Goal: Task Accomplishment & Management: Use online tool/utility

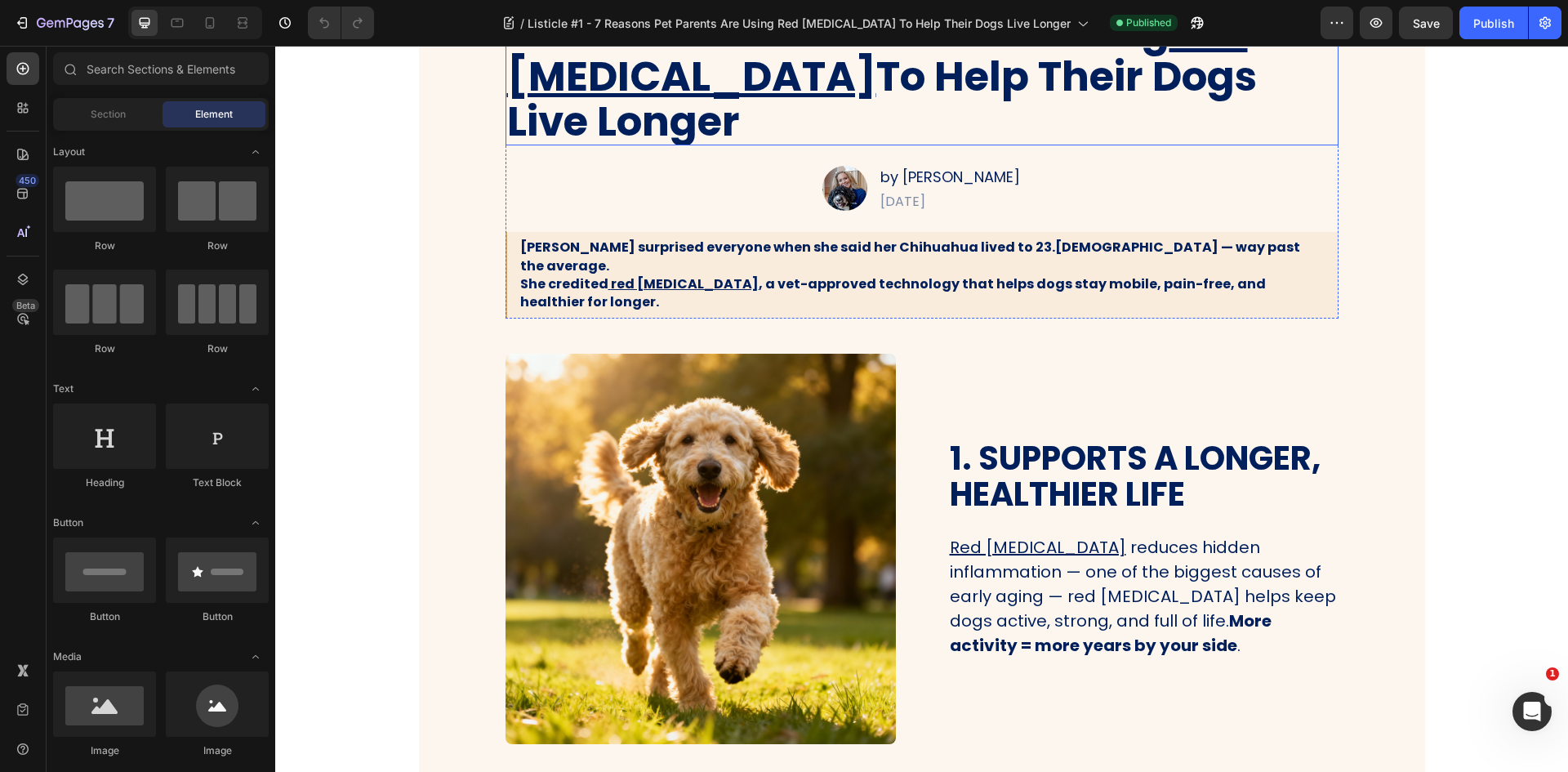
scroll to position [327, 0]
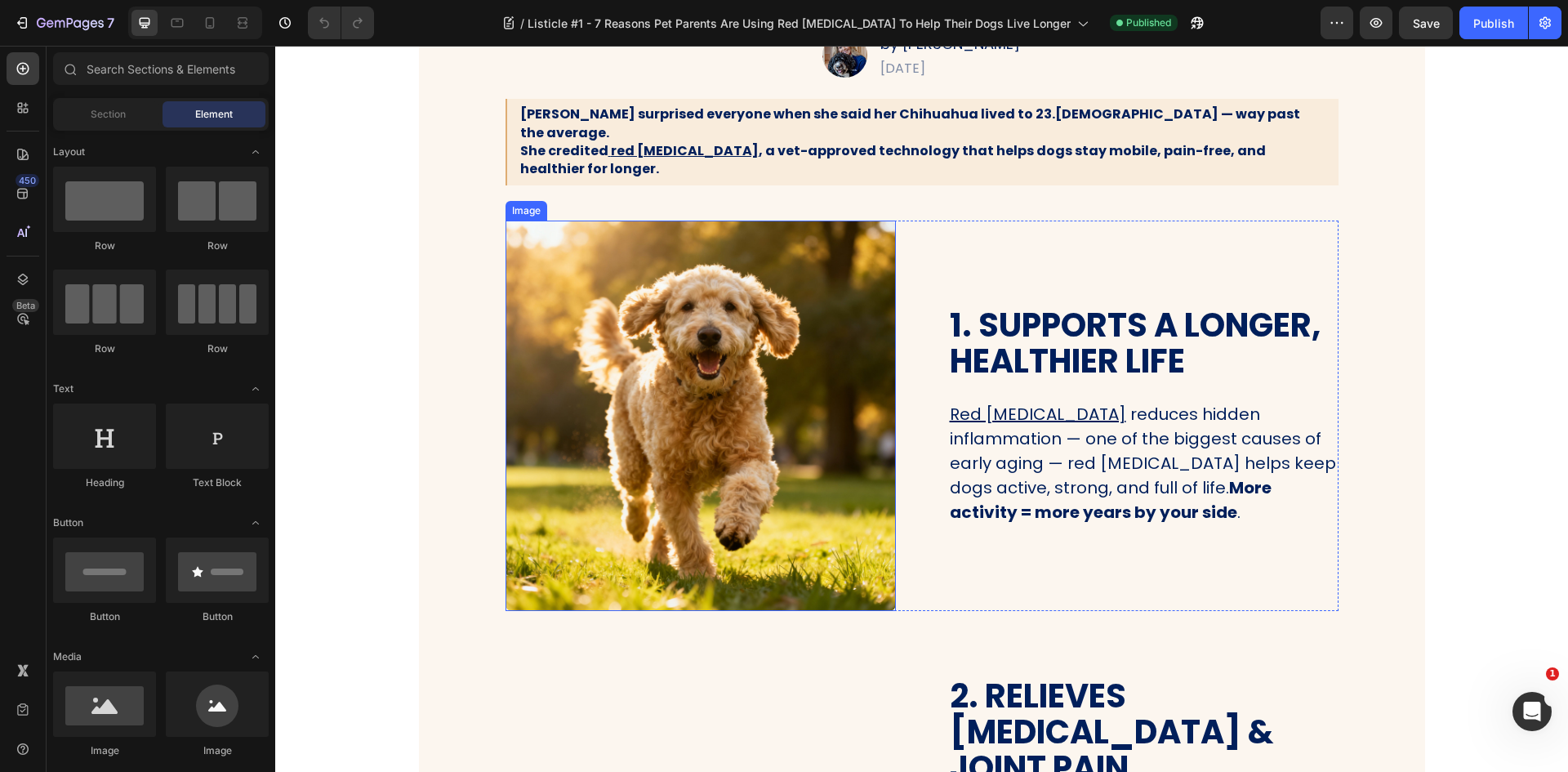
click at [714, 401] on img at bounding box center [700, 416] width 390 height 390
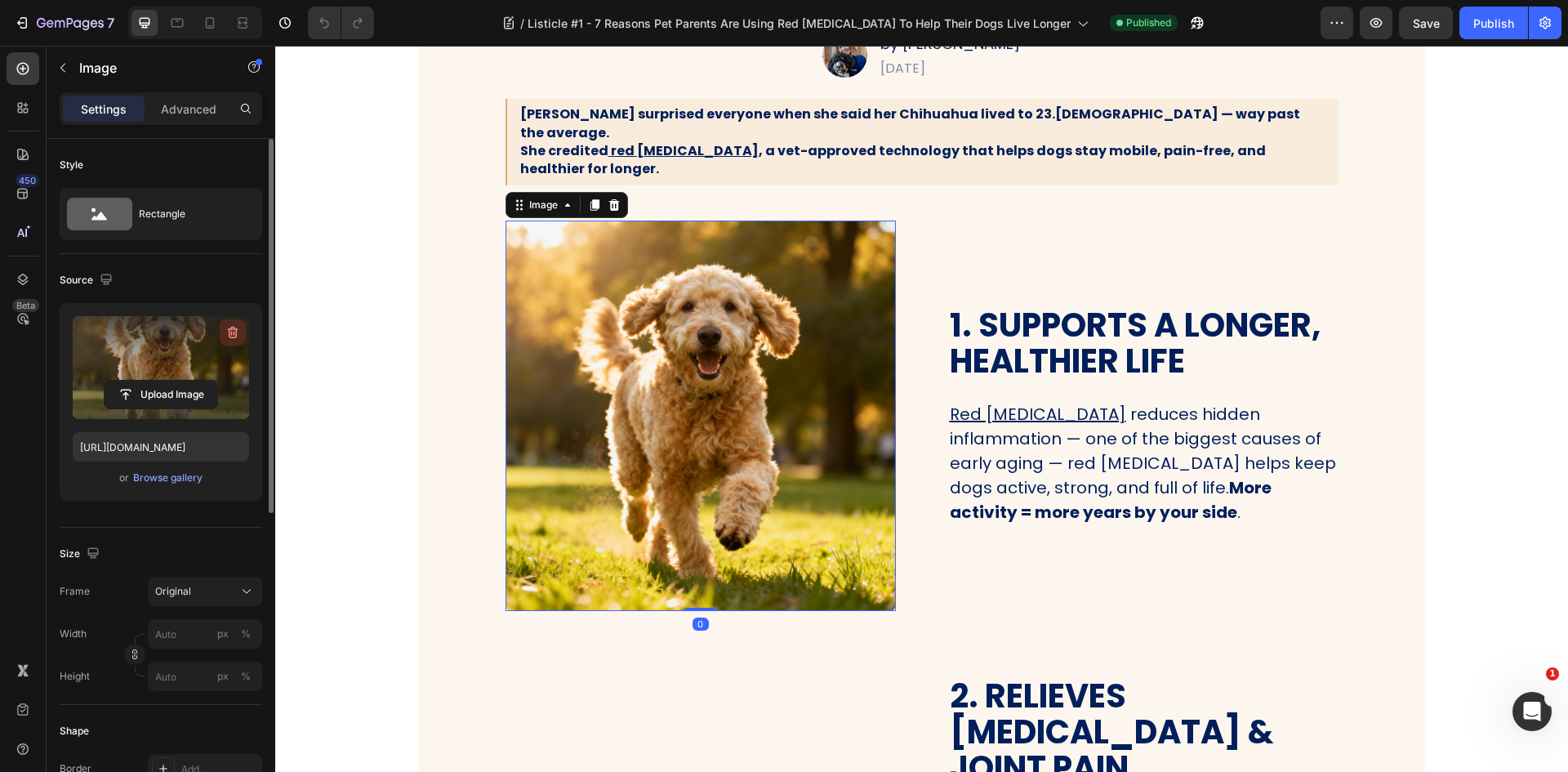
click at [224, 329] on icon "button" at bounding box center [233, 333] width 17 height 17
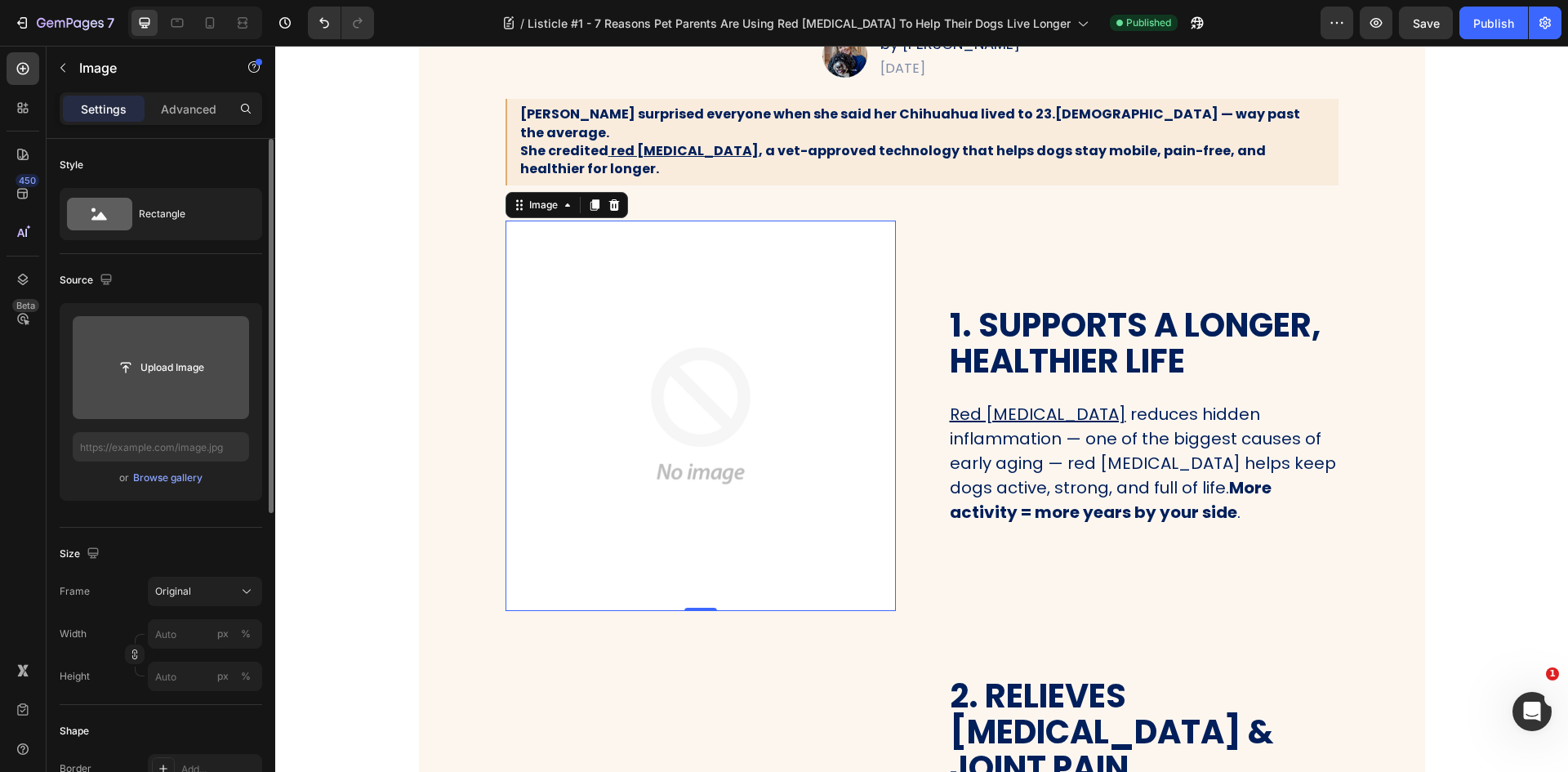
click at [162, 344] on input "file" at bounding box center [161, 367] width 177 height 103
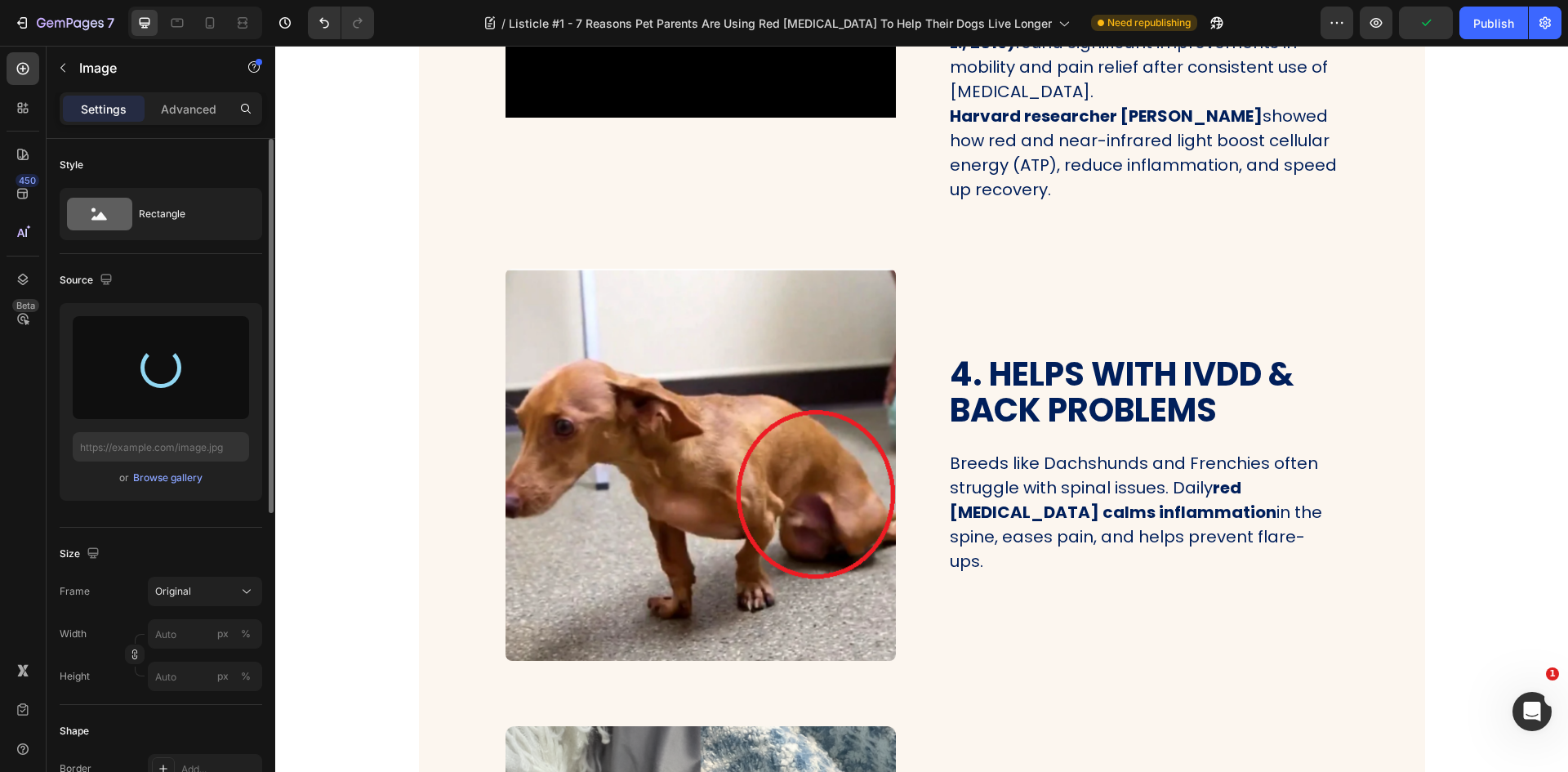
type input "[URL][DOMAIN_NAME]"
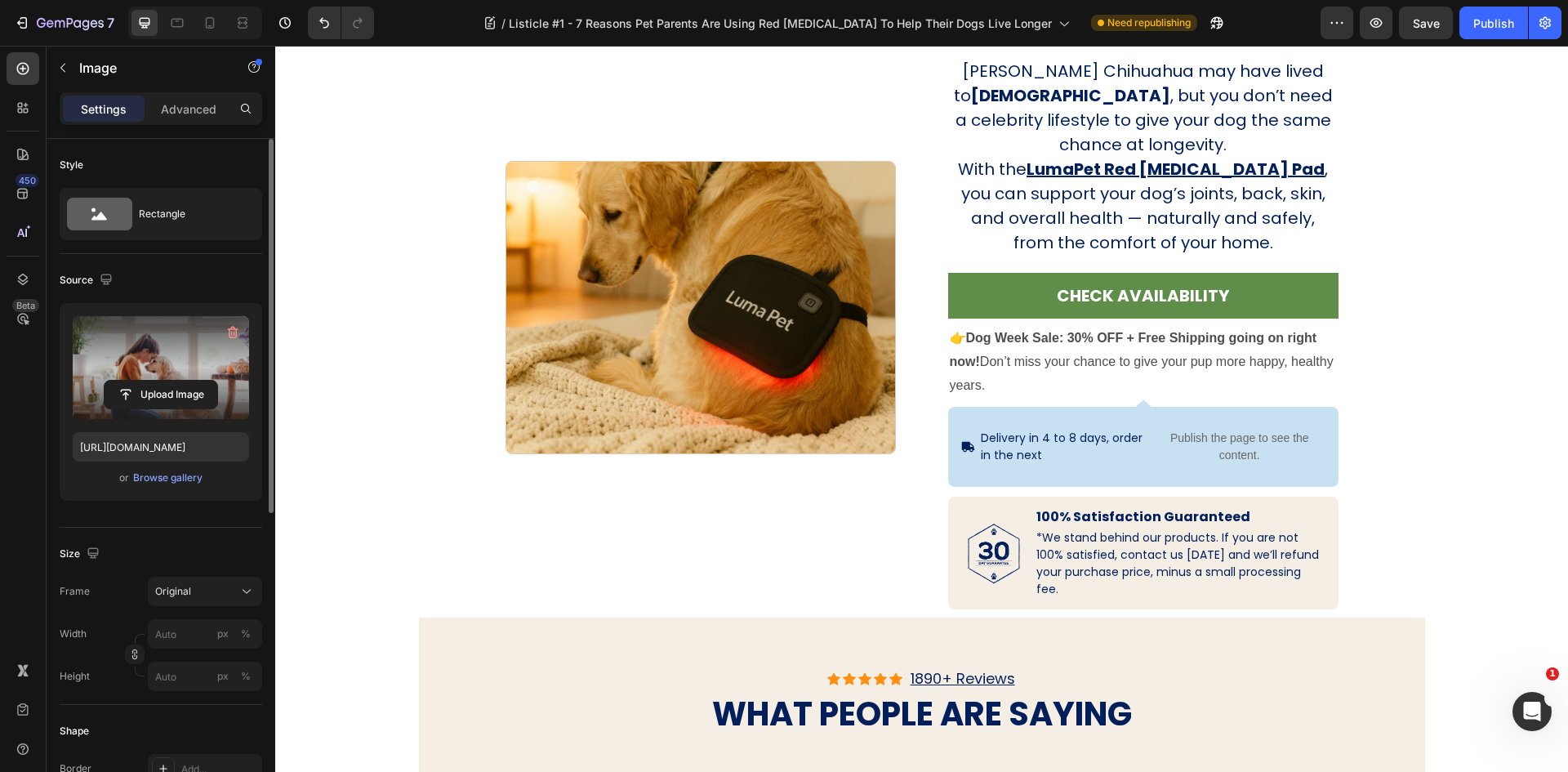
scroll to position [3579, 0]
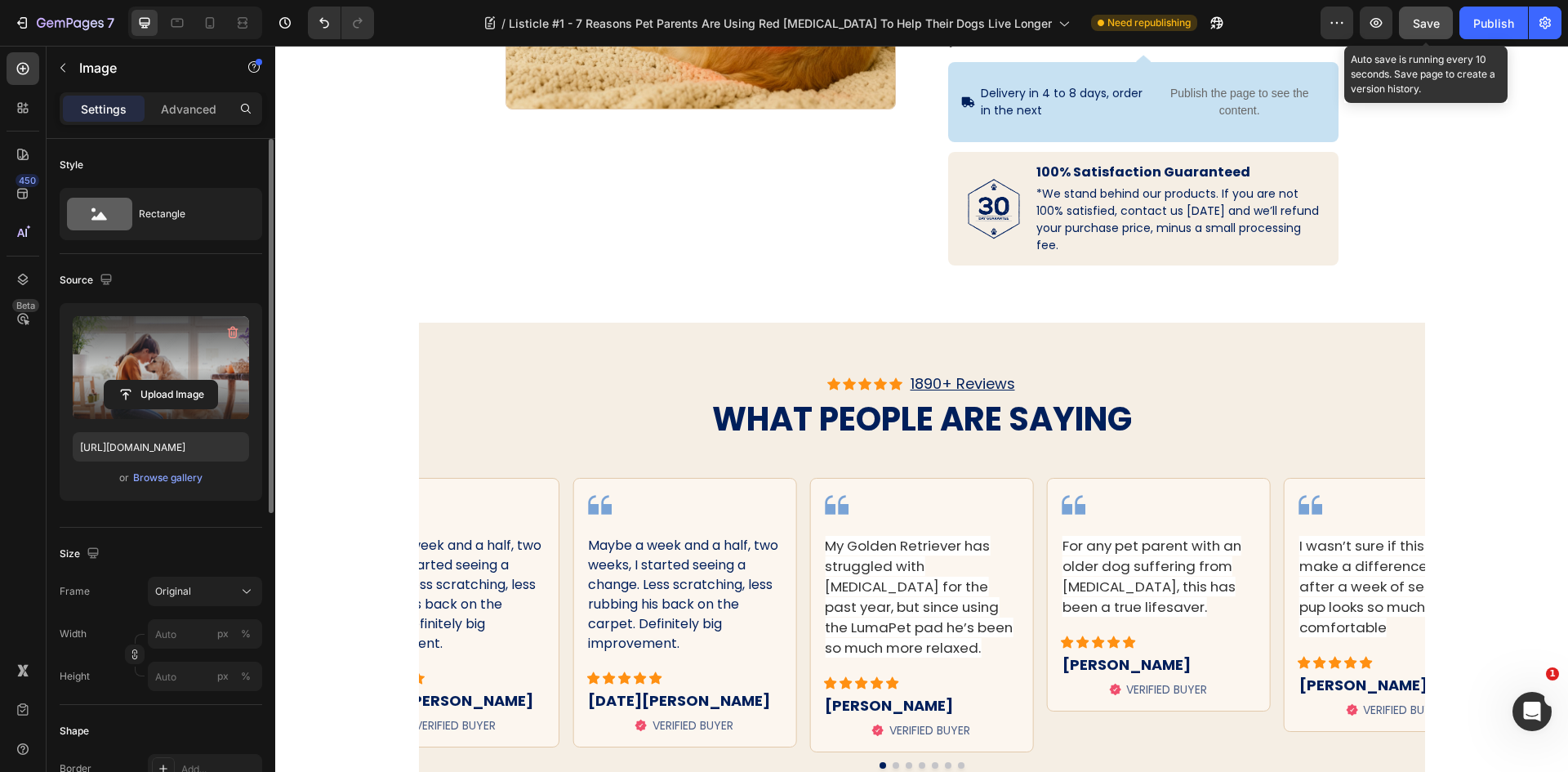
click at [1421, 29] on span "Save" at bounding box center [1426, 23] width 27 height 14
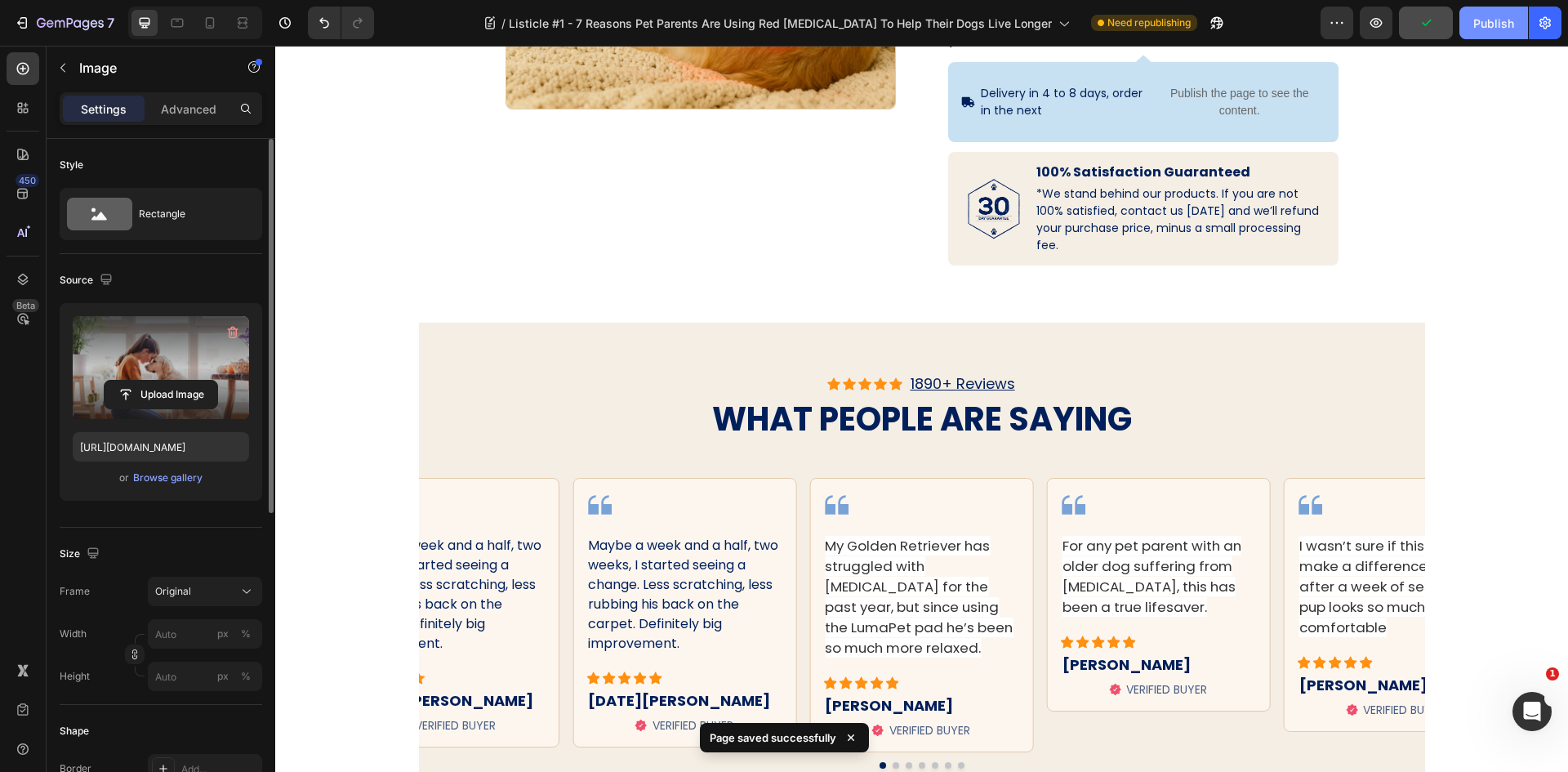
click at [1478, 25] on div "Publish" at bounding box center [1493, 23] width 41 height 18
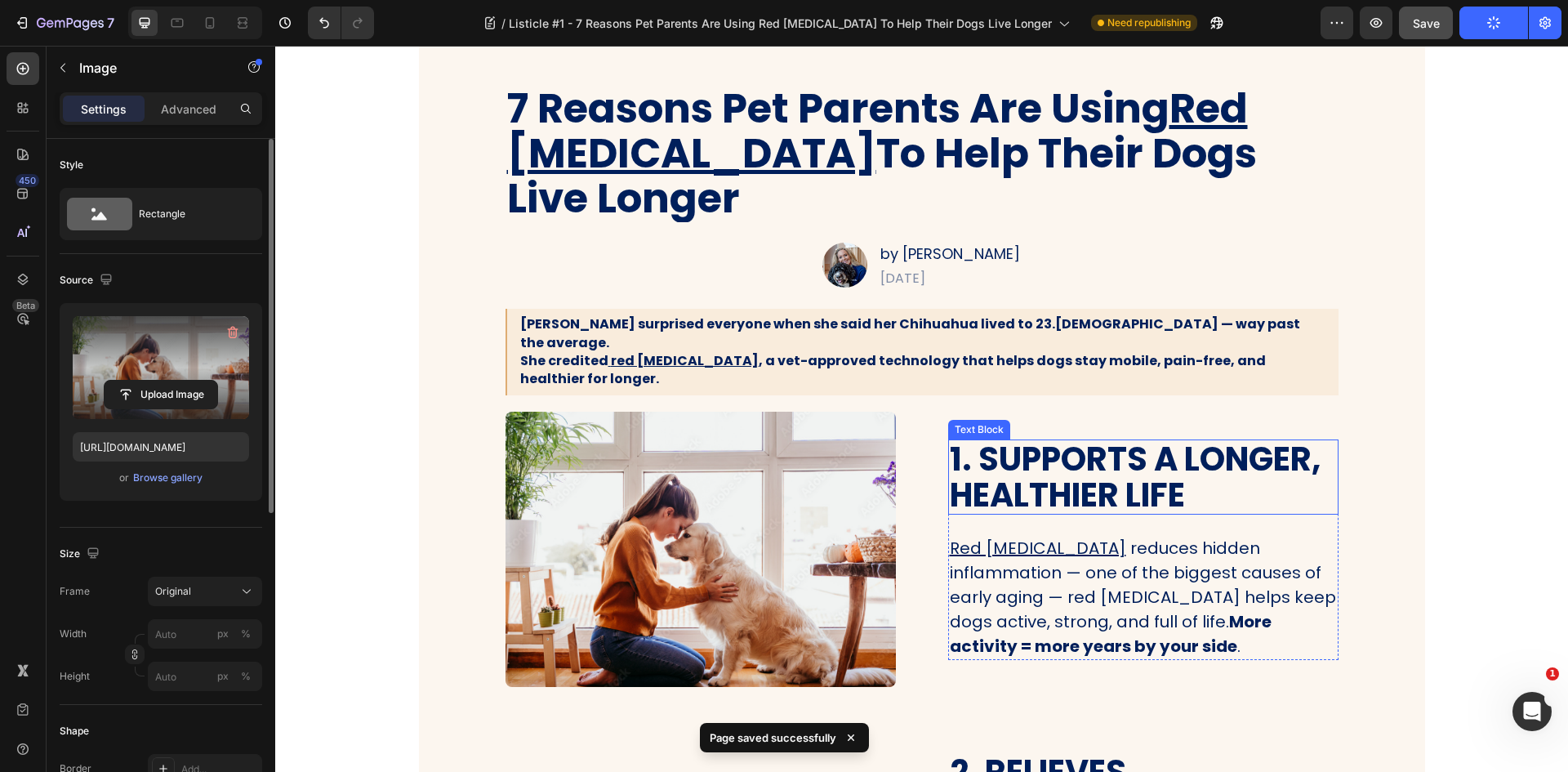
scroll to position [0, 0]
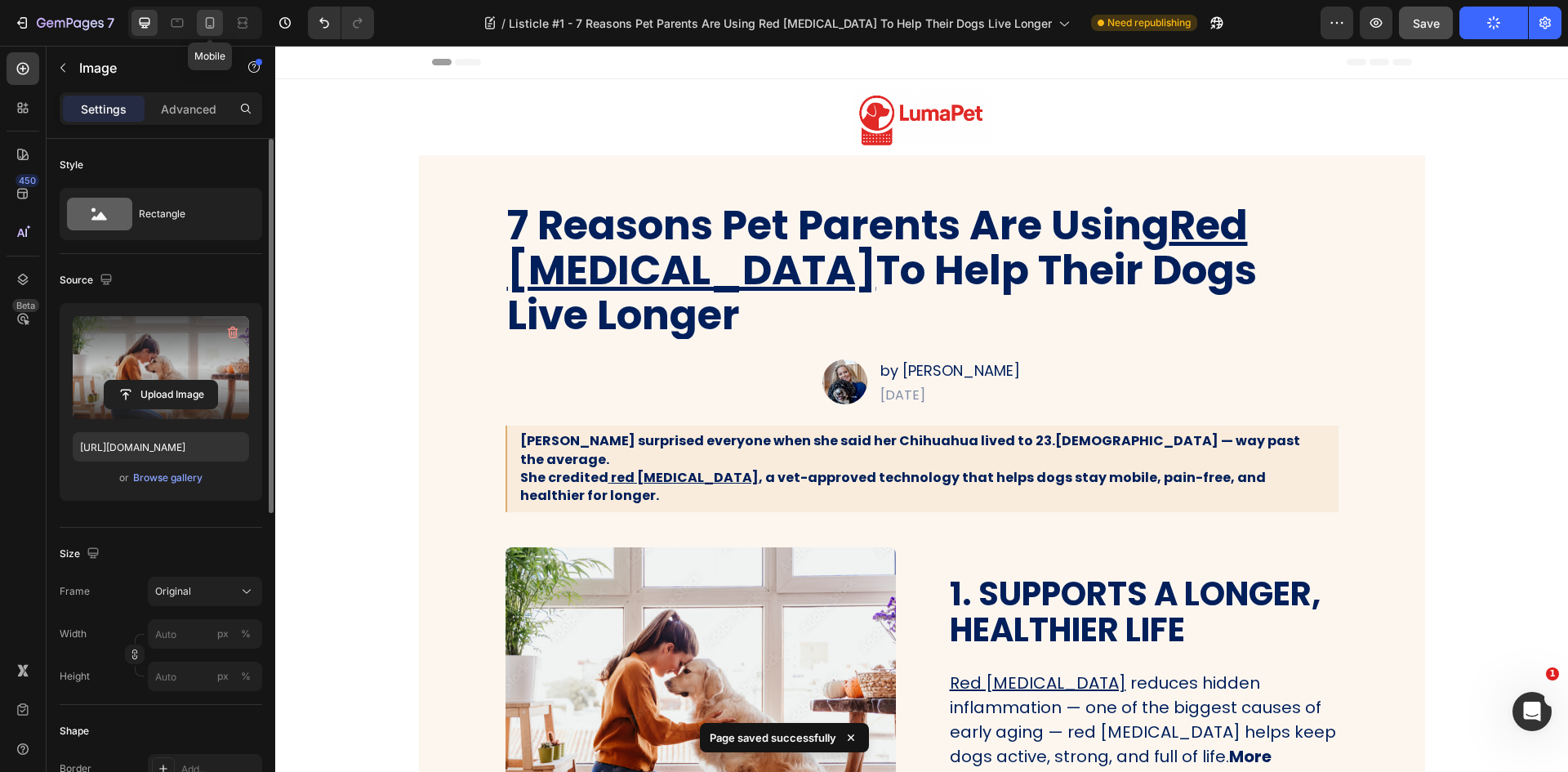
click at [219, 25] on div at bounding box center [209, 23] width 26 height 26
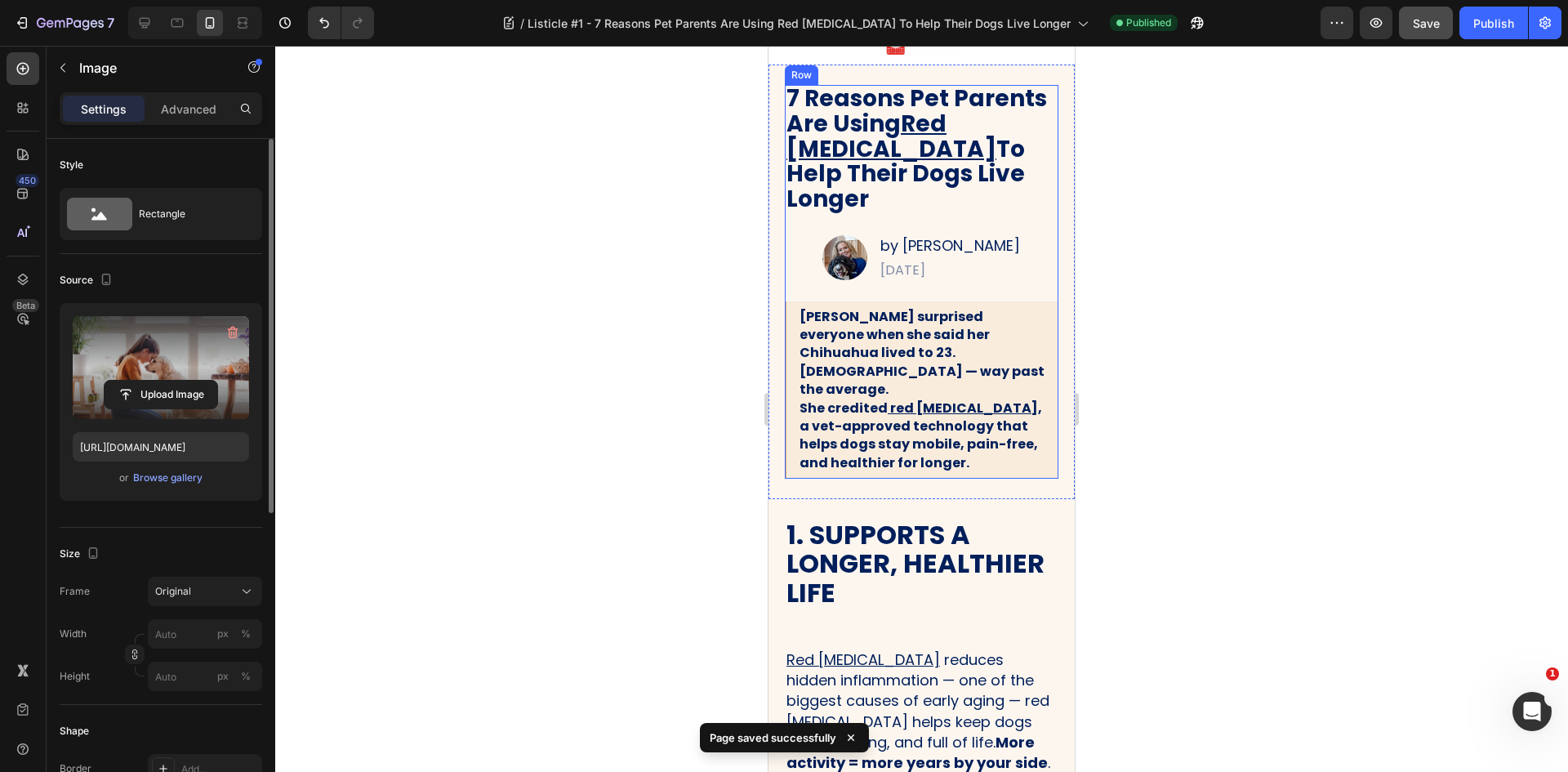
scroll to position [245, 0]
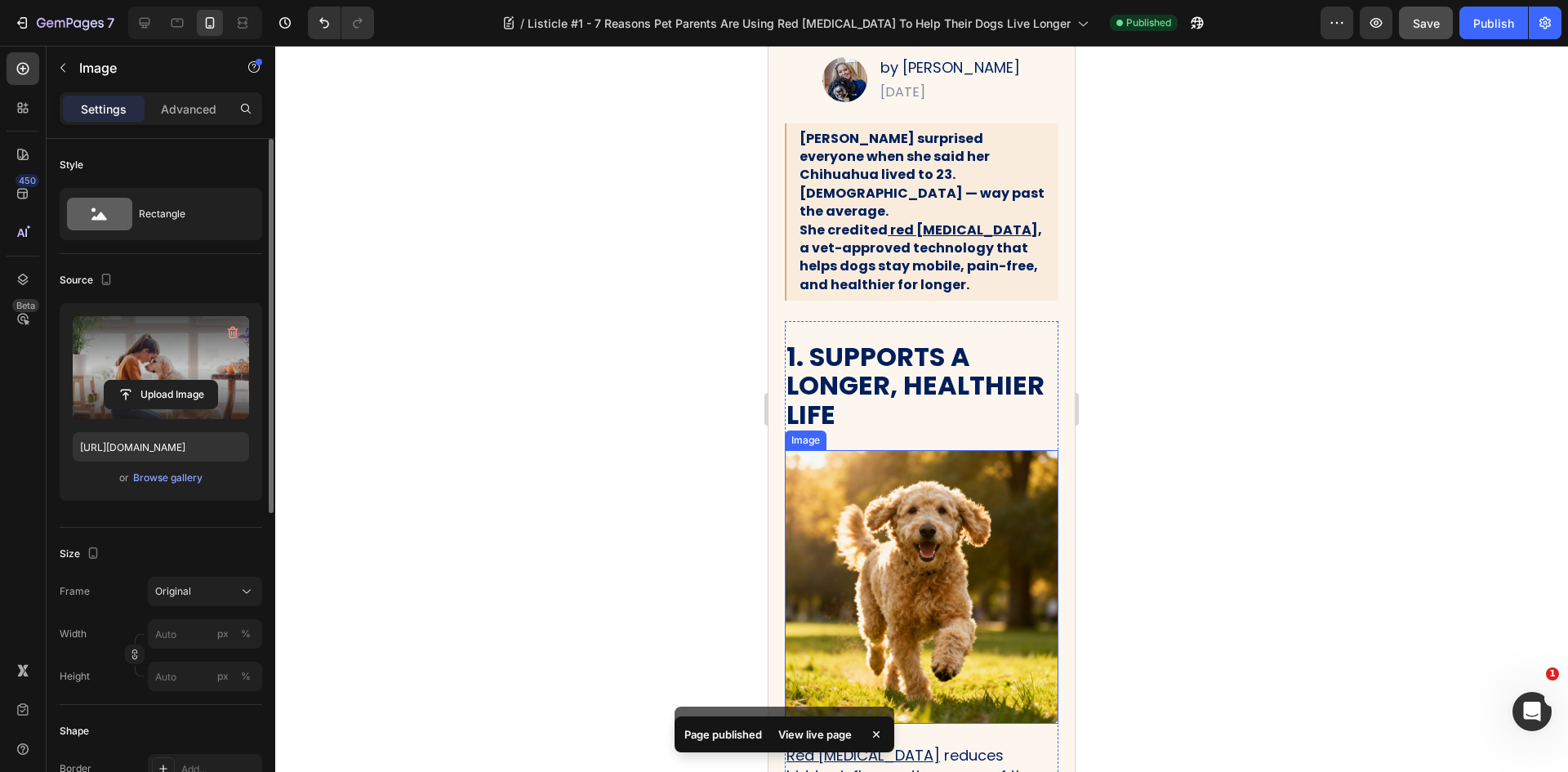
click at [903, 524] on img at bounding box center [921, 587] width 273 height 273
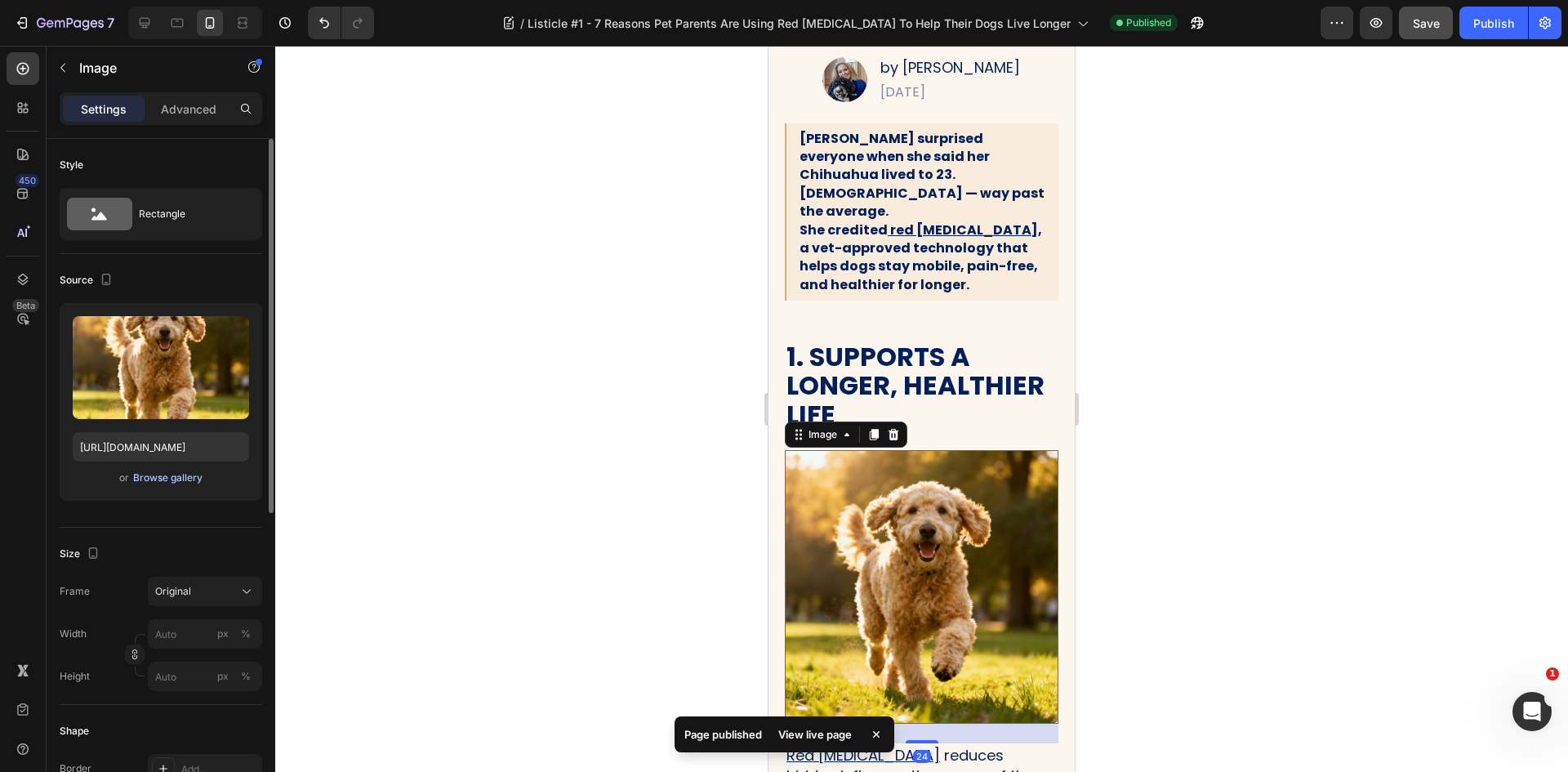
click at [175, 479] on div "Browse gallery" at bounding box center [168, 478] width 69 height 15
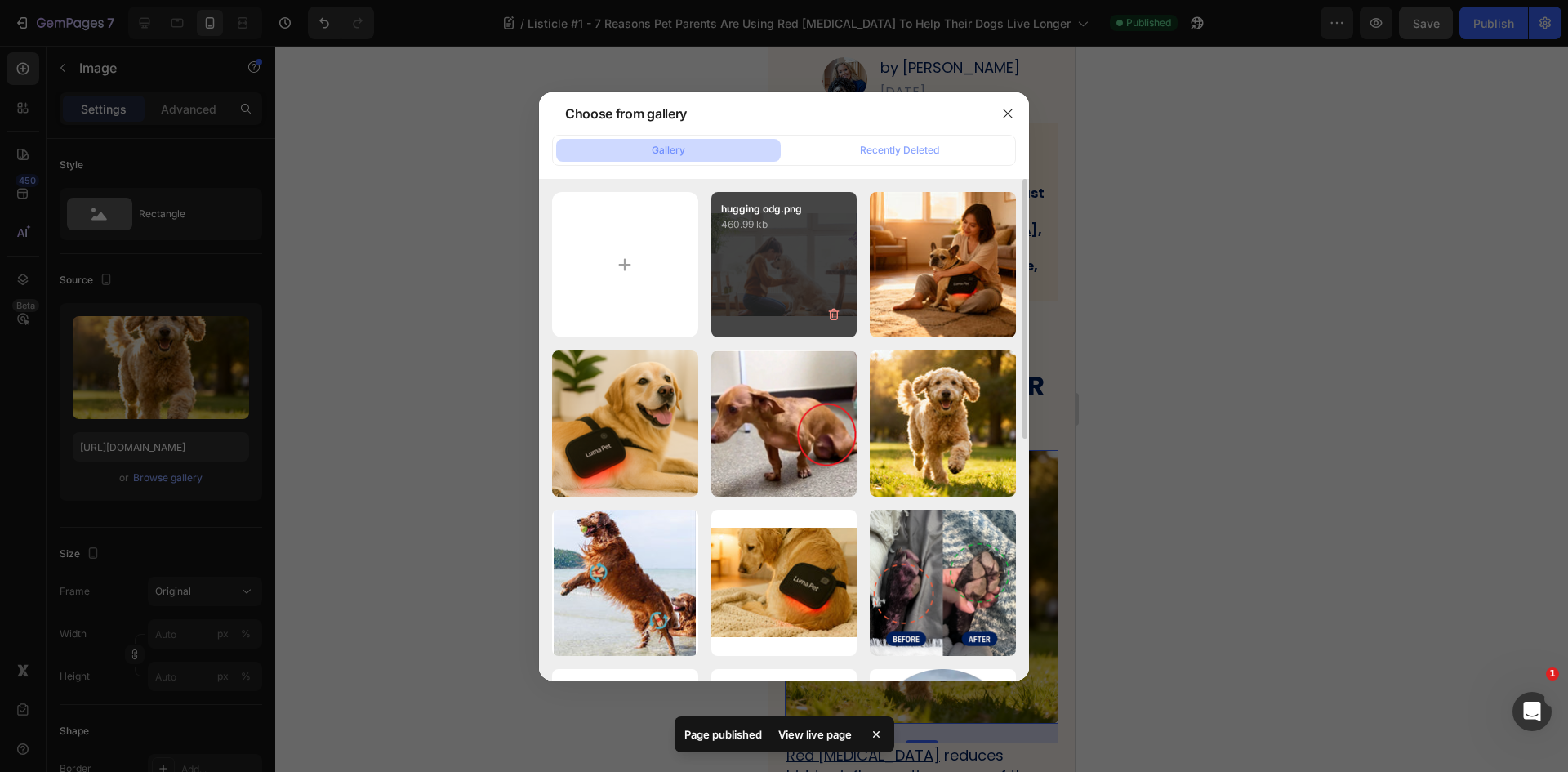
click at [785, 260] on div "hugging odg.png 460.99 kb" at bounding box center [784, 264] width 146 height 146
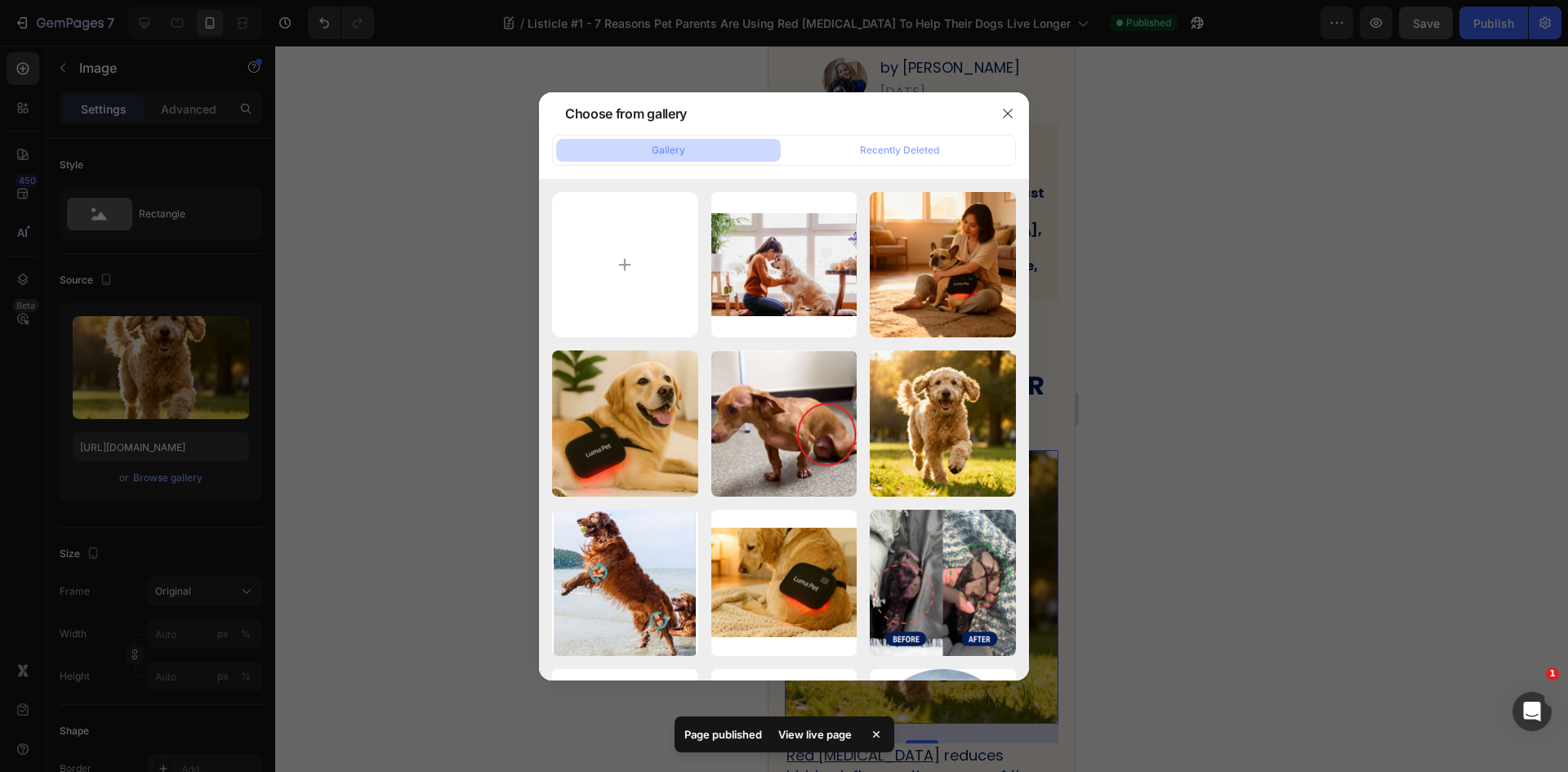
type input "[URL][DOMAIN_NAME]"
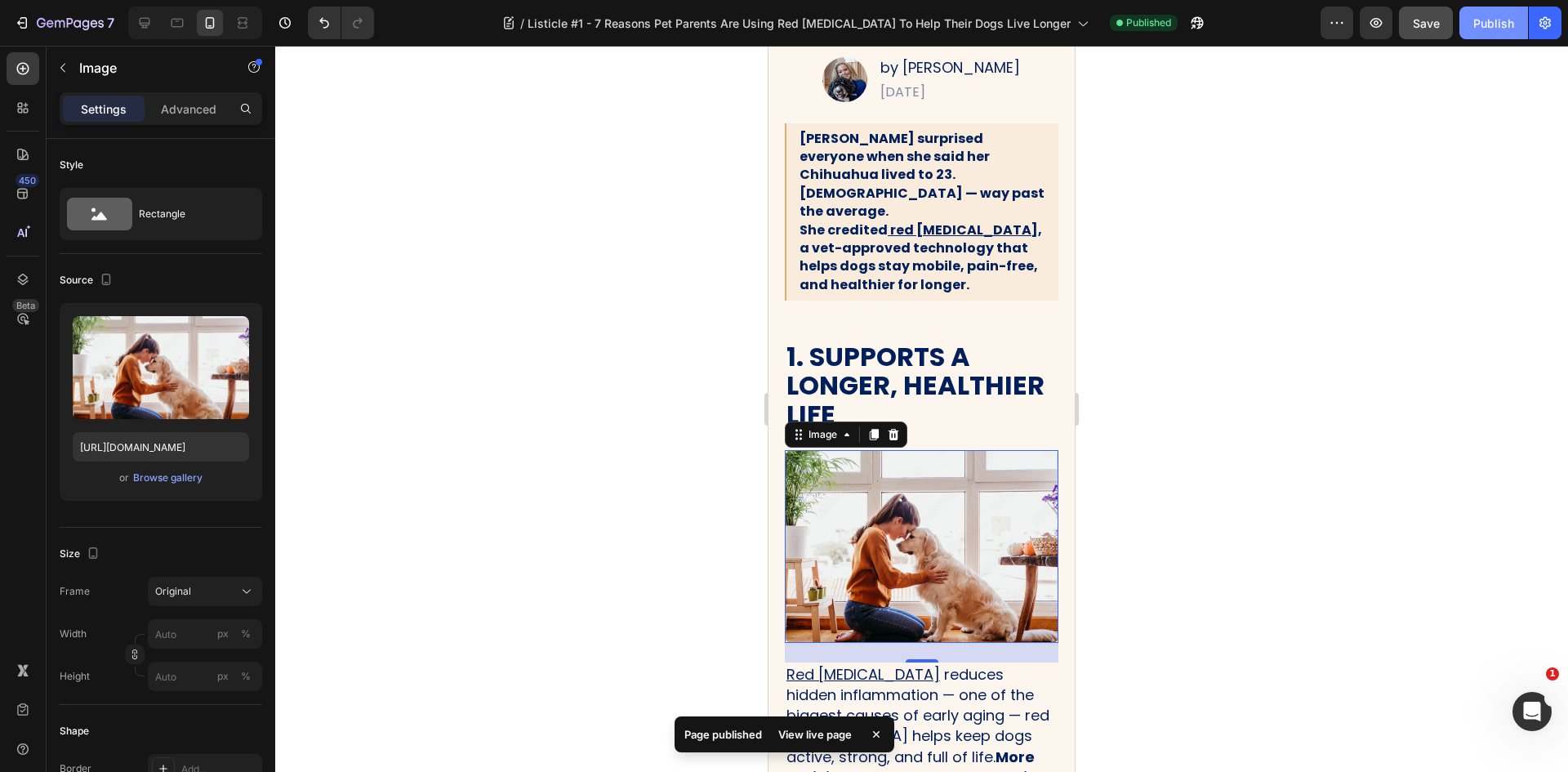
click at [1463, 33] on button "Publish" at bounding box center [1494, 23] width 68 height 33
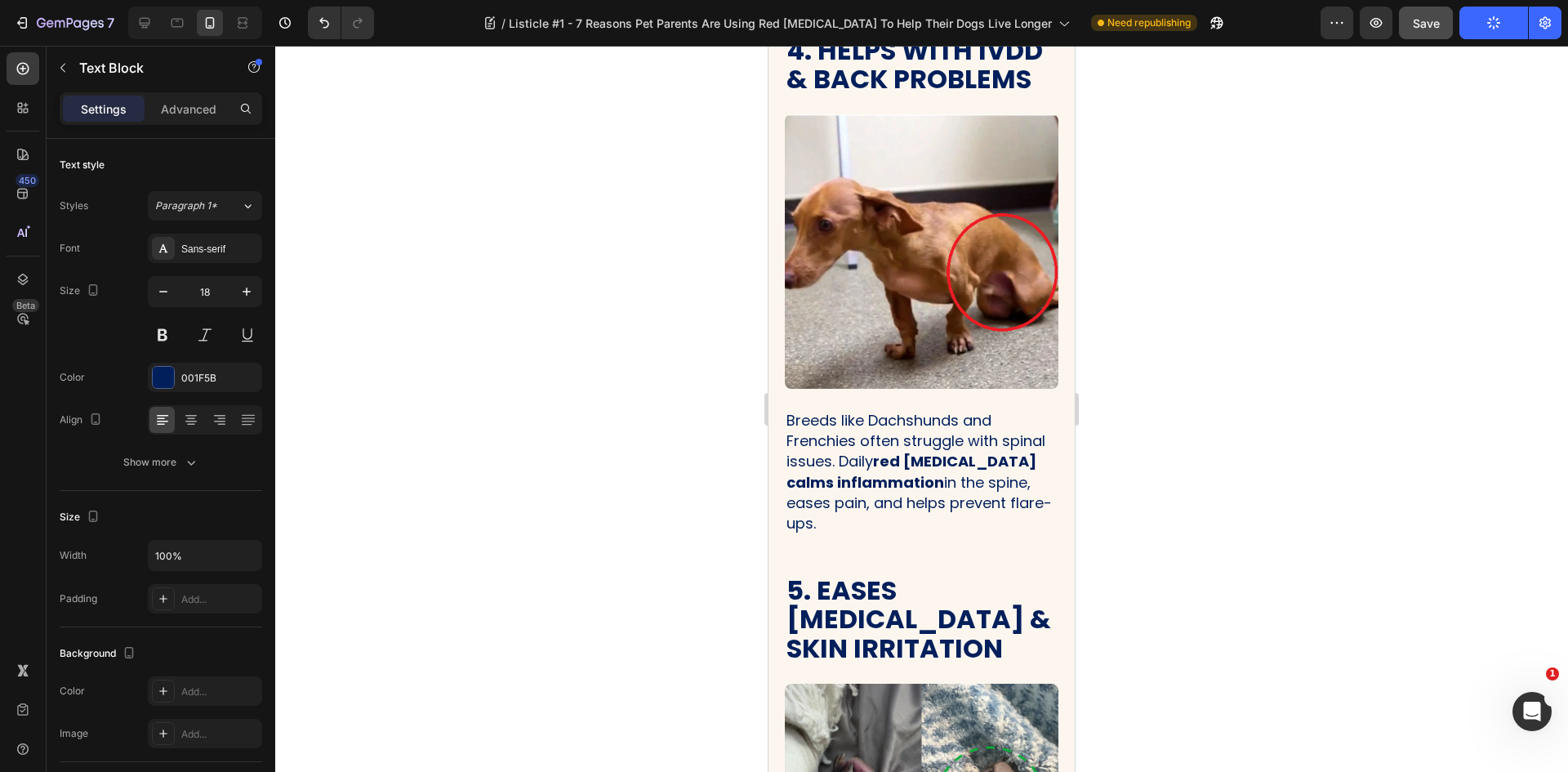
scroll to position [1878, 0]
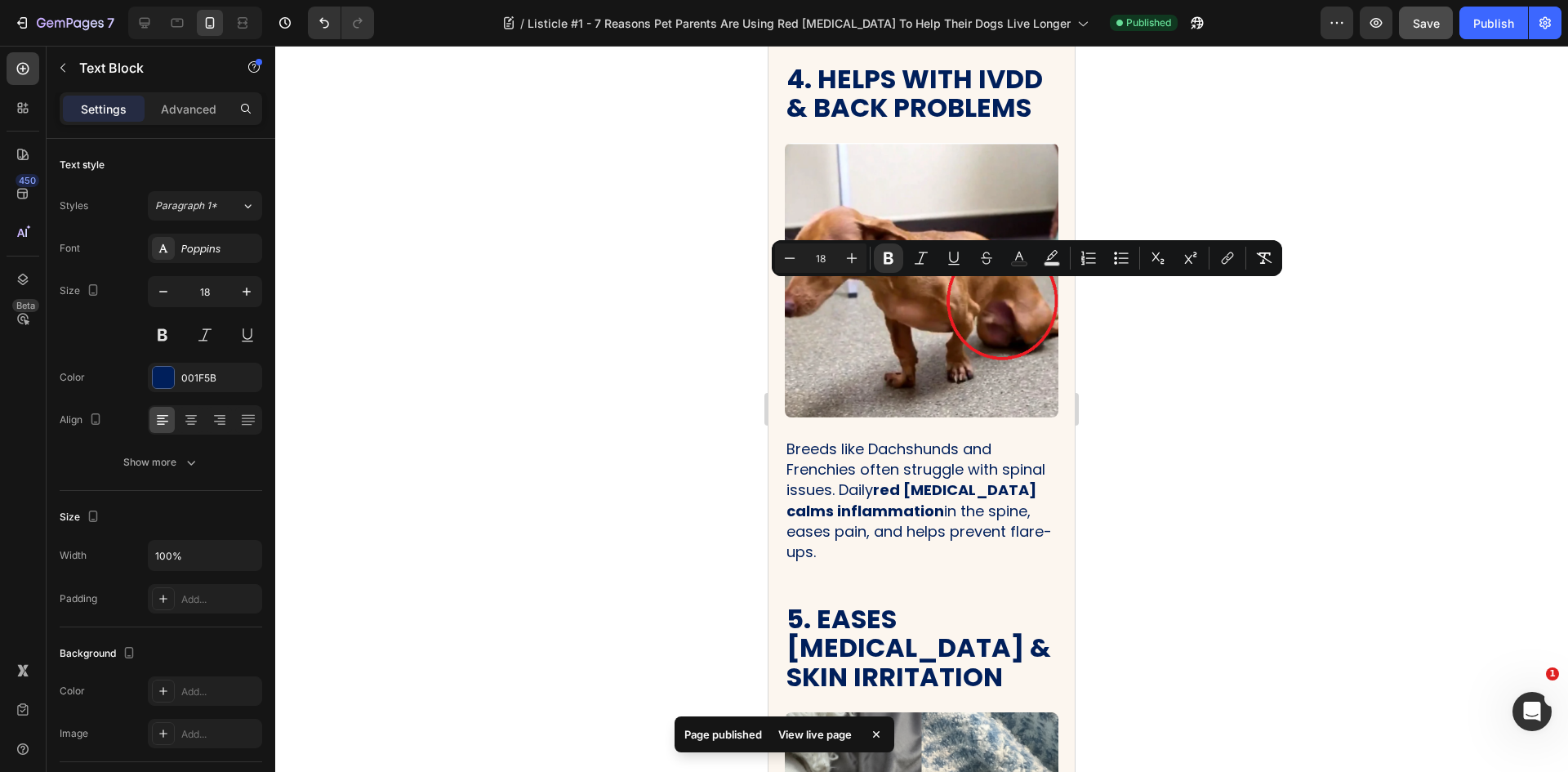
drag, startPoint x: 895, startPoint y: 392, endPoint x: 760, endPoint y: 294, distance: 166.8
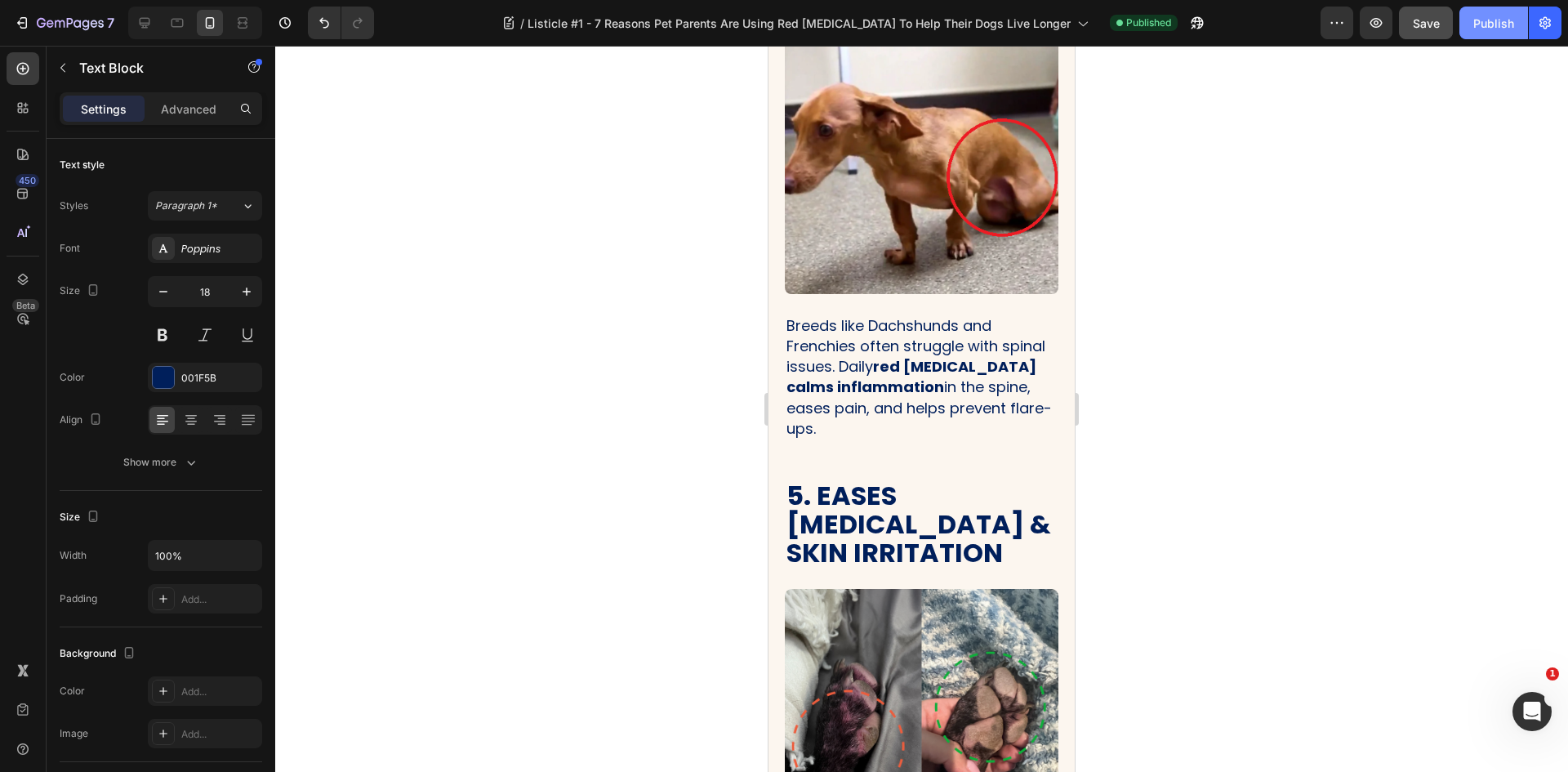
click at [1494, 18] on div "Publish" at bounding box center [1493, 23] width 41 height 18
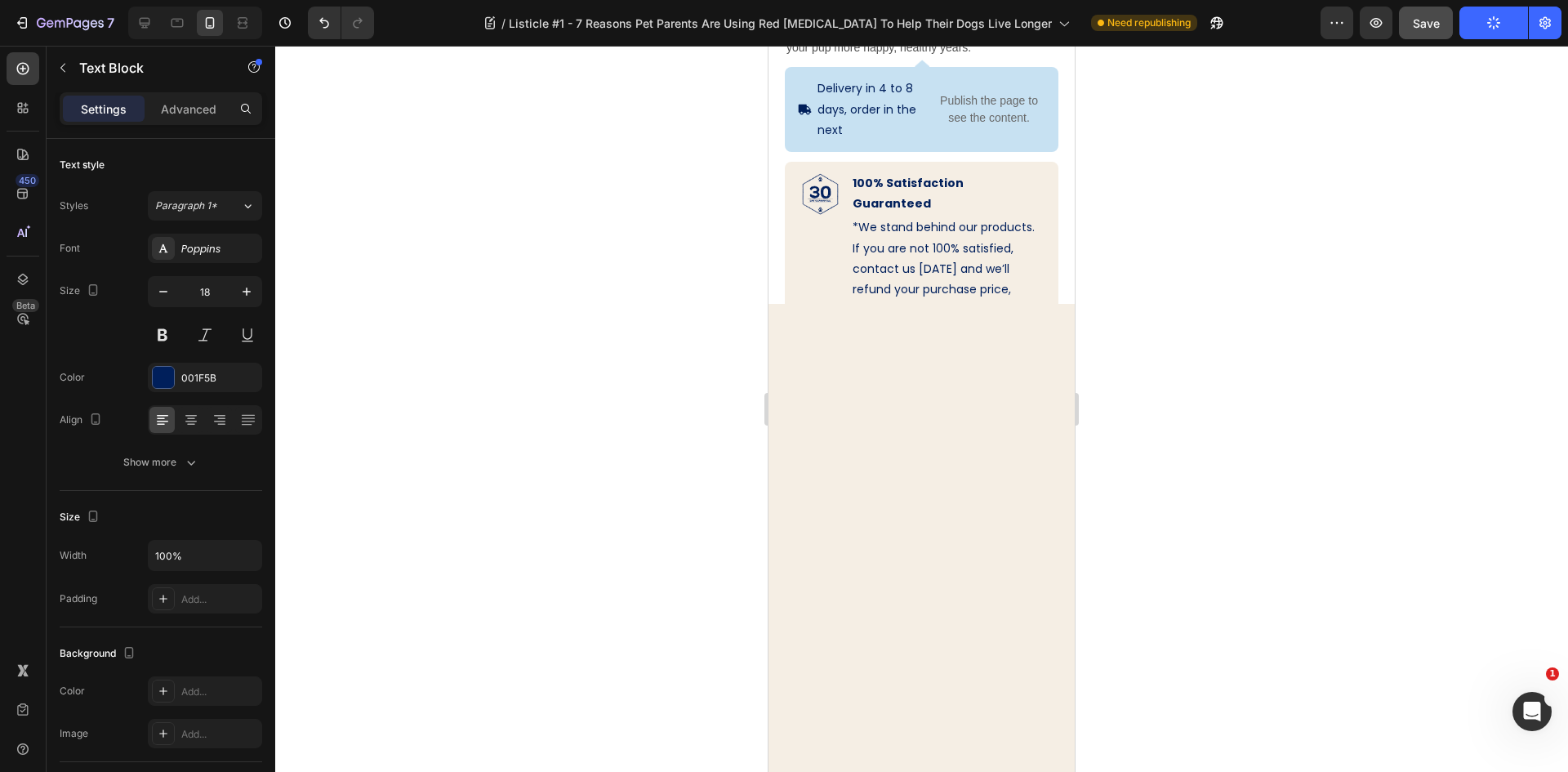
scroll to position [4329, 0]
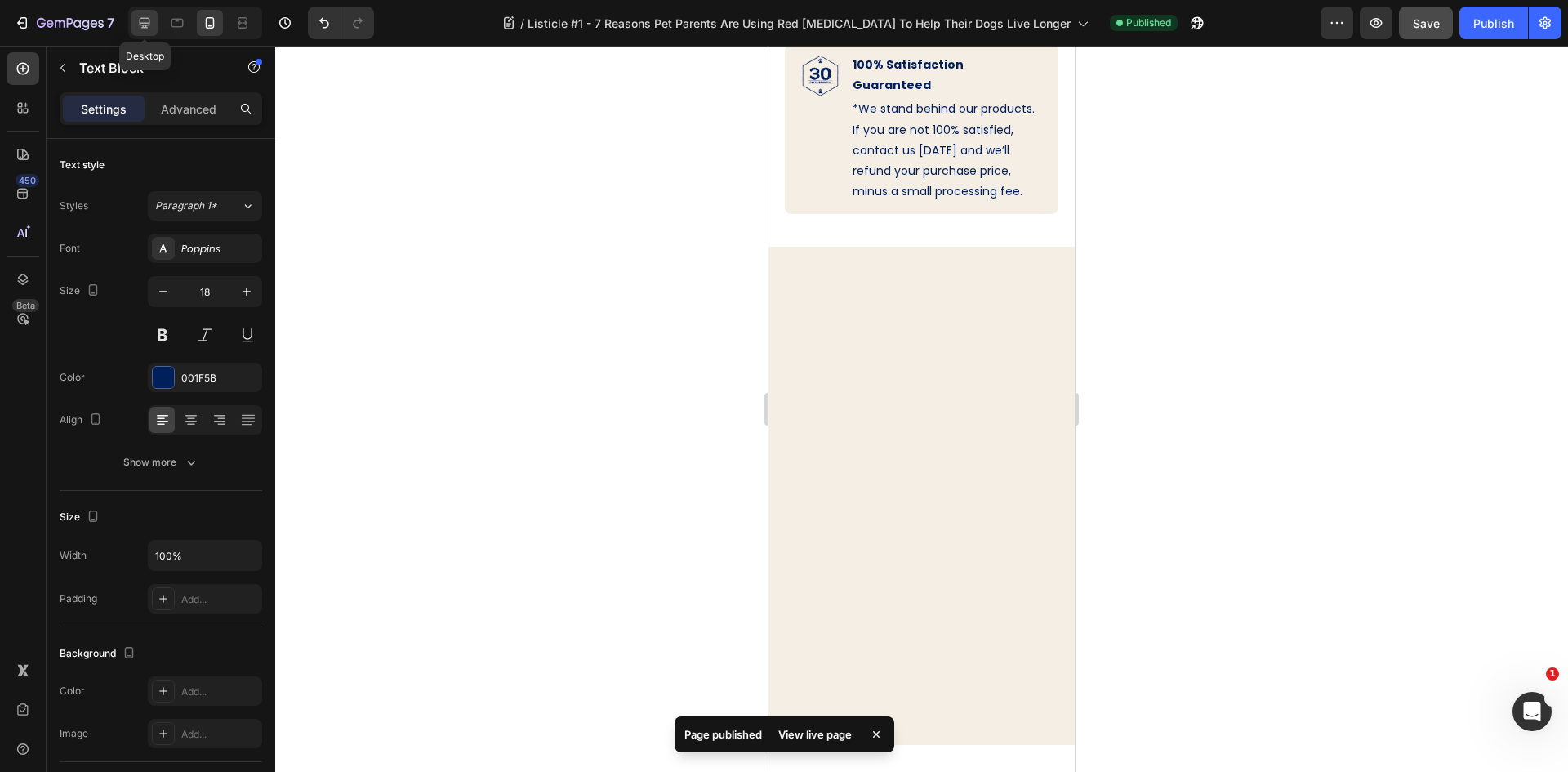
click at [145, 20] on icon at bounding box center [145, 23] width 17 height 17
type input "20"
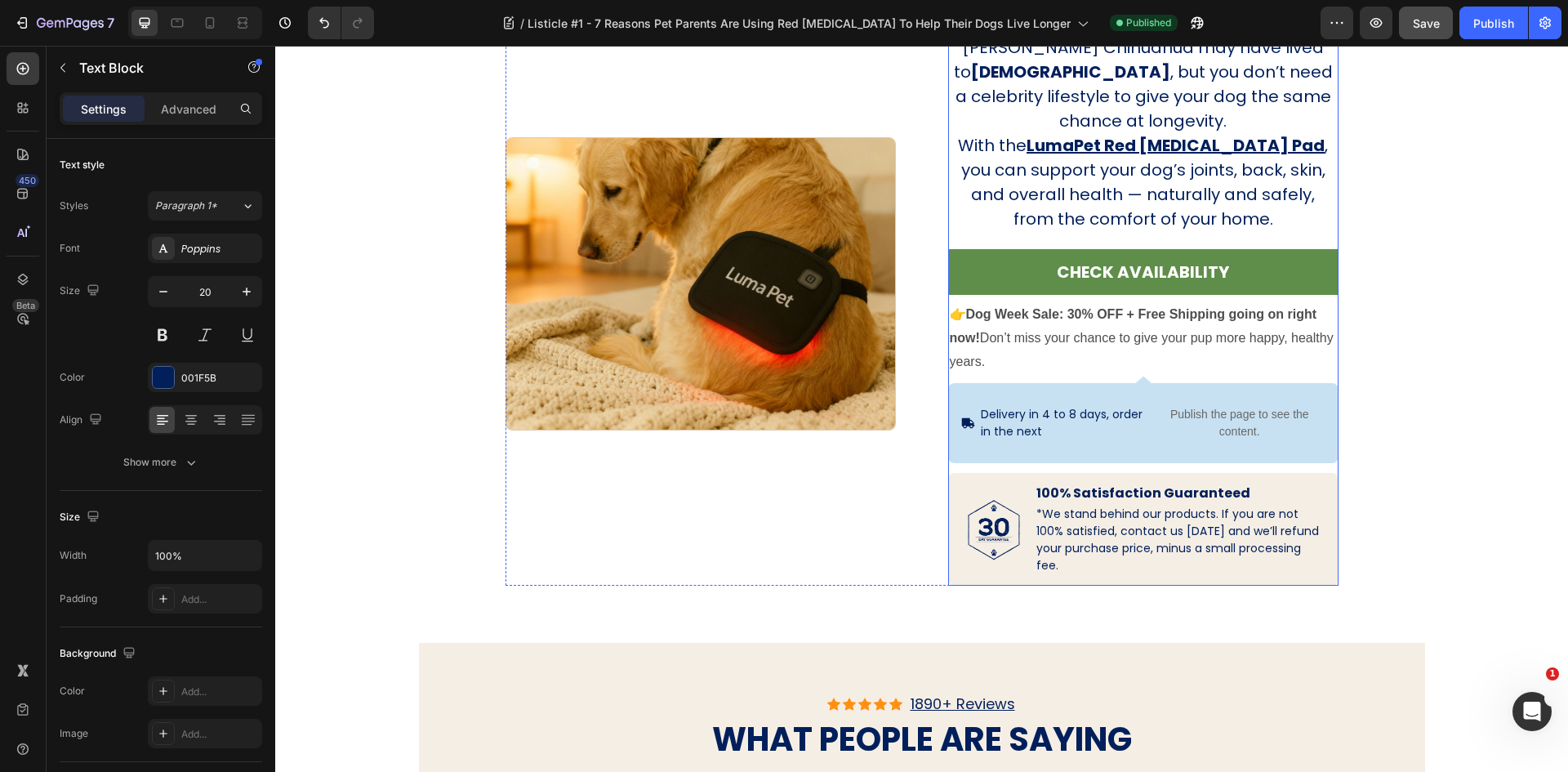
scroll to position [3676, 0]
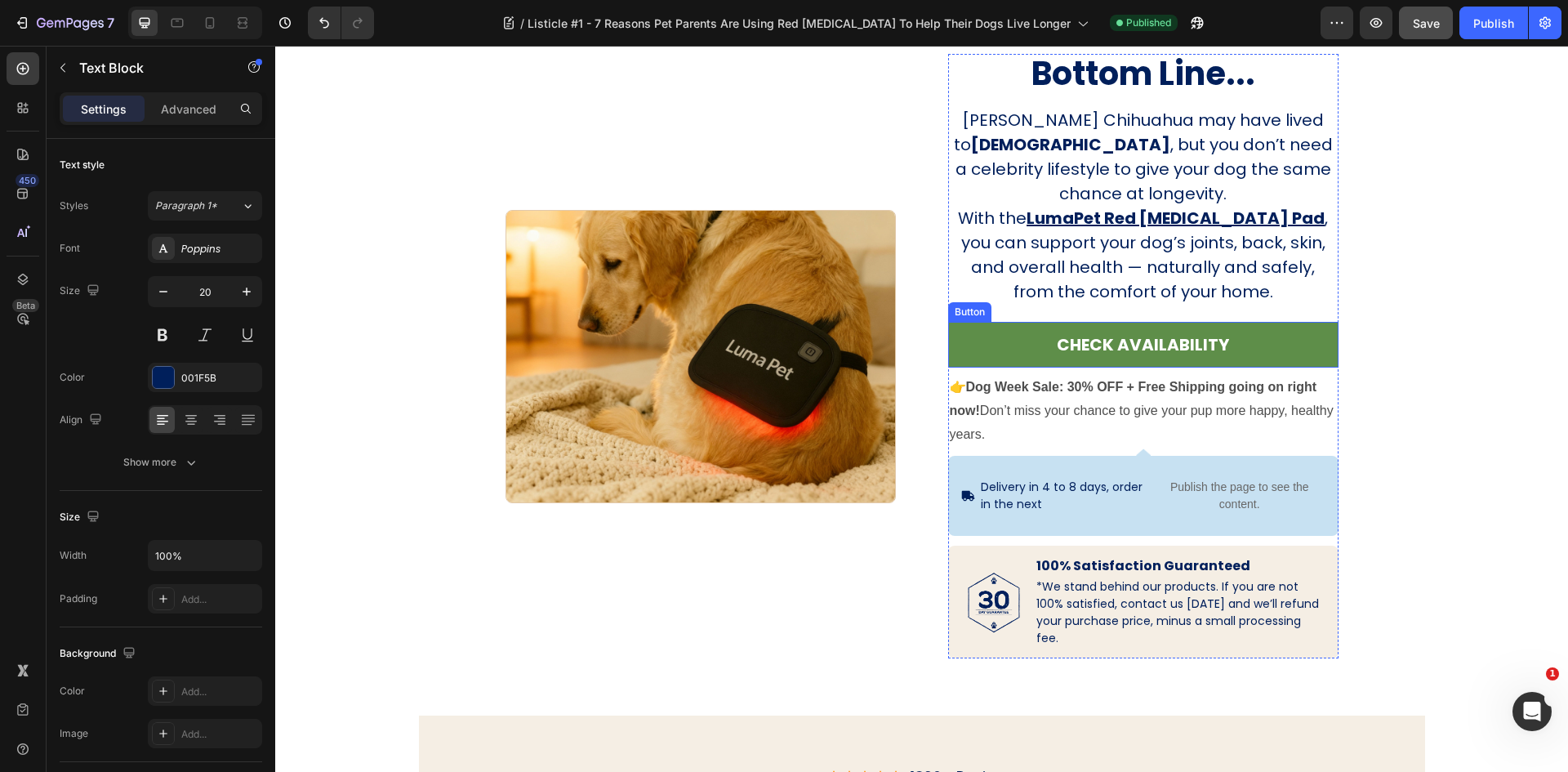
click at [962, 314] on div "Button" at bounding box center [969, 312] width 37 height 15
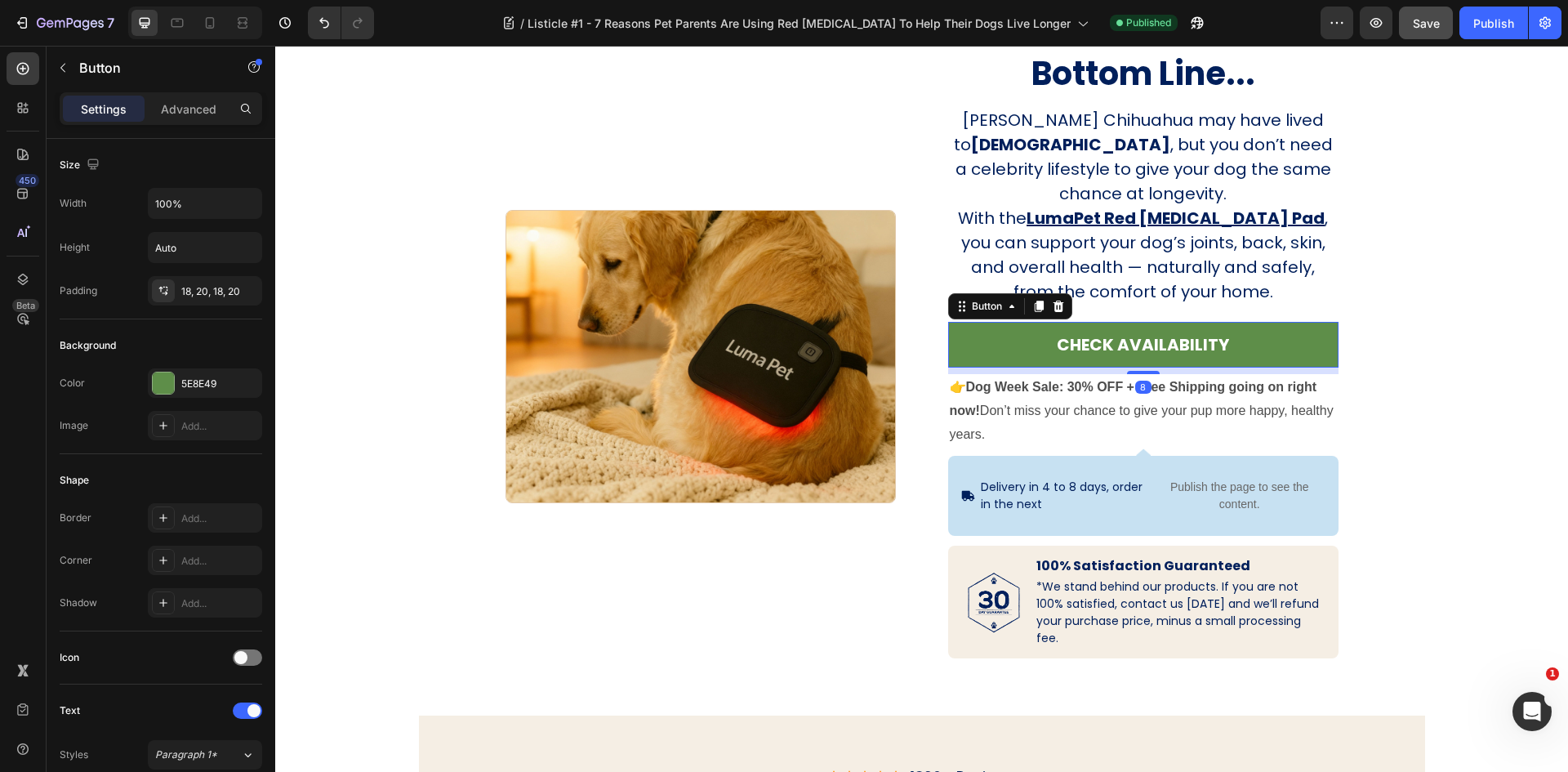
click at [969, 323] on link "CHECK AVAILABILITY" at bounding box center [1143, 344] width 390 height 46
click at [1032, 309] on icon at bounding box center [1039, 307] width 13 height 13
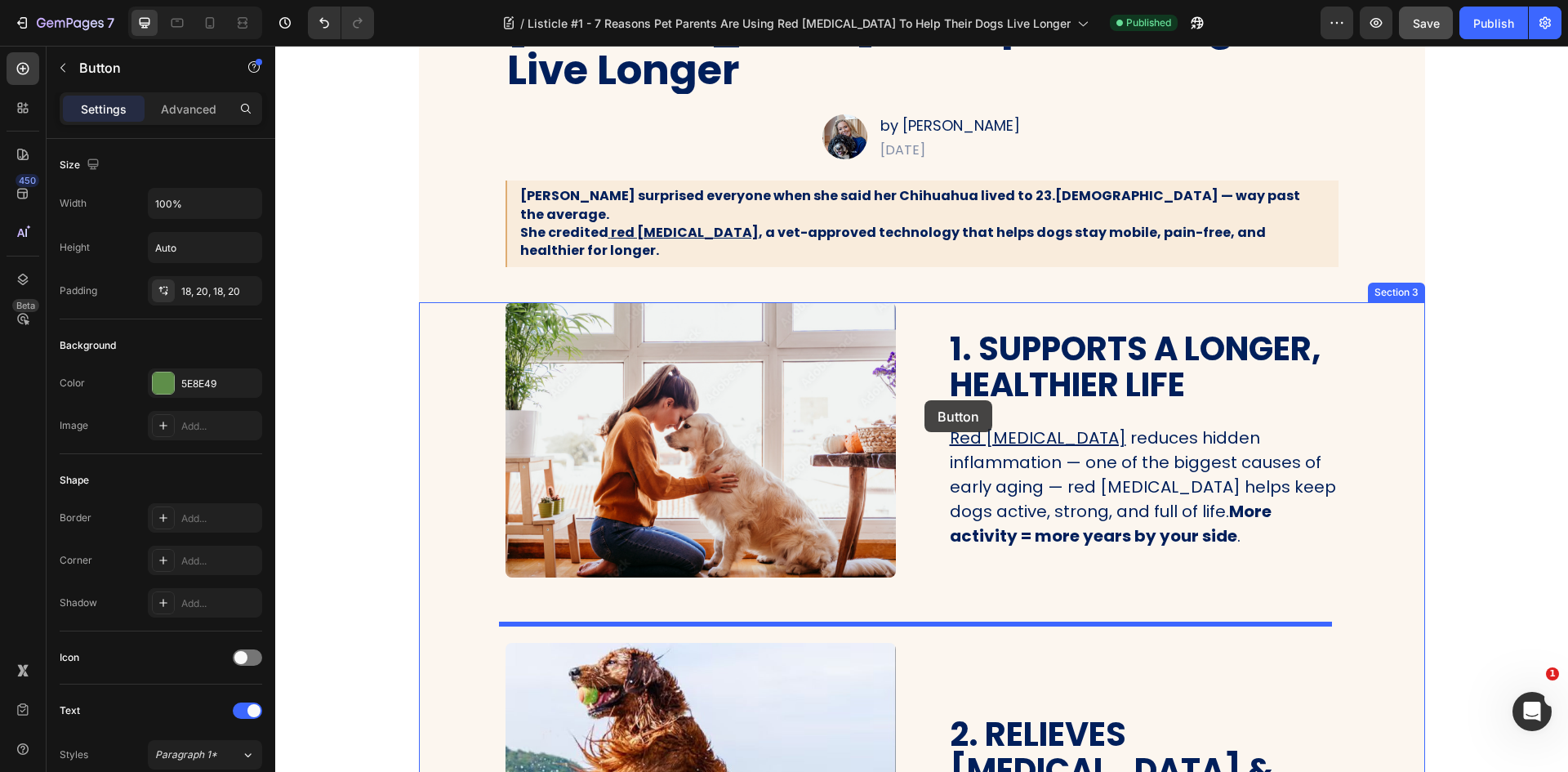
scroll to position [490, 0]
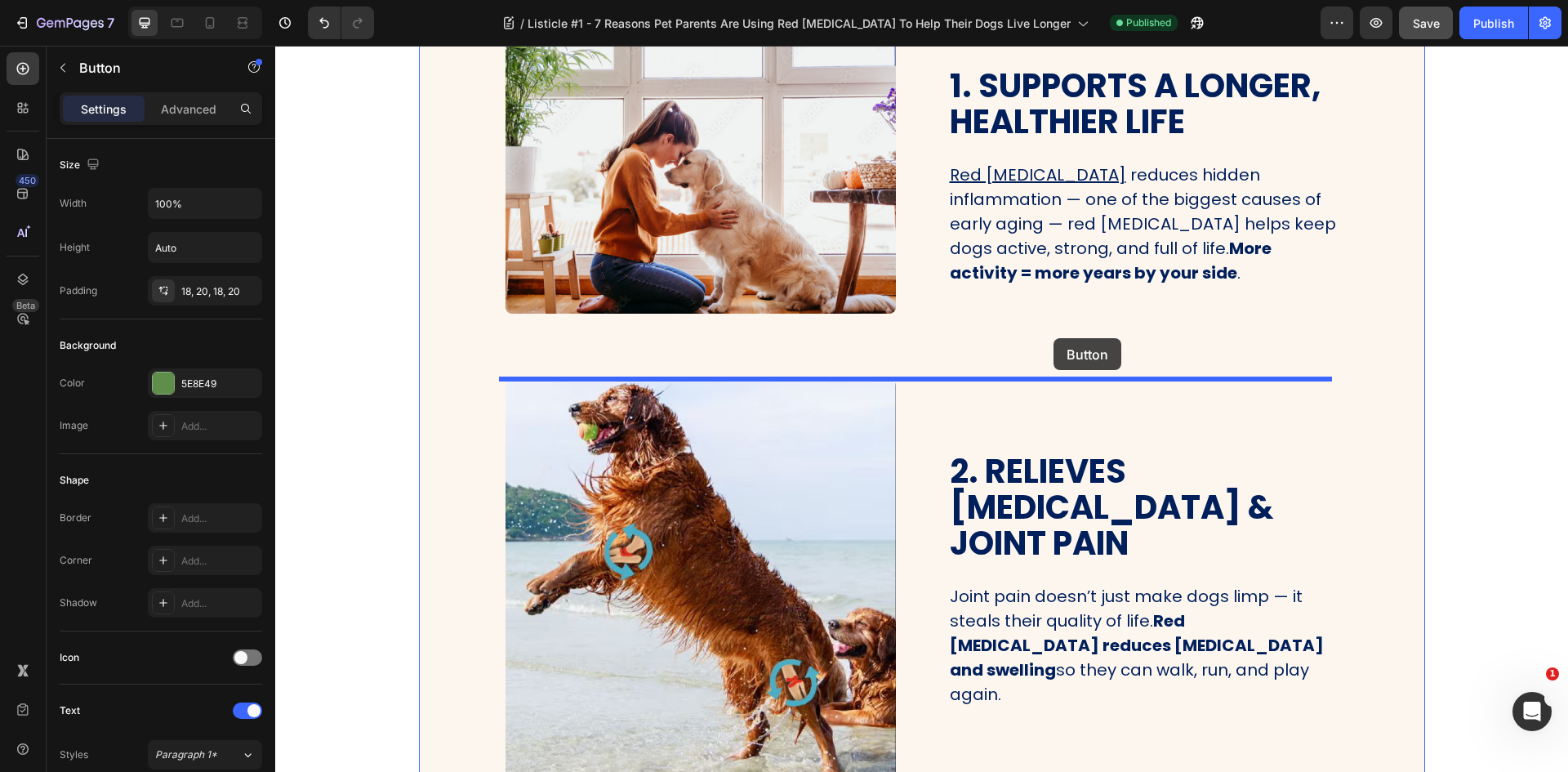
drag, startPoint x: 960, startPoint y: 372, endPoint x: 1054, endPoint y: 338, distance: 100.0
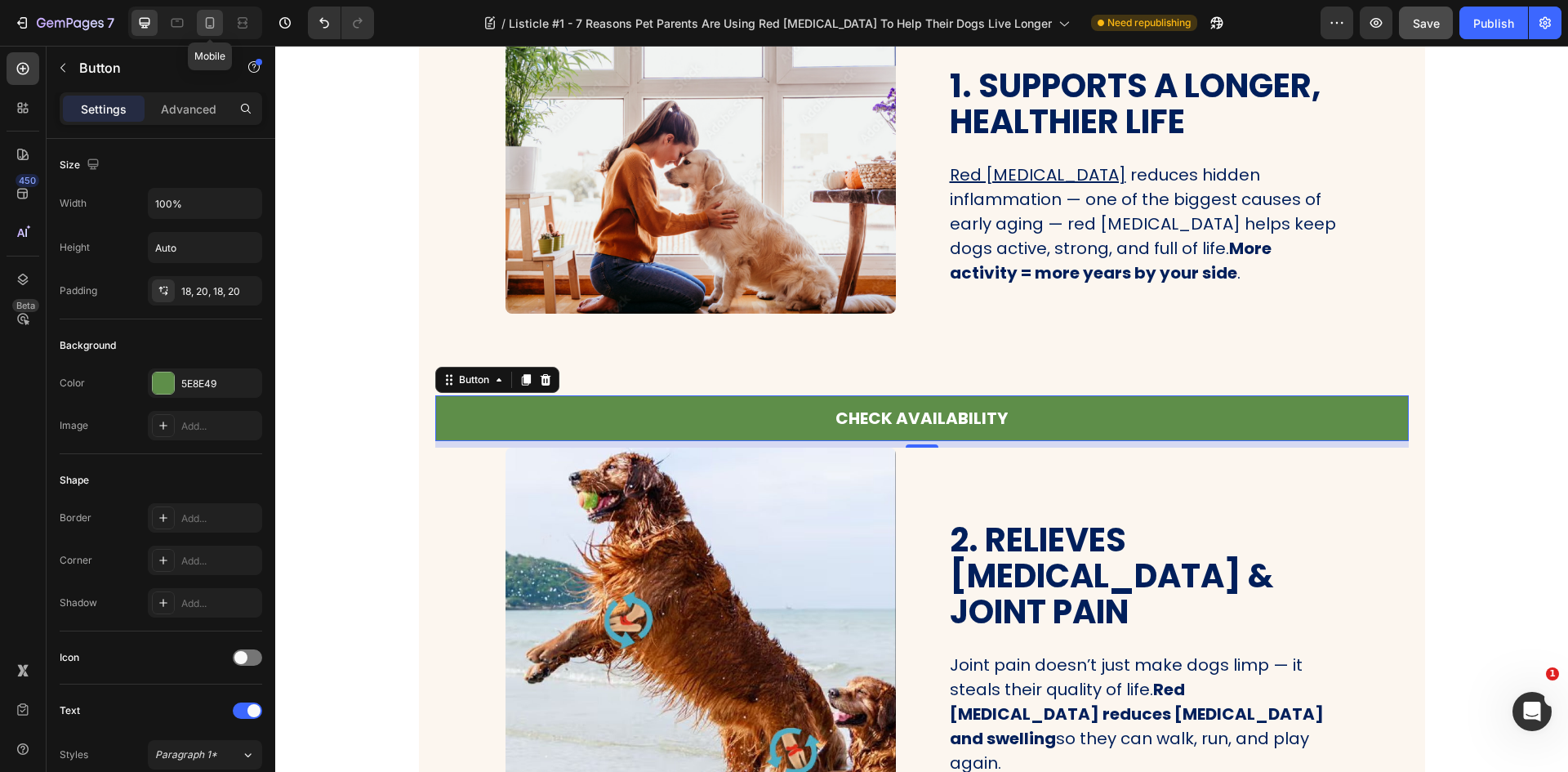
click at [214, 24] on icon at bounding box center [210, 23] width 9 height 12
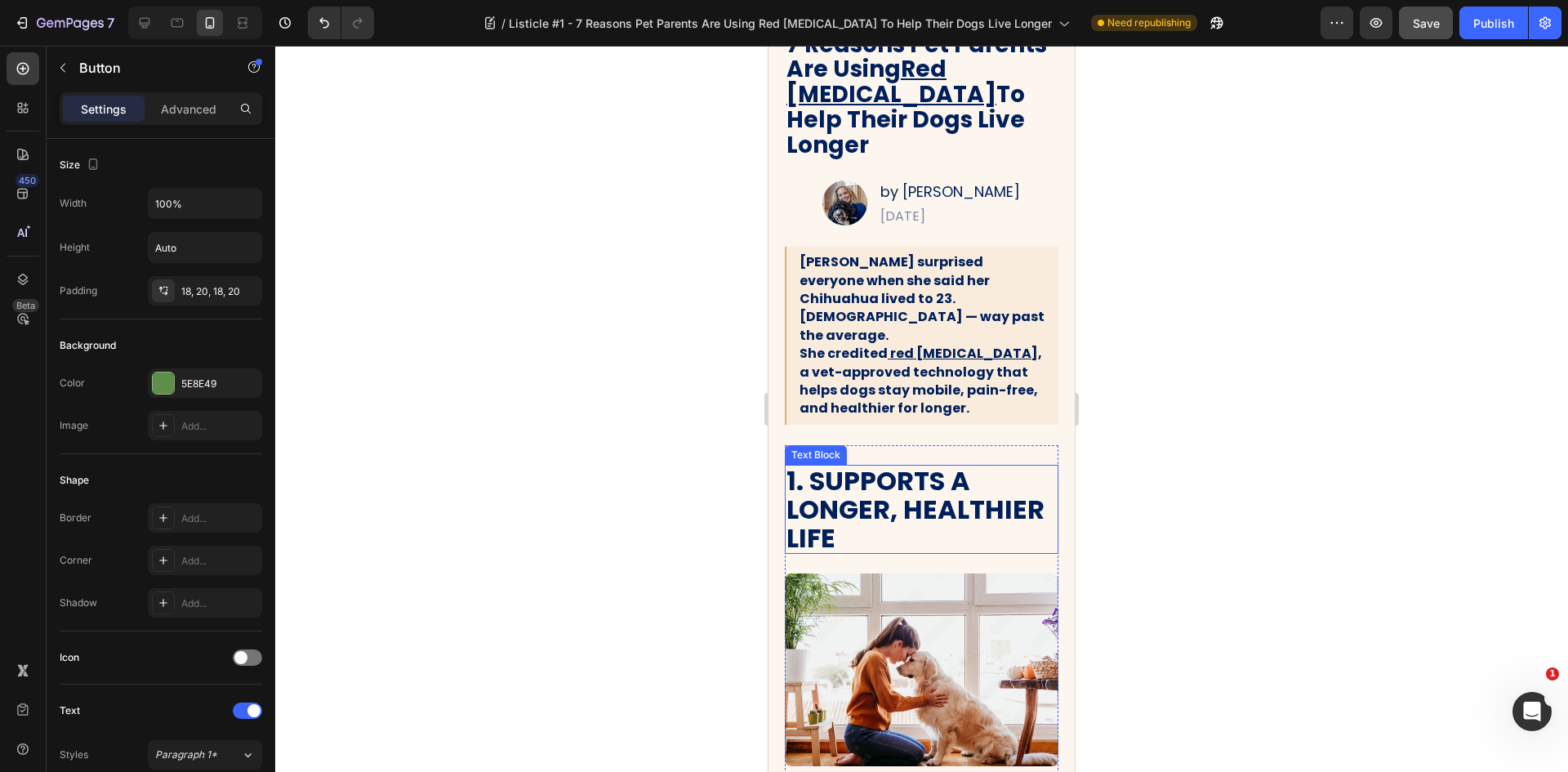
scroll to position [389, 0]
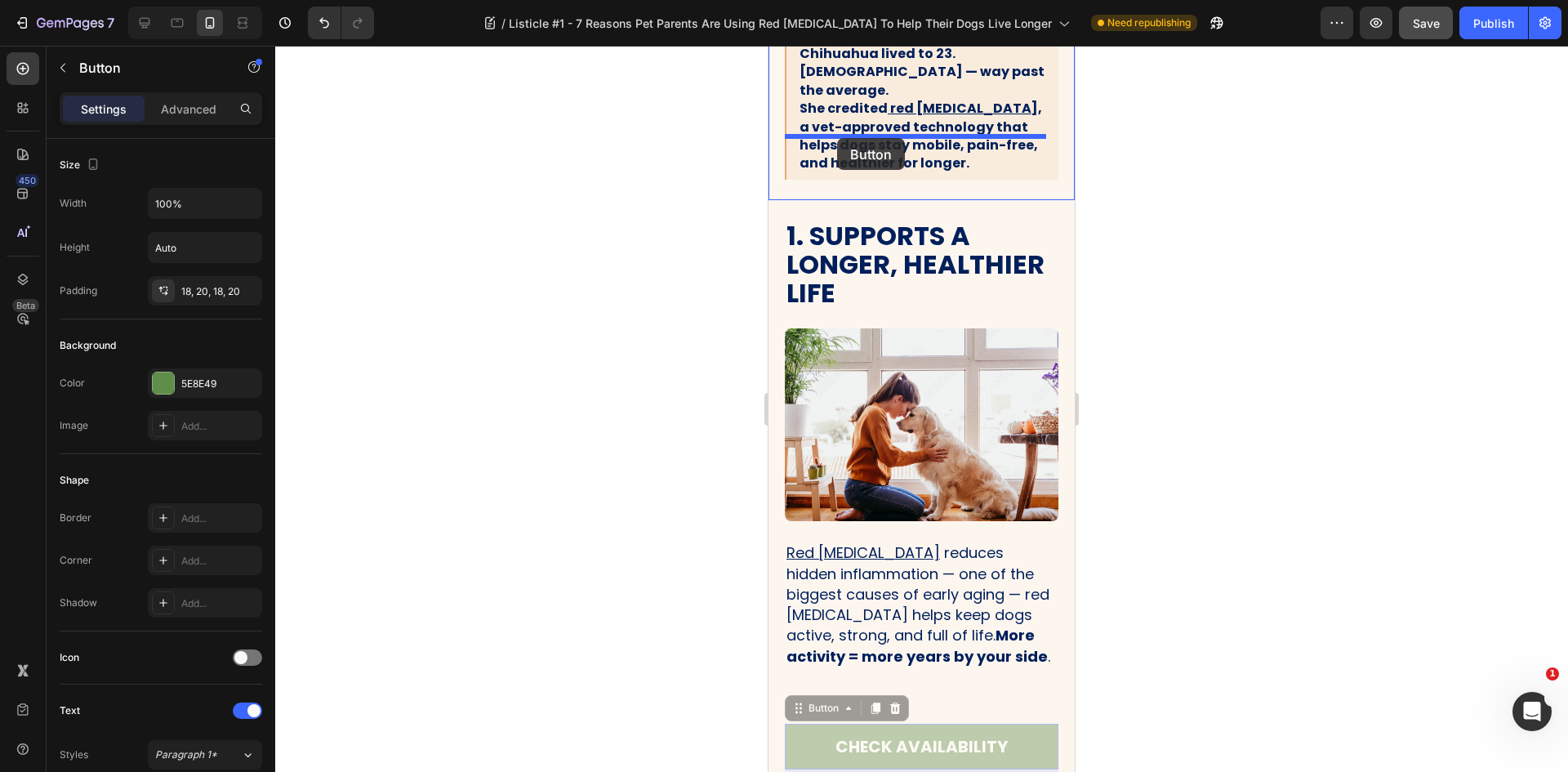
drag, startPoint x: 800, startPoint y: 674, endPoint x: 837, endPoint y: 139, distance: 536.3
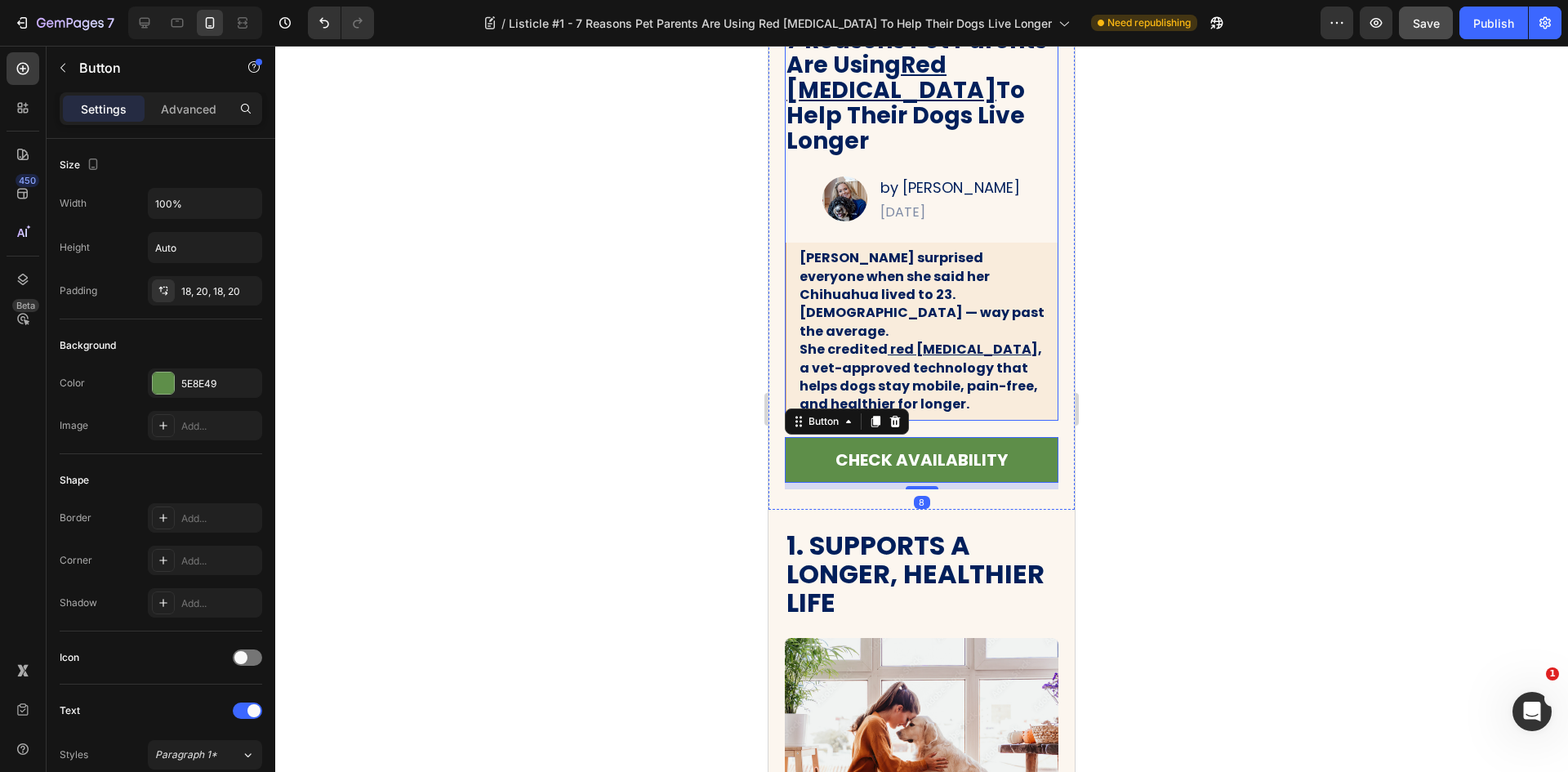
scroll to position [144, 0]
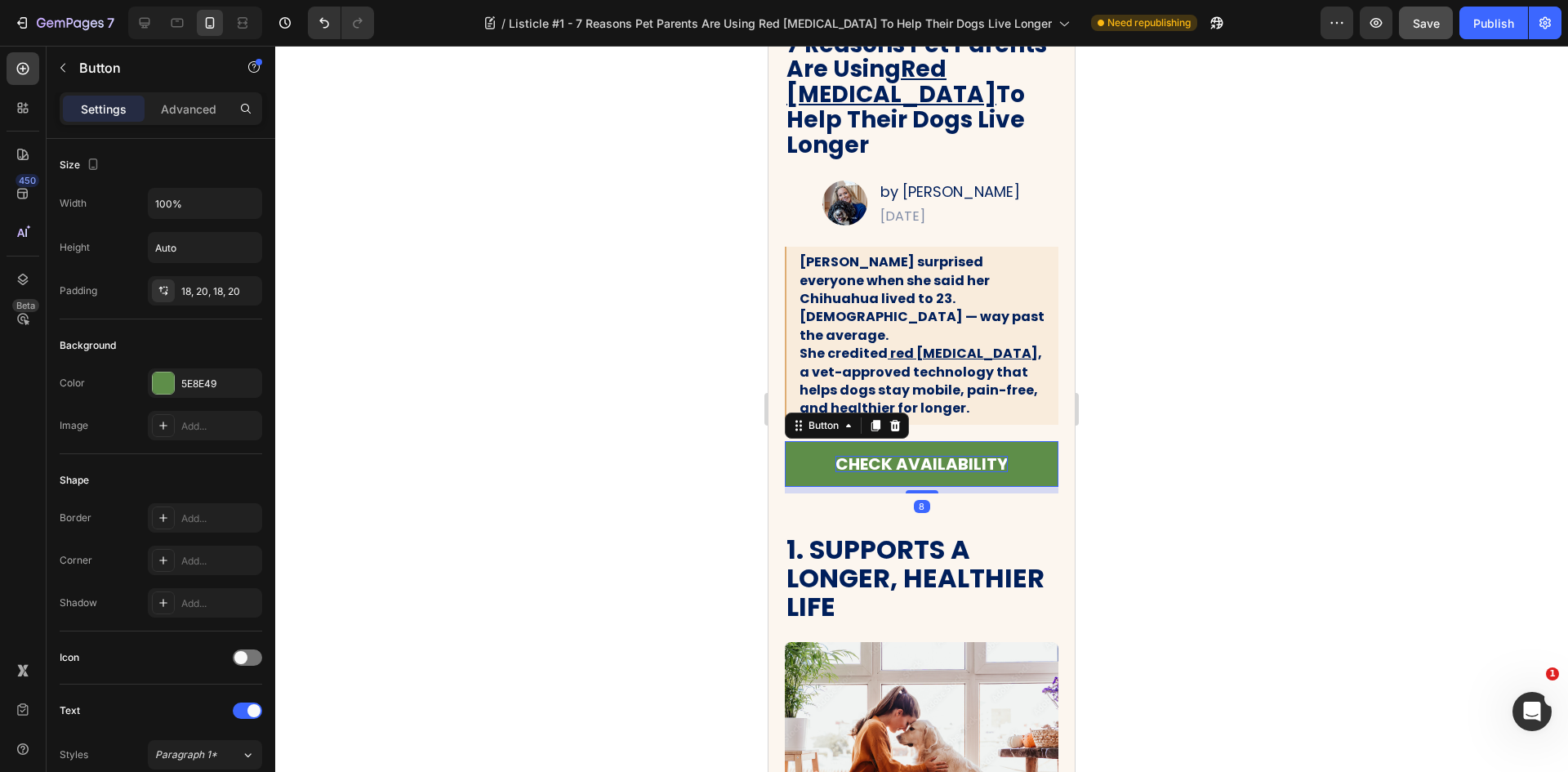
click at [987, 456] on p "CHECK AVAILABILITY" at bounding box center [921, 464] width 173 height 17
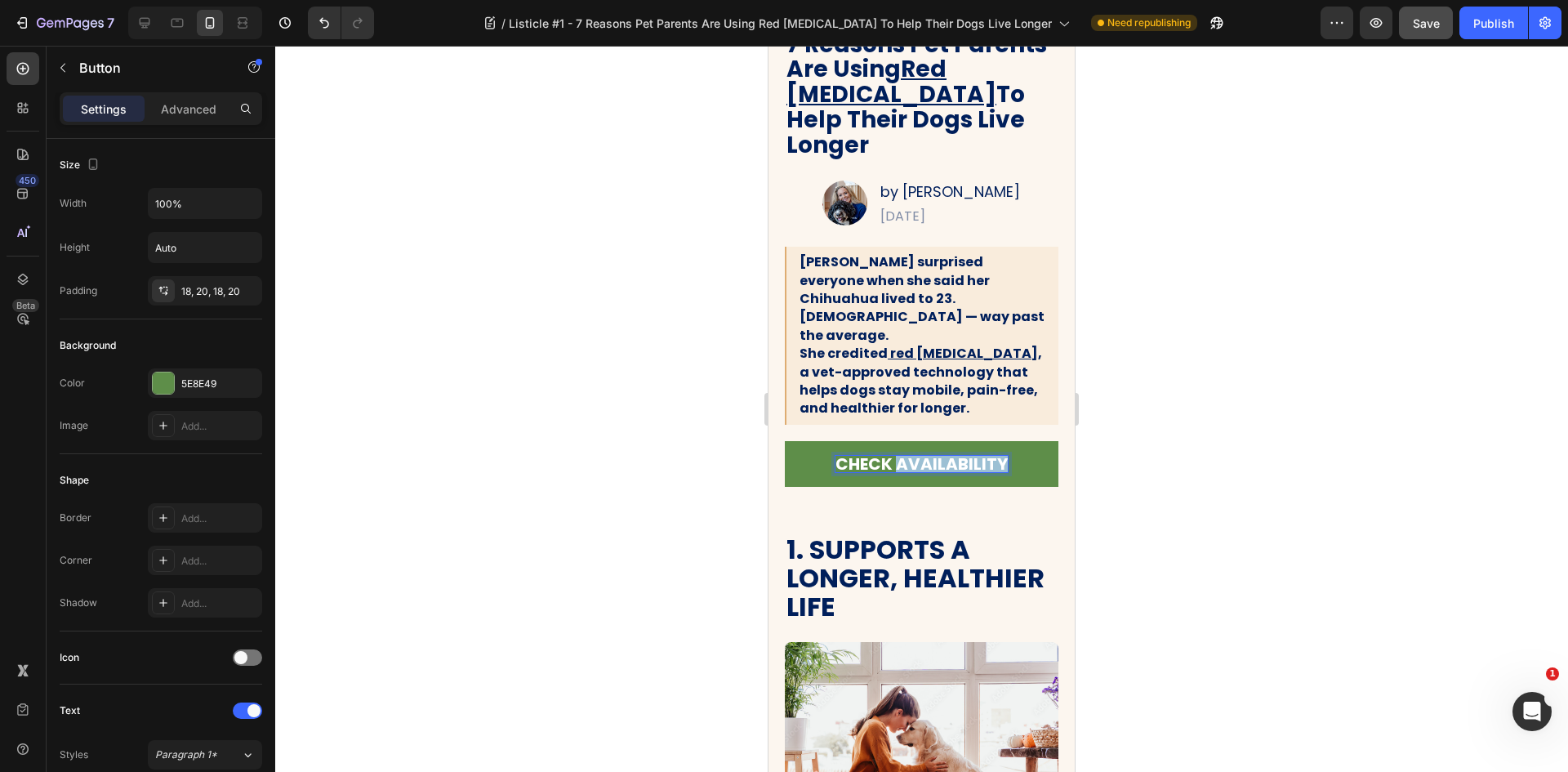
click at [987, 456] on p "CHECK AVAILABILITY" at bounding box center [921, 464] width 173 height 17
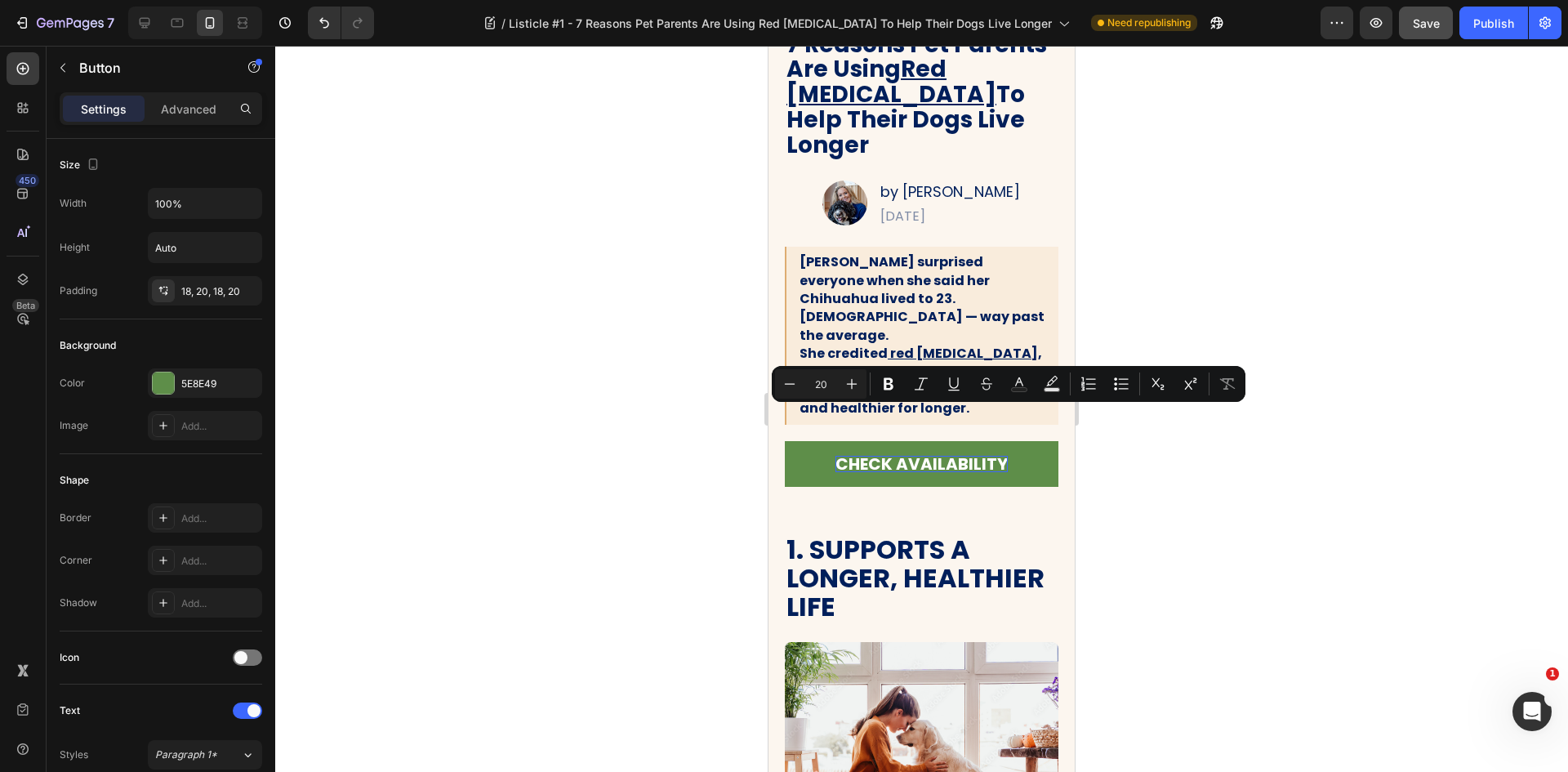
click at [1366, 455] on div at bounding box center [921, 409] width 1293 height 726
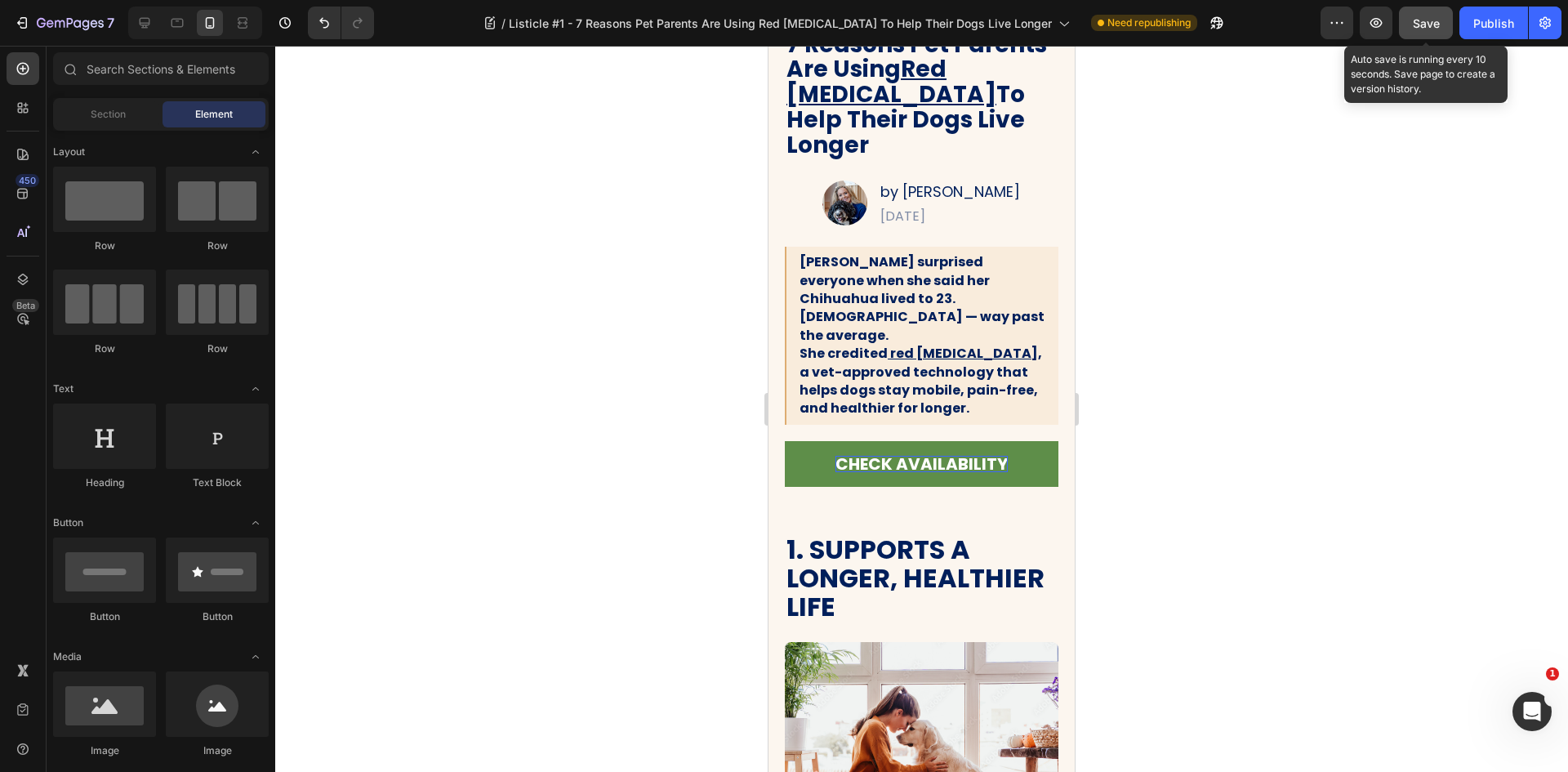
click at [1401, 37] on button "Save" at bounding box center [1425, 23] width 54 height 33
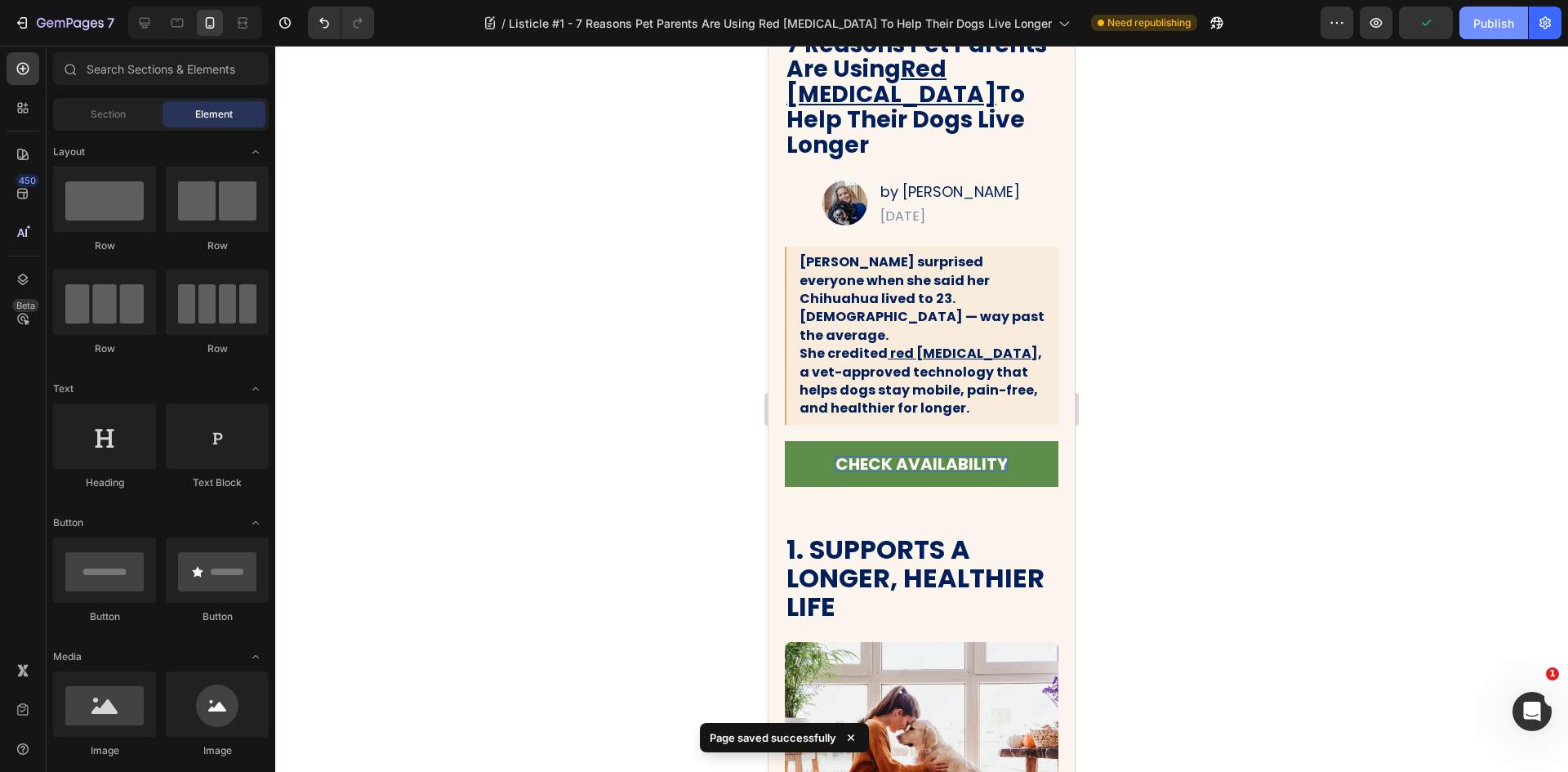
click at [1490, 33] on button "Publish" at bounding box center [1494, 23] width 68 height 33
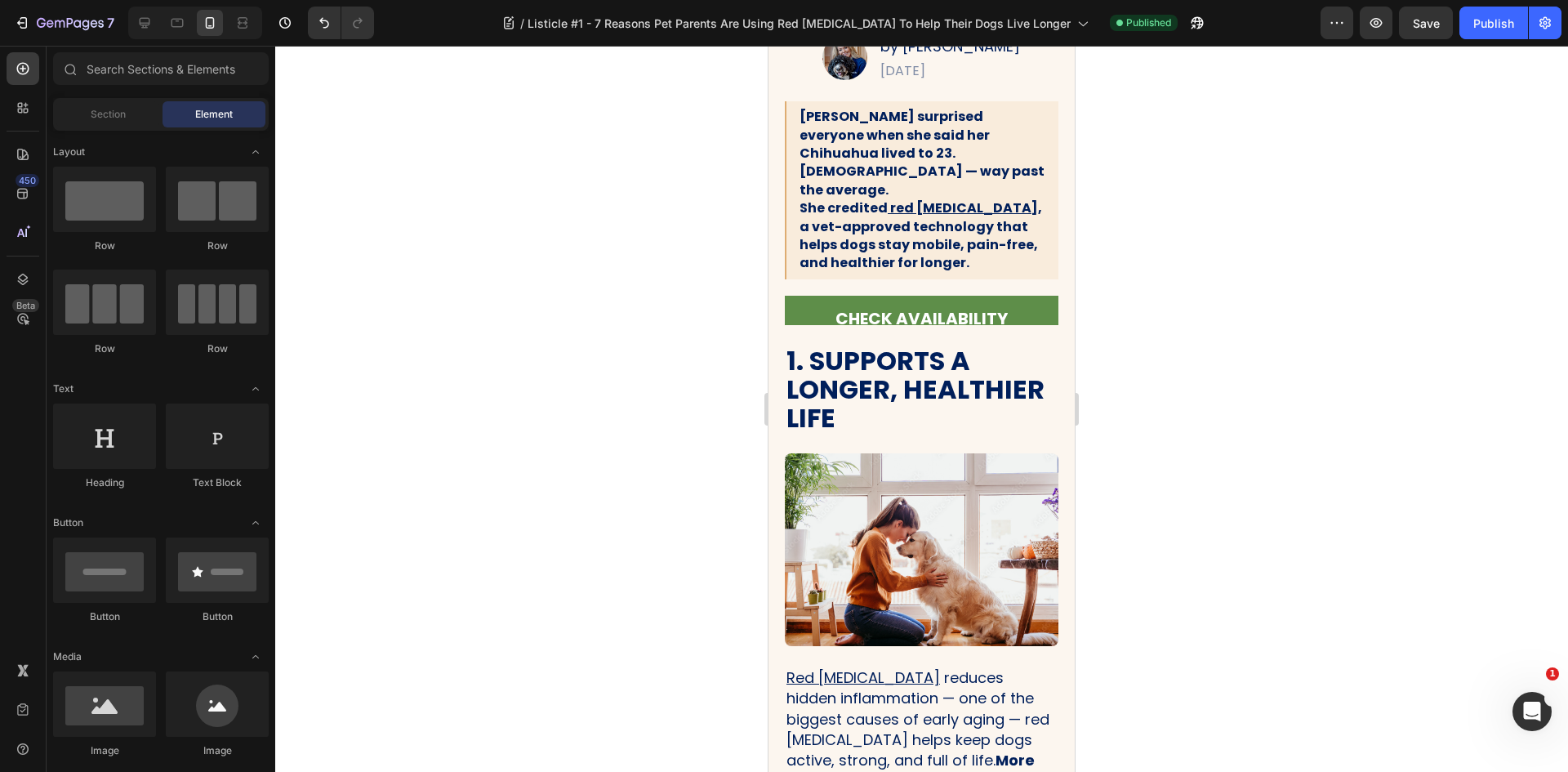
scroll to position [140, 0]
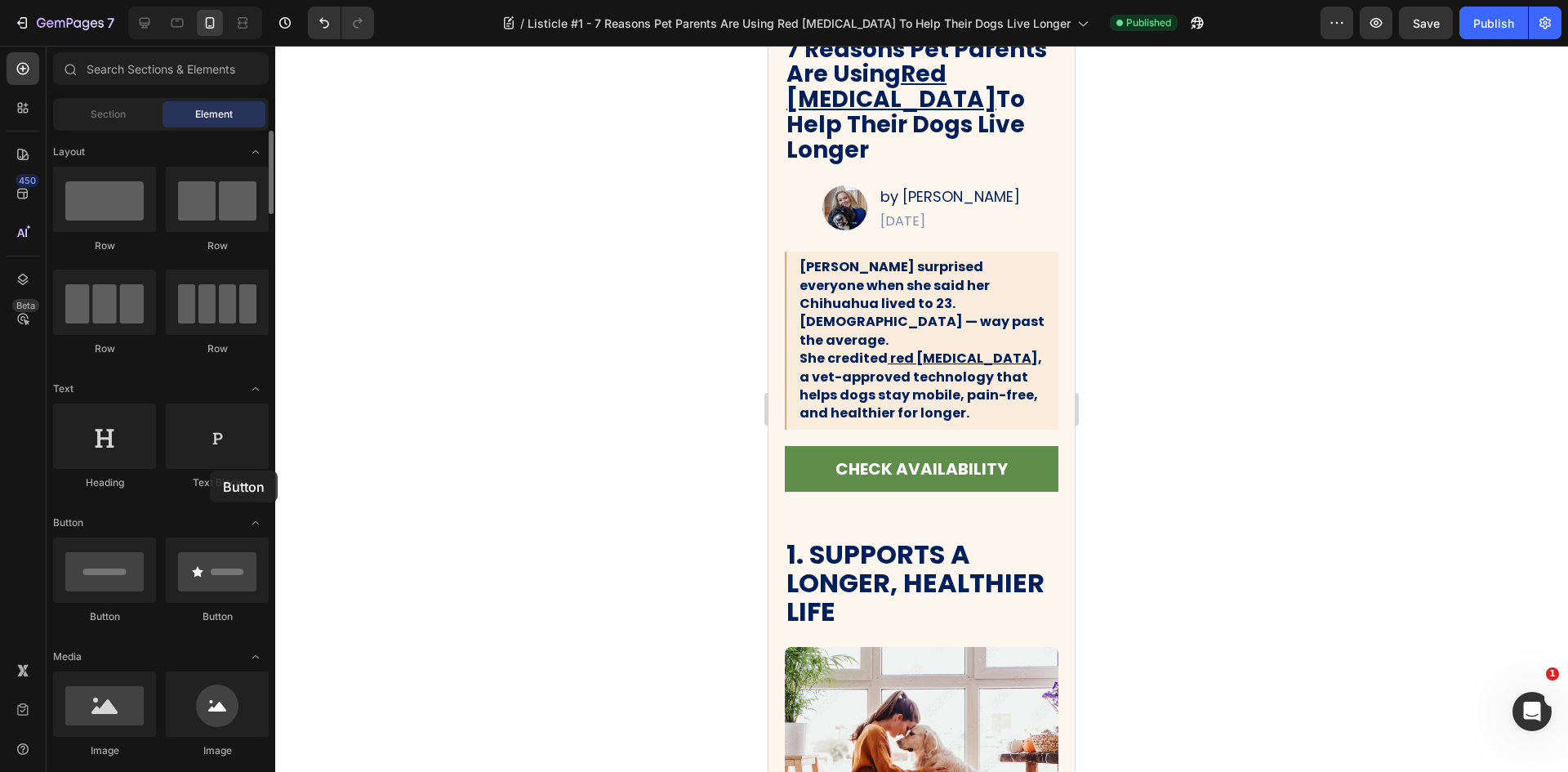
drag, startPoint x: 225, startPoint y: 582, endPoint x: 209, endPoint y: 471, distance: 112.1
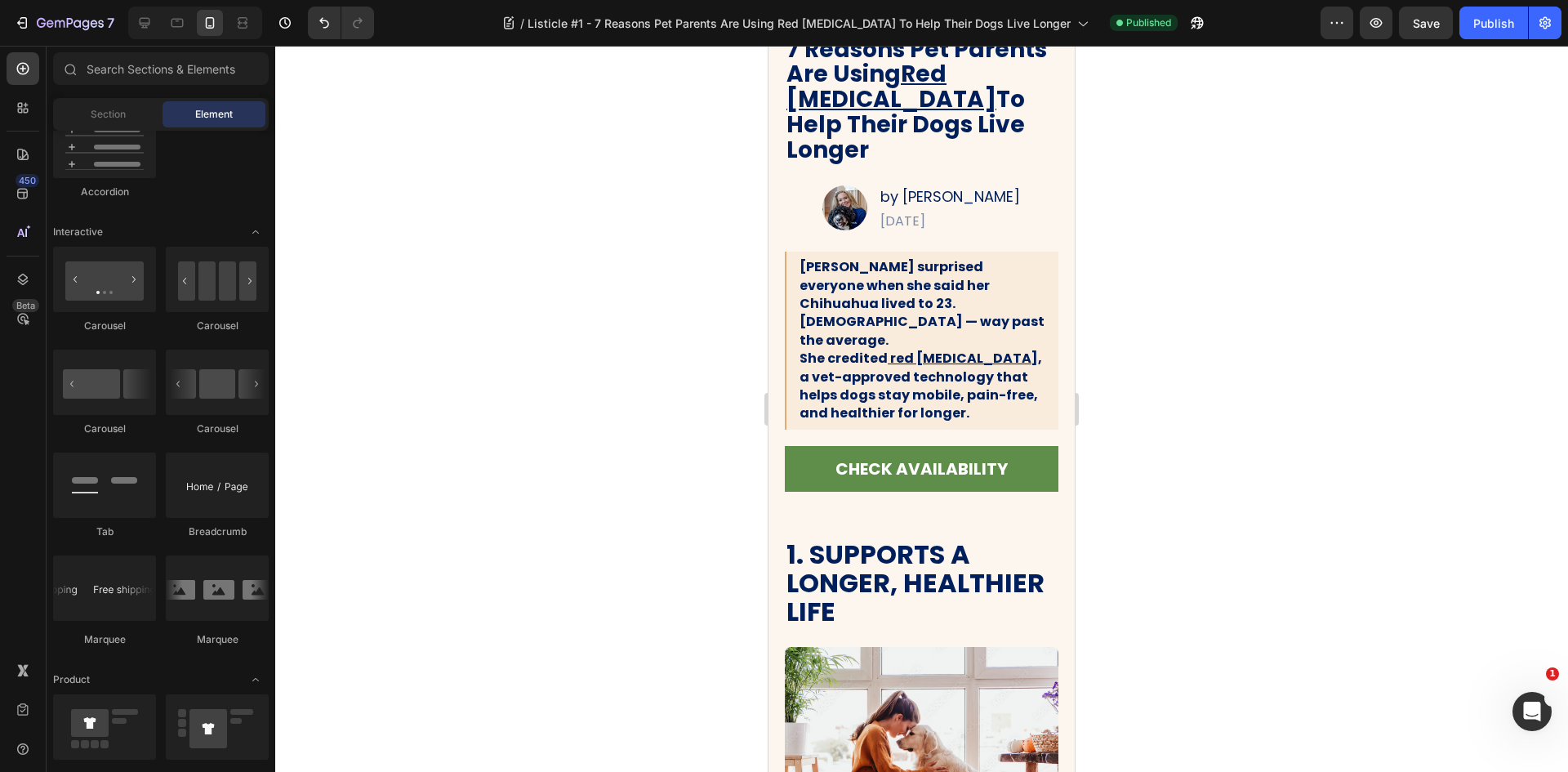
scroll to position [1960, 0]
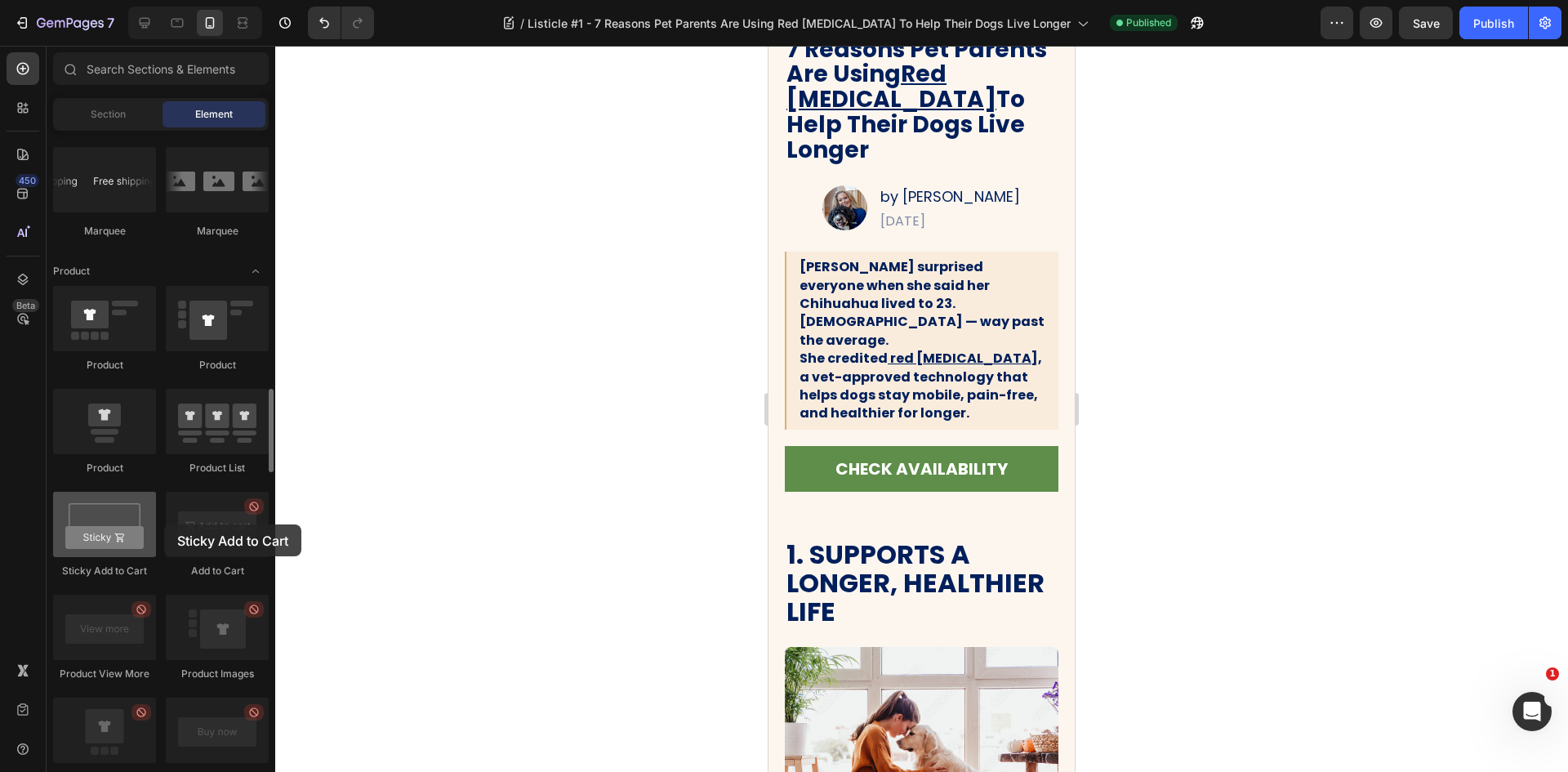
drag, startPoint x: 99, startPoint y: 524, endPoint x: 129, endPoint y: 522, distance: 30.1
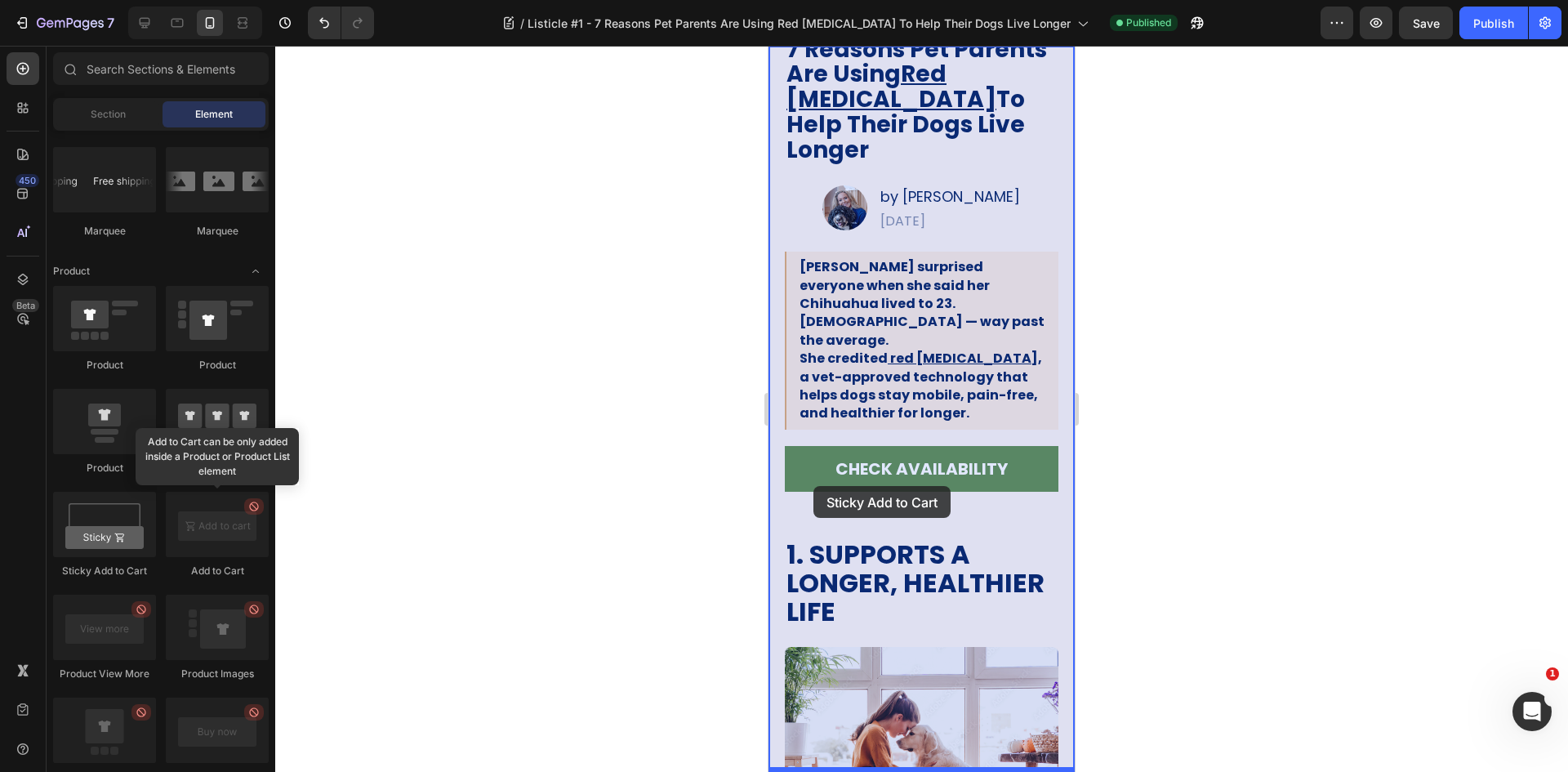
drag, startPoint x: 886, startPoint y: 567, endPoint x: 814, endPoint y: 486, distance: 108.4
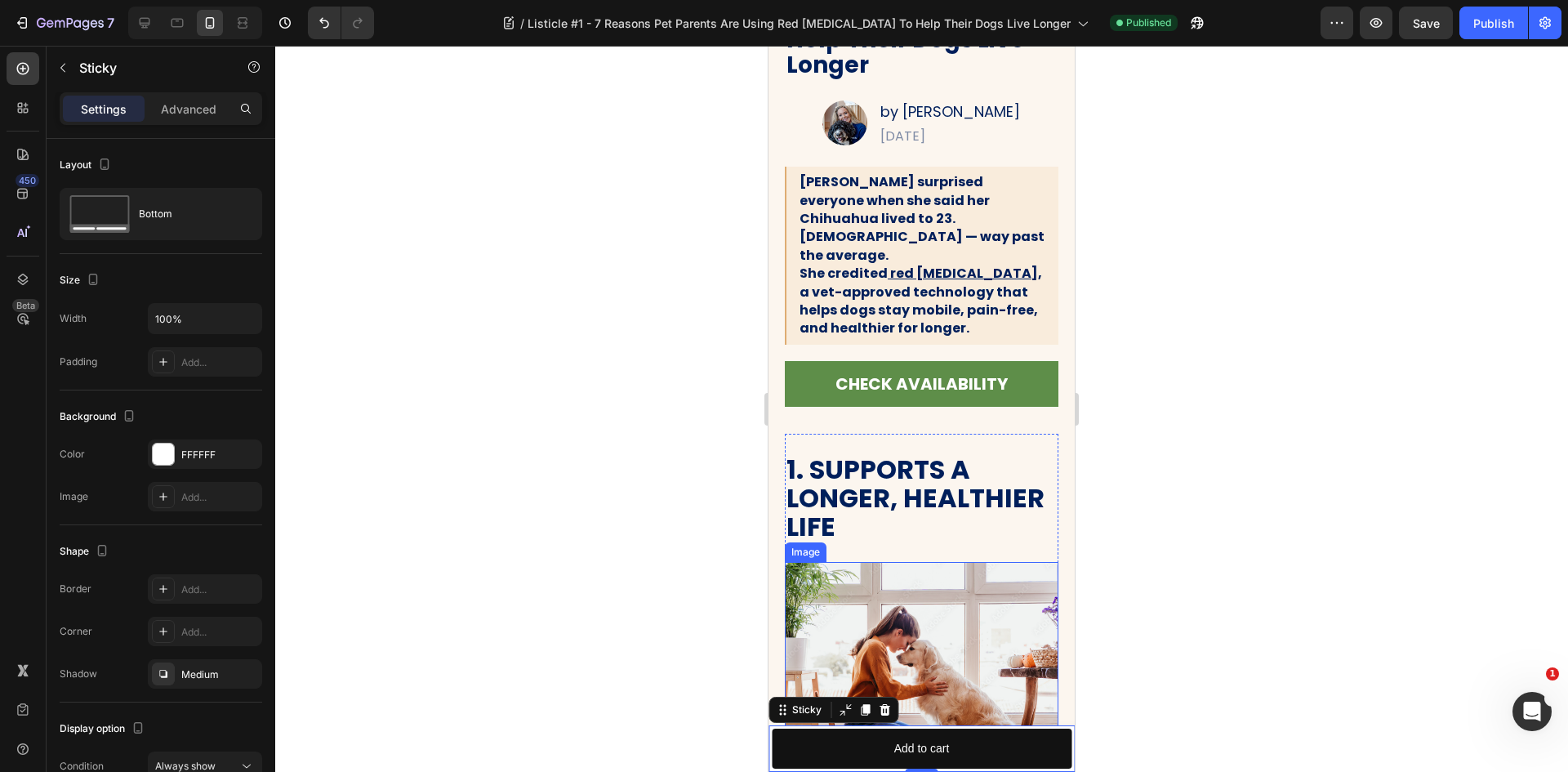
scroll to position [303, 0]
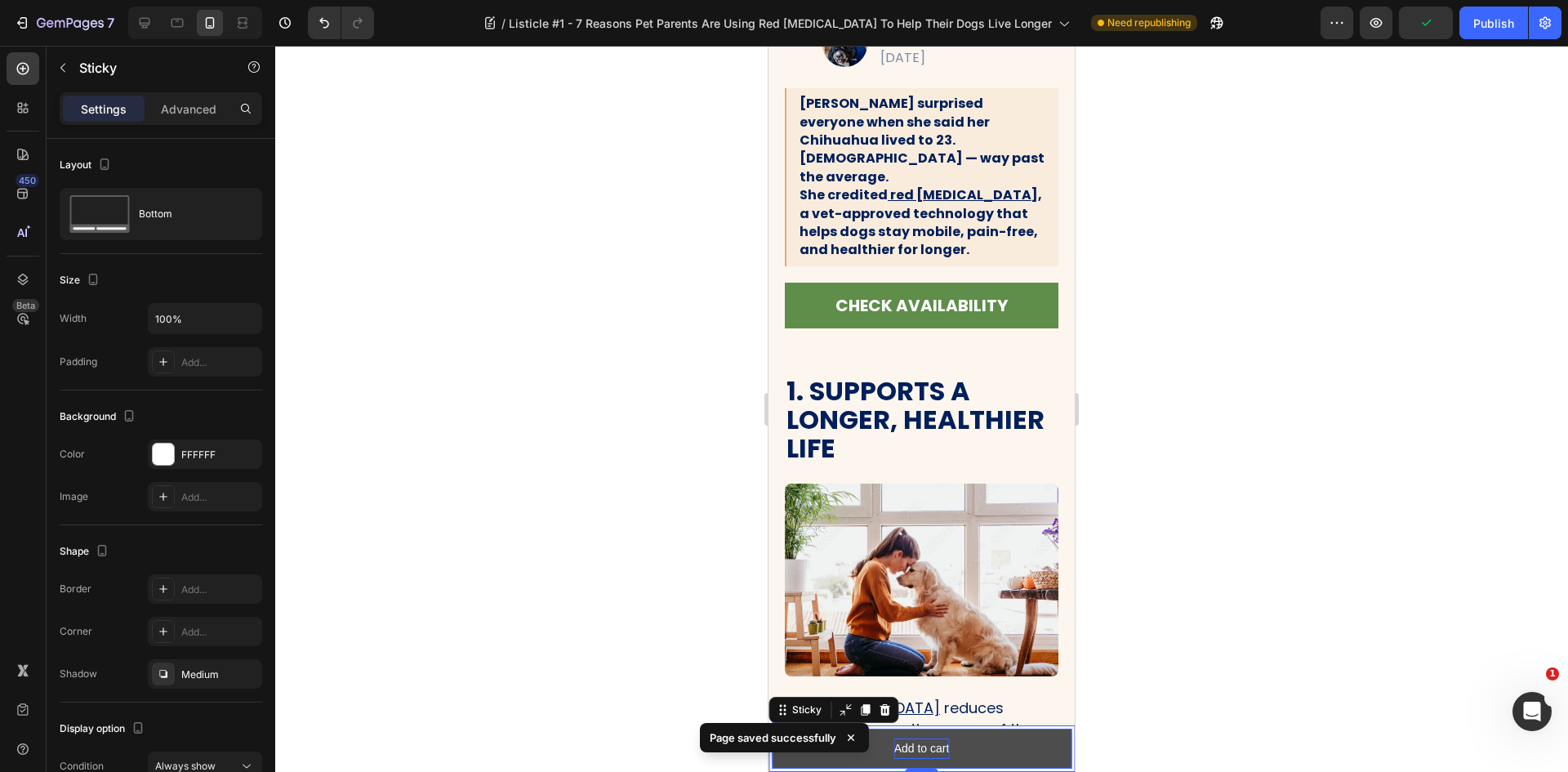
click at [923, 744] on div "Add to cart" at bounding box center [922, 749] width 56 height 20
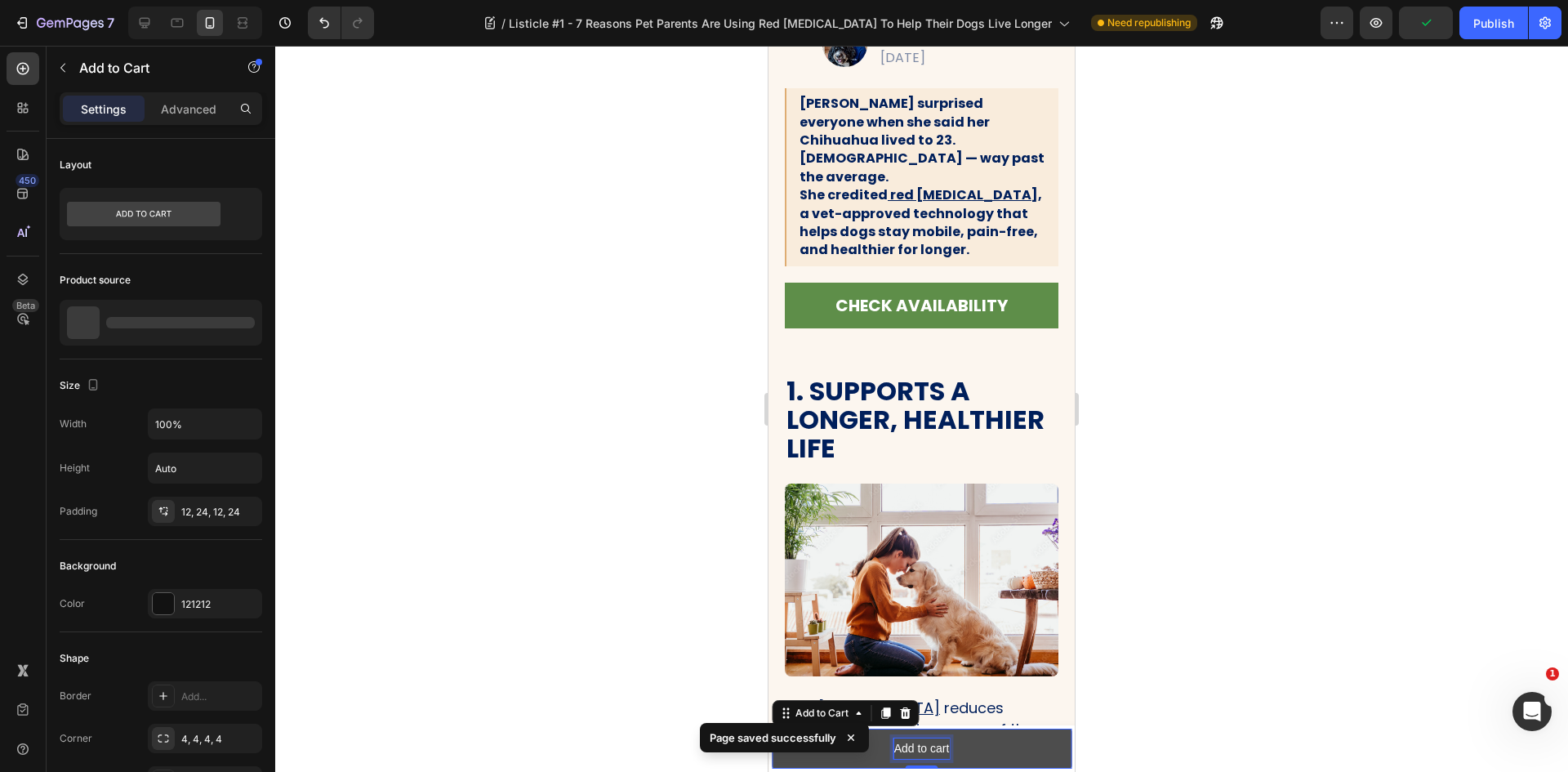
click at [923, 744] on div "Add to cart" at bounding box center [922, 749] width 56 height 20
click at [923, 744] on p "Add to cart" at bounding box center [922, 749] width 56 height 20
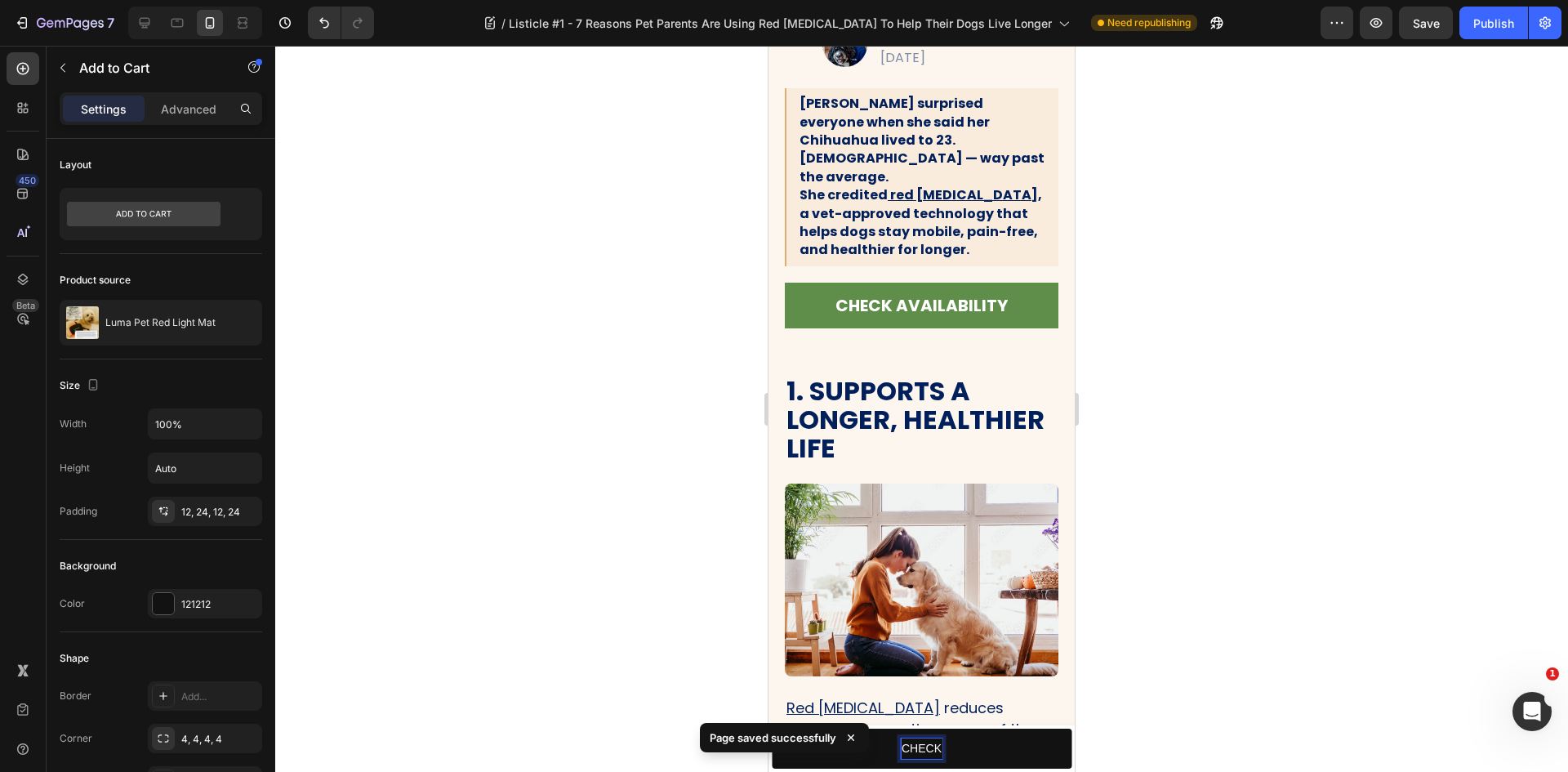
click at [772, 729] on button "CHECK" at bounding box center [922, 749] width 300 height 40
click at [772, 729] on button "CHECK LUMAPET" at bounding box center [922, 749] width 300 height 40
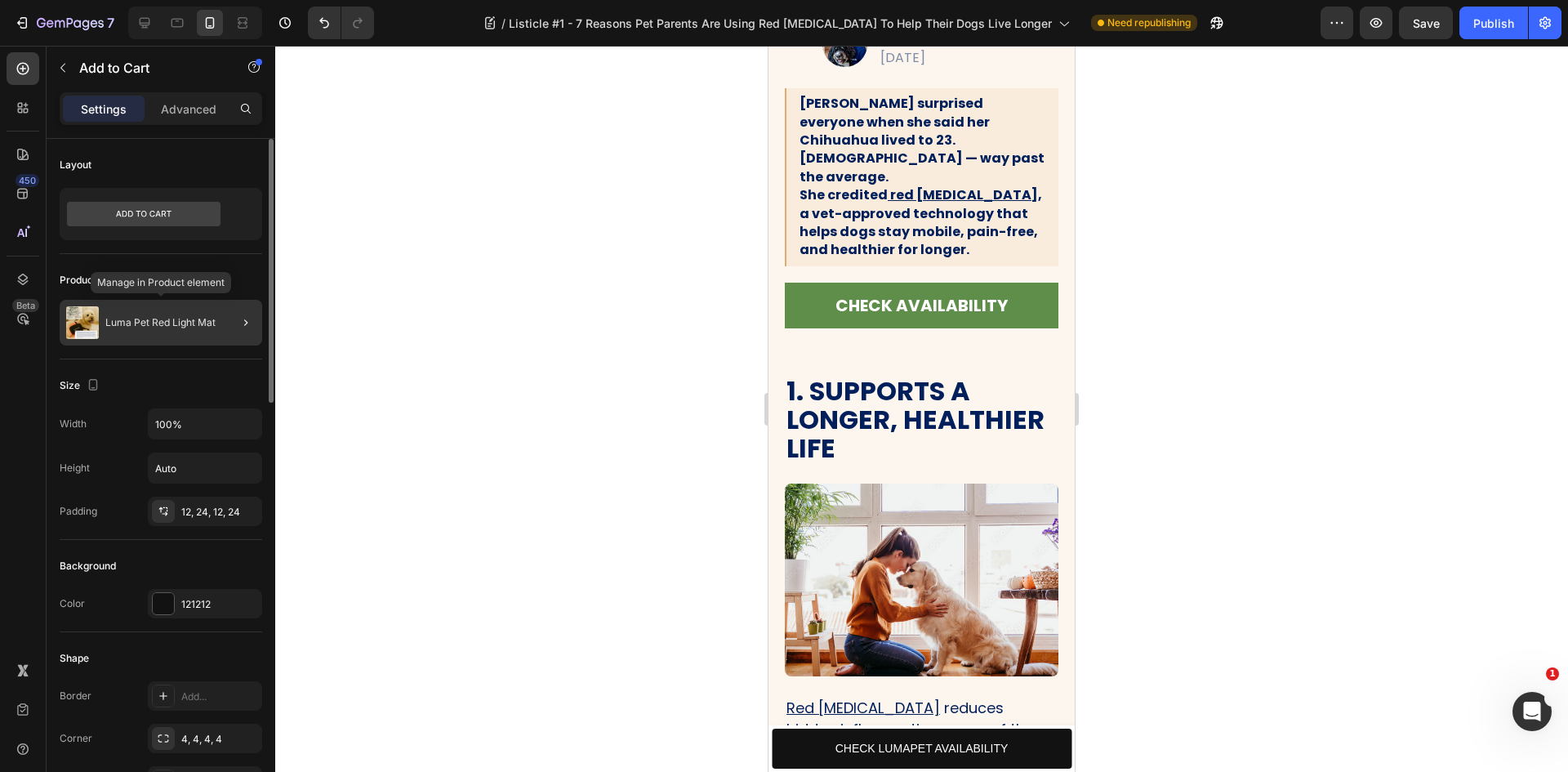
click at [193, 323] on p "Luma Pet Red Light Mat" at bounding box center [160, 323] width 110 height 12
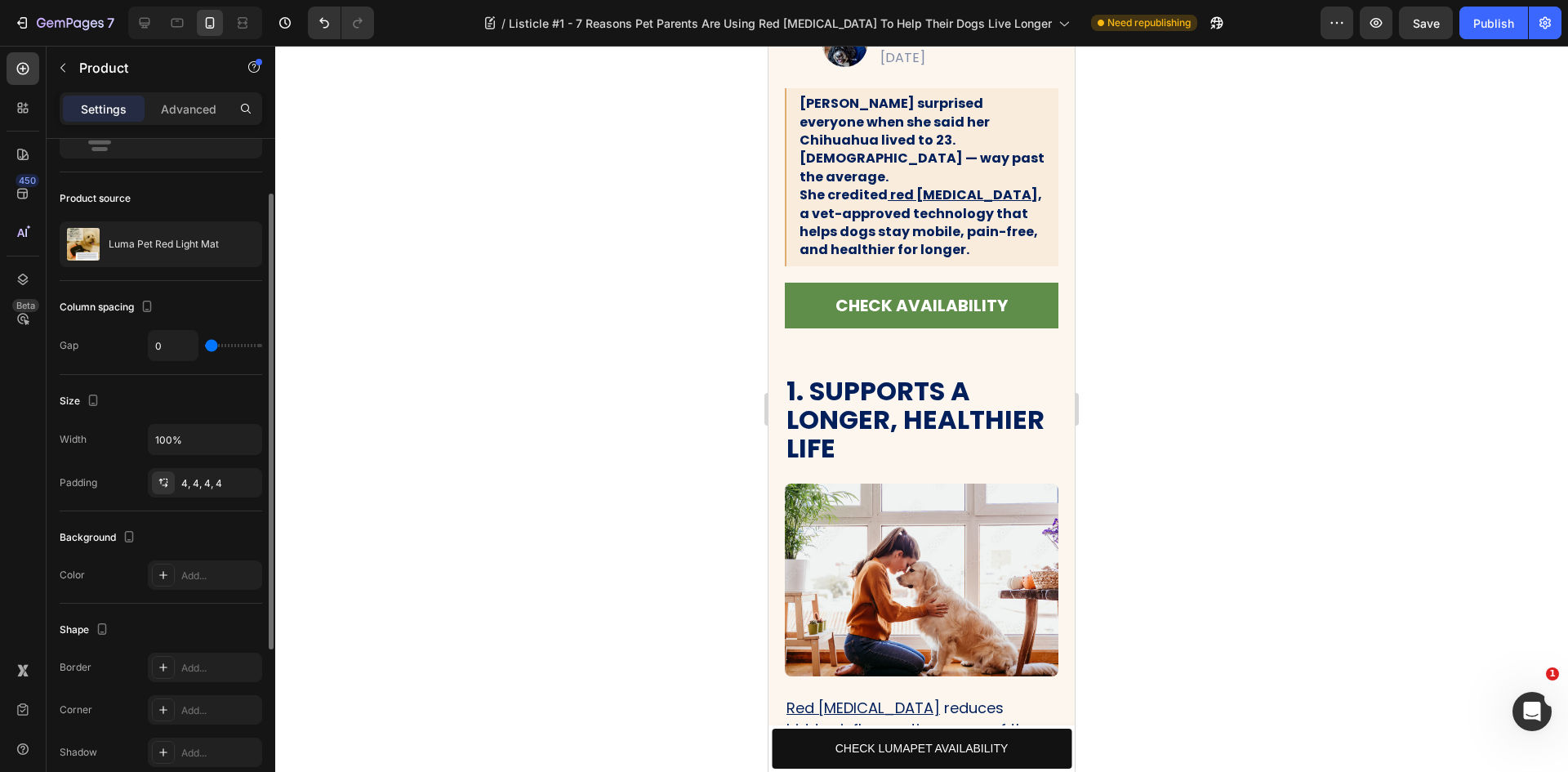
scroll to position [0, 0]
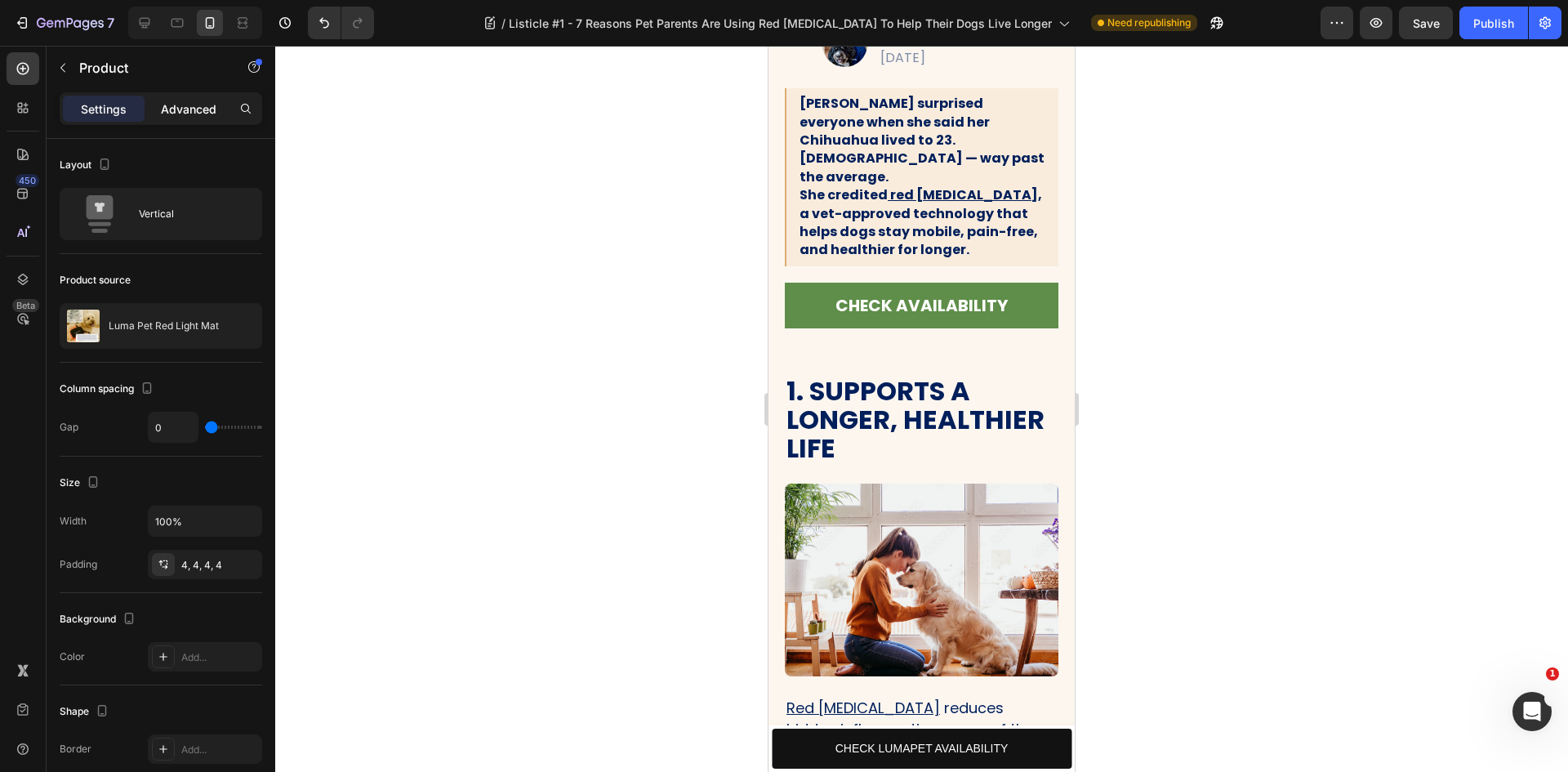
click at [173, 113] on p "Advanced" at bounding box center [188, 109] width 56 height 18
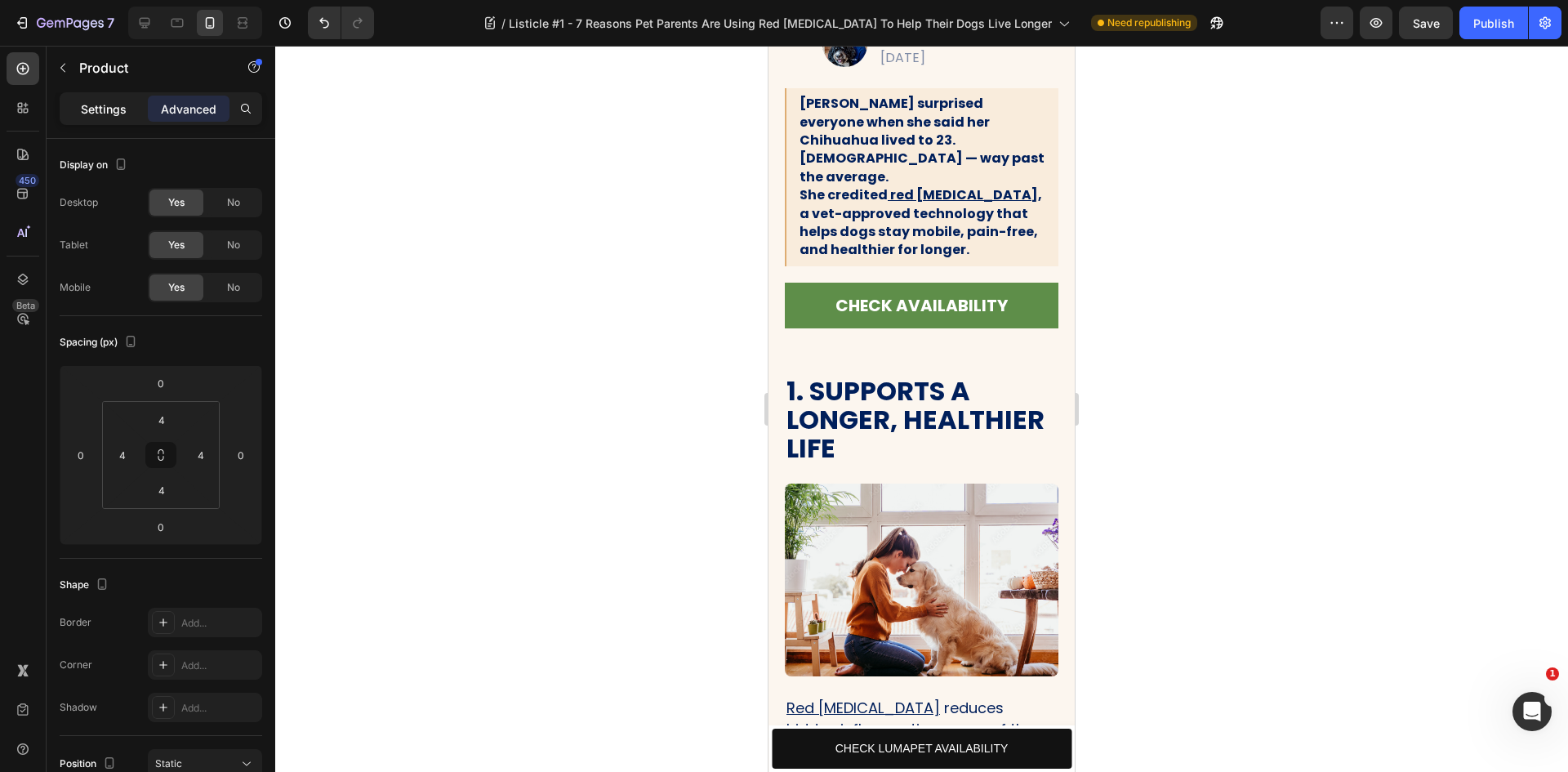
click at [107, 104] on p "Settings" at bounding box center [103, 109] width 46 height 18
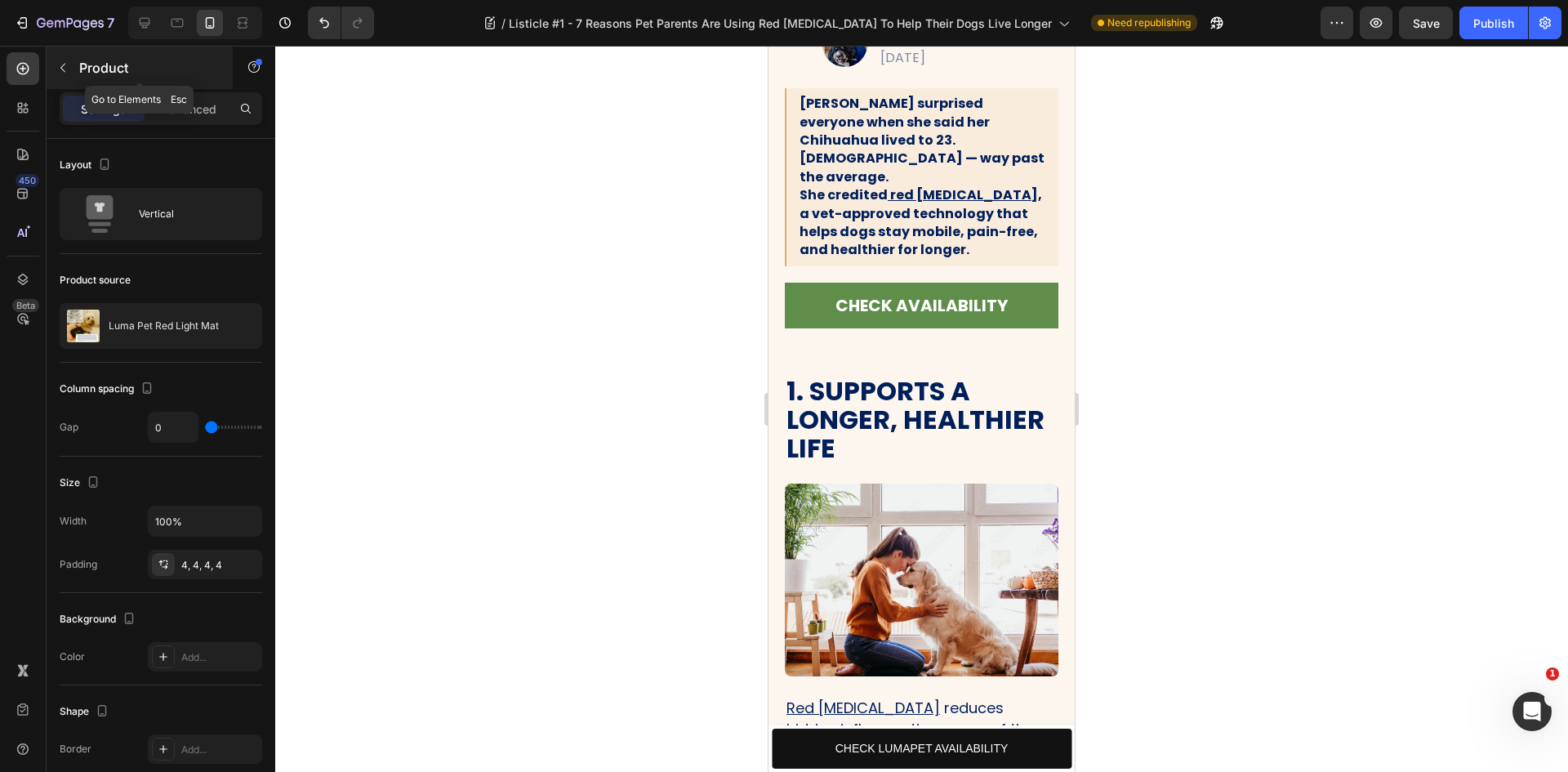
click at [80, 57] on div "Product" at bounding box center [139, 68] width 186 height 43
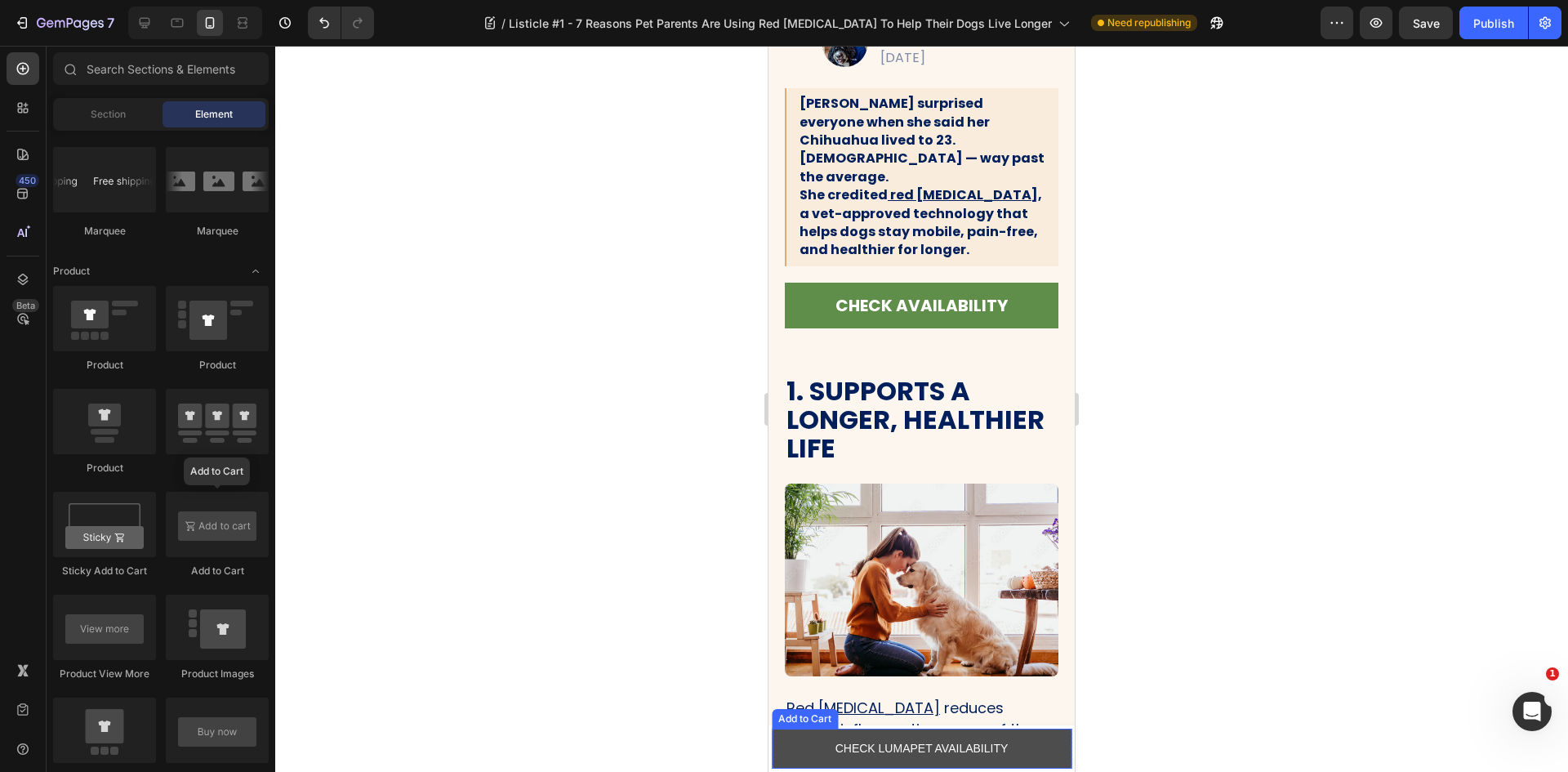
click at [1032, 739] on button "CHECK LUMAPET AVAILABILITY" at bounding box center [922, 749] width 300 height 40
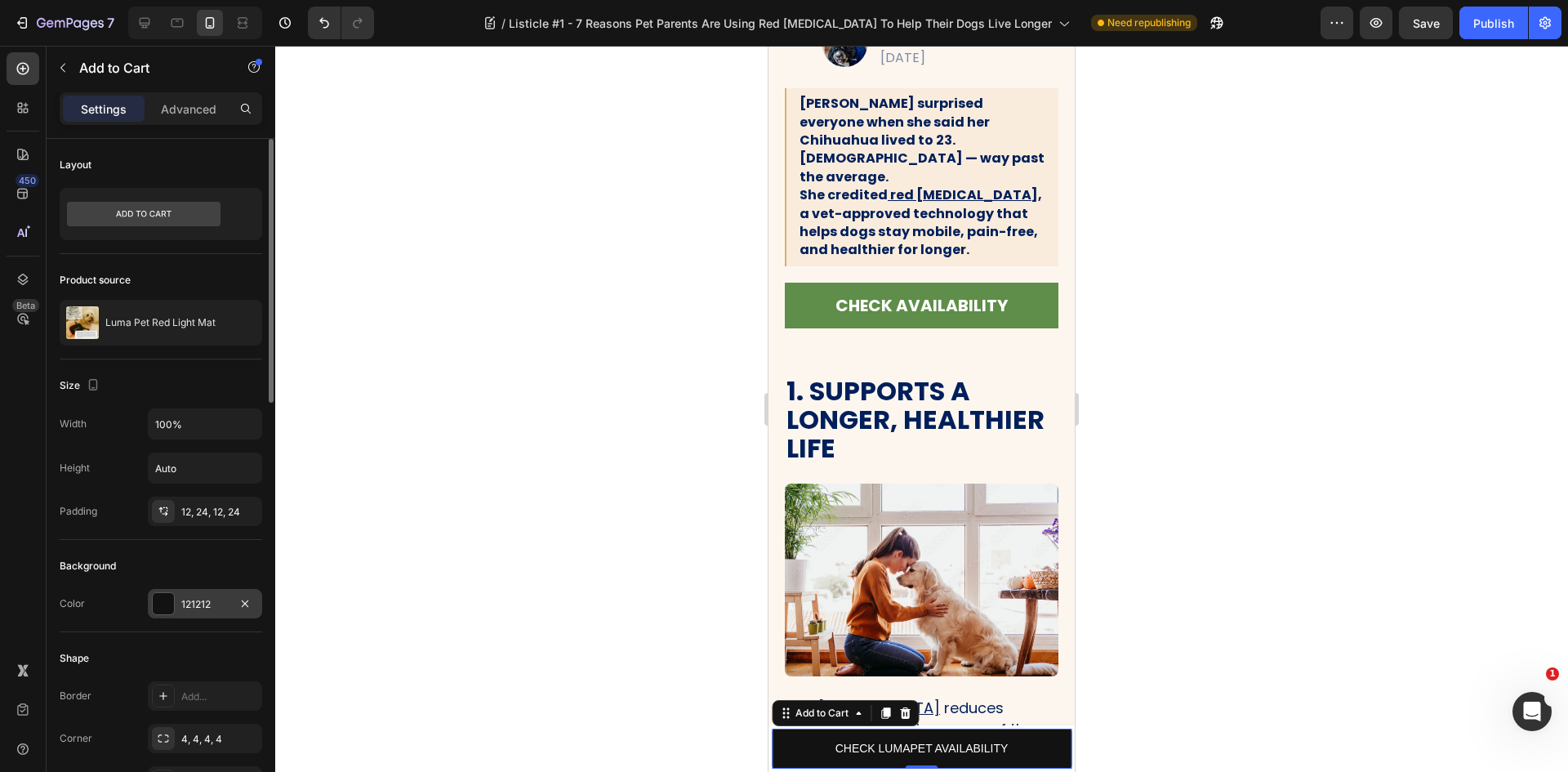
click at [161, 603] on div at bounding box center [163, 603] width 21 height 21
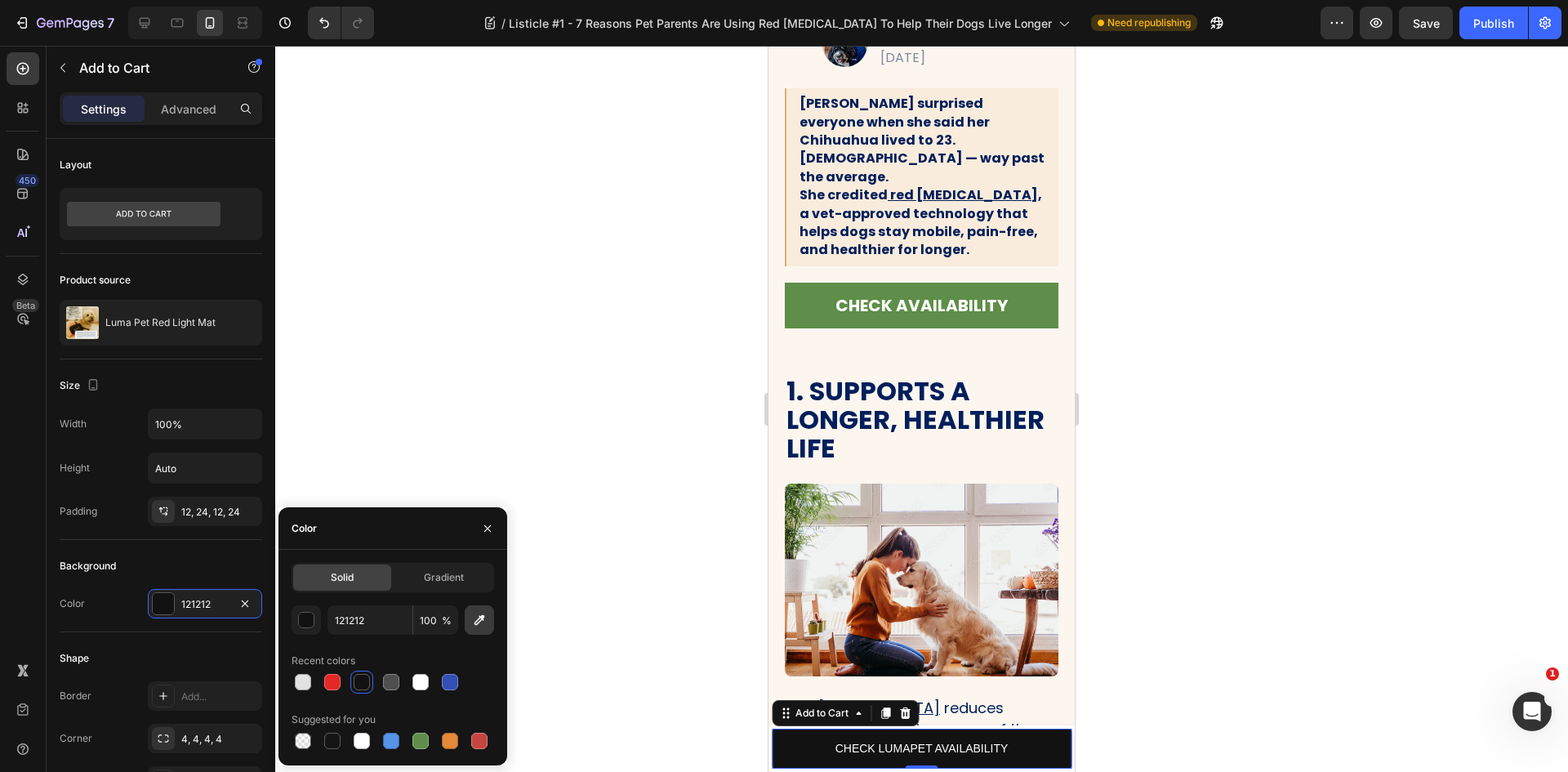
click at [480, 621] on icon "button" at bounding box center [479, 620] width 11 height 11
type input "5E8E49"
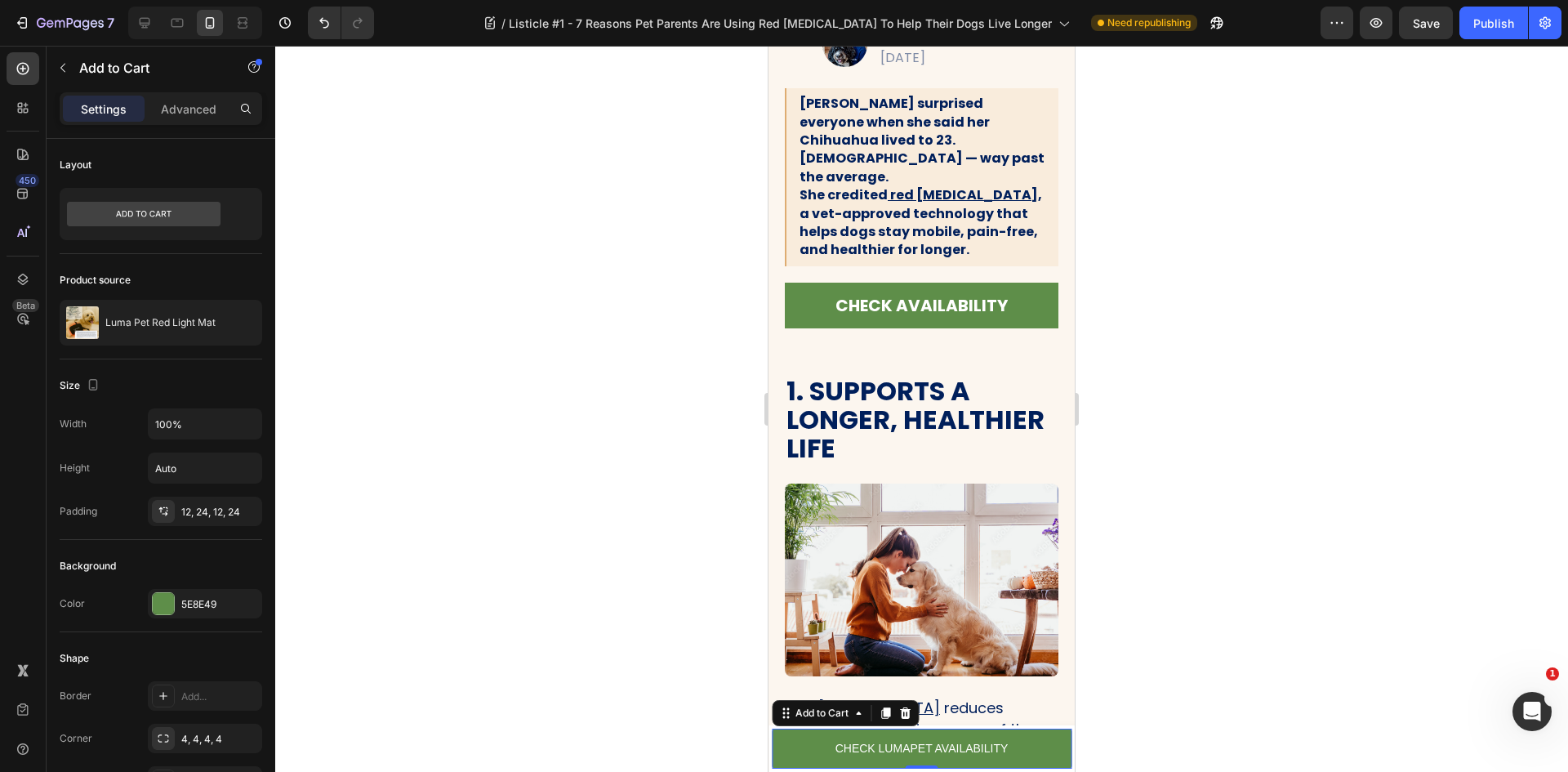
click at [360, 432] on div at bounding box center [921, 409] width 1293 height 726
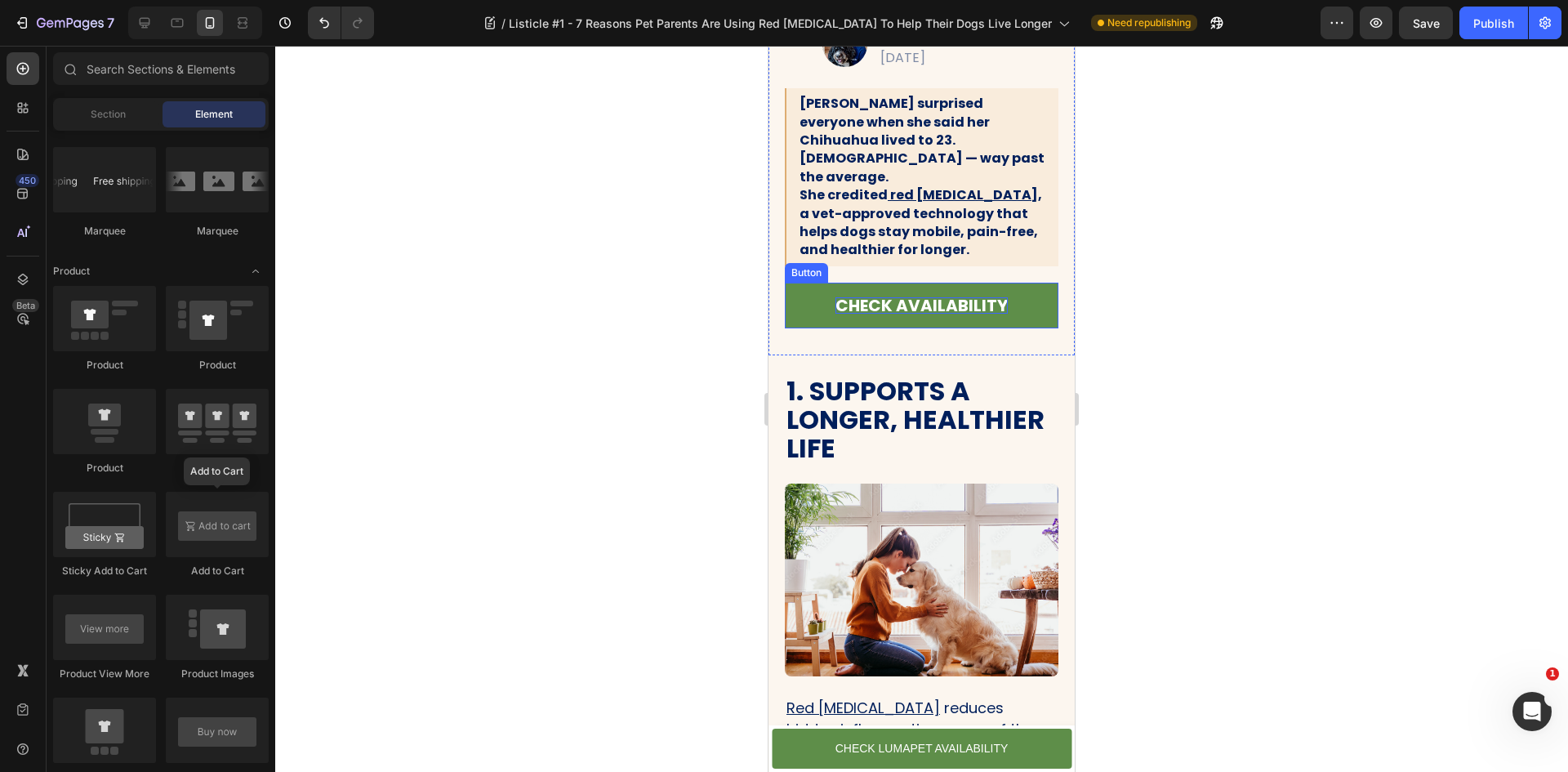
click at [904, 298] on p "CHECK AVAILABILITY" at bounding box center [921, 306] width 173 height 17
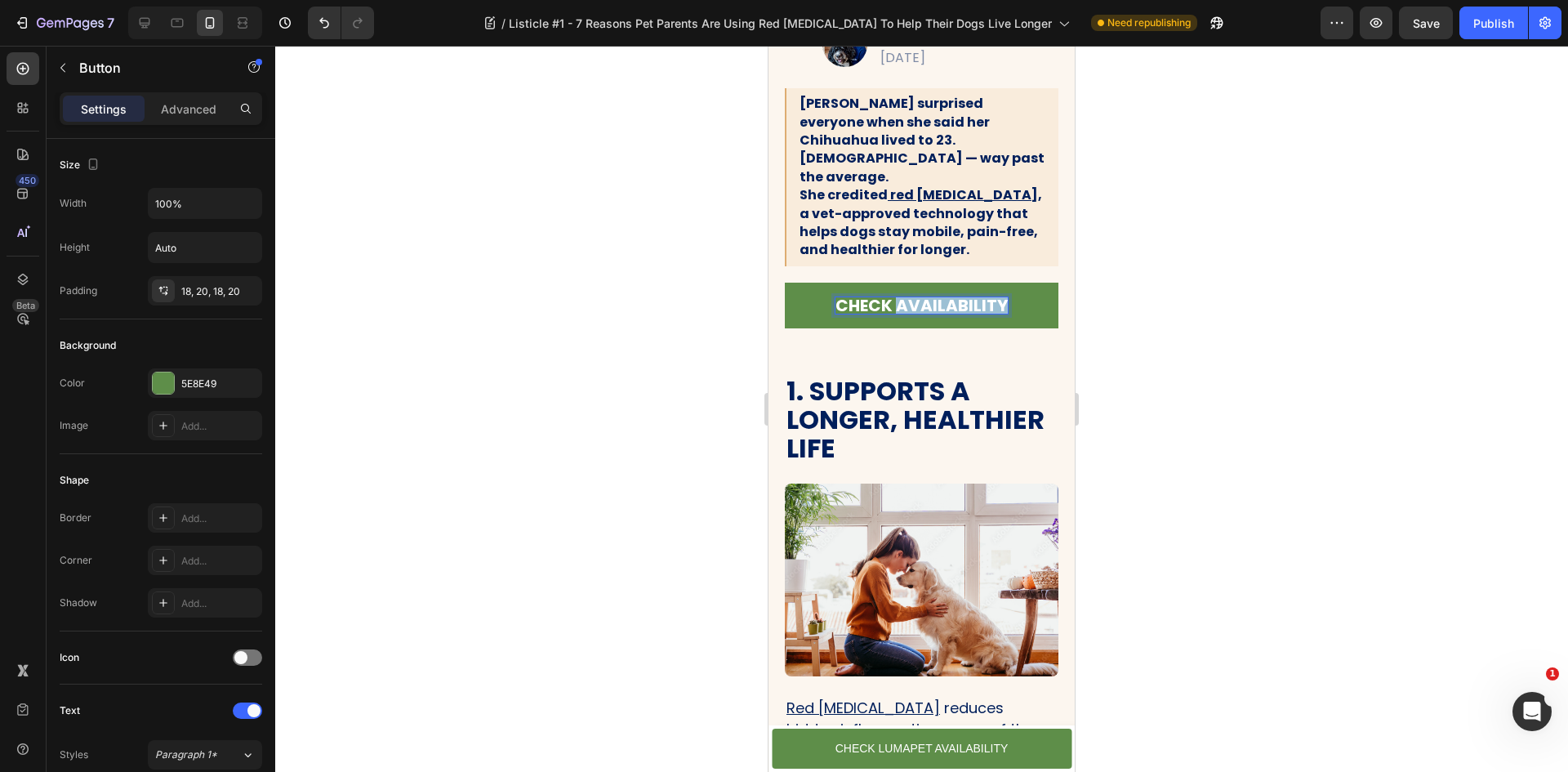
click at [904, 298] on p "CHECK AVAILABILITY" at bounding box center [921, 306] width 173 height 17
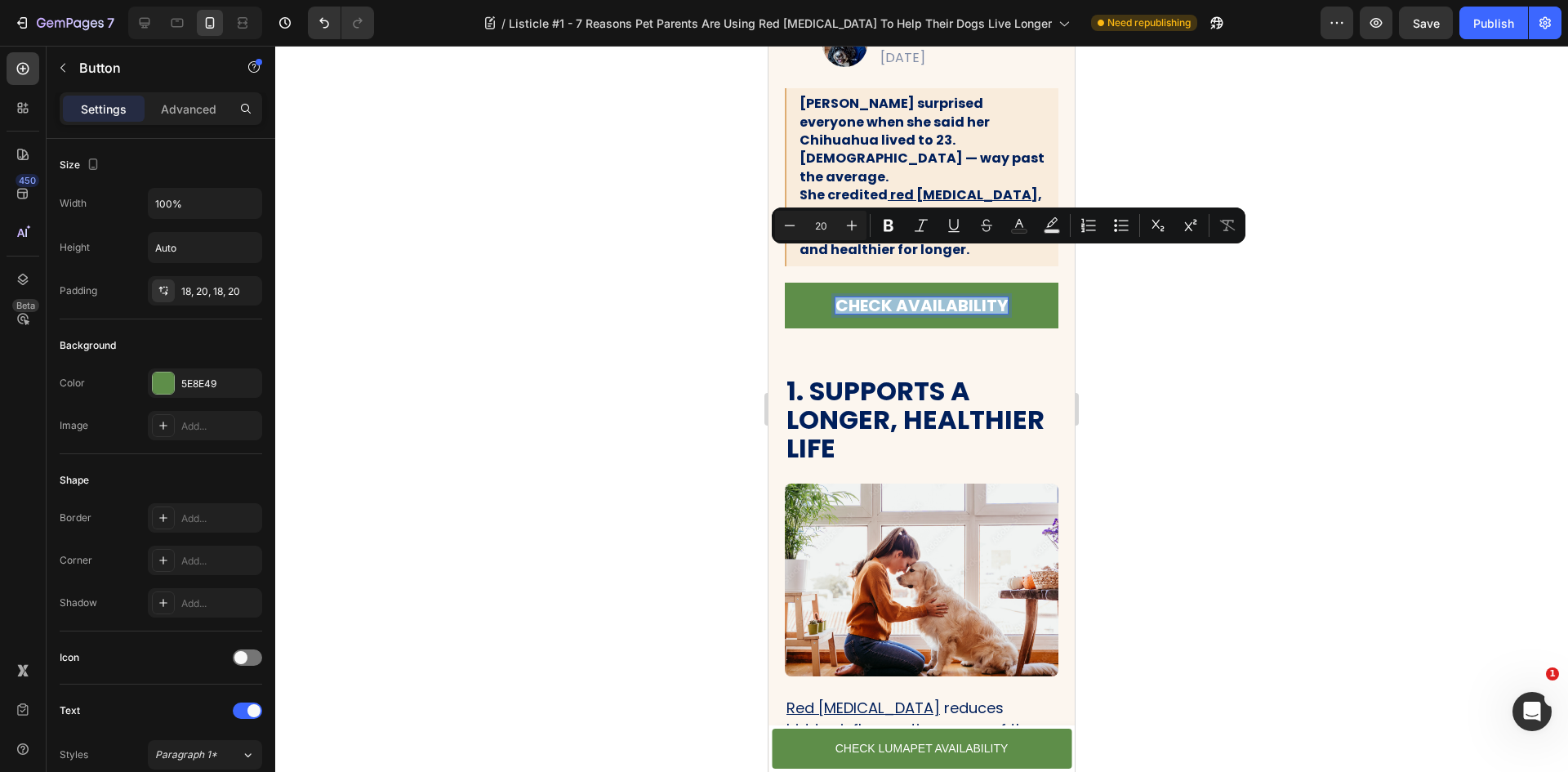
click at [904, 298] on p "CHECK AVAILABILITY" at bounding box center [921, 306] width 173 height 17
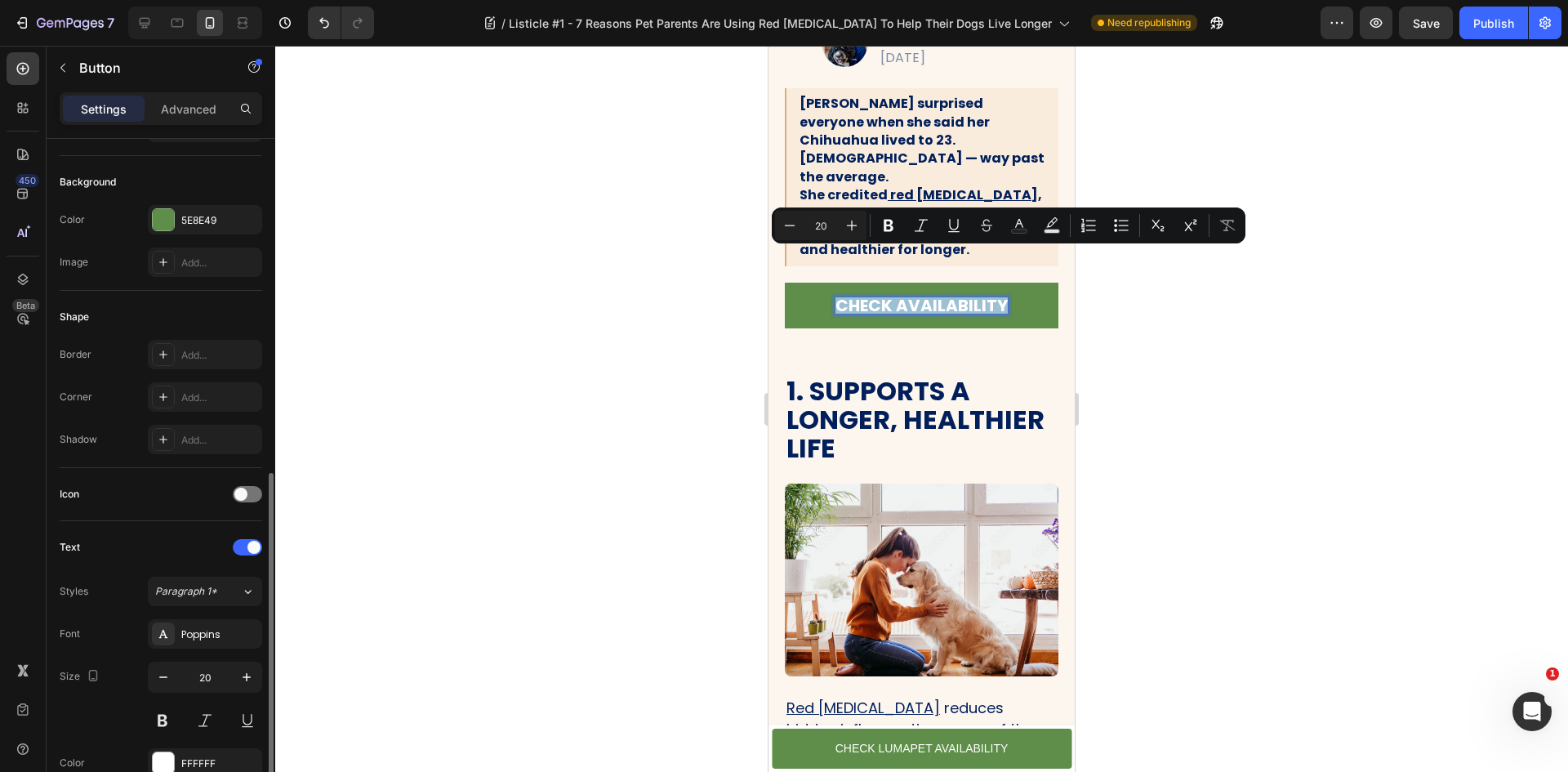
scroll to position [327, 0]
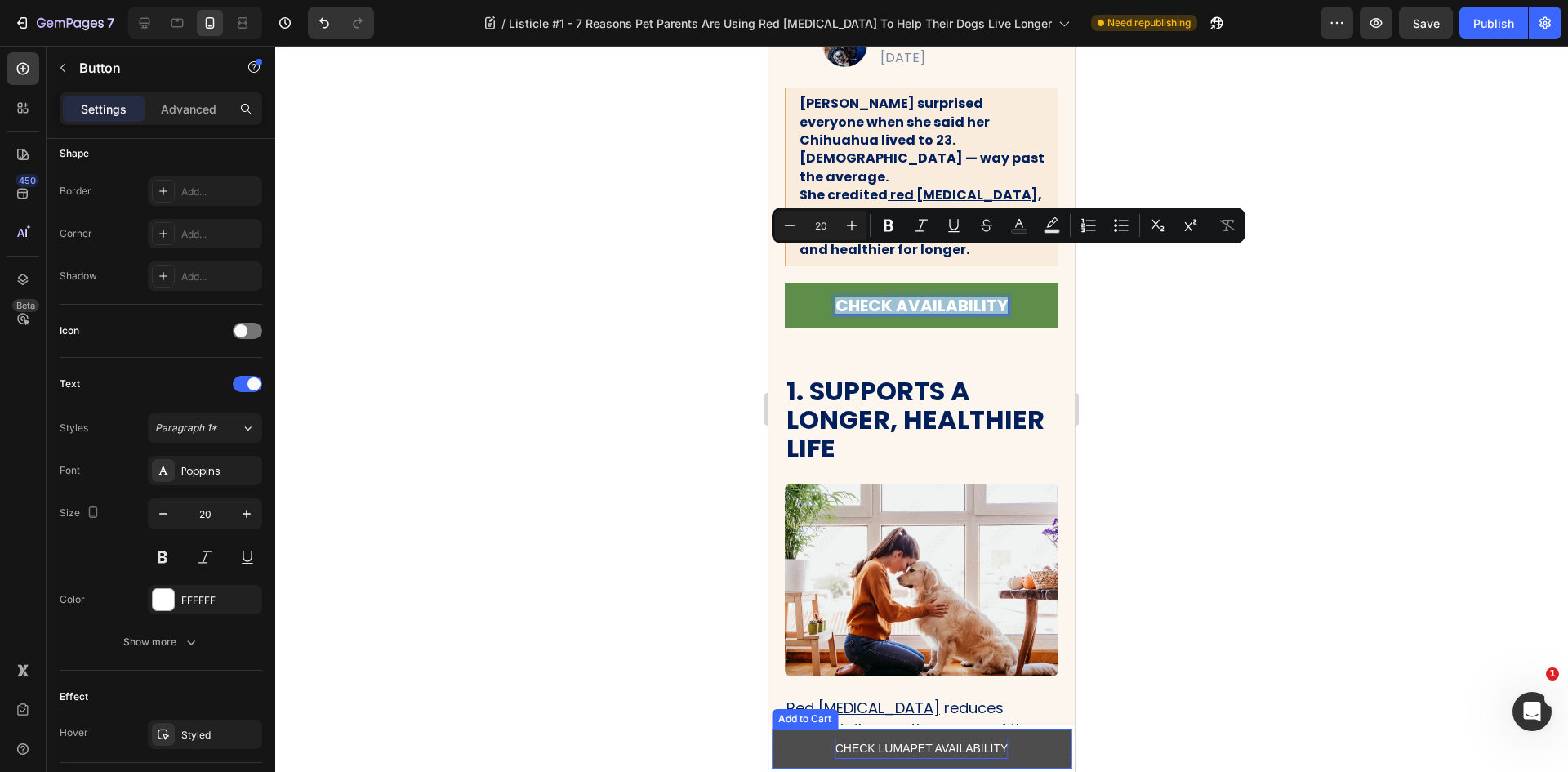
click at [904, 740] on div "CHECK LUMAPET AVAILABILITY" at bounding box center [922, 749] width 173 height 20
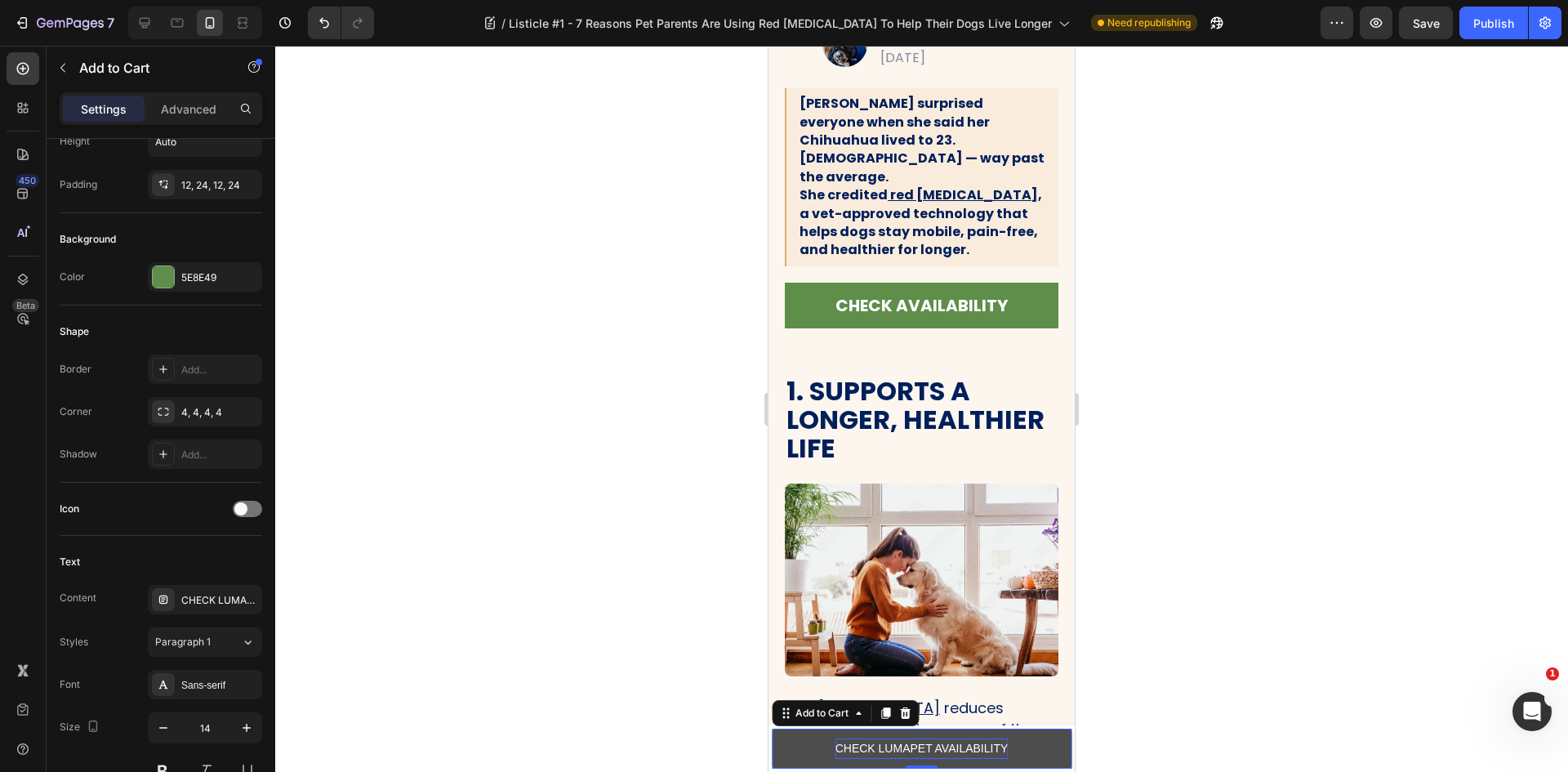
scroll to position [0, 0]
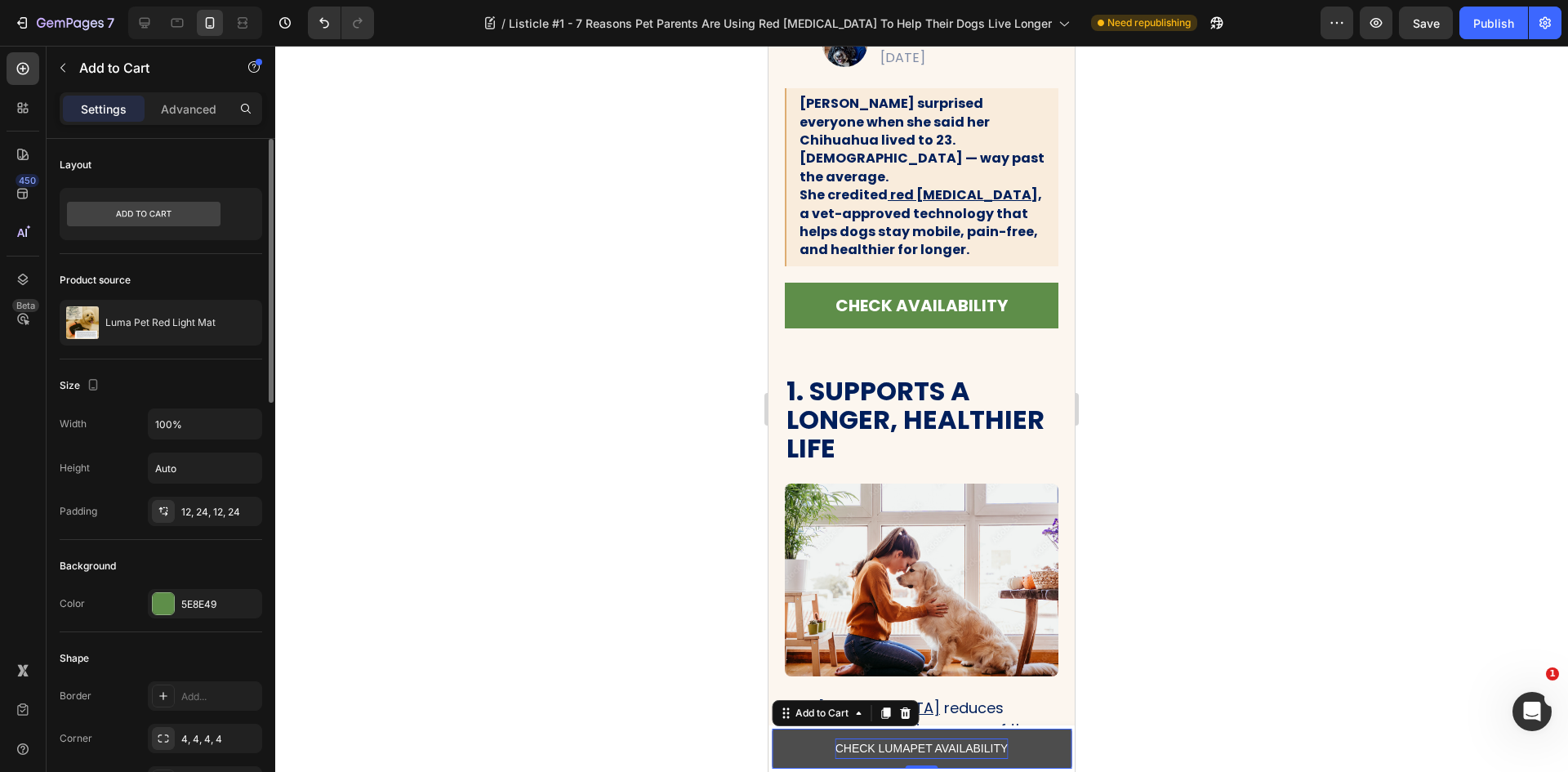
click at [904, 740] on div "CHECK LUMAPET AVAILABILITY" at bounding box center [922, 749] width 173 height 20
click at [904, 740] on p "CHECK LUMAPET AVAILABILITY" at bounding box center [922, 749] width 173 height 20
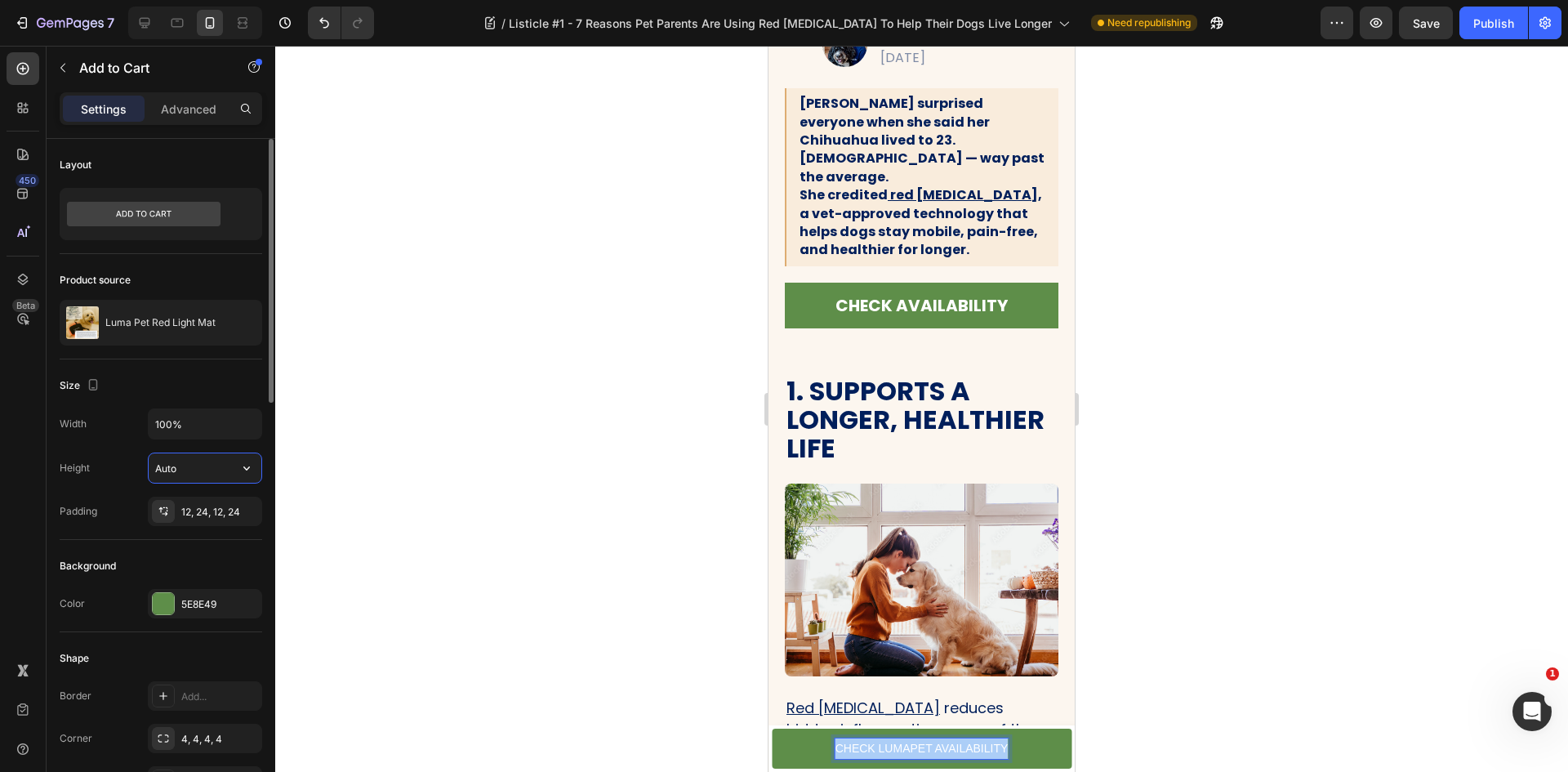
click at [200, 470] on input "Auto" at bounding box center [204, 468] width 113 height 29
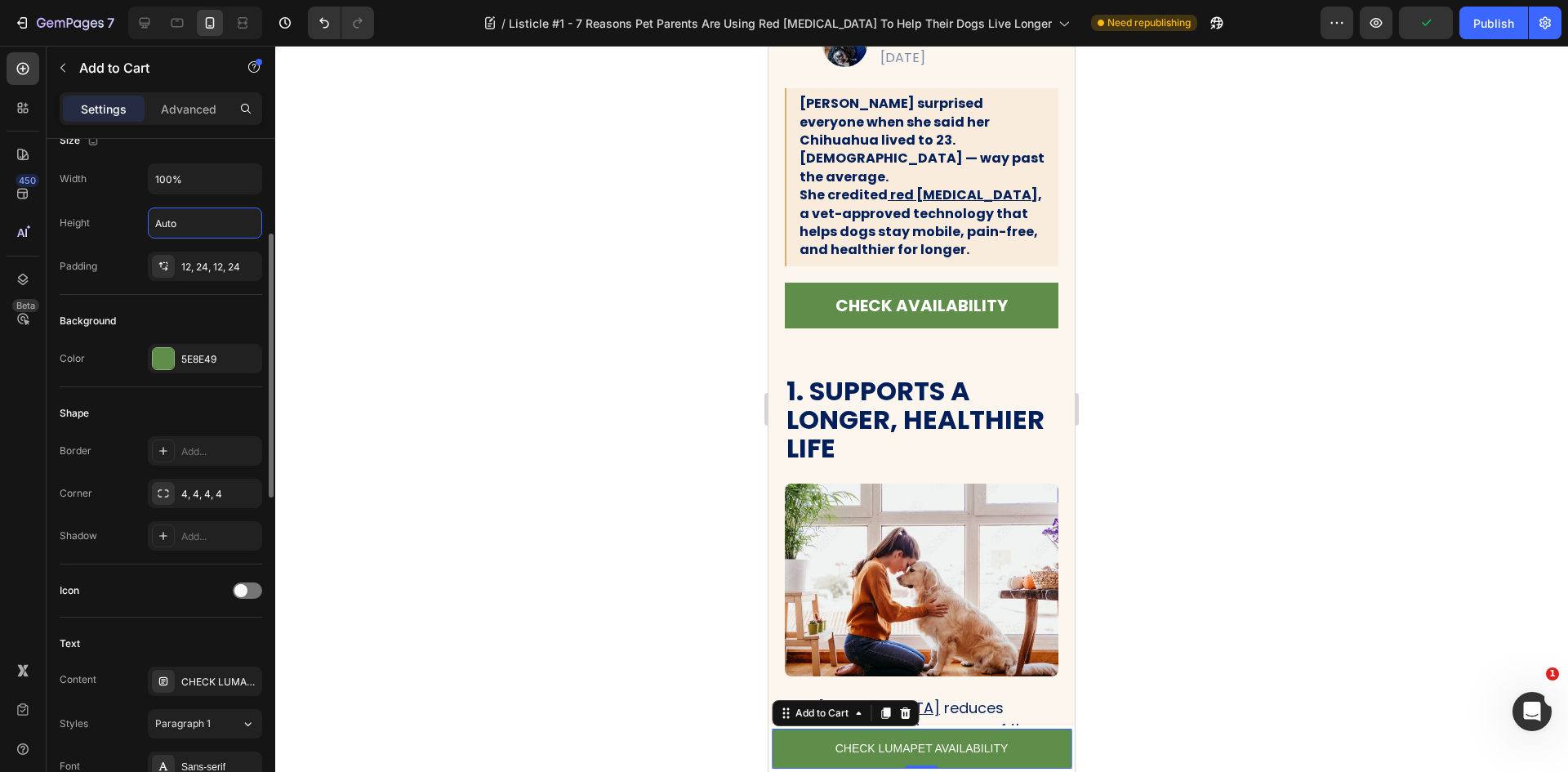
scroll to position [327, 0]
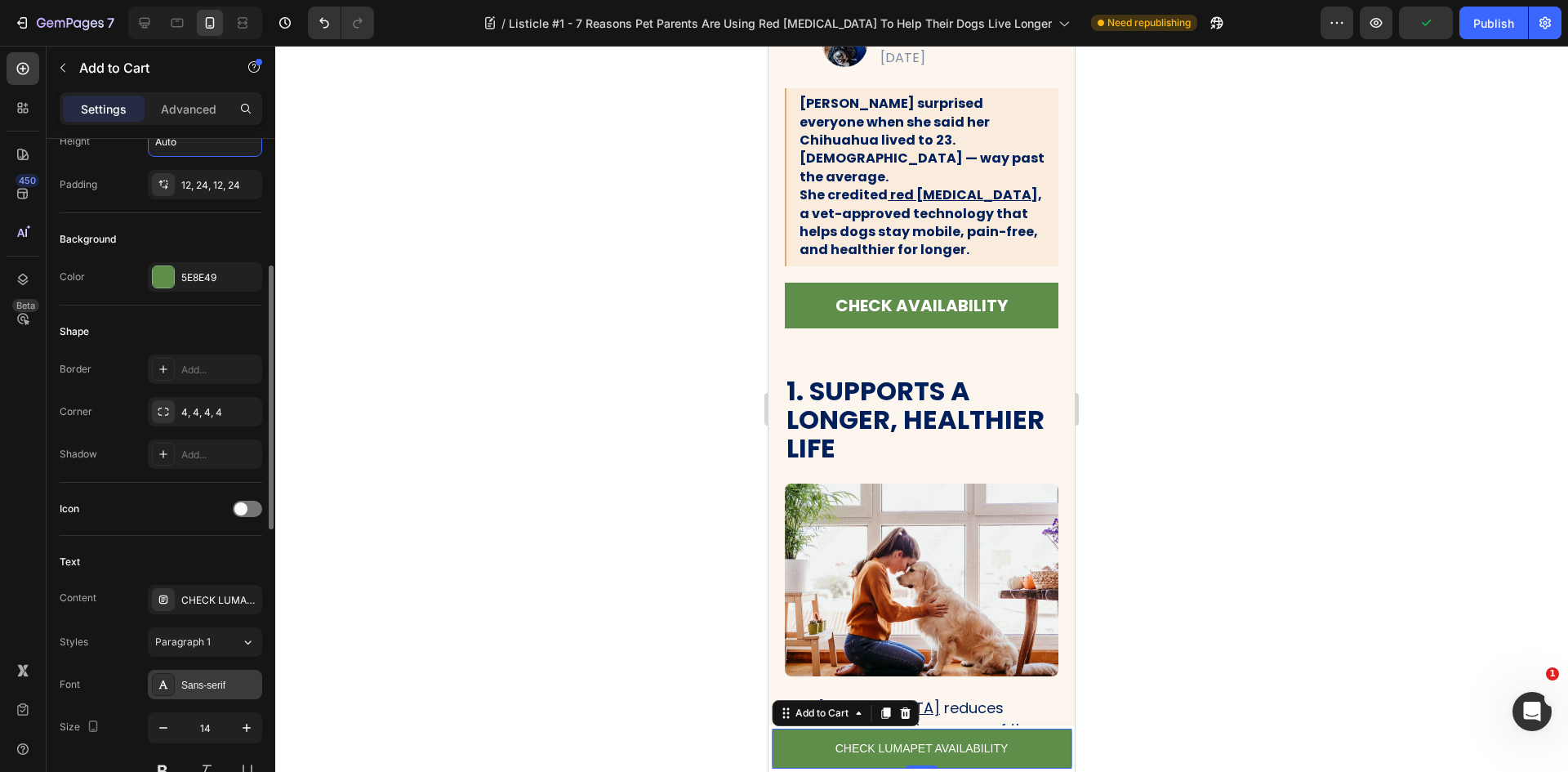
click at [240, 684] on div "Sans-serif" at bounding box center [219, 685] width 77 height 15
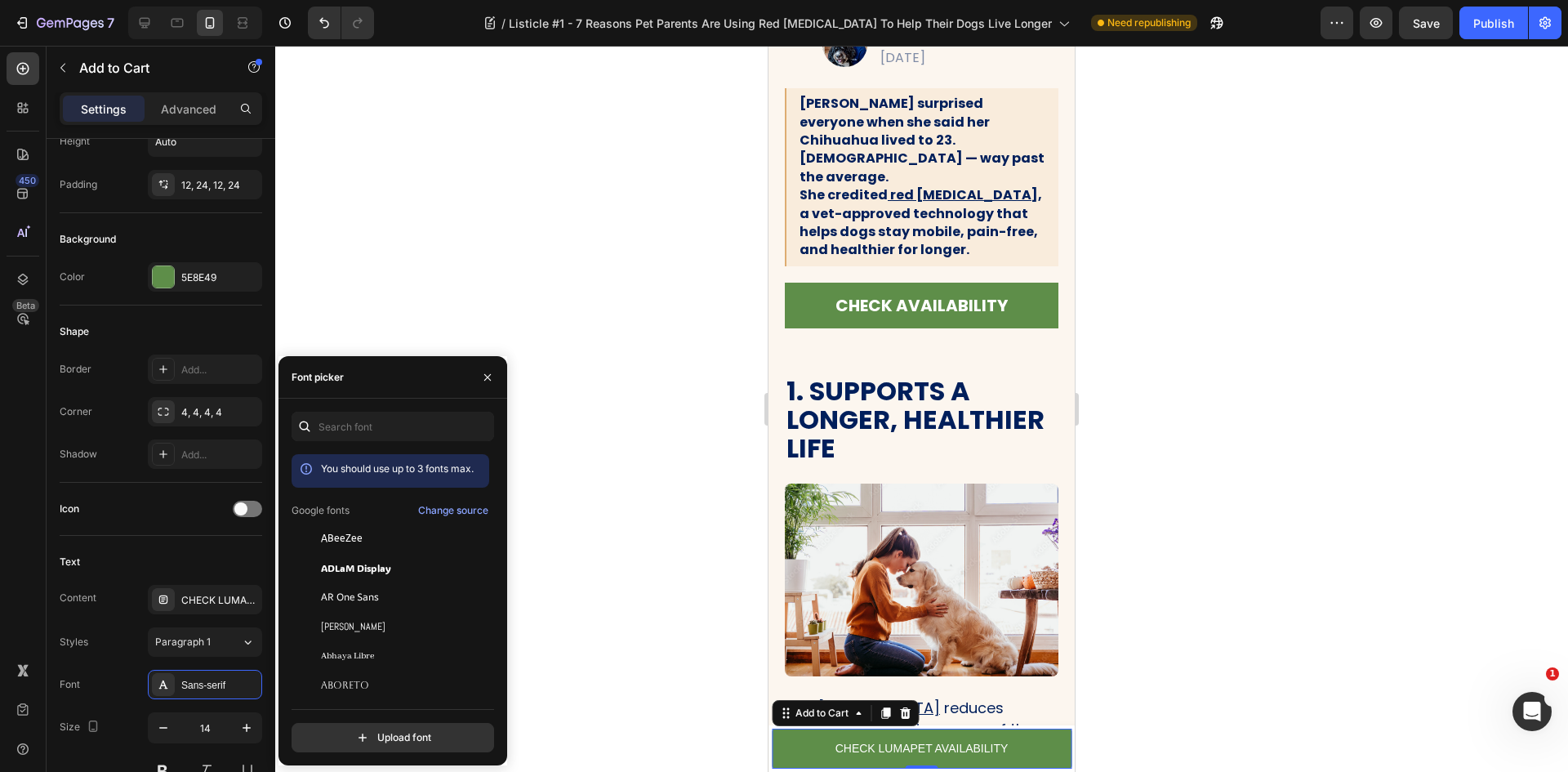
click at [403, 443] on div "You should use up to 3 fonts max. Google fonts Change source ABeeZee [PERSON_NA…" at bounding box center [393, 582] width 203 height 341
click at [393, 438] on input "text" at bounding box center [393, 426] width 203 height 29
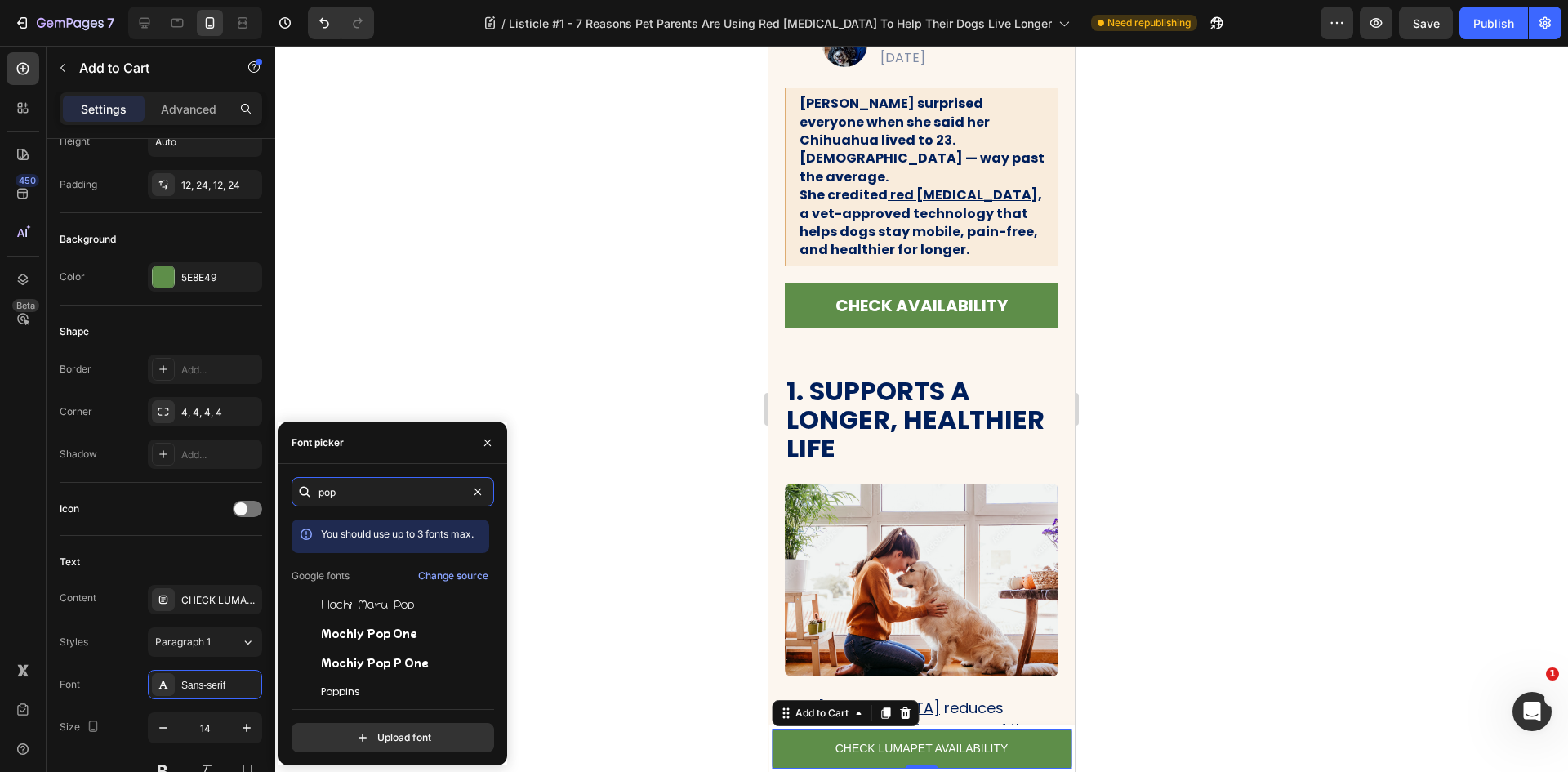
type input "pop"
click at [355, 701] on div "pop You should use up to 3 fonts max. Google fonts Change source Hachi Maru Pop…" at bounding box center [393, 614] width 203 height 275
click at [355, 689] on span "Poppins" at bounding box center [340, 692] width 39 height 15
drag, startPoint x: 138, startPoint y: 706, endPoint x: 155, endPoint y: 716, distance: 19.7
click at [138, 707] on div "Font Poppins Size 14 Color FFFFFF Show more" at bounding box center [161, 769] width 203 height 201
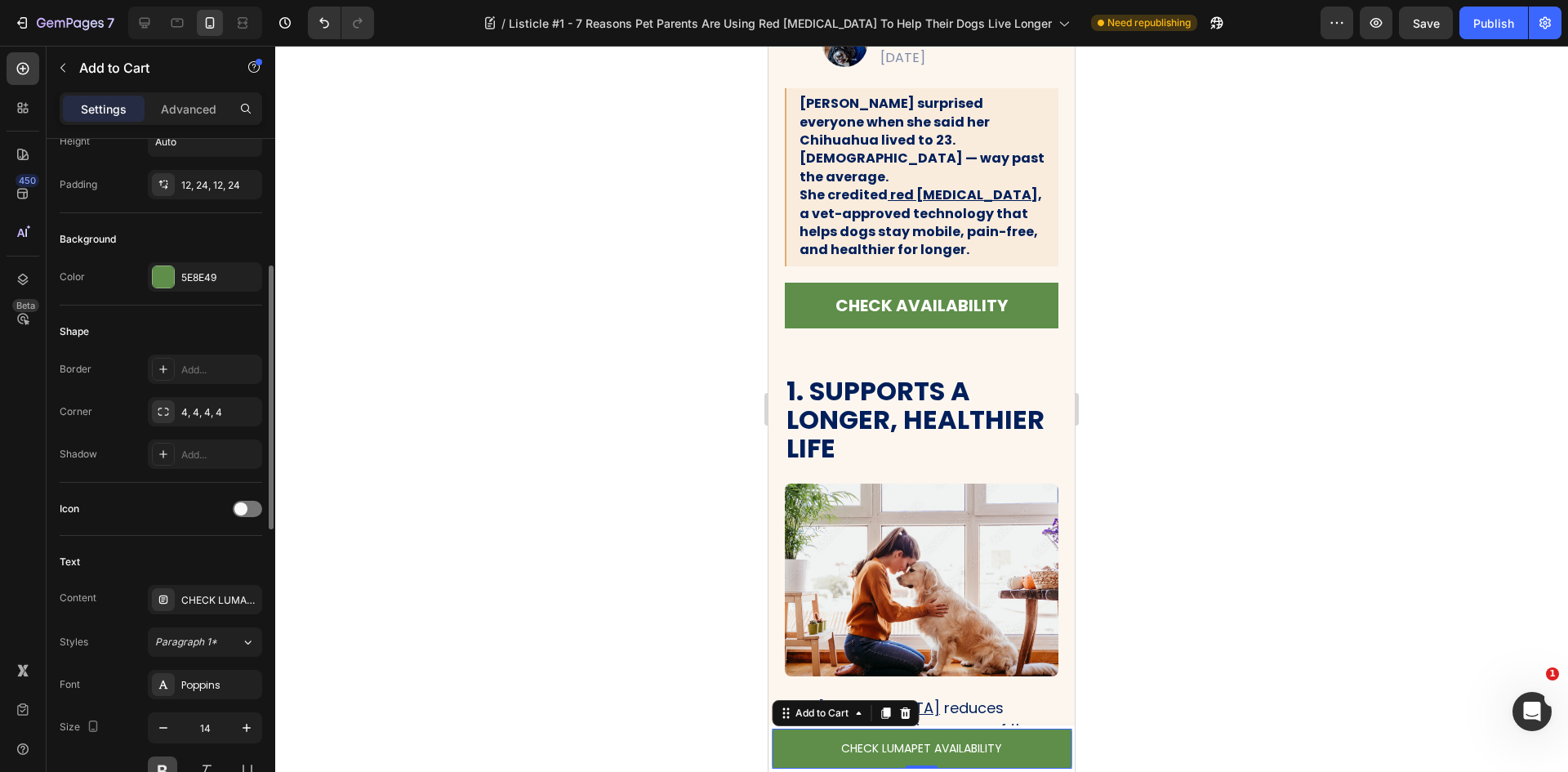
click at [168, 767] on button at bounding box center [162, 770] width 29 height 29
click at [251, 727] on icon "button" at bounding box center [247, 728] width 17 height 17
click at [178, 726] on button "button" at bounding box center [163, 727] width 29 height 29
type input "14"
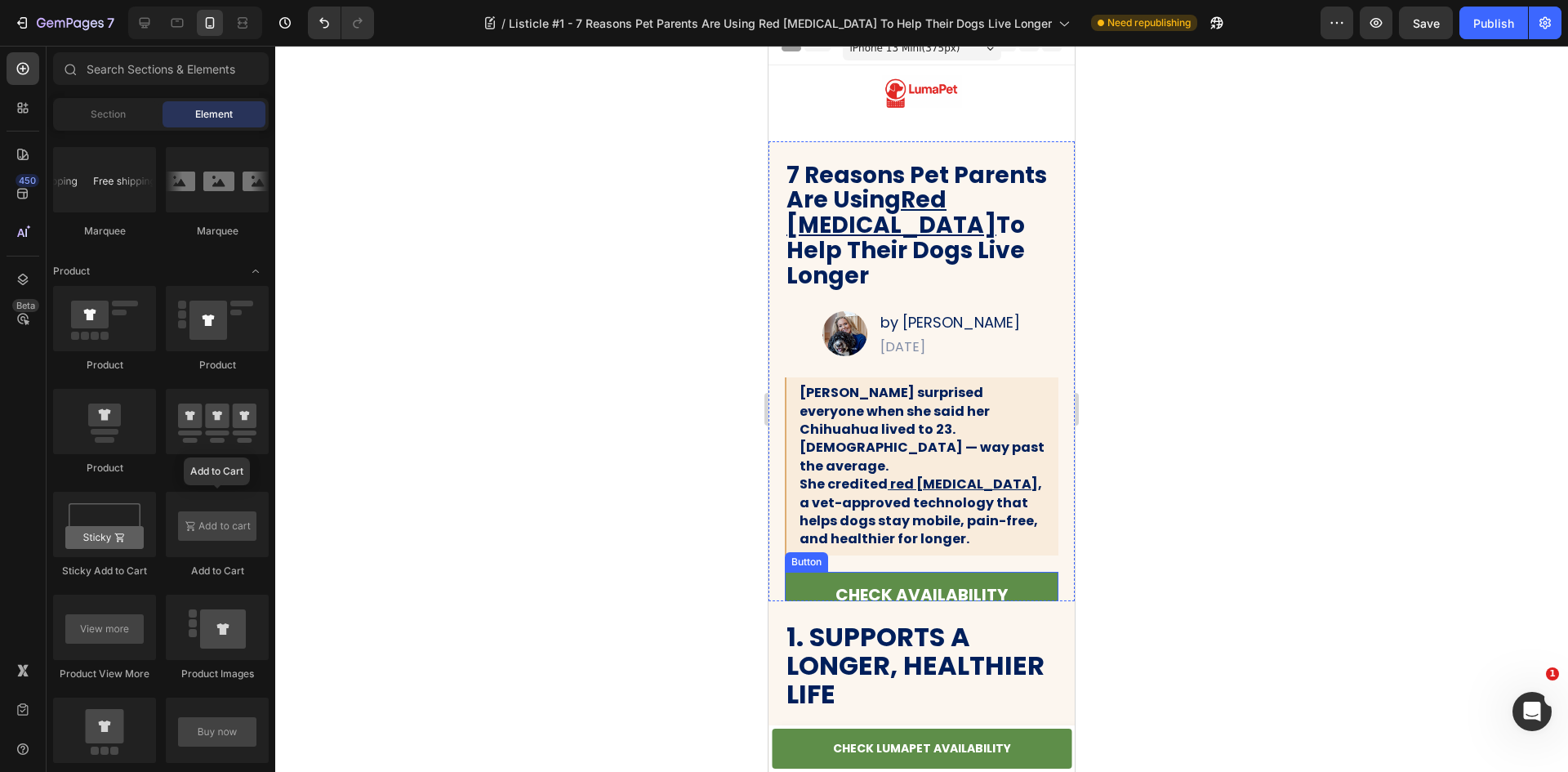
scroll to position [0, 0]
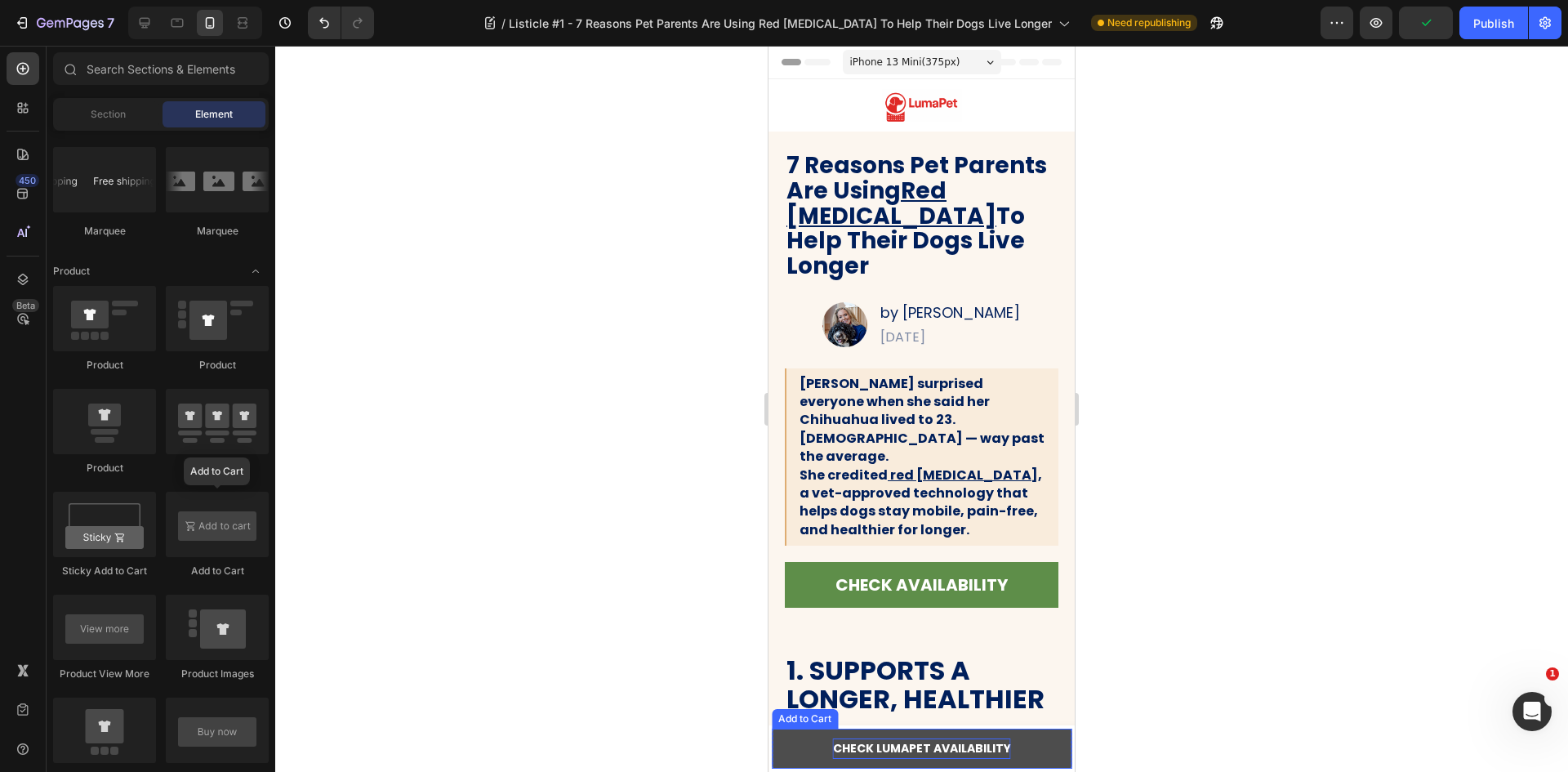
click at [921, 753] on p "CHECK LUMAPET AVAILABILITY" at bounding box center [922, 749] width 178 height 20
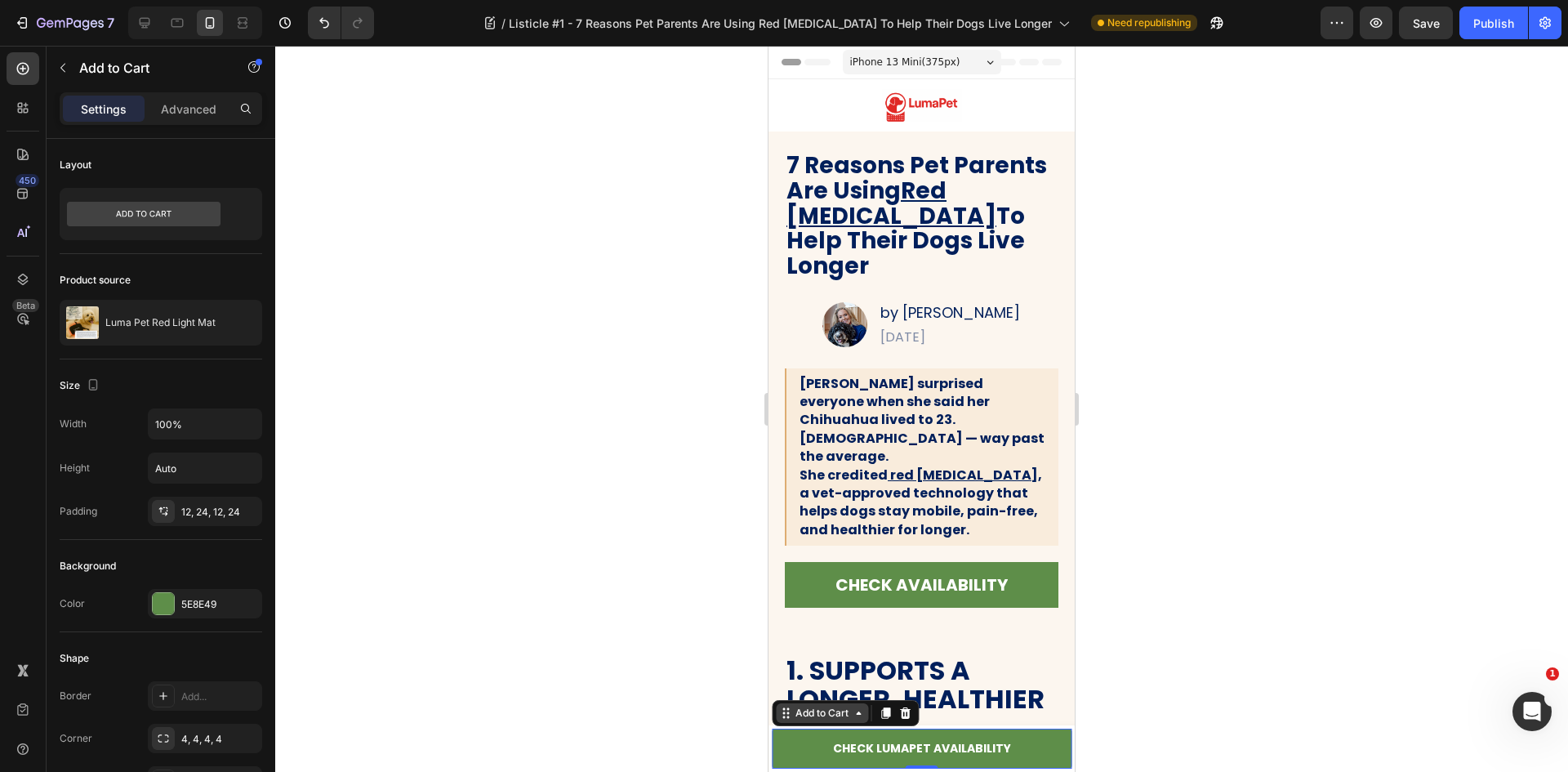
click at [851, 720] on div "Add to Cart" at bounding box center [822, 714] width 93 height 20
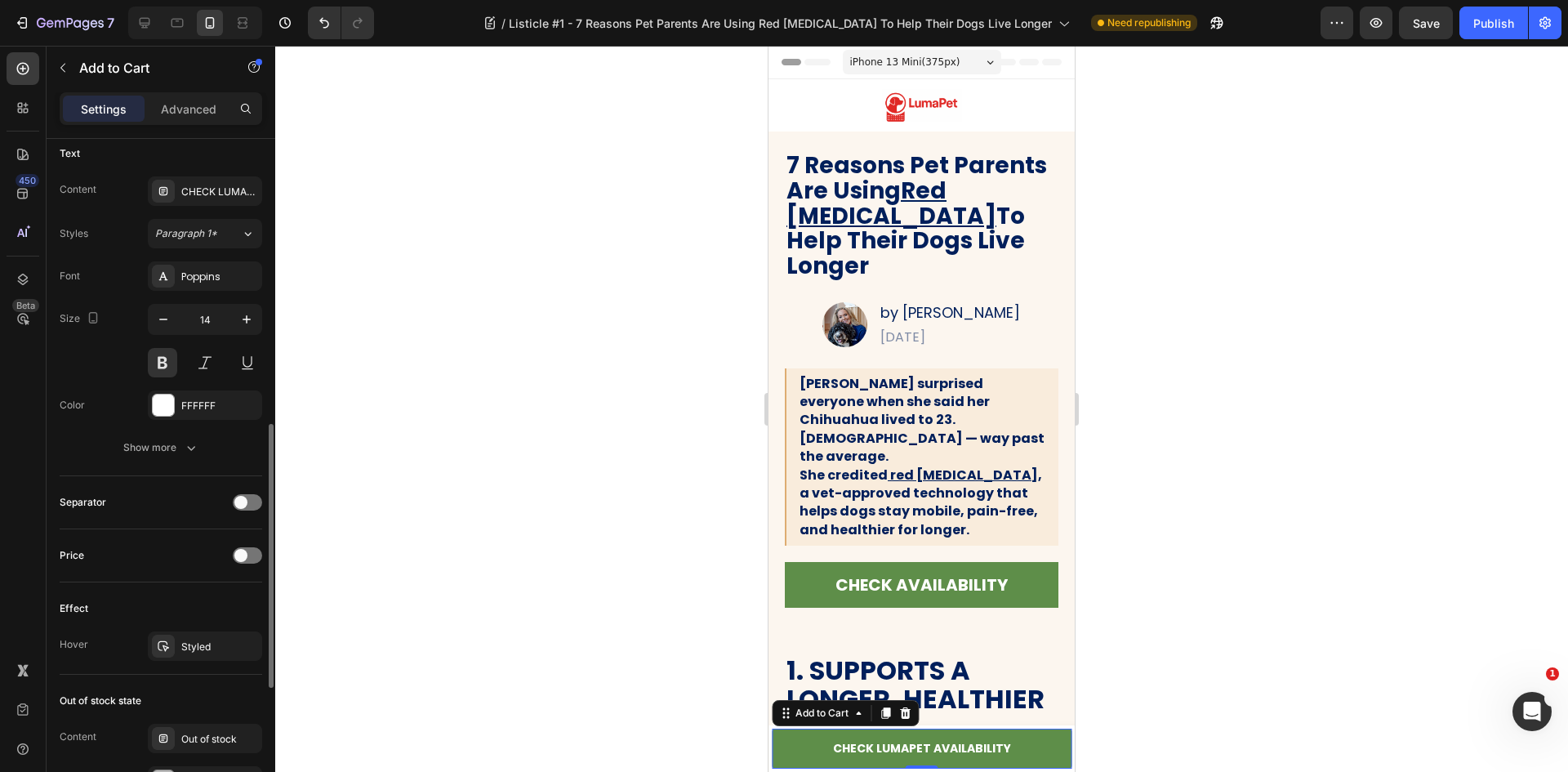
scroll to position [1070, 0]
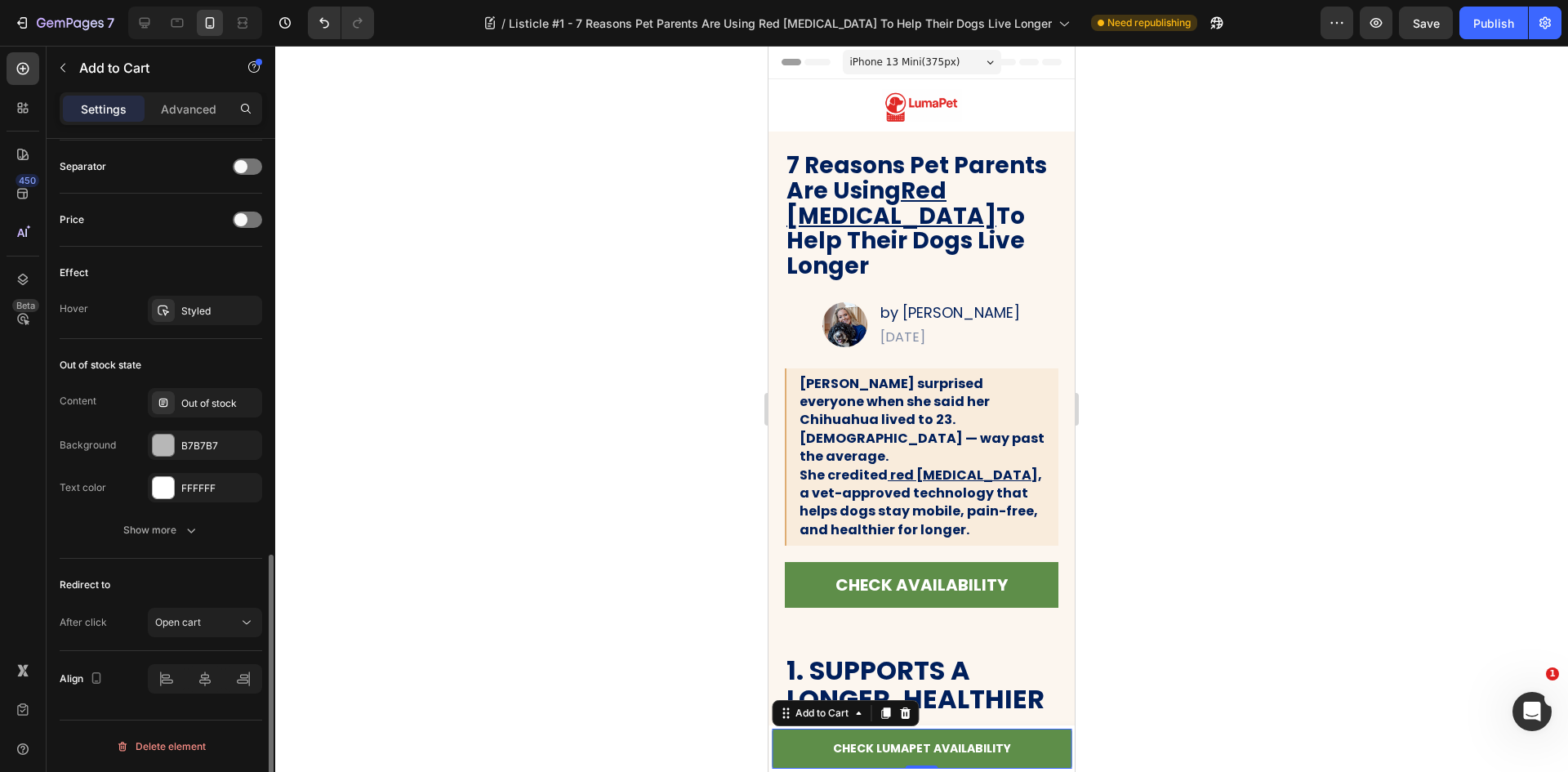
click at [245, 640] on div "Redirect to After click Open cart" at bounding box center [161, 604] width 203 height 93
click at [244, 632] on button "Open cart" at bounding box center [204, 622] width 114 height 29
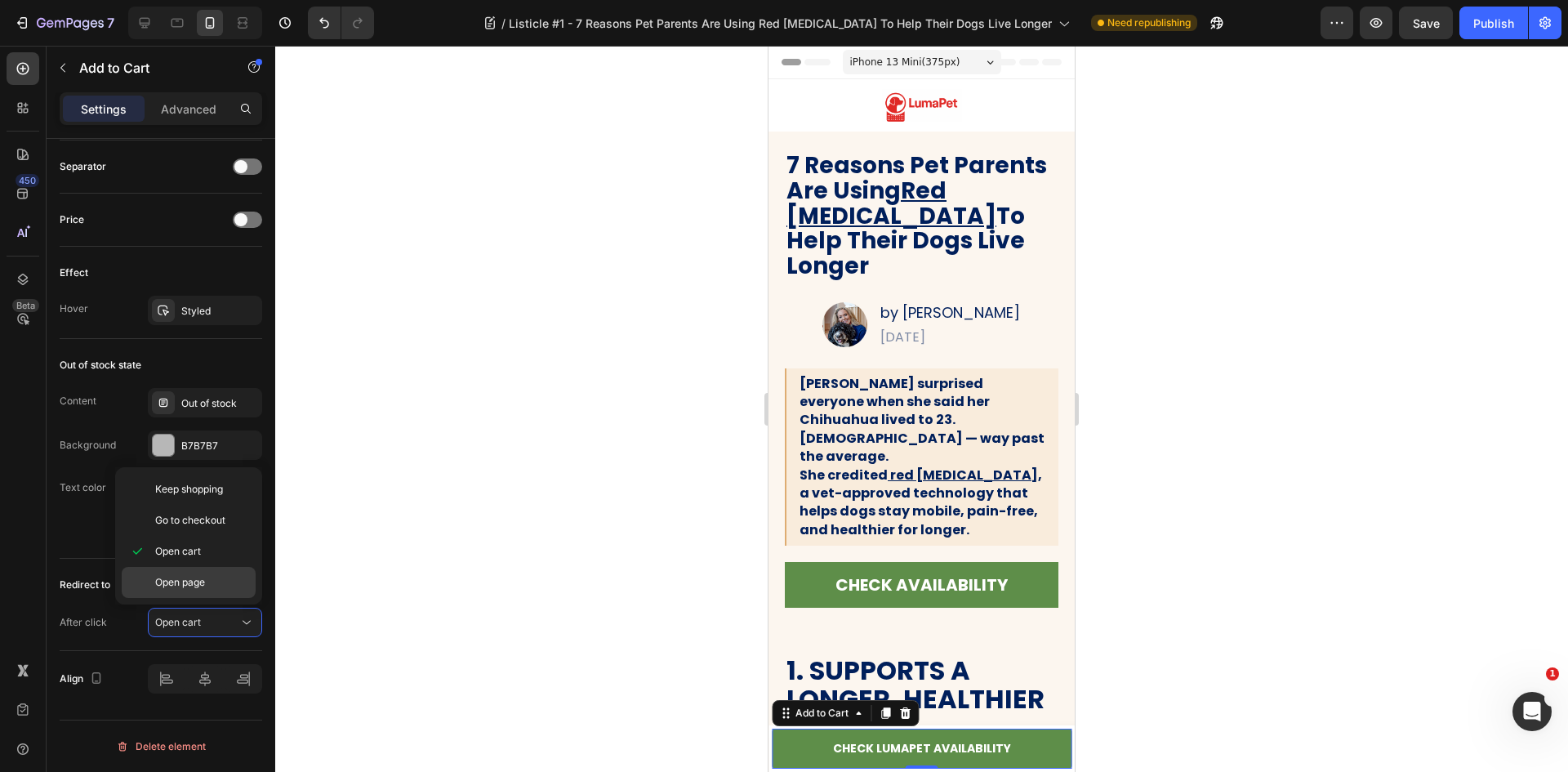
click at [229, 592] on div "Open page" at bounding box center [188, 582] width 134 height 31
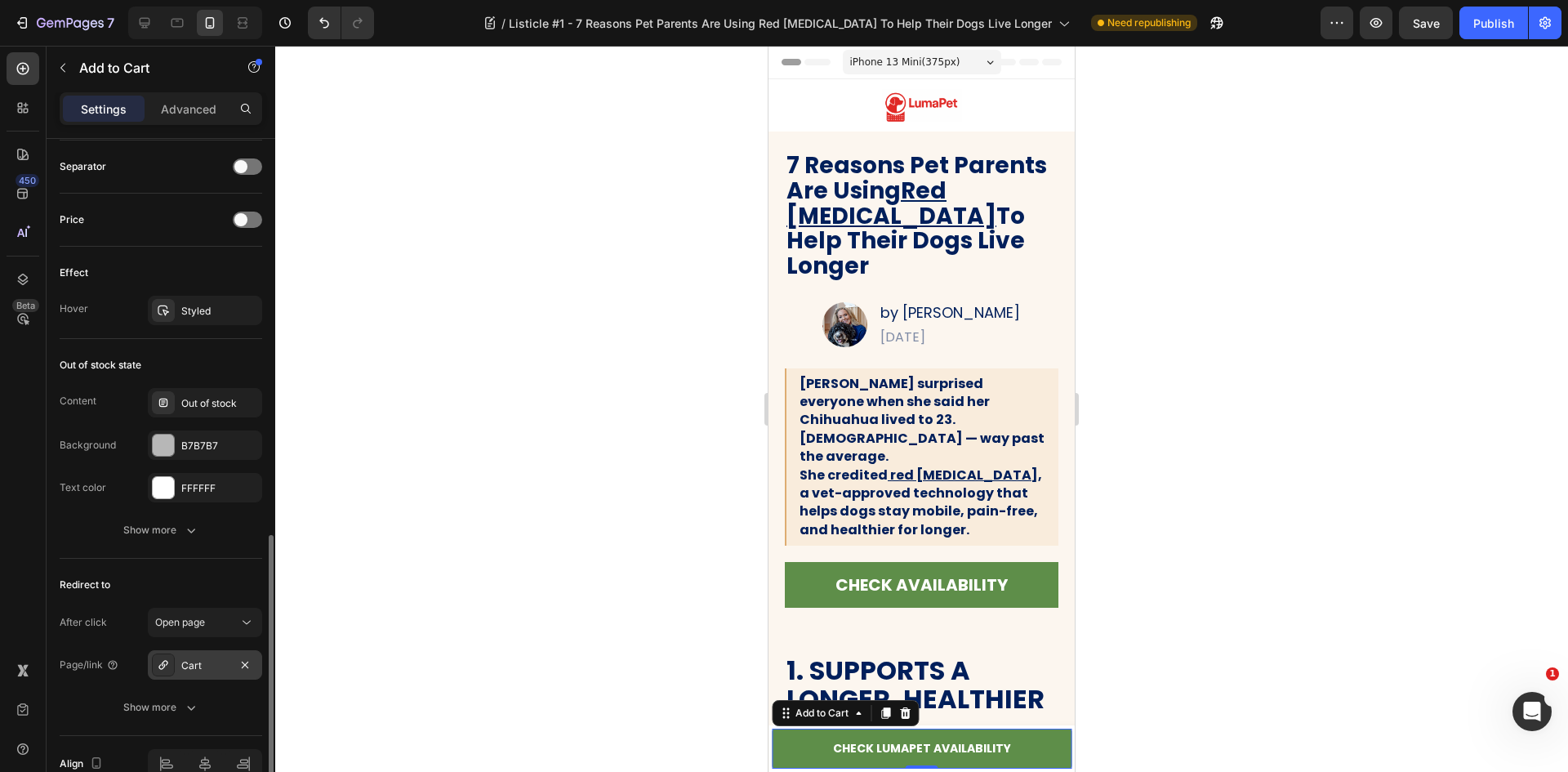
click at [195, 659] on div "Cart" at bounding box center [204, 666] width 48 height 15
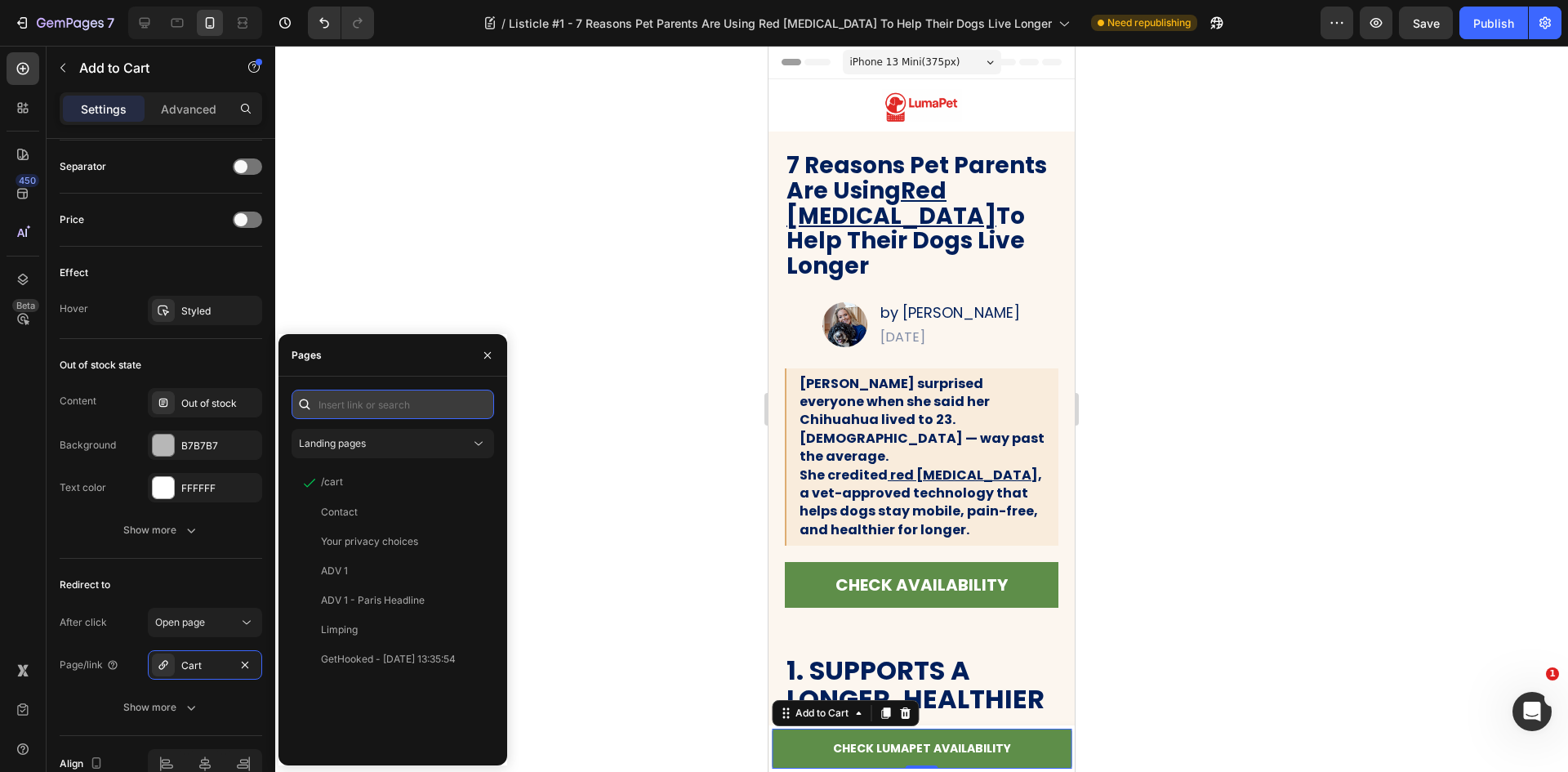
click at [396, 407] on input "text" at bounding box center [393, 404] width 203 height 29
click at [402, 441] on div "Landing pages" at bounding box center [385, 444] width 172 height 15
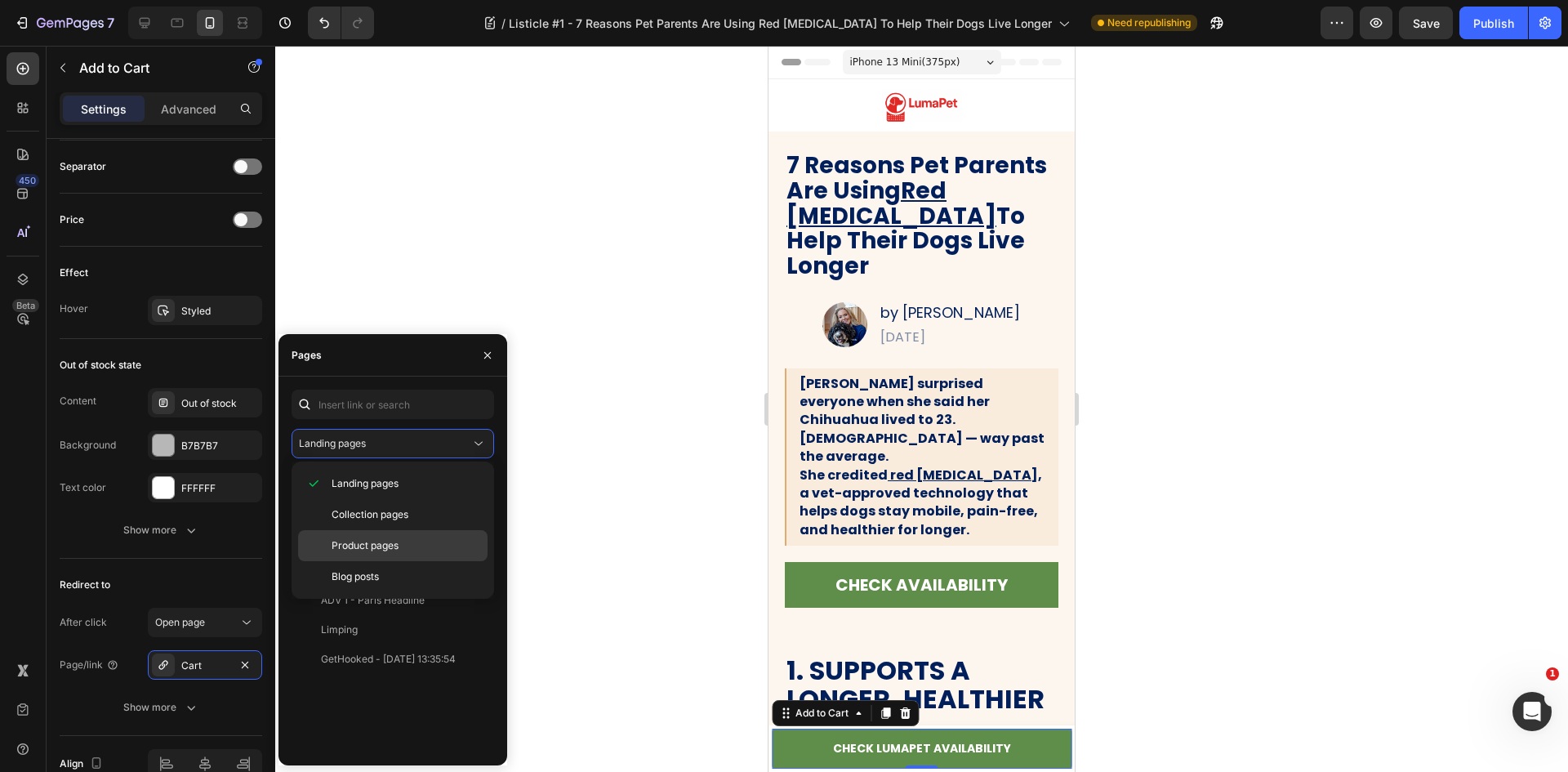
click at [353, 539] on span "Product pages" at bounding box center [365, 546] width 67 height 15
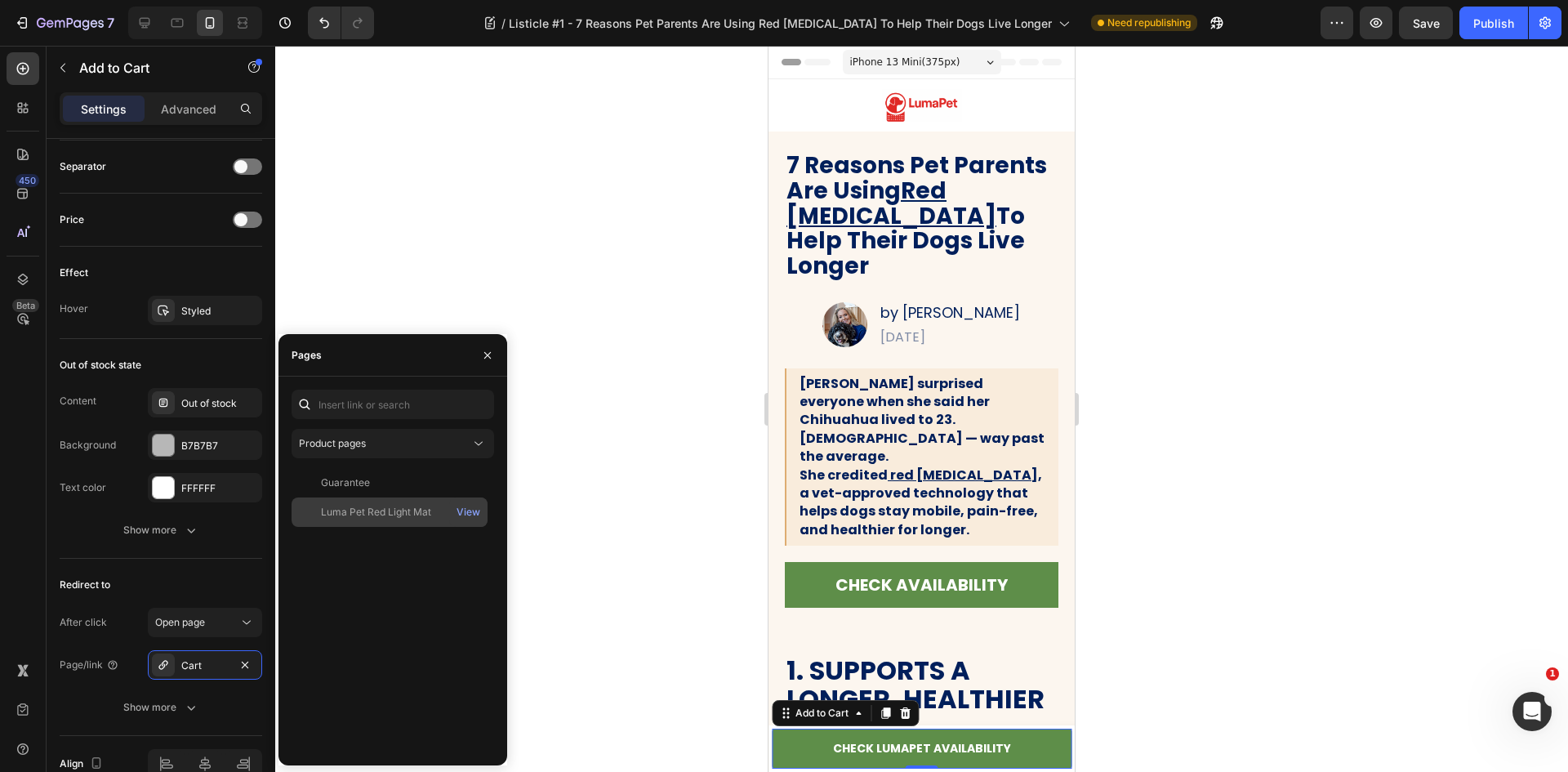
click at [376, 512] on div "Luma Pet Red Light Mat" at bounding box center [376, 512] width 110 height 15
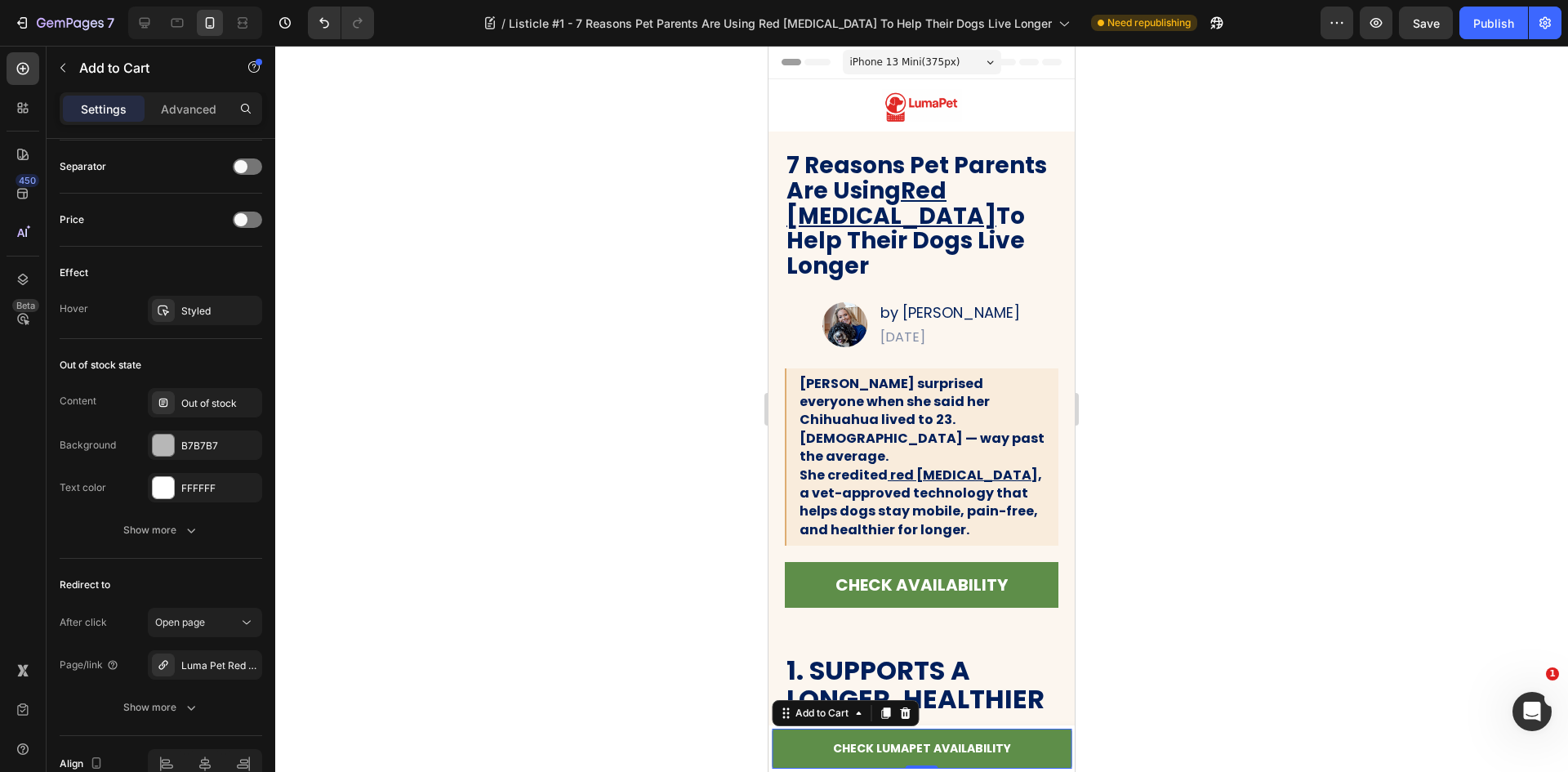
click at [629, 592] on div at bounding box center [921, 409] width 1293 height 726
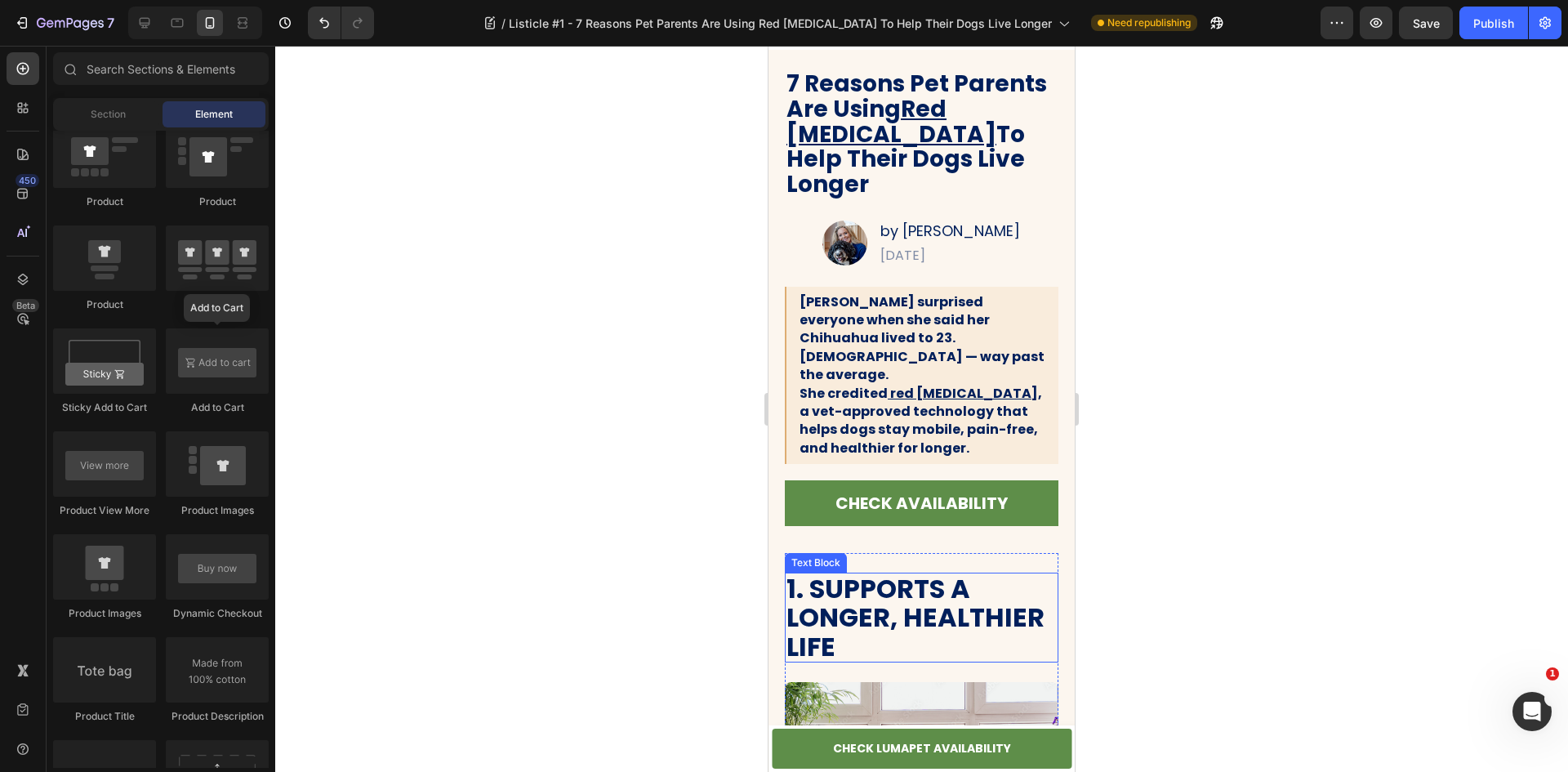
scroll to position [0, 0]
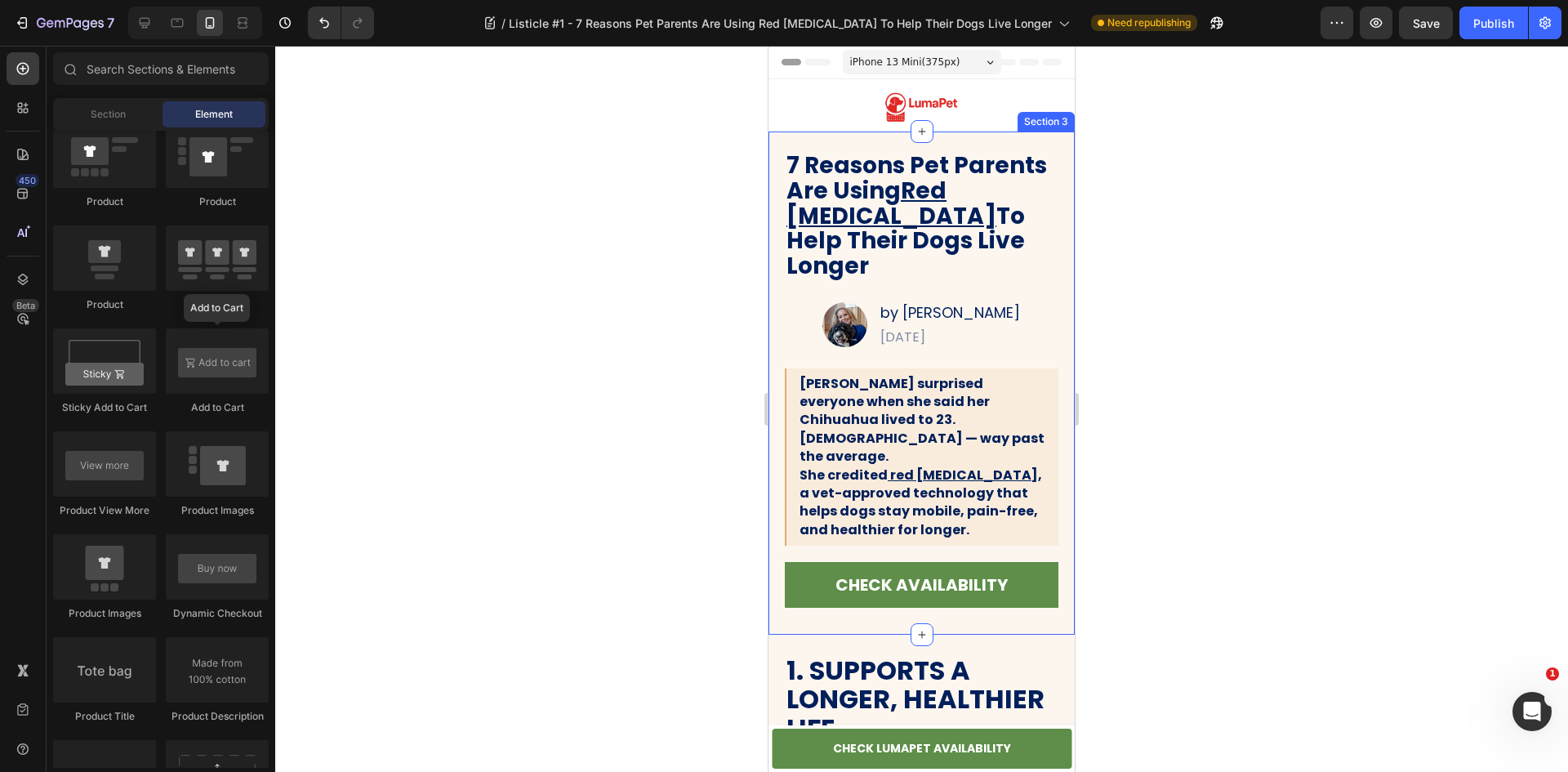
click at [1057, 532] on div "7 Reasons Pet Parents Are Using Red [MEDICAL_DATA] To Help Their Dogs Live Long…" at bounding box center [921, 383] width 306 height 503
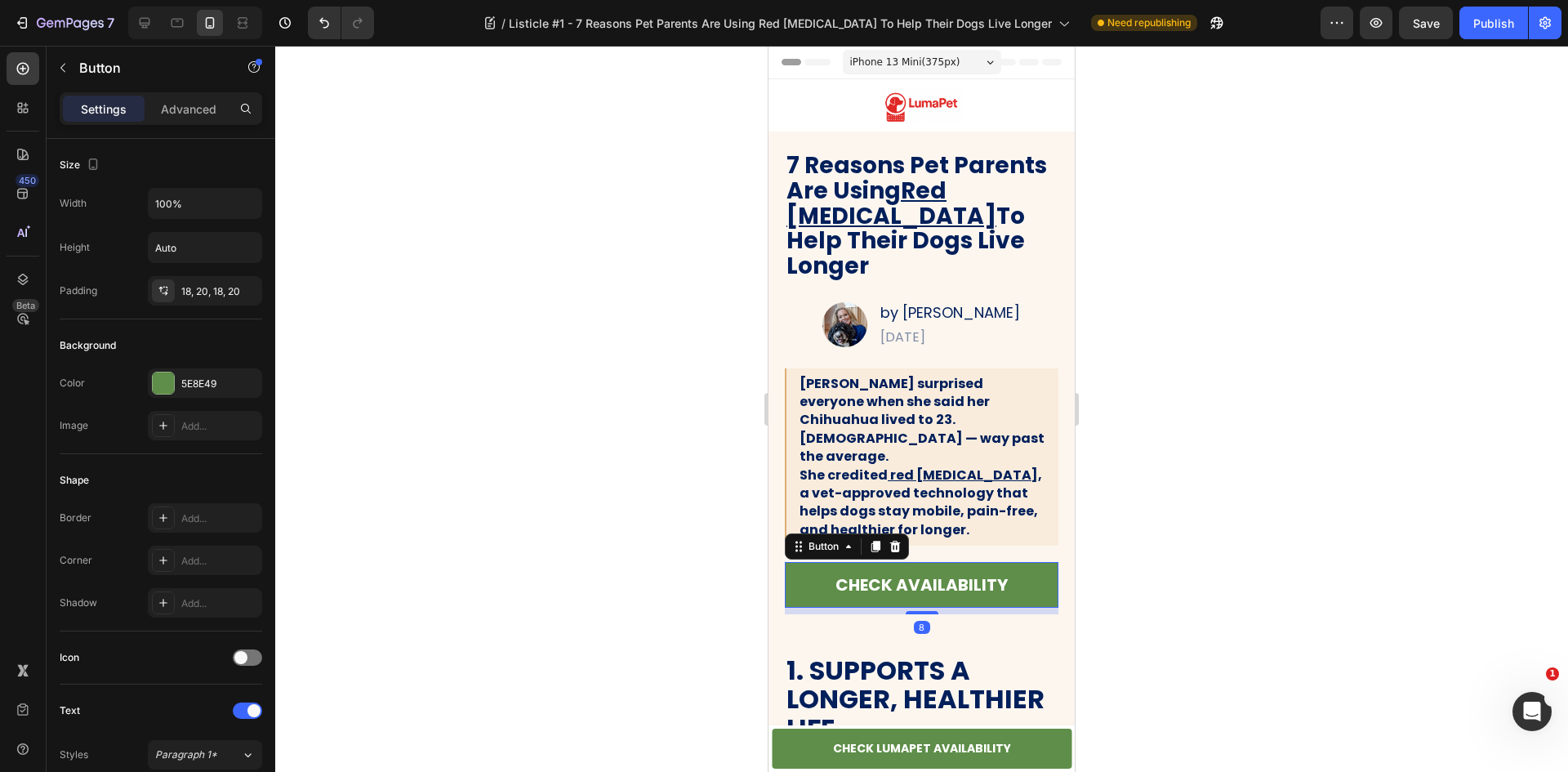
click at [1017, 562] on link "CHECK AVAILABILITY" at bounding box center [921, 584] width 273 height 46
click at [900, 540] on icon at bounding box center [895, 547] width 13 height 13
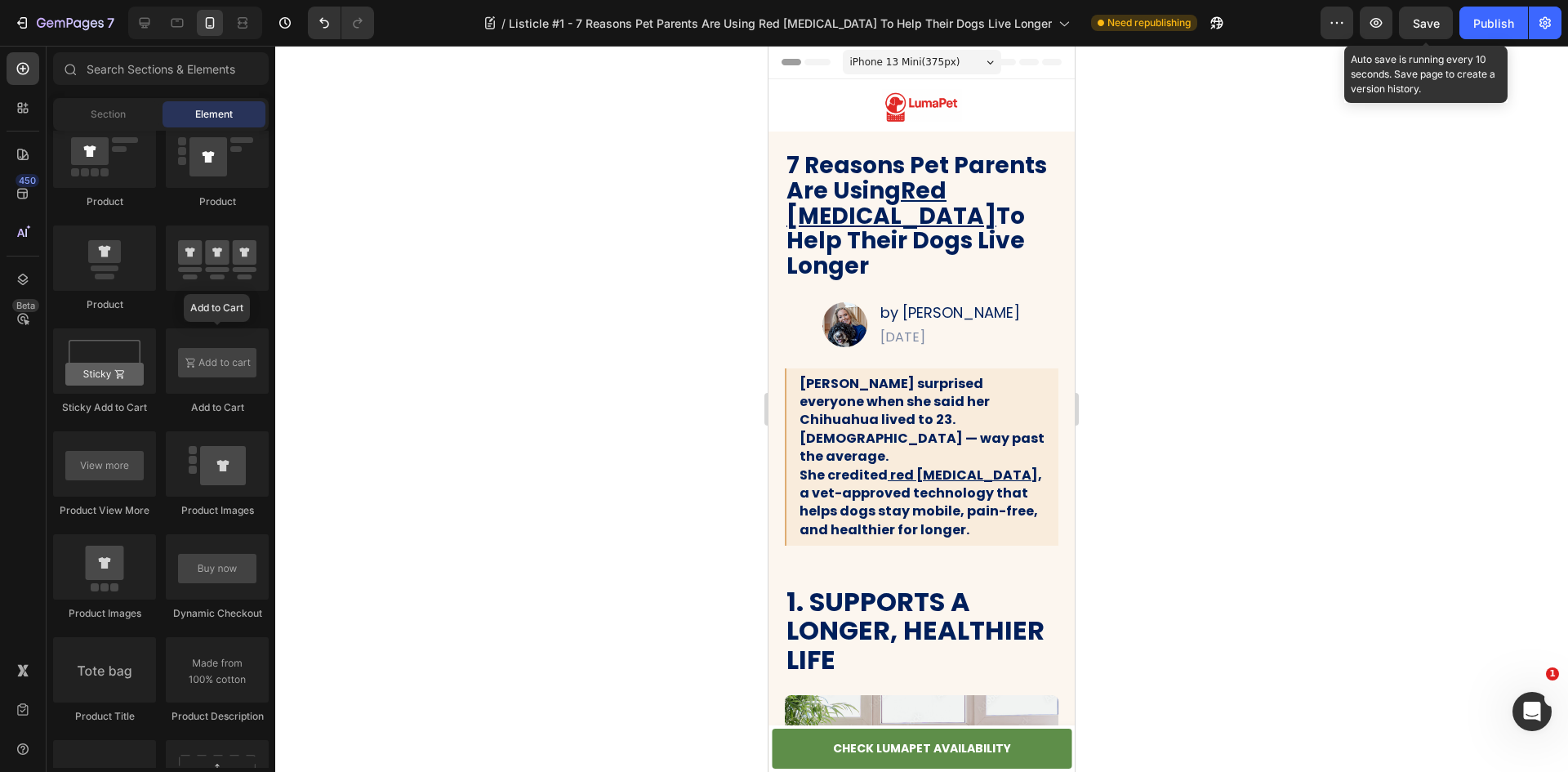
click at [1435, 20] on span "Save" at bounding box center [1426, 23] width 27 height 14
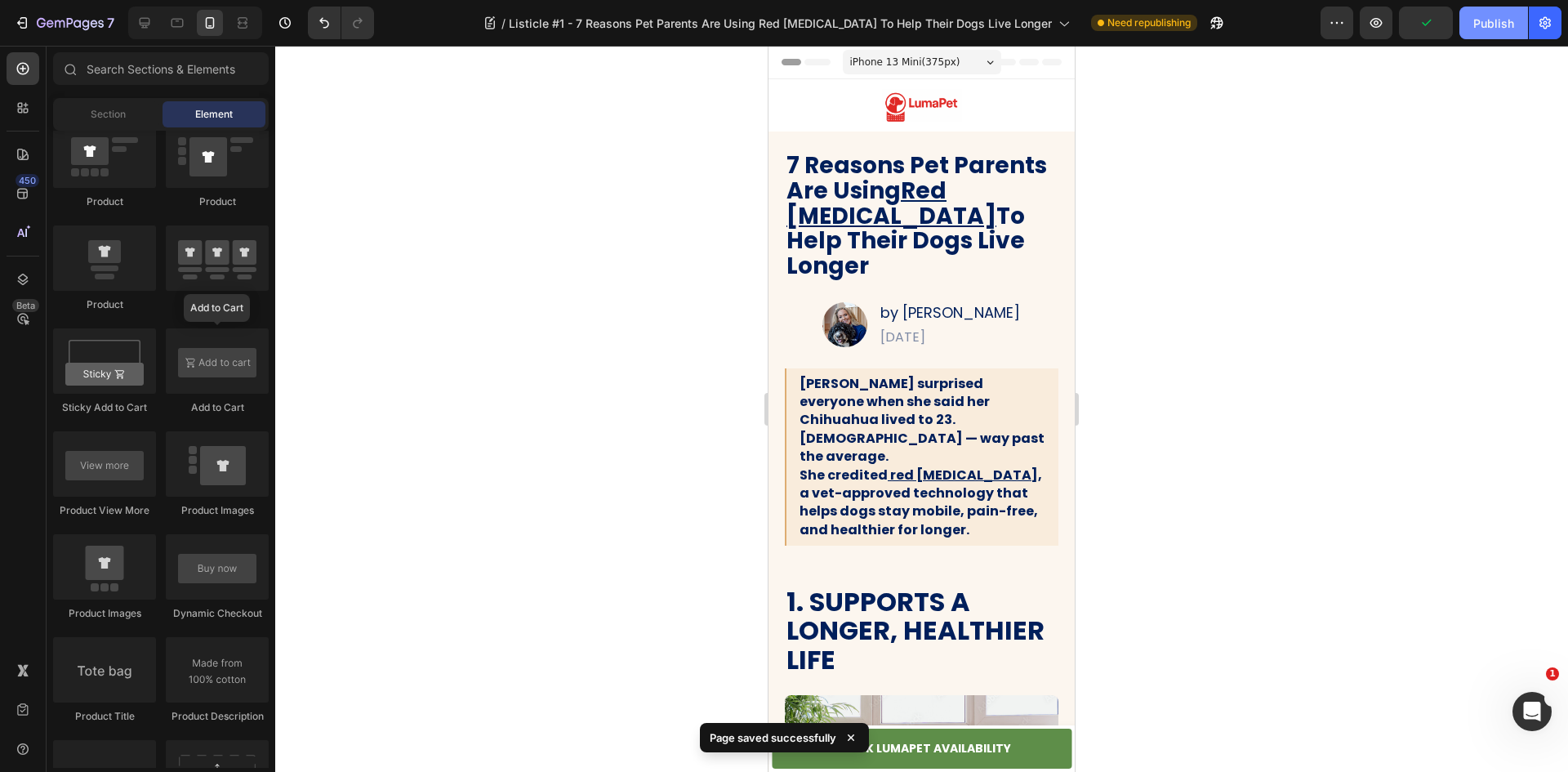
click at [1501, 26] on div "Publish" at bounding box center [1493, 23] width 41 height 18
click at [146, 23] on icon at bounding box center [145, 23] width 11 height 11
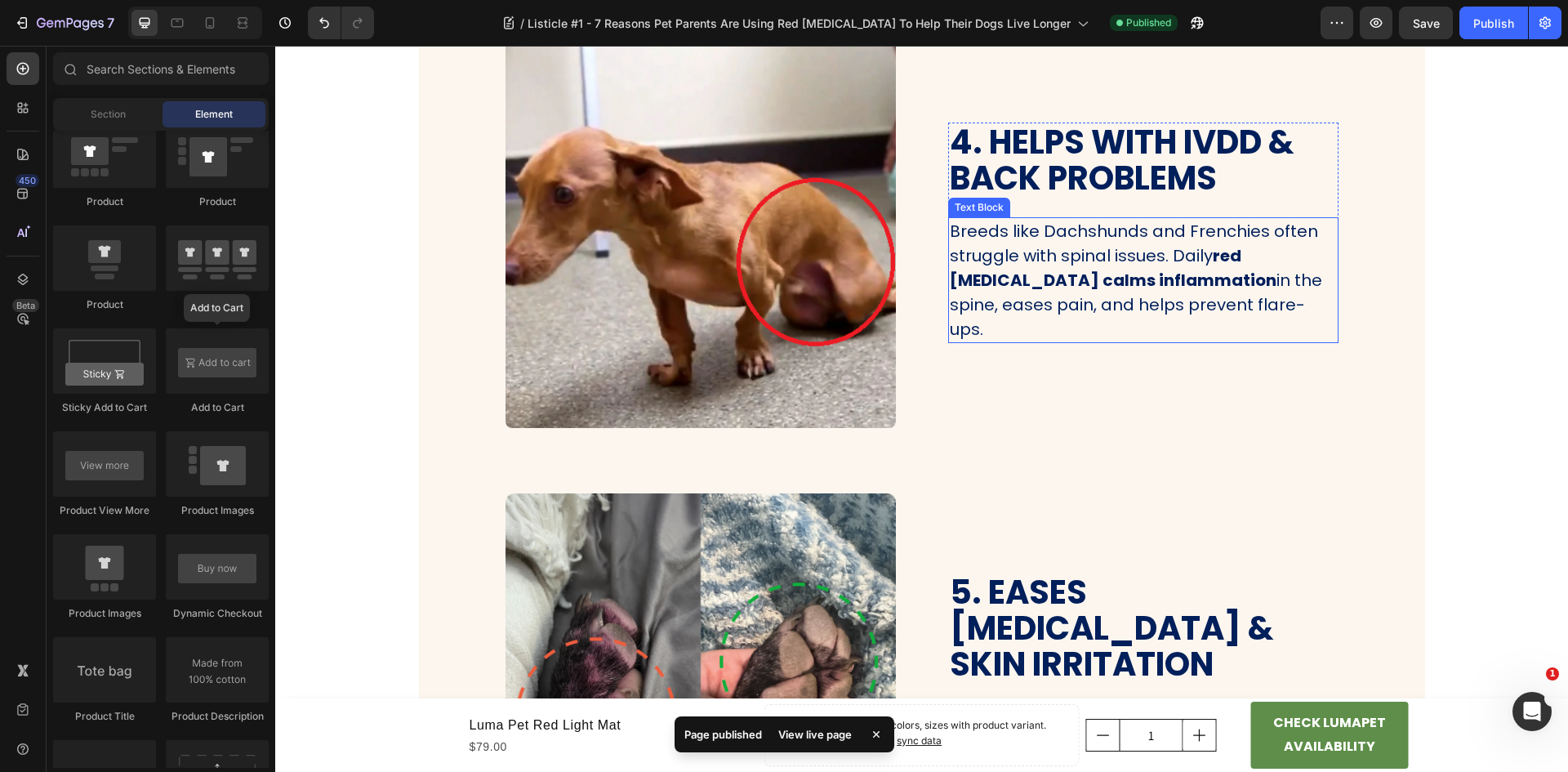
scroll to position [1715, 0]
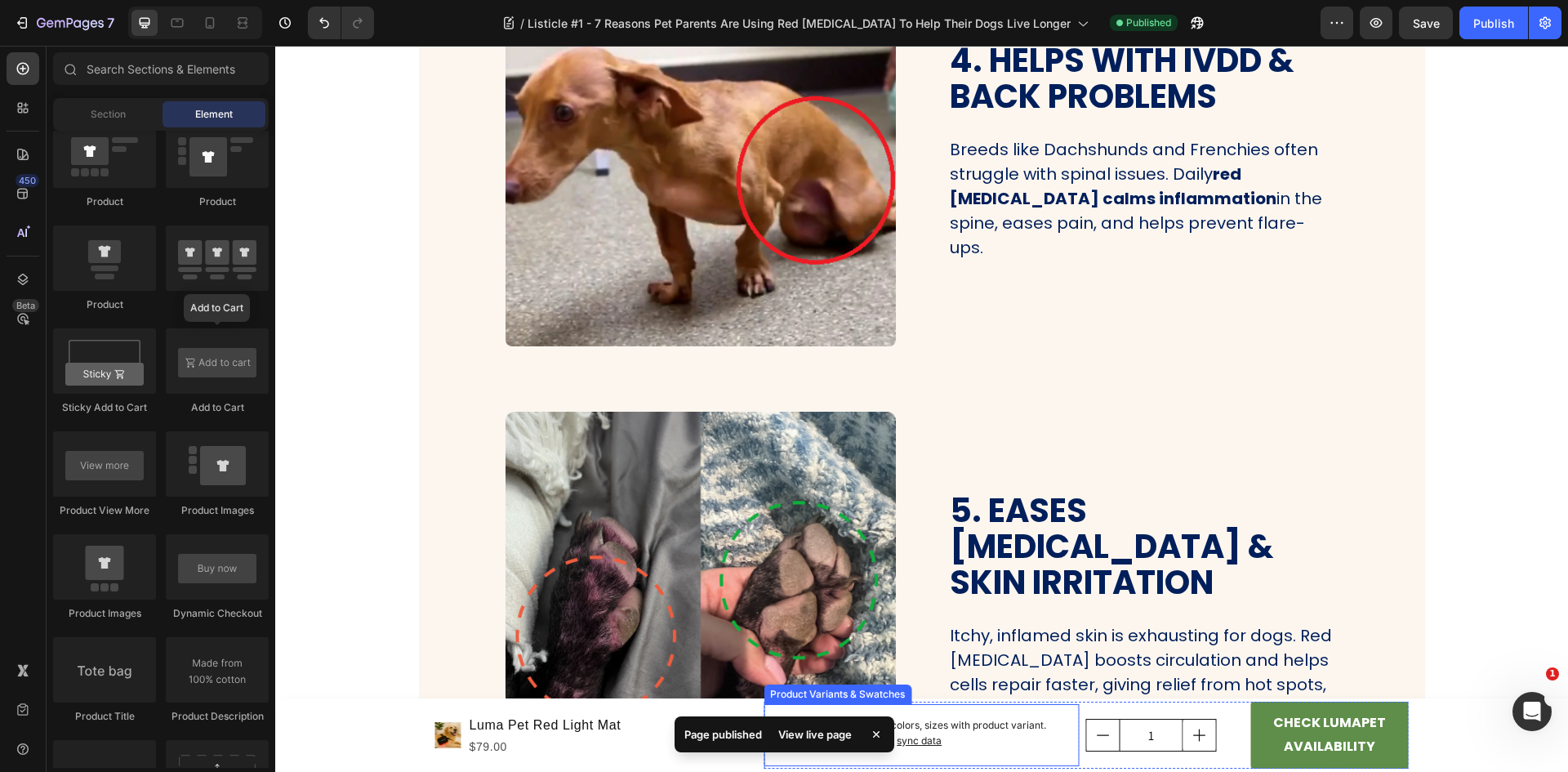
click at [1037, 739] on p "Setup options like colors, sizes with product variant. Add new variant or sync …" at bounding box center [936, 733] width 259 height 31
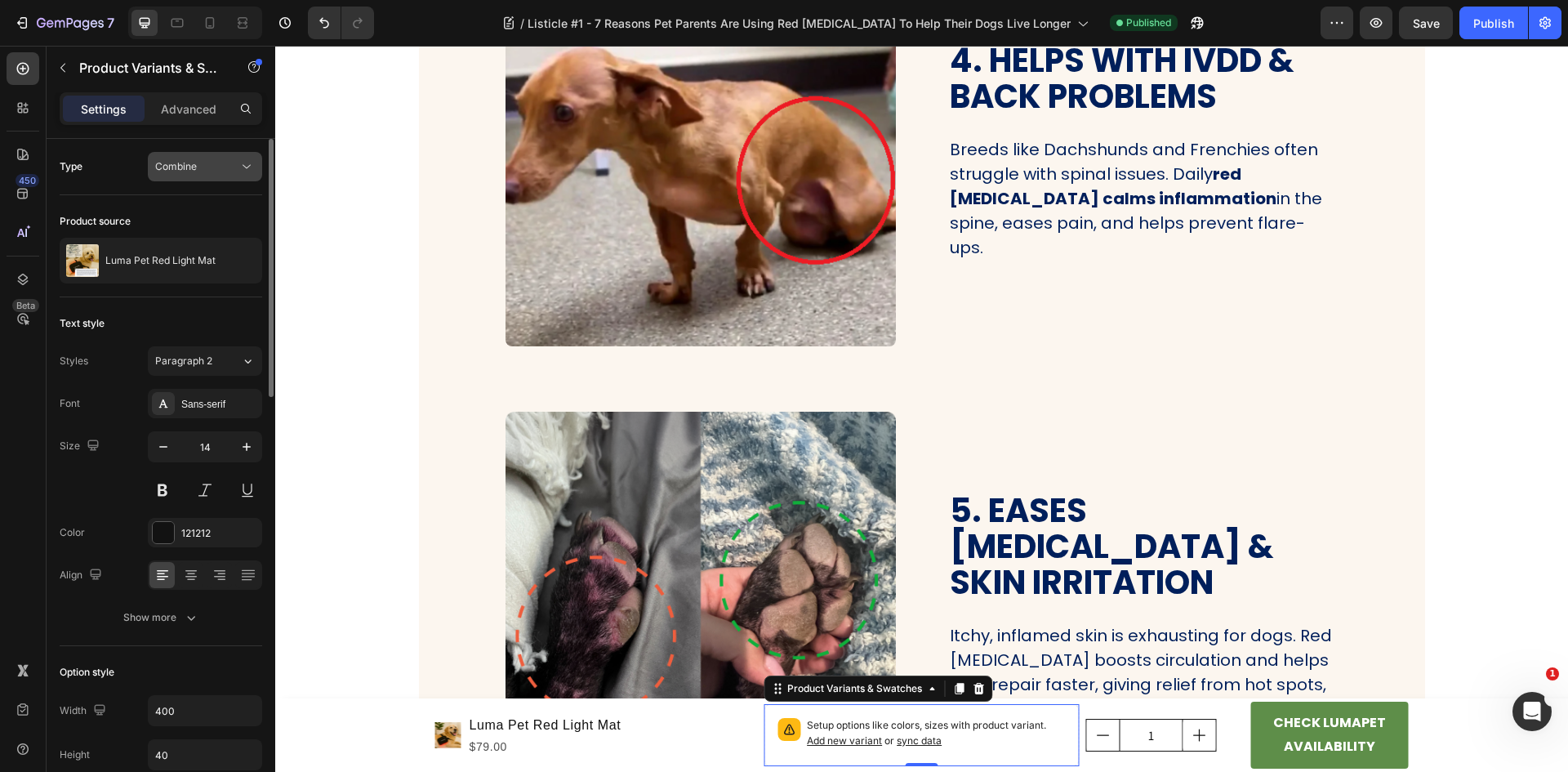
click at [191, 163] on span "Combine" at bounding box center [176, 166] width 42 height 13
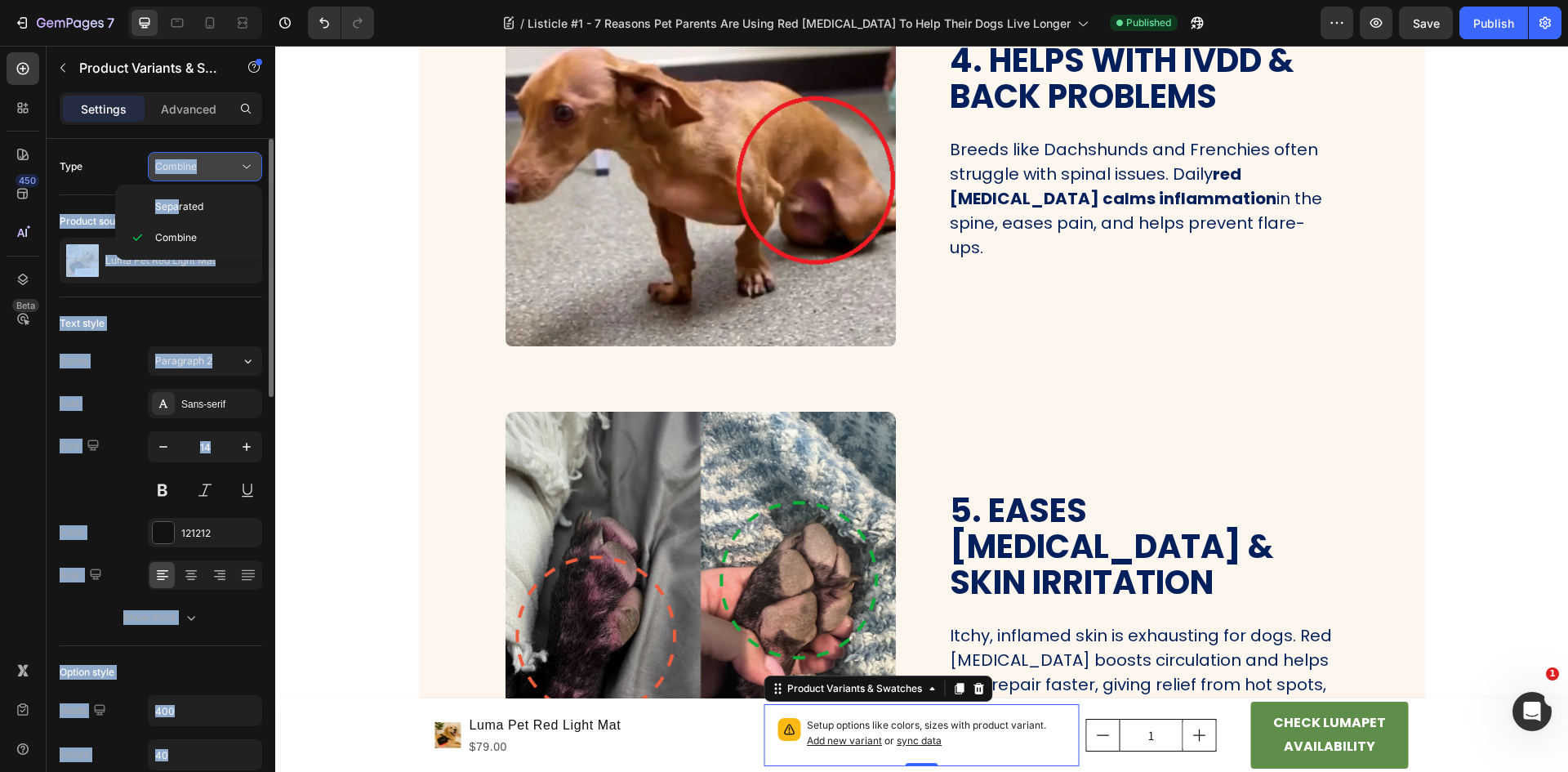
drag, startPoint x: 178, startPoint y: 207, endPoint x: 149, endPoint y: 169, distance: 47.8
click at [149, 169] on div "450 Beta Sections(18) Elements(83) Section Element Hero Section Product Detail …" at bounding box center [138, 409] width 275 height 726
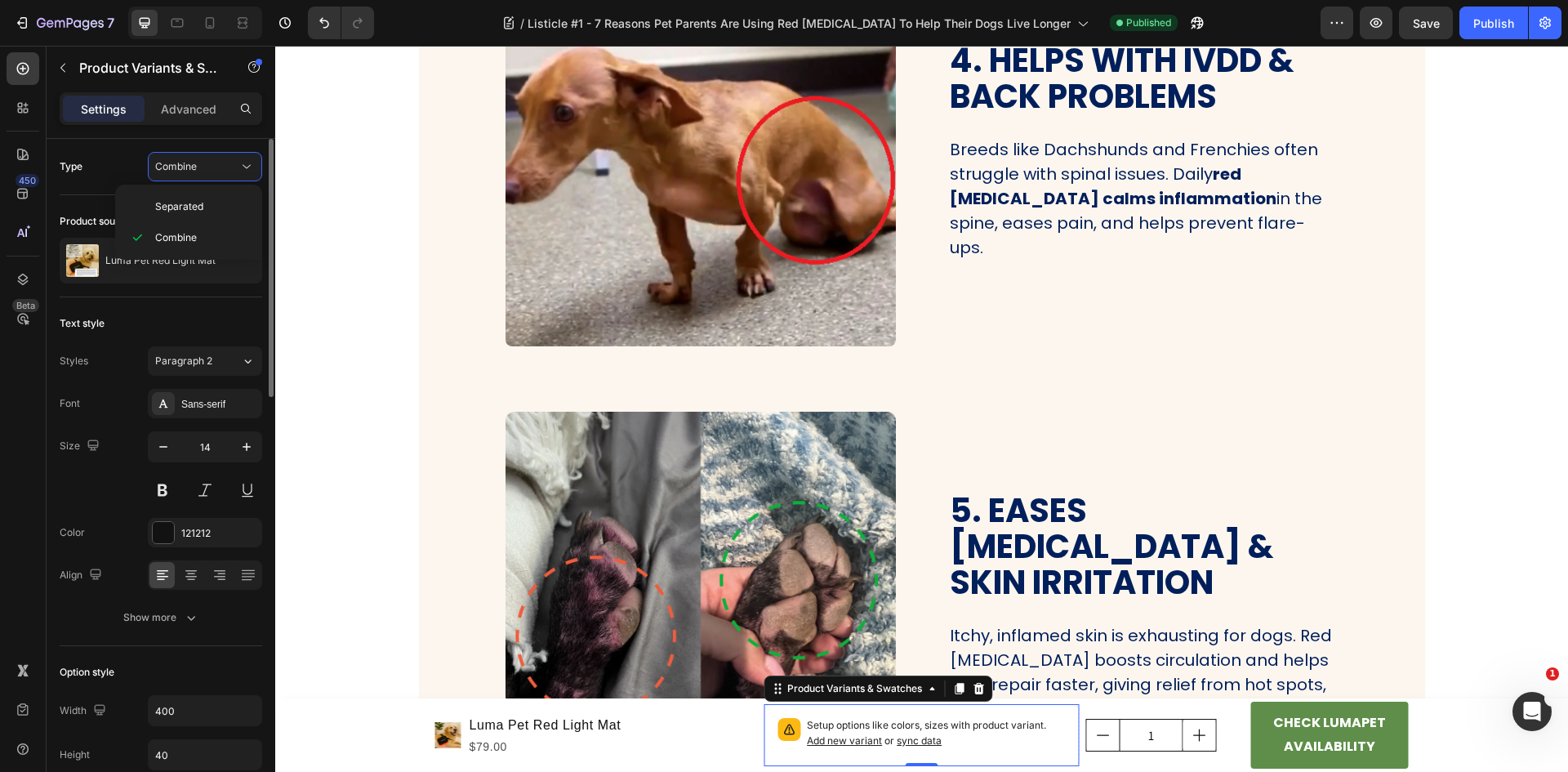
click at [122, 165] on div "Type Combine" at bounding box center [161, 166] width 203 height 29
click at [178, 107] on p "Advanced" at bounding box center [188, 109] width 56 height 18
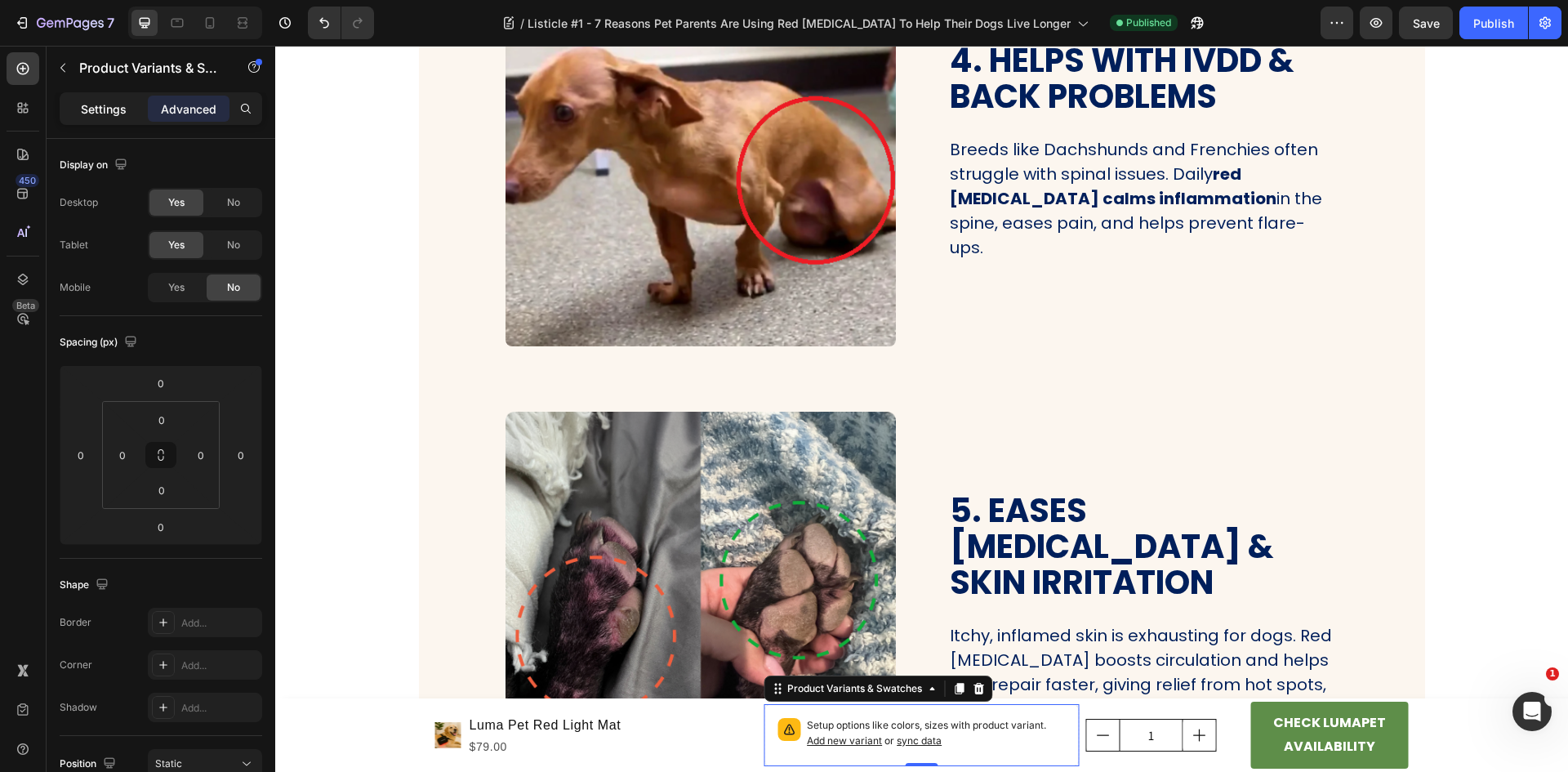
click at [96, 110] on p "Settings" at bounding box center [103, 109] width 46 height 18
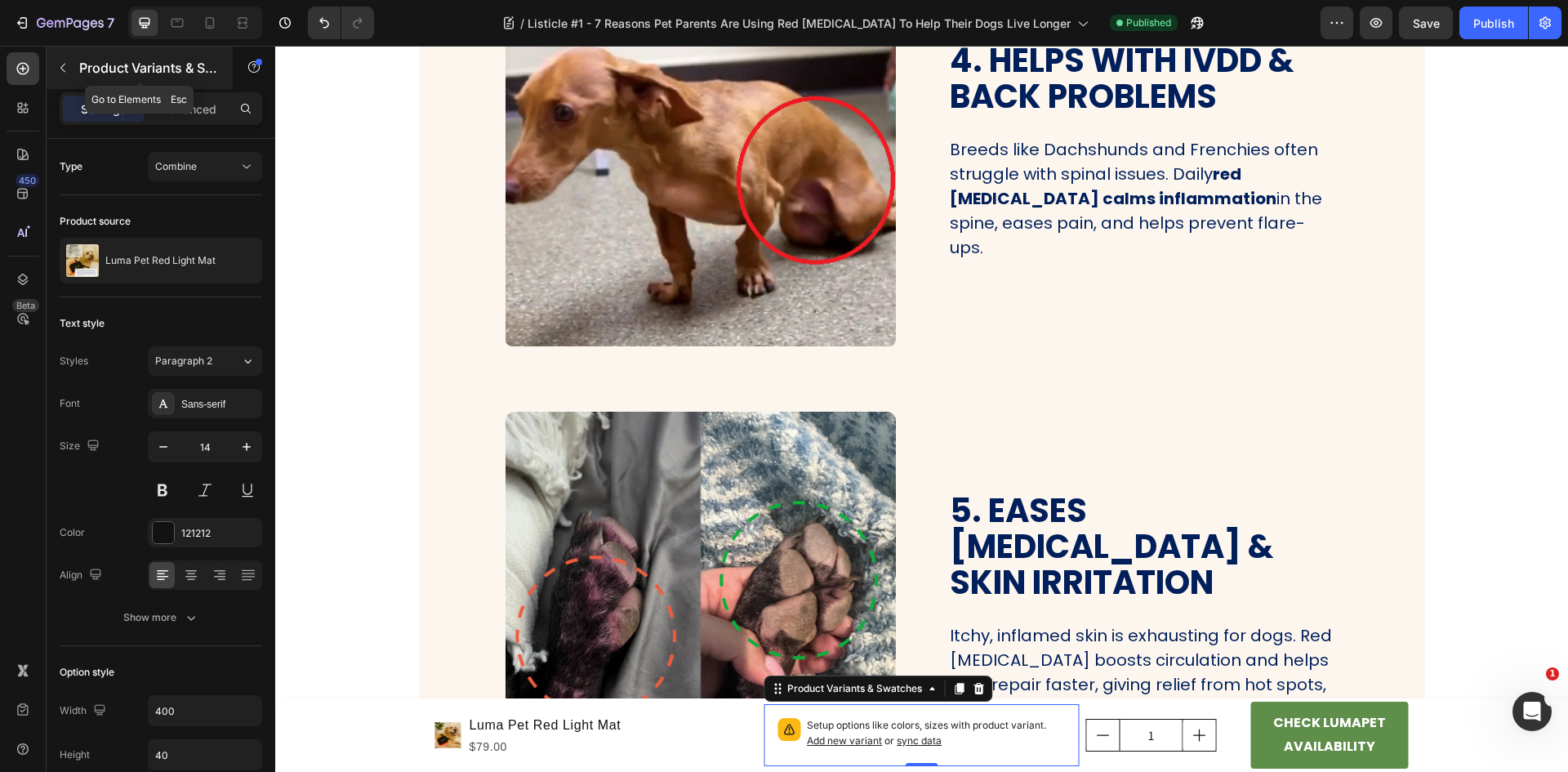
click at [62, 70] on icon "button" at bounding box center [63, 68] width 13 height 13
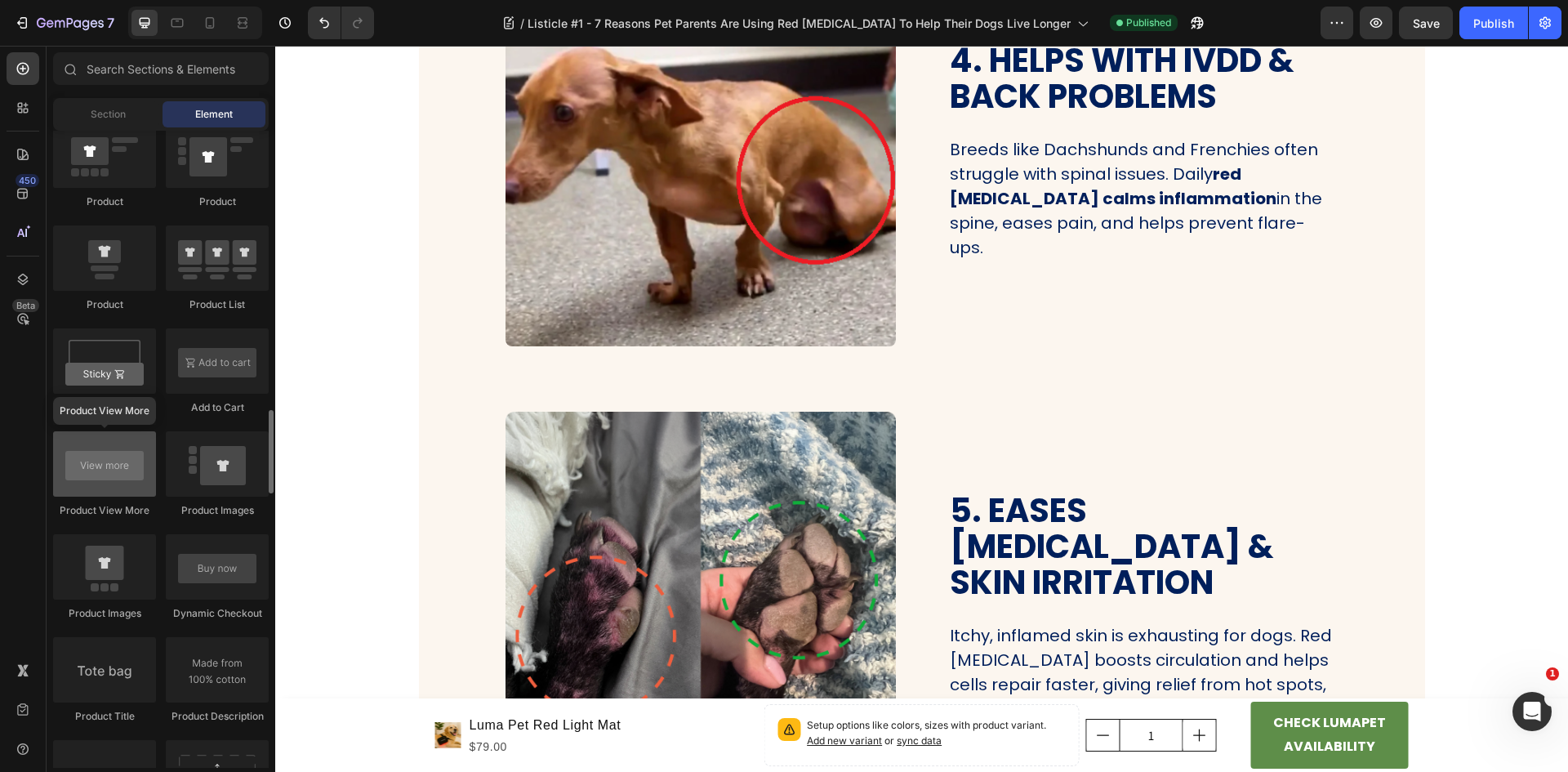
click at [107, 462] on div at bounding box center [104, 464] width 103 height 65
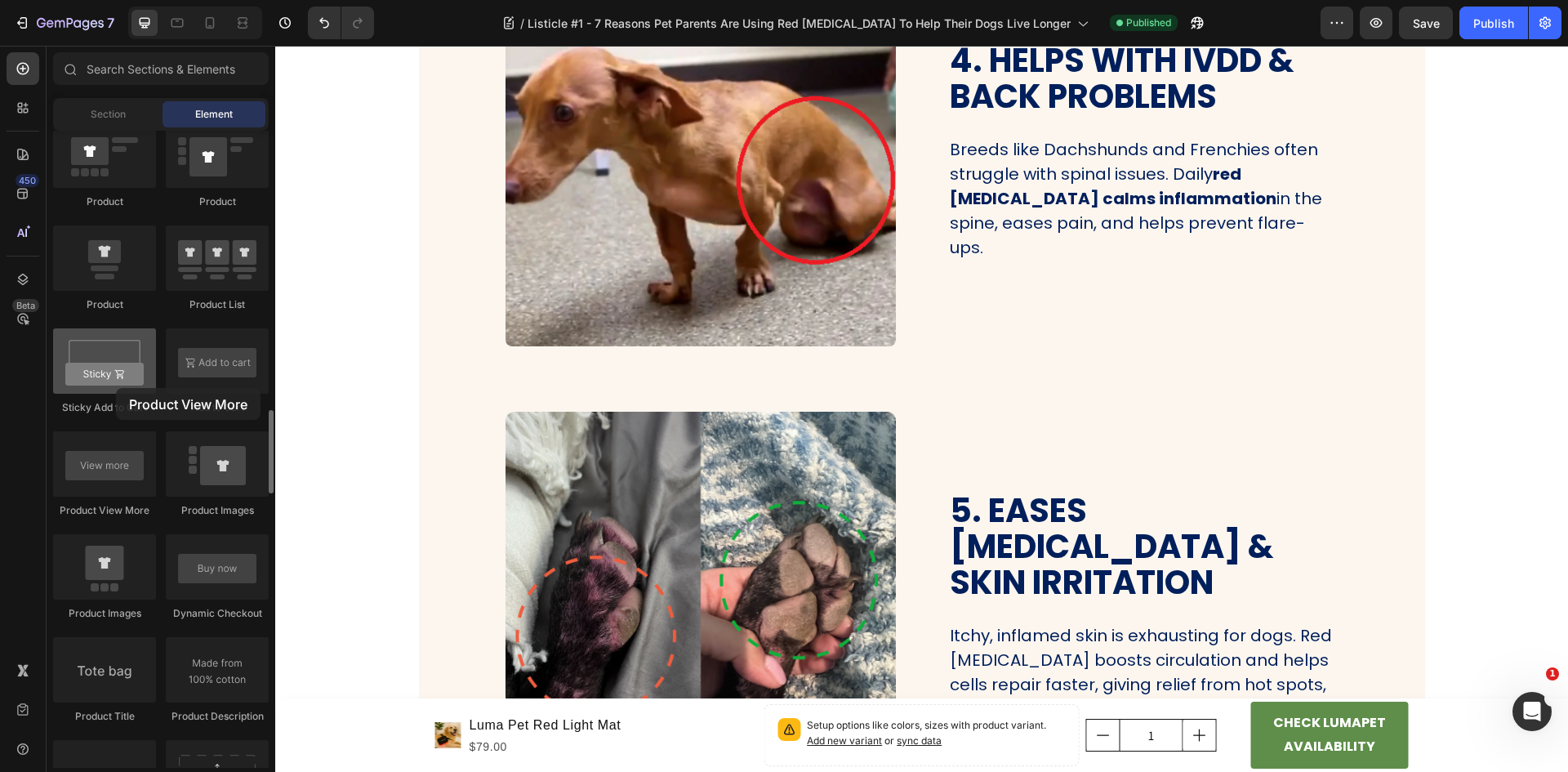
drag, startPoint x: 107, startPoint y: 462, endPoint x: 116, endPoint y: 388, distance: 74.5
click at [116, 388] on div "Product Product Product Product List Sticky Add to Cart Add to Cart Product Vie…" at bounding box center [161, 688] width 216 height 1130
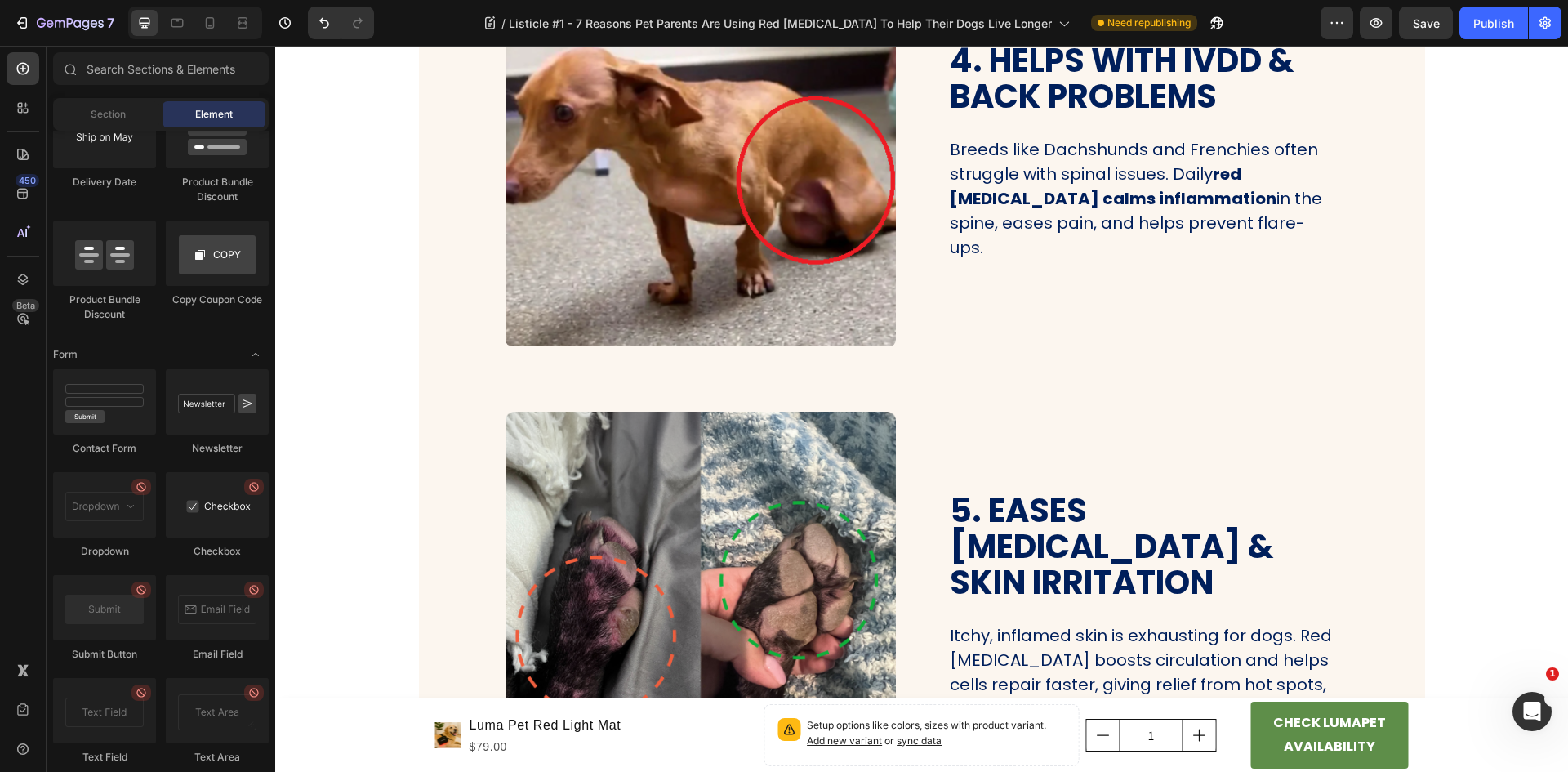
scroll to position [3676, 0]
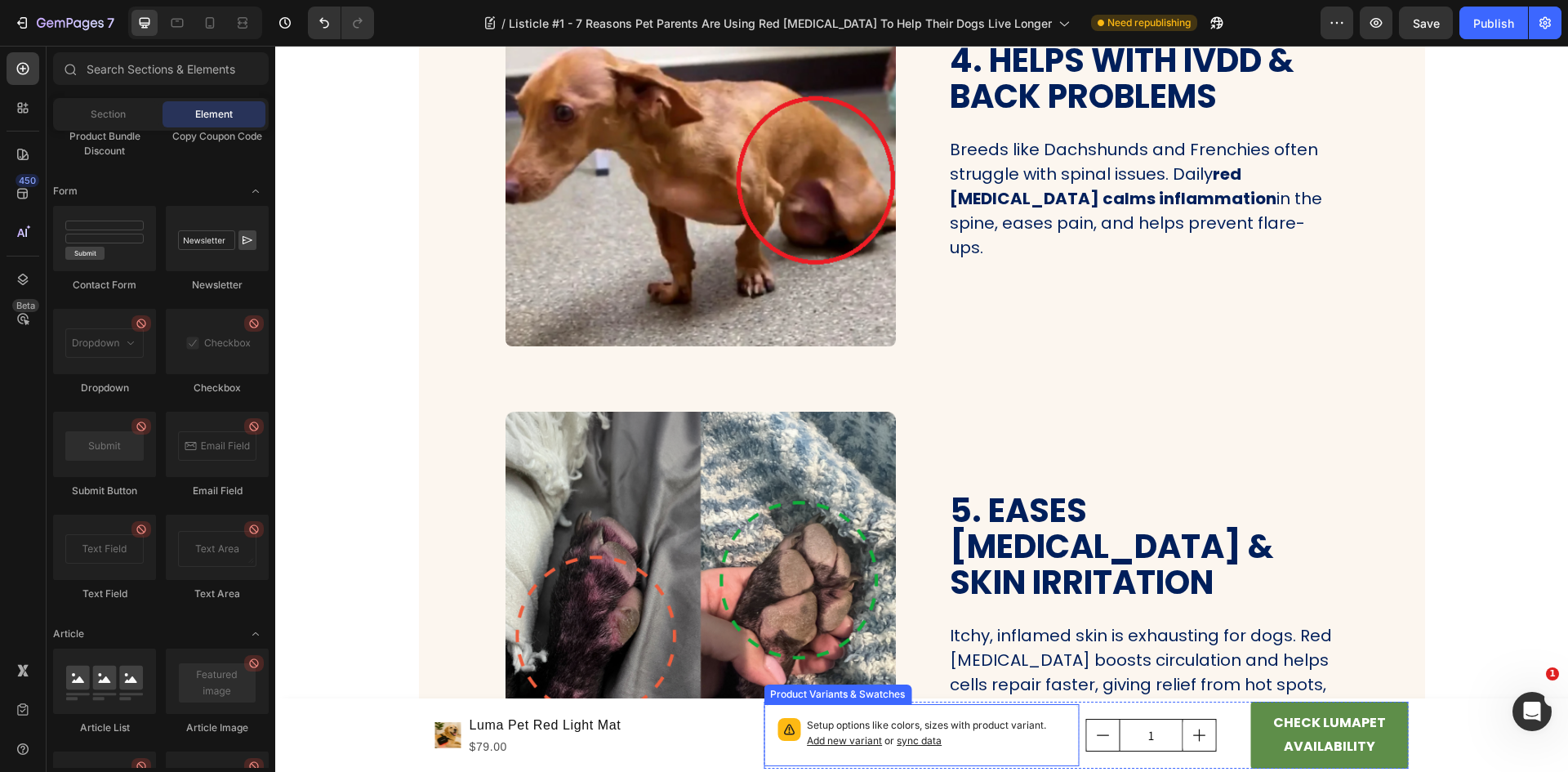
click at [989, 744] on p "Setup options like colors, sizes with product variant. Add new variant or sync …" at bounding box center [936, 733] width 259 height 31
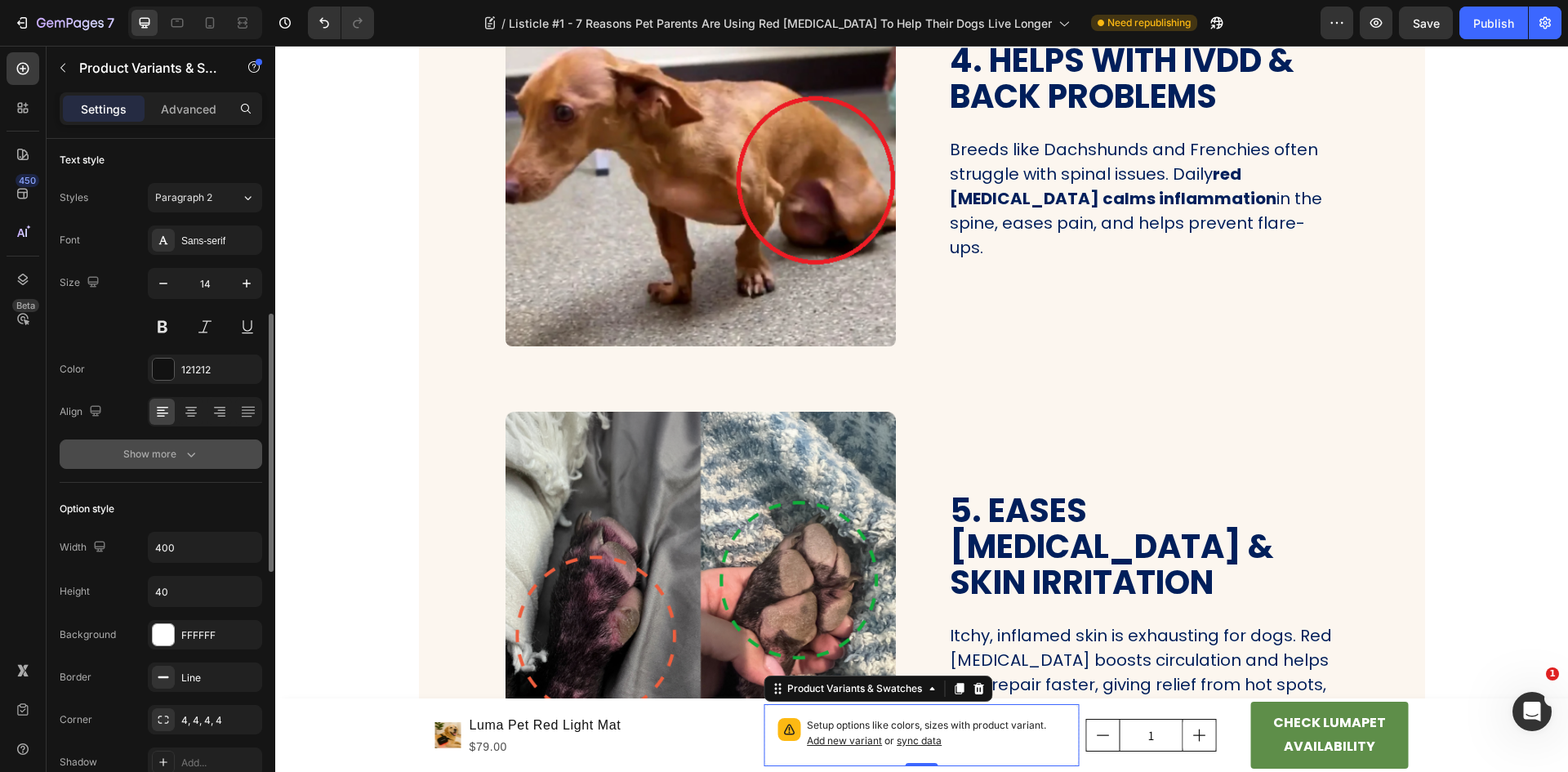
scroll to position [327, 0]
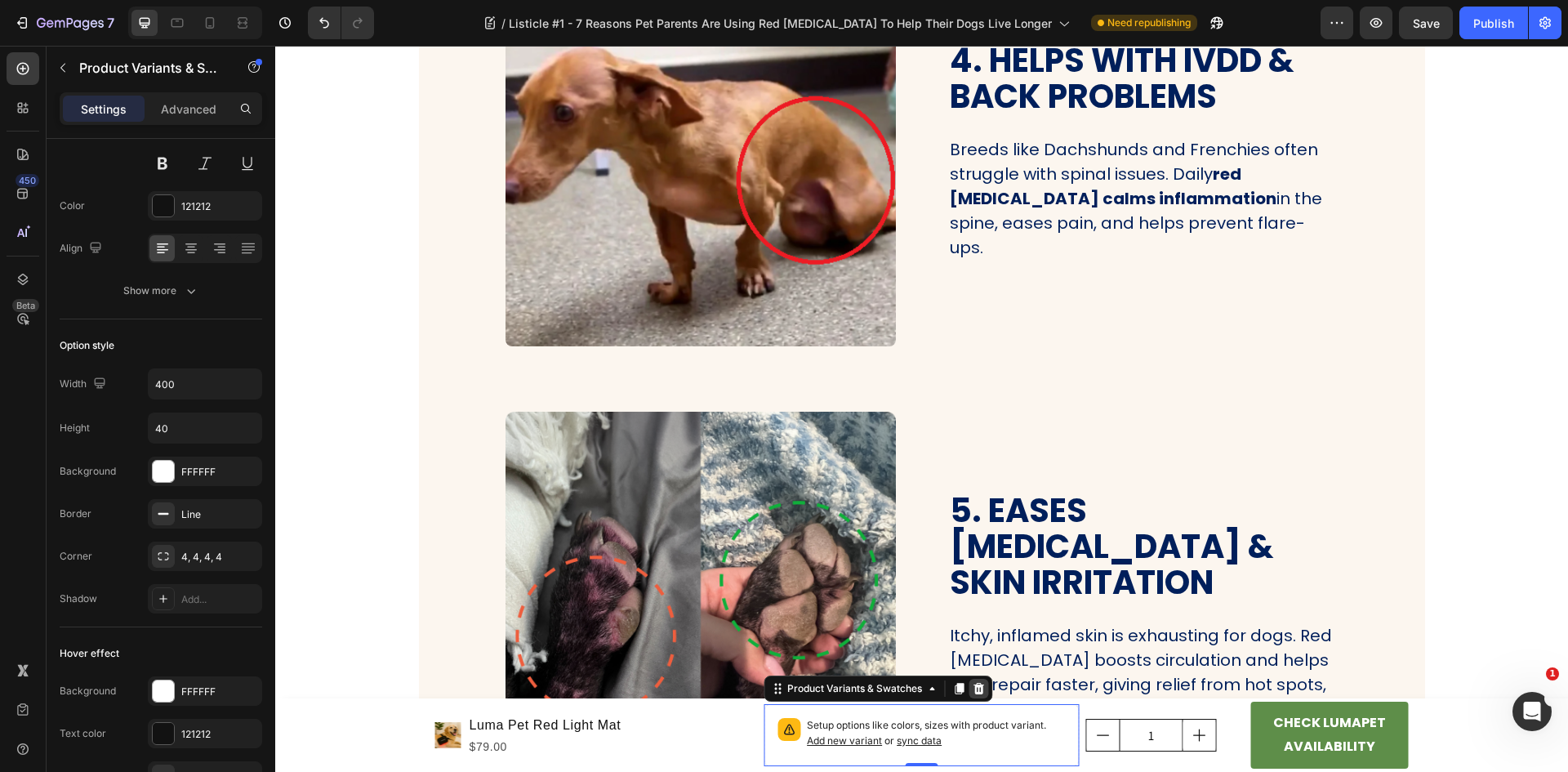
click at [972, 689] on icon at bounding box center [979, 689] width 13 height 13
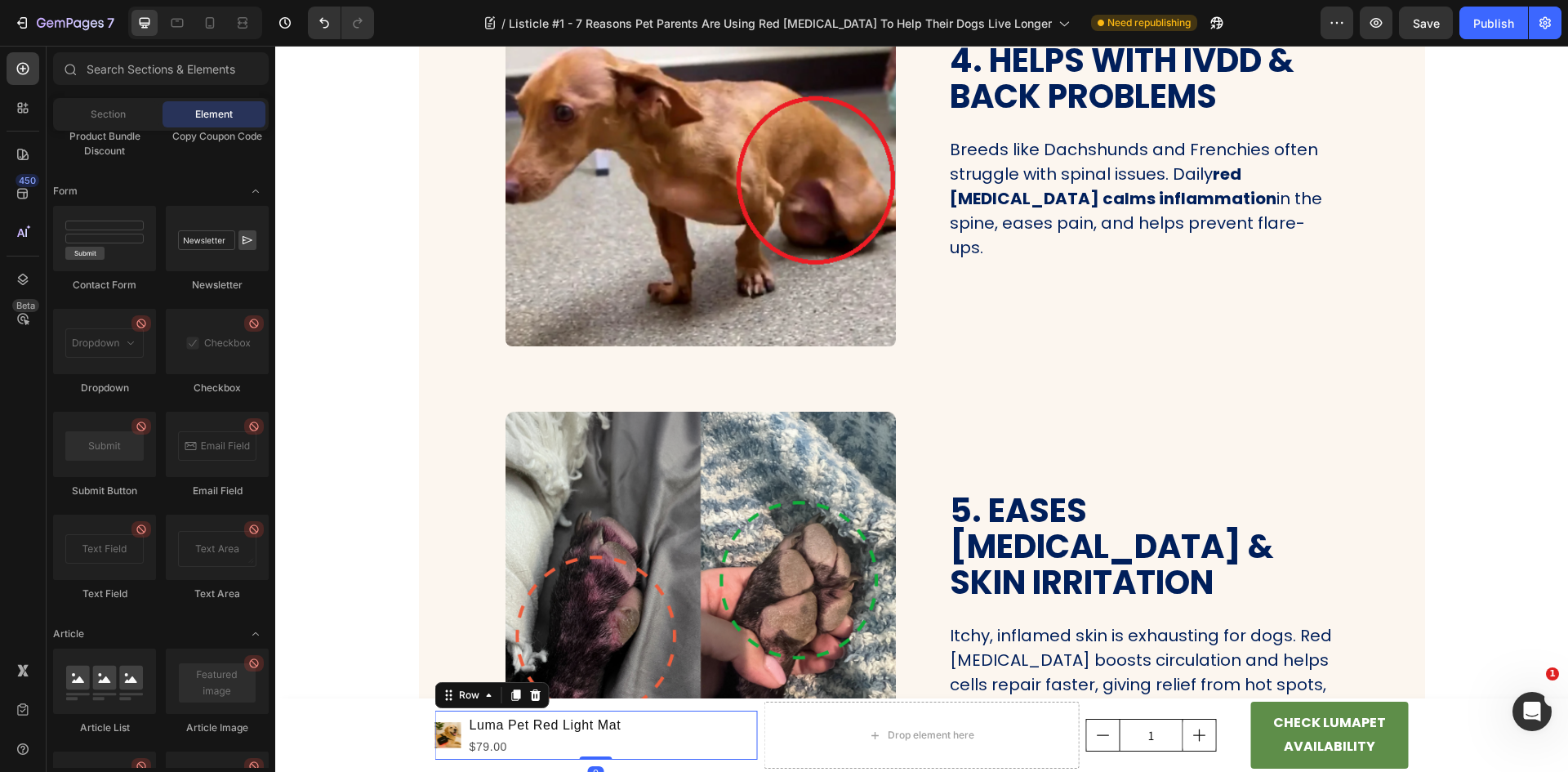
click at [683, 717] on div "Product Images Luma Pet Red Light Mat Product Title $79.00 Product Price Produc…" at bounding box center [596, 734] width 323 height 49
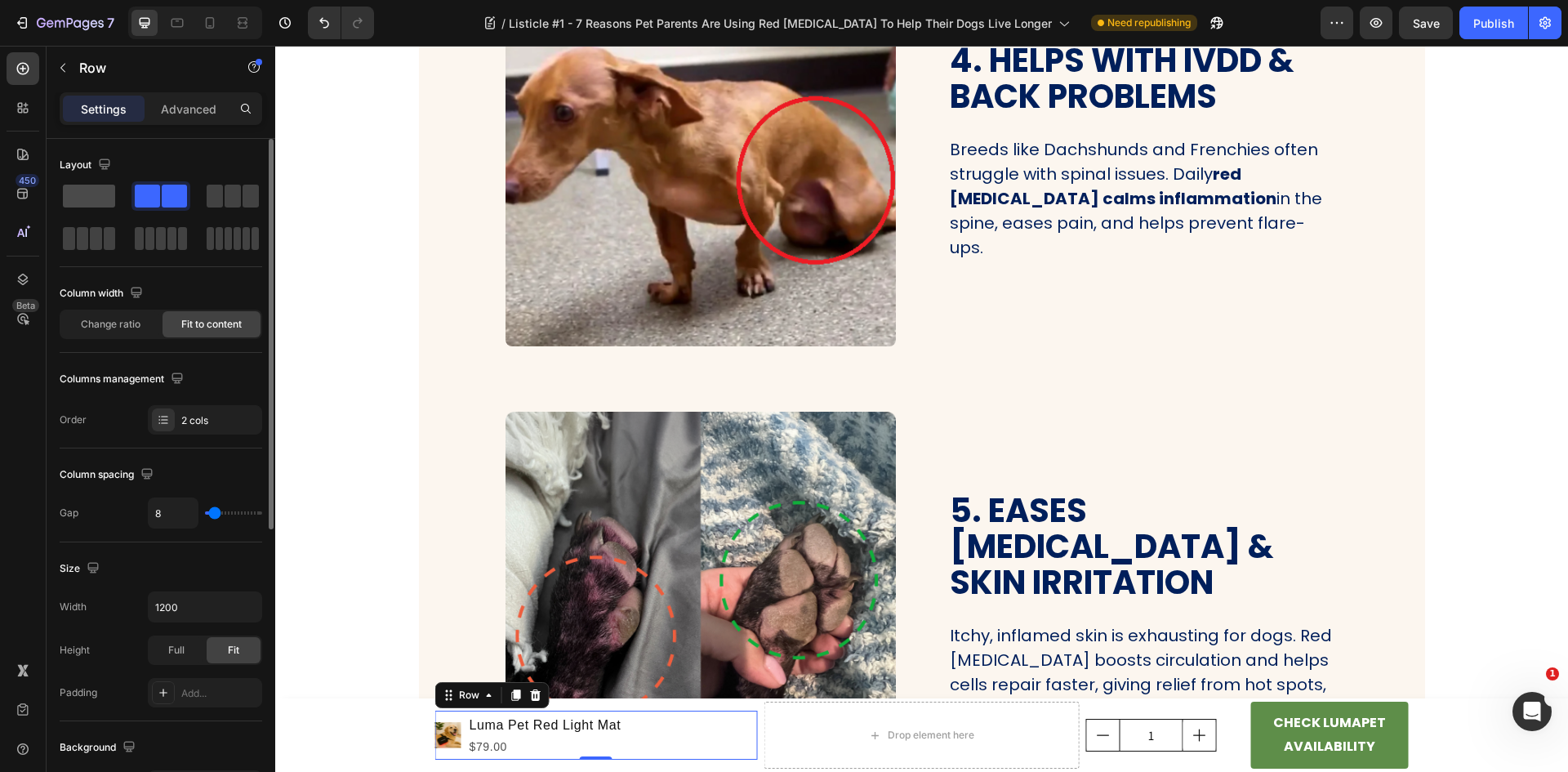
click at [78, 197] on span at bounding box center [88, 195] width 53 height 23
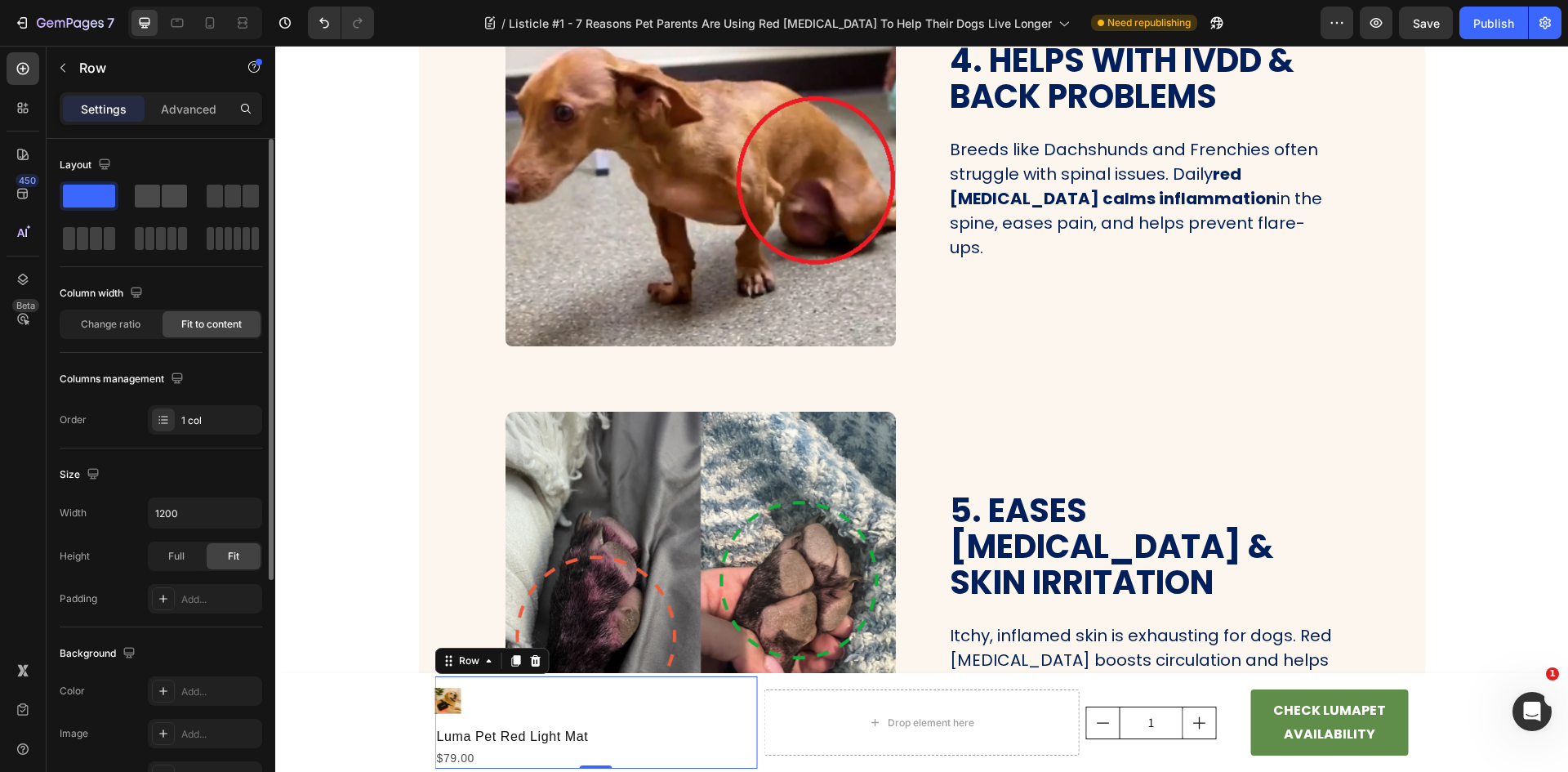
click at [162, 197] on span at bounding box center [174, 195] width 25 height 23
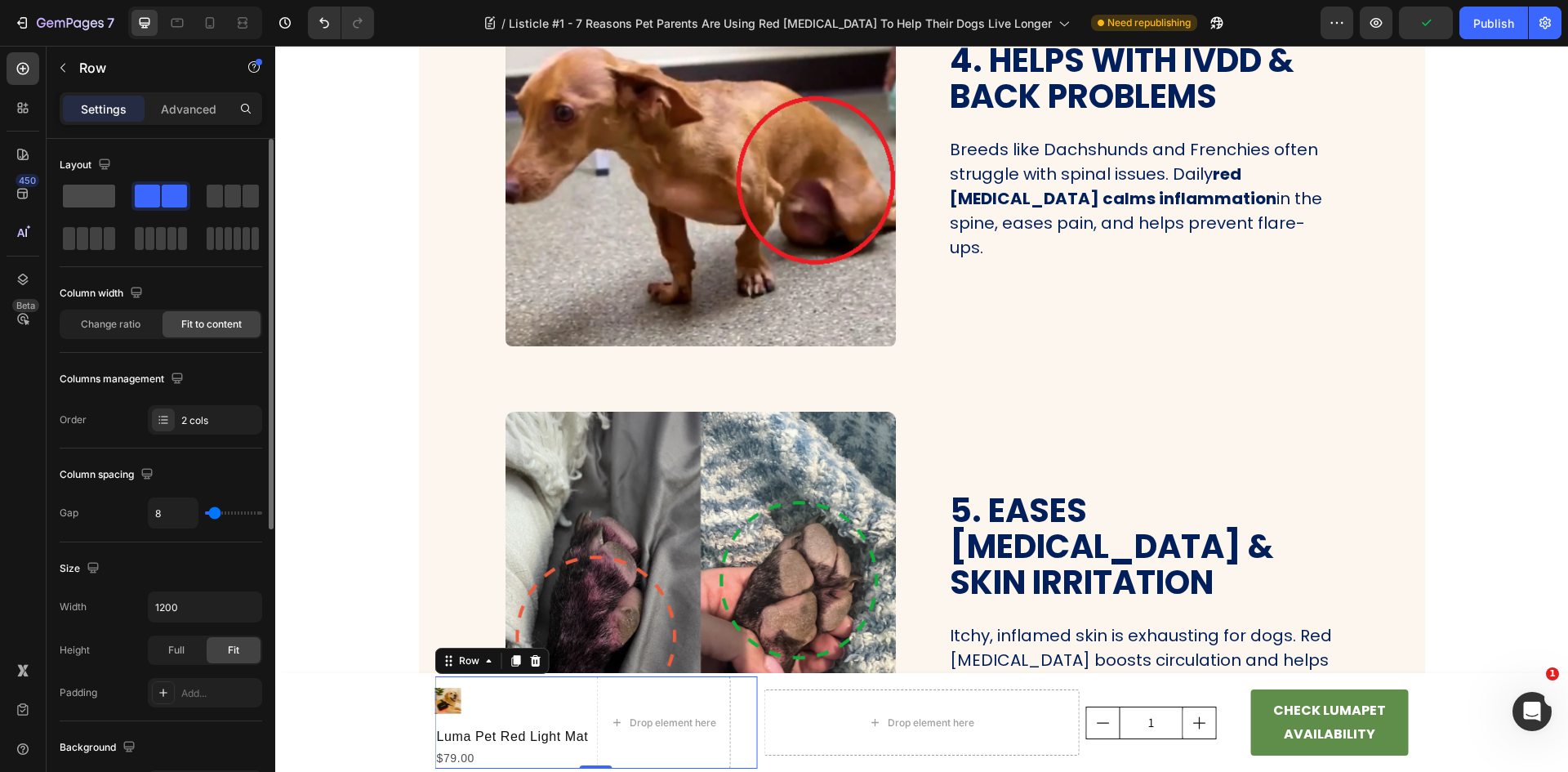
click at [93, 198] on span at bounding box center [88, 195] width 53 height 23
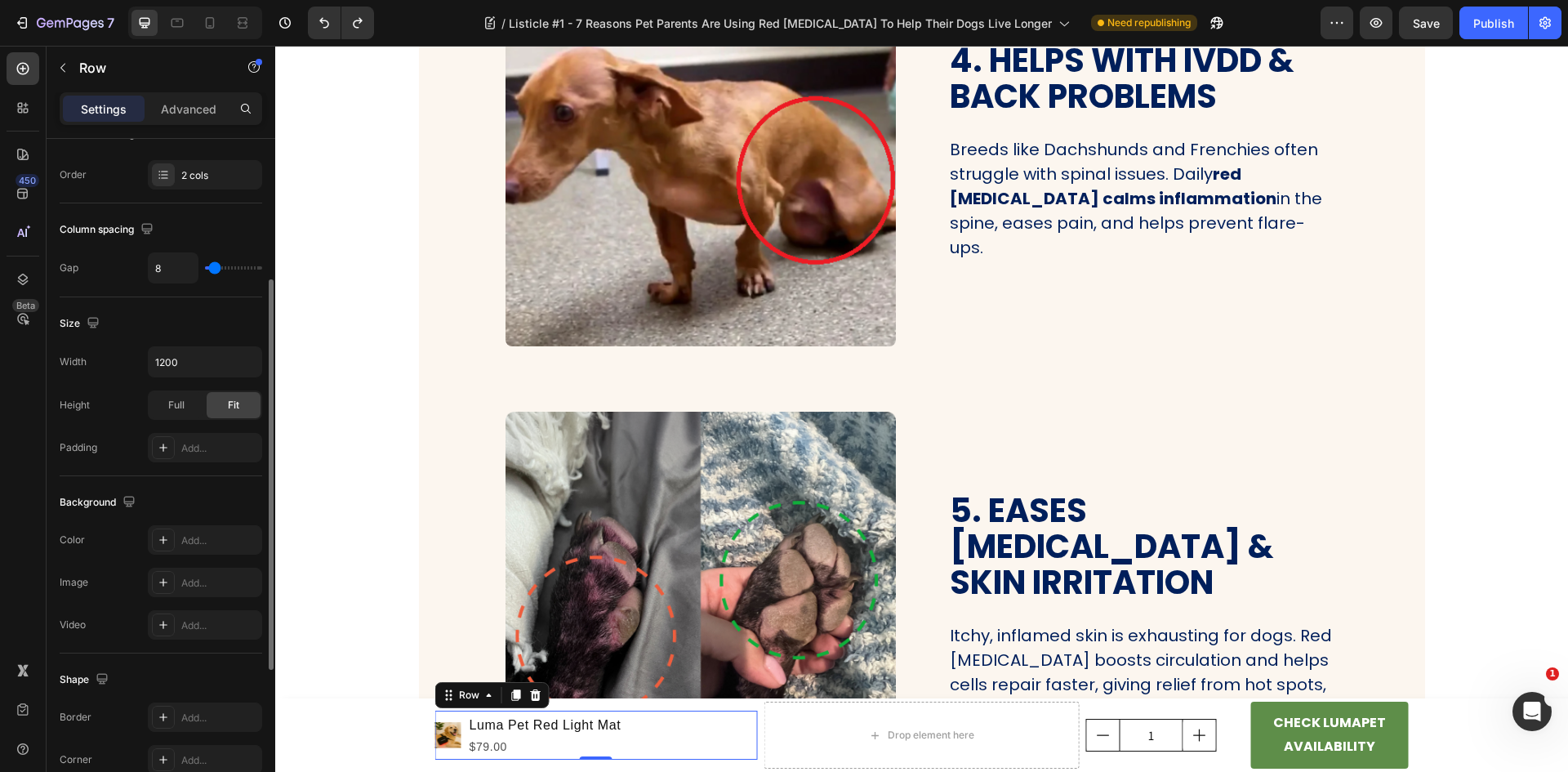
scroll to position [503, 0]
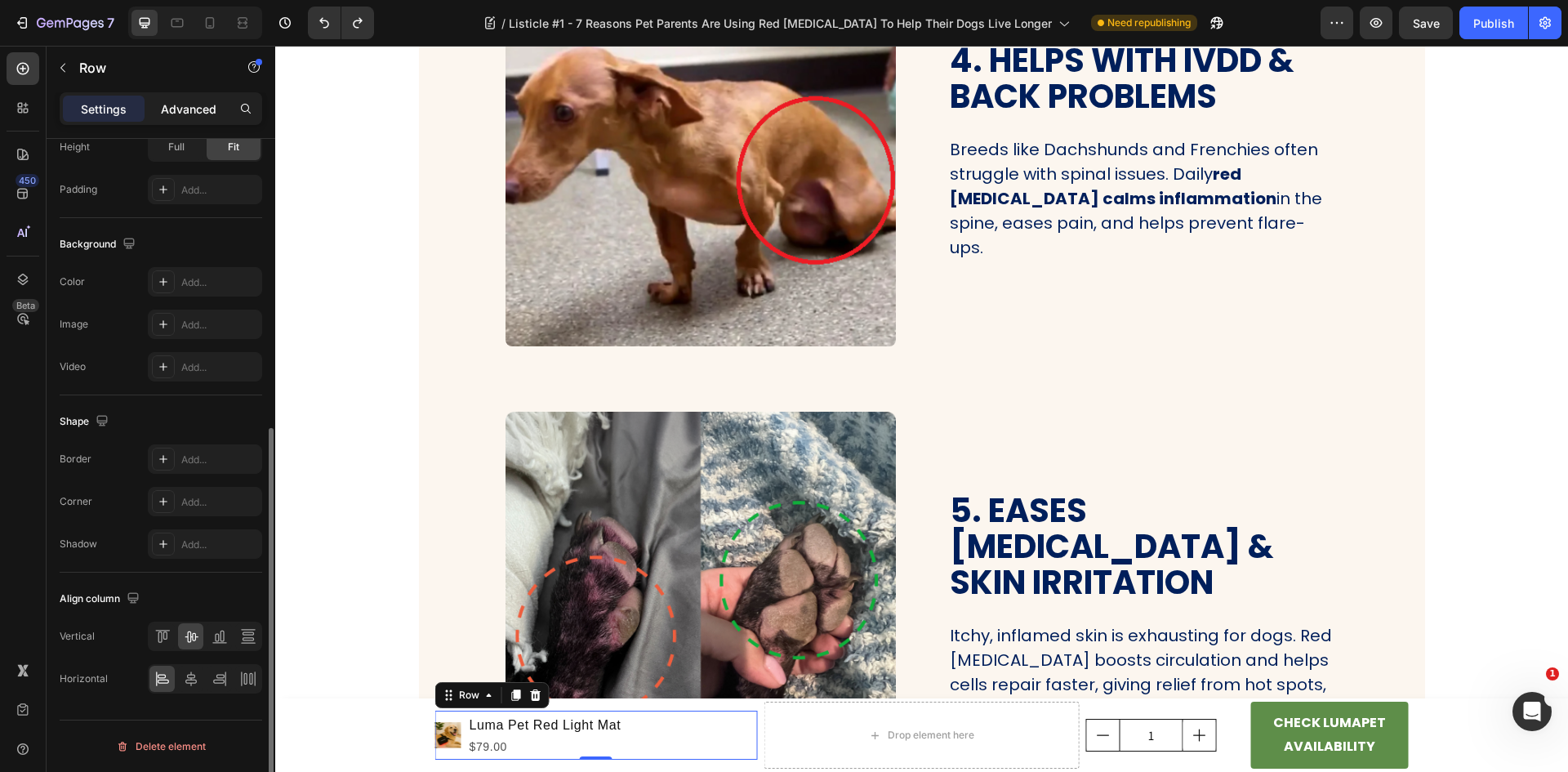
click at [175, 98] on div "Advanced" at bounding box center [188, 108] width 82 height 26
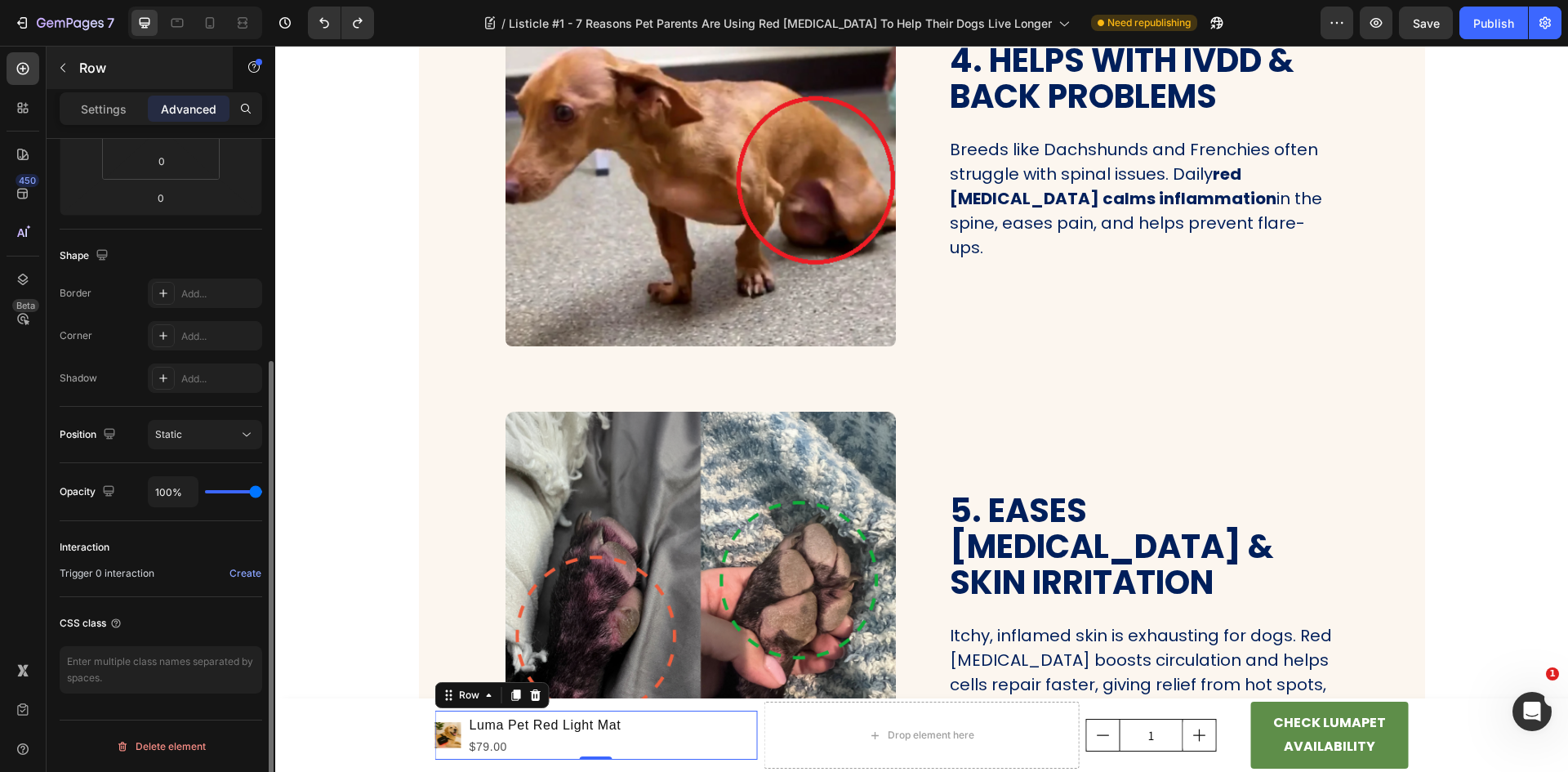
scroll to position [329, 0]
click at [59, 69] on icon "button" at bounding box center [63, 68] width 13 height 13
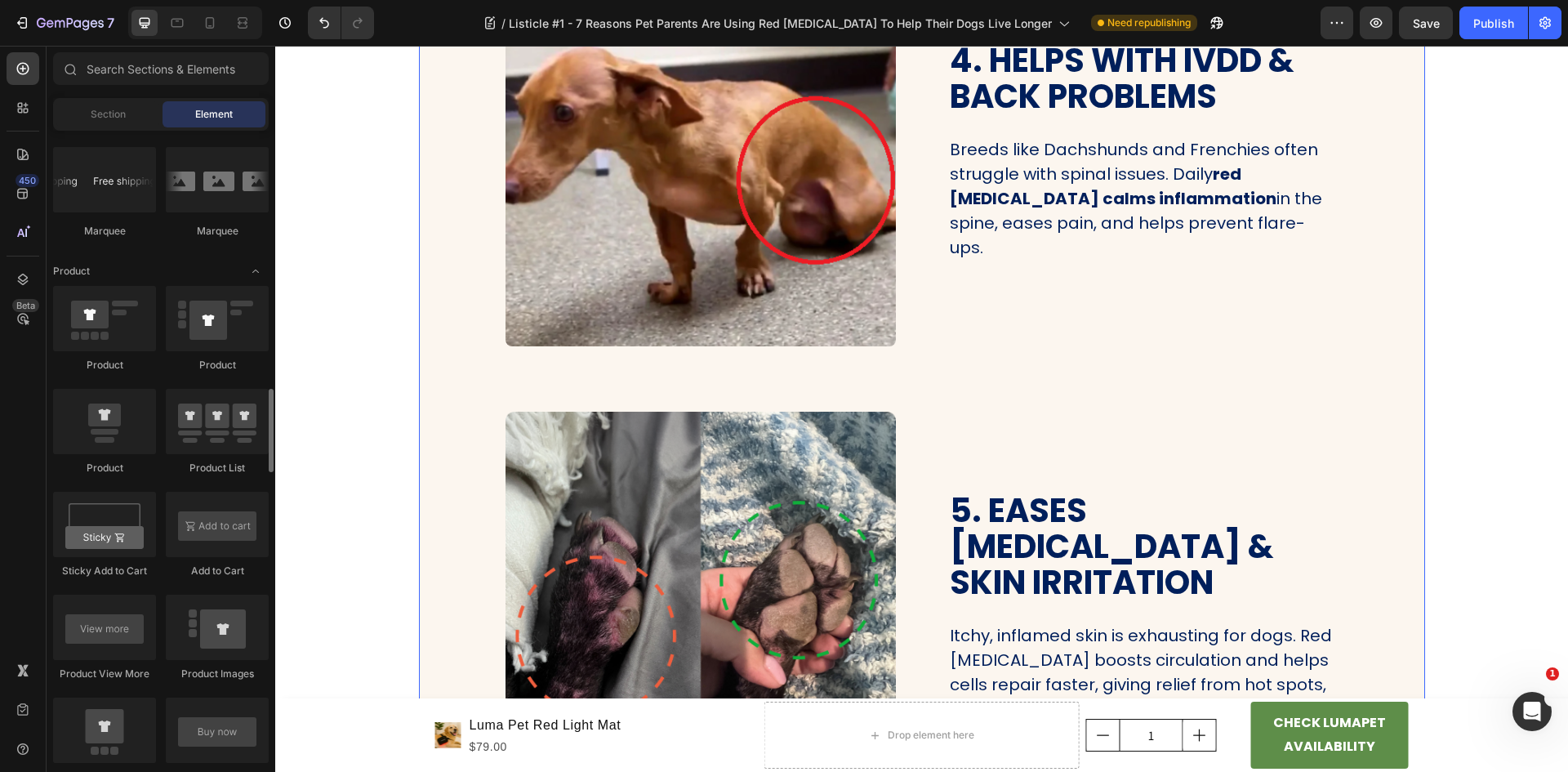
scroll to position [1388, 0]
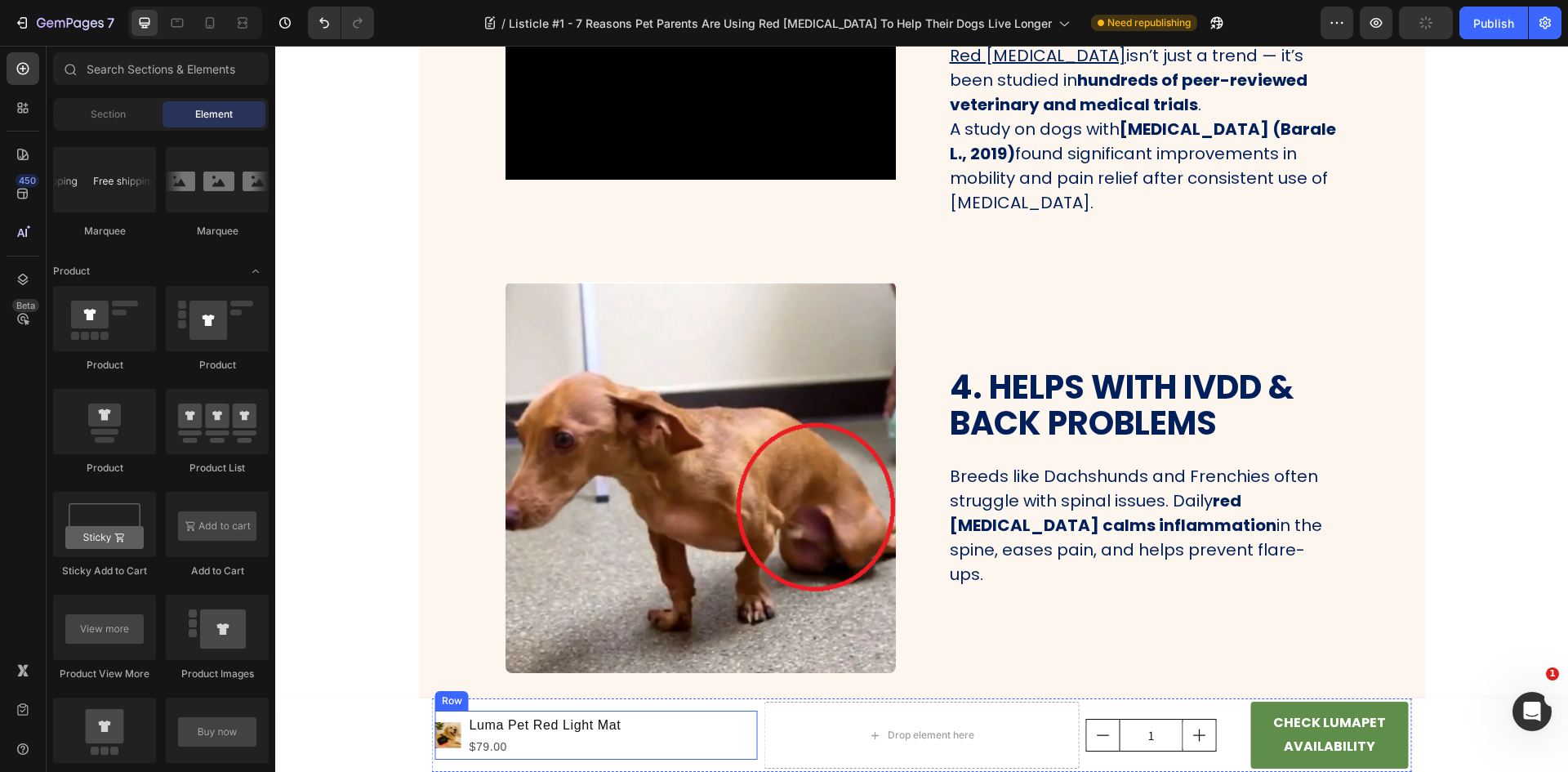
click at [719, 741] on div "Product Images Luma Pet Red Light Mat Product Title $79.00 Product Price Produc…" at bounding box center [596, 734] width 323 height 49
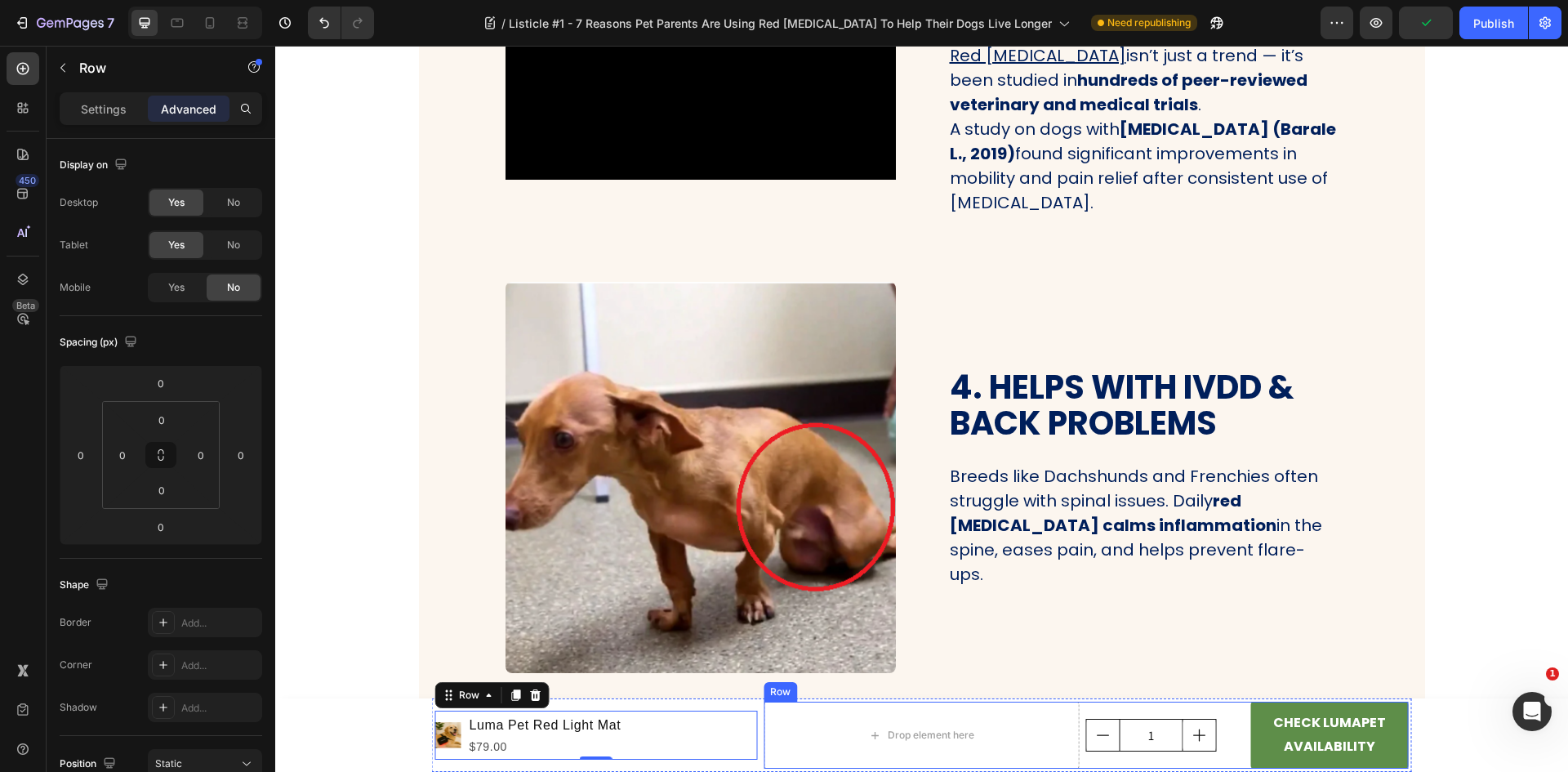
click at [1240, 749] on div "Drop element here 1 Product Quantity CHECK LUMAPET AVAILABILITY Add to Cart Row" at bounding box center [1085, 735] width 644 height 67
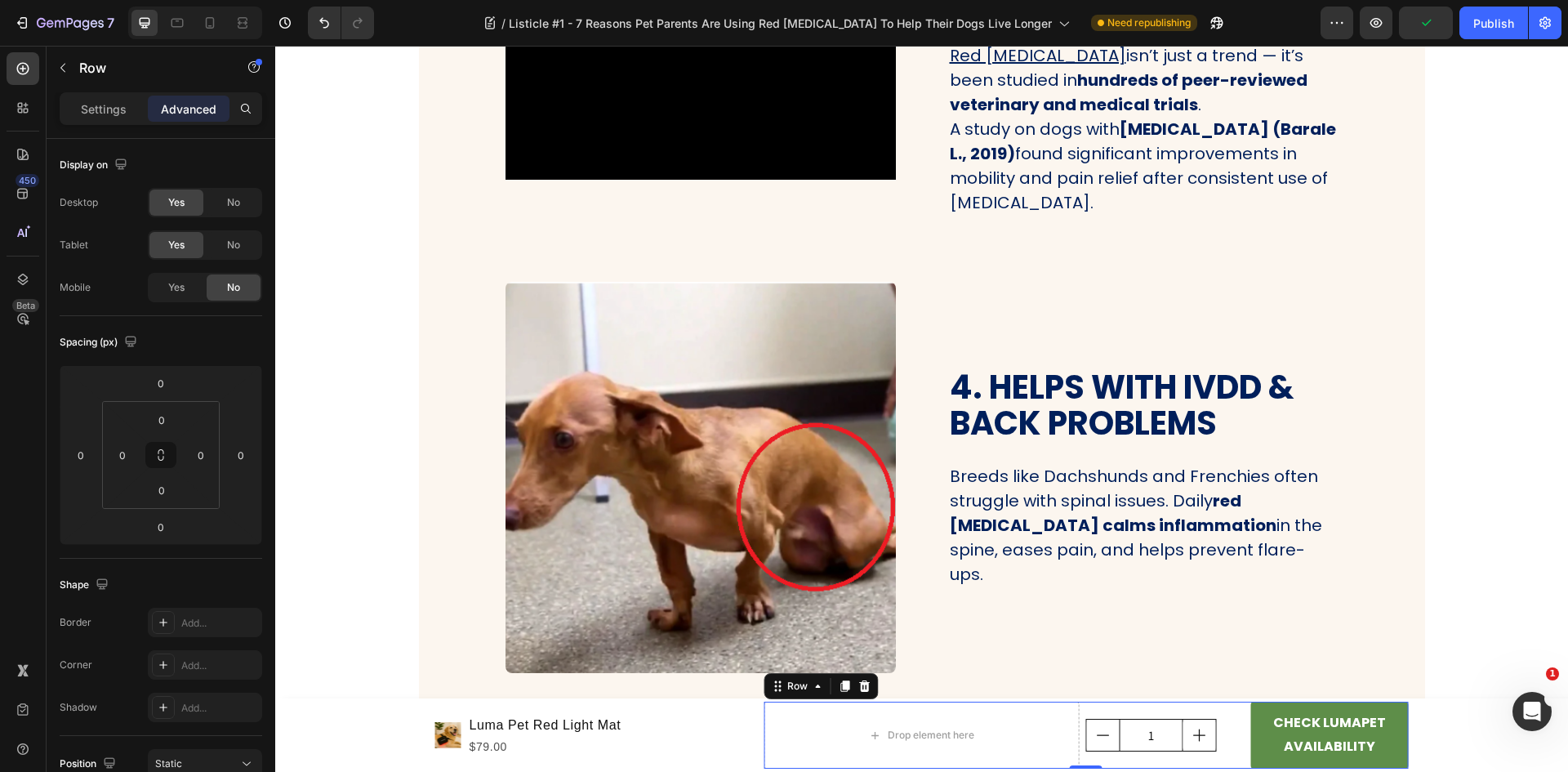
scroll to position [329, 0]
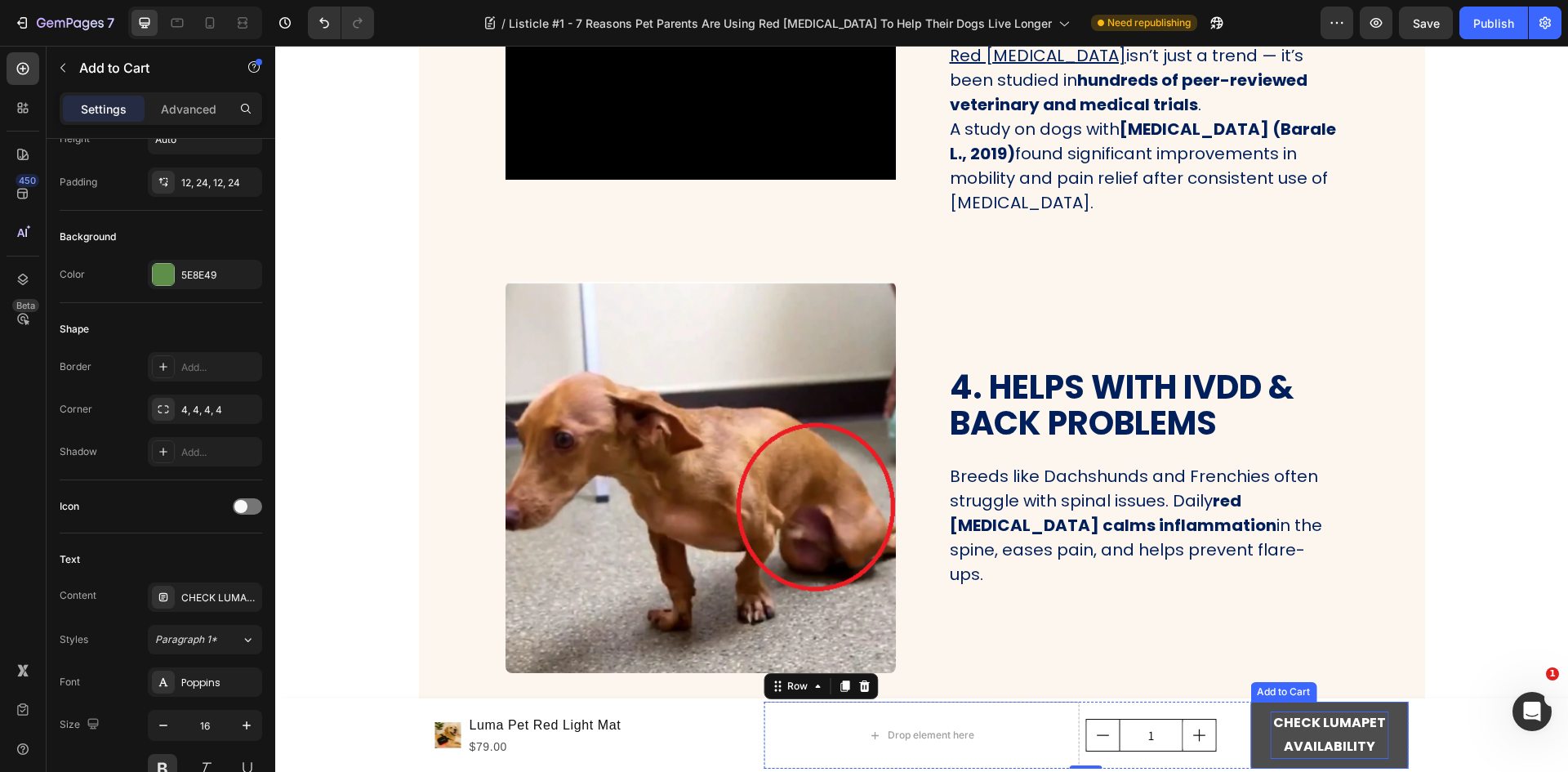
click at [1288, 735] on p "CHECK LUMAPET AVAILABILITY" at bounding box center [1329, 734] width 118 height 48
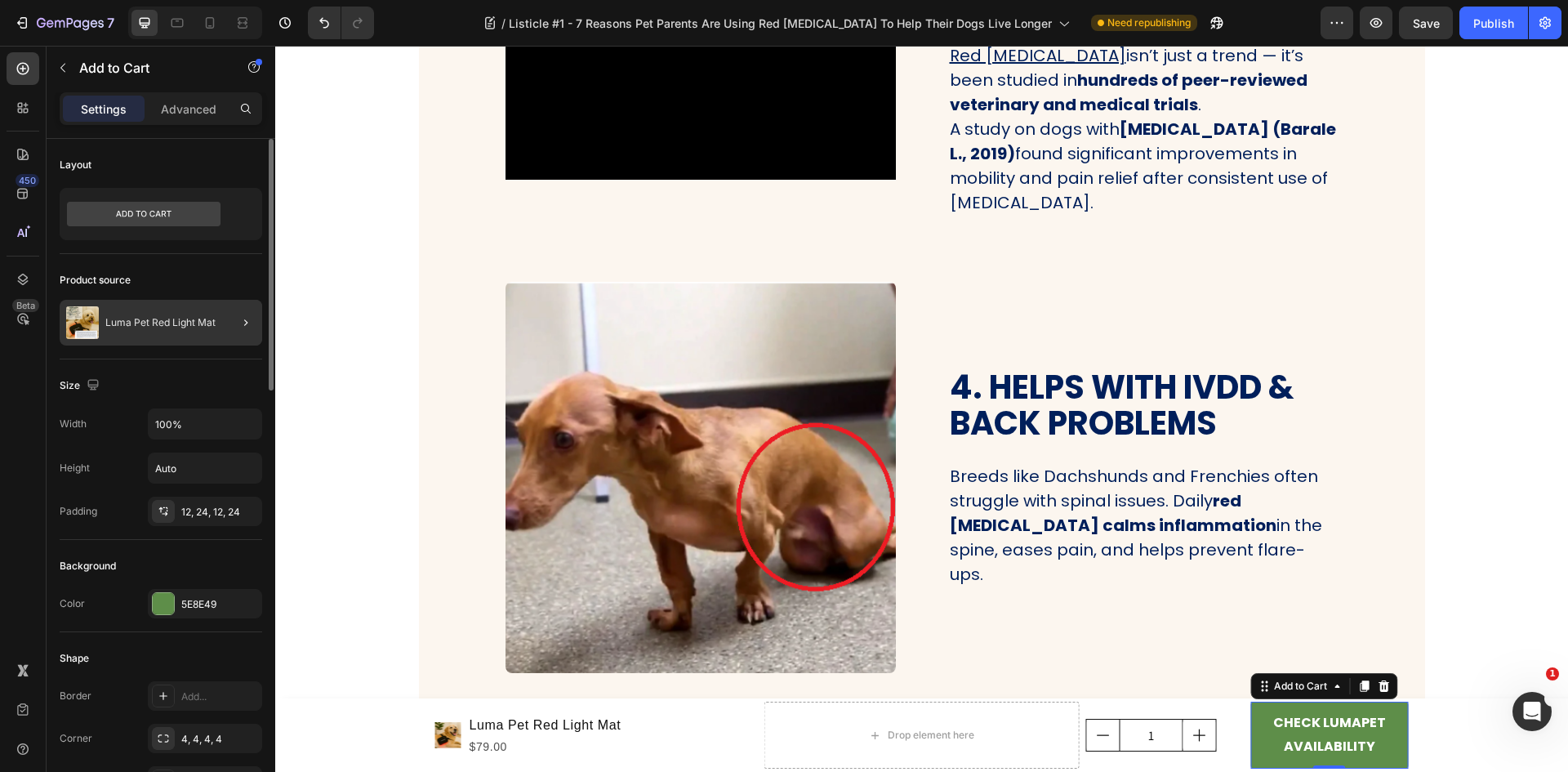
click at [198, 327] on p "Luma Pet Red Light Mat" at bounding box center [160, 323] width 110 height 12
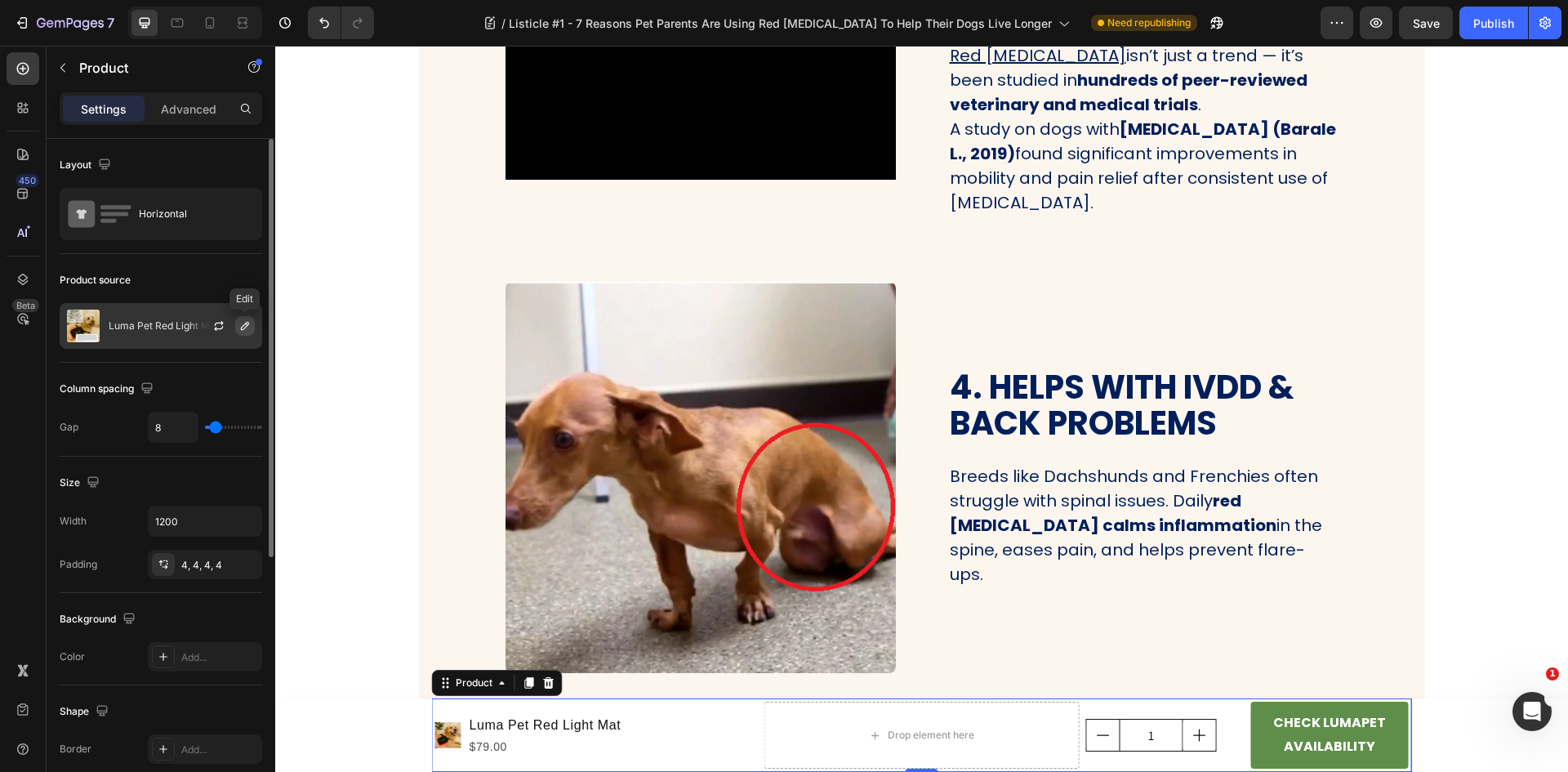
click at [244, 325] on icon "button" at bounding box center [245, 326] width 8 height 8
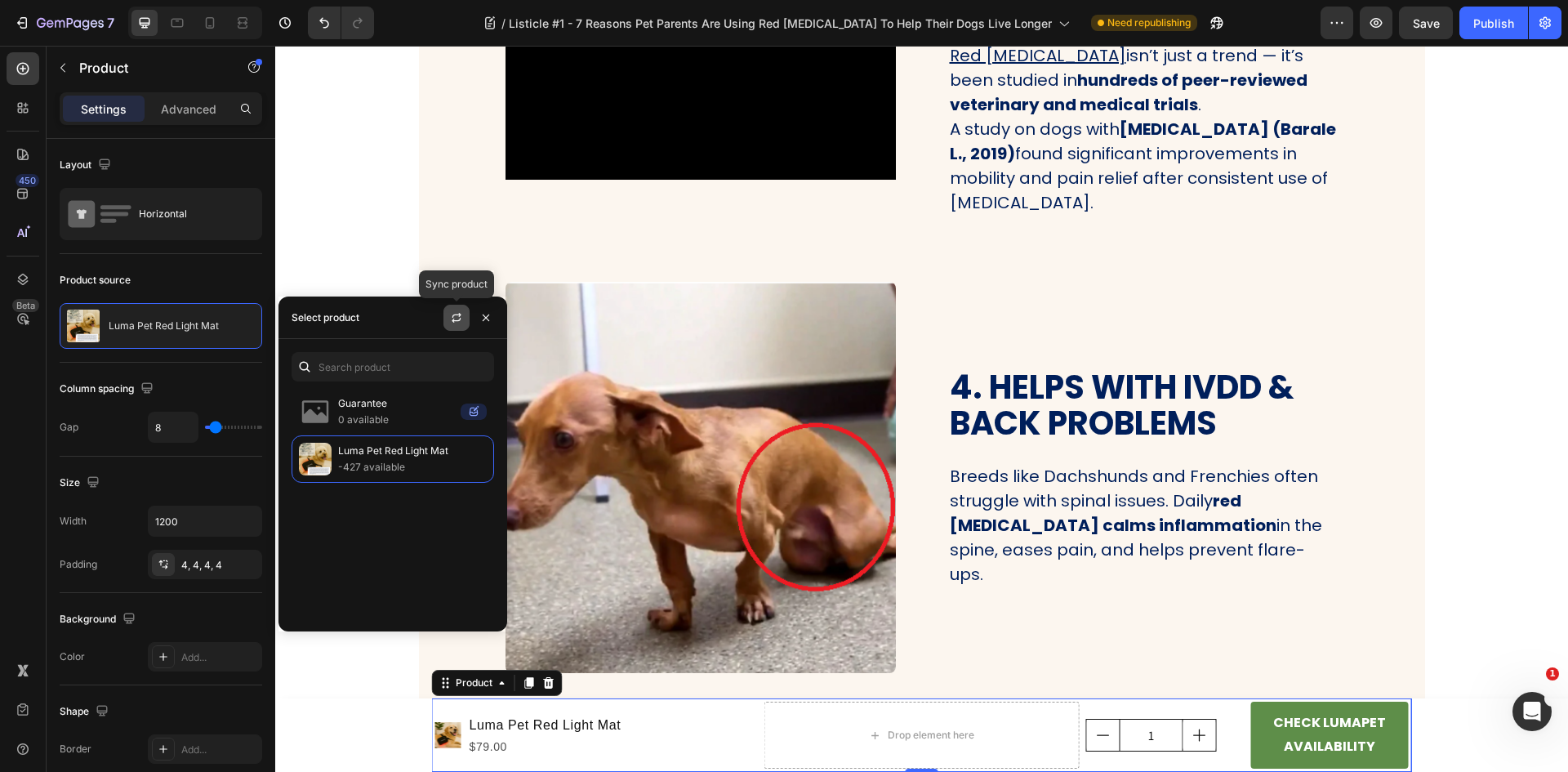
click at [455, 318] on icon "button" at bounding box center [457, 318] width 13 height 13
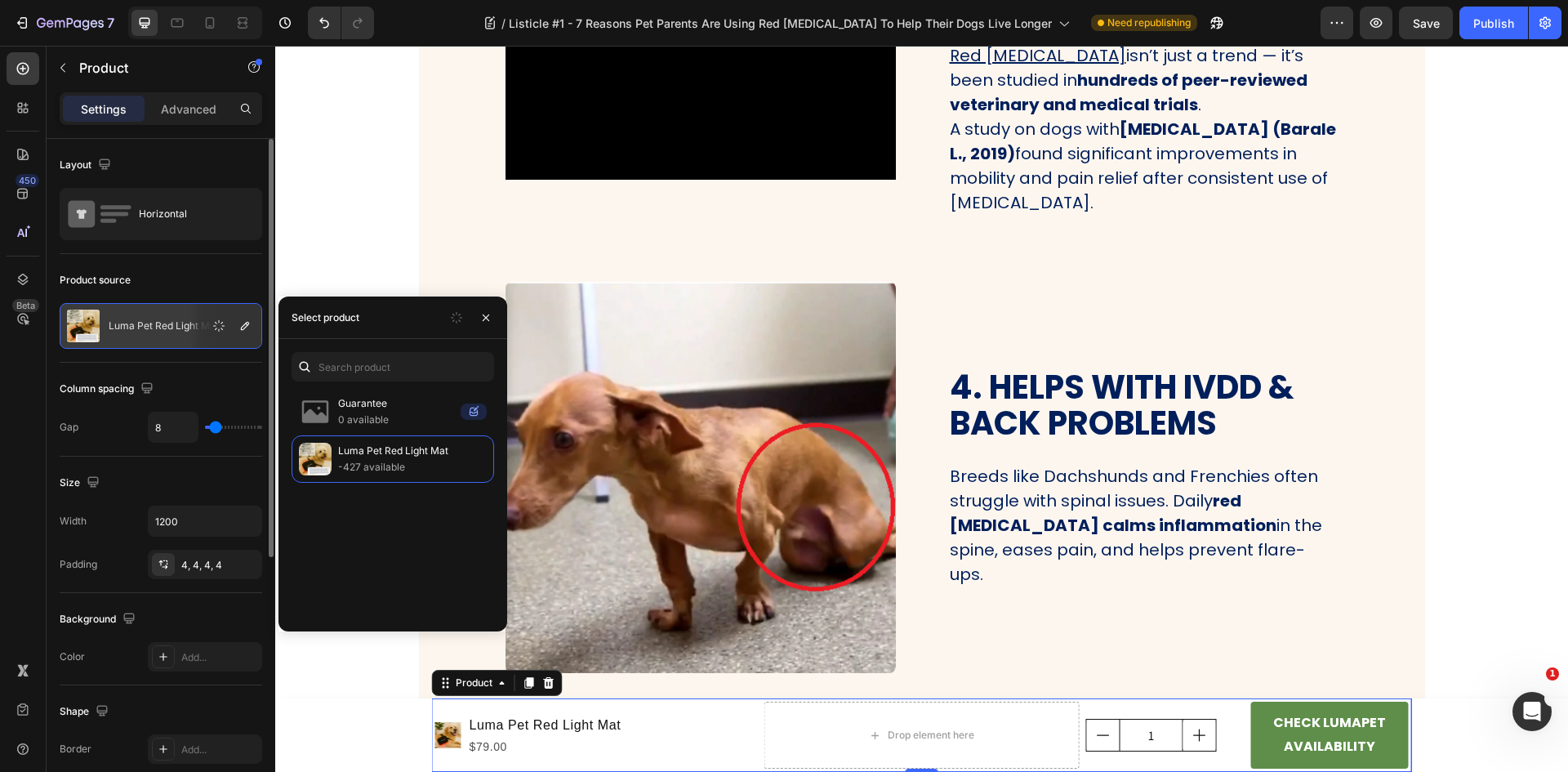
click at [139, 312] on div "Luma Pet Red Light Mat" at bounding box center [161, 325] width 203 height 46
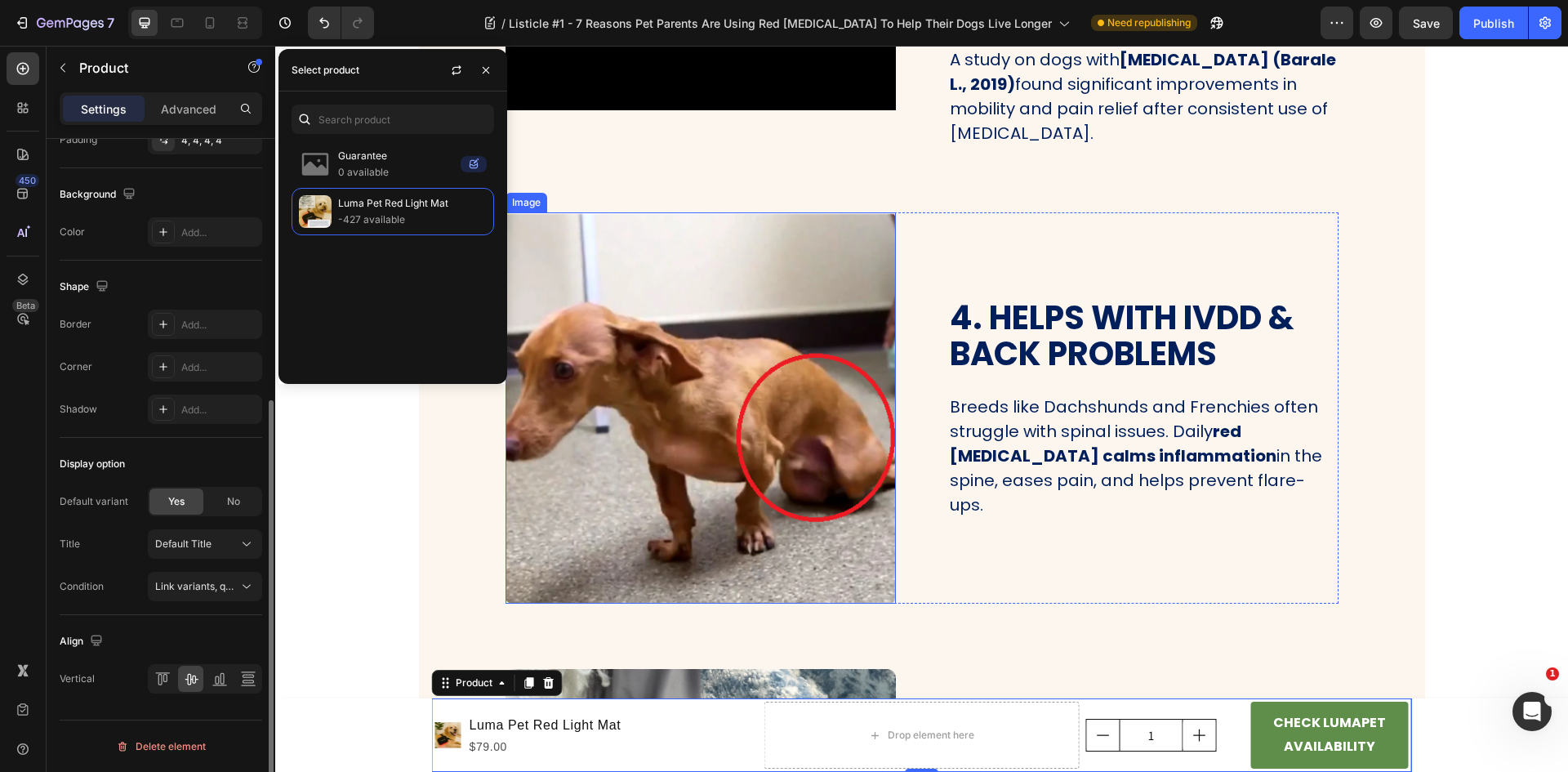
scroll to position [1552, 0]
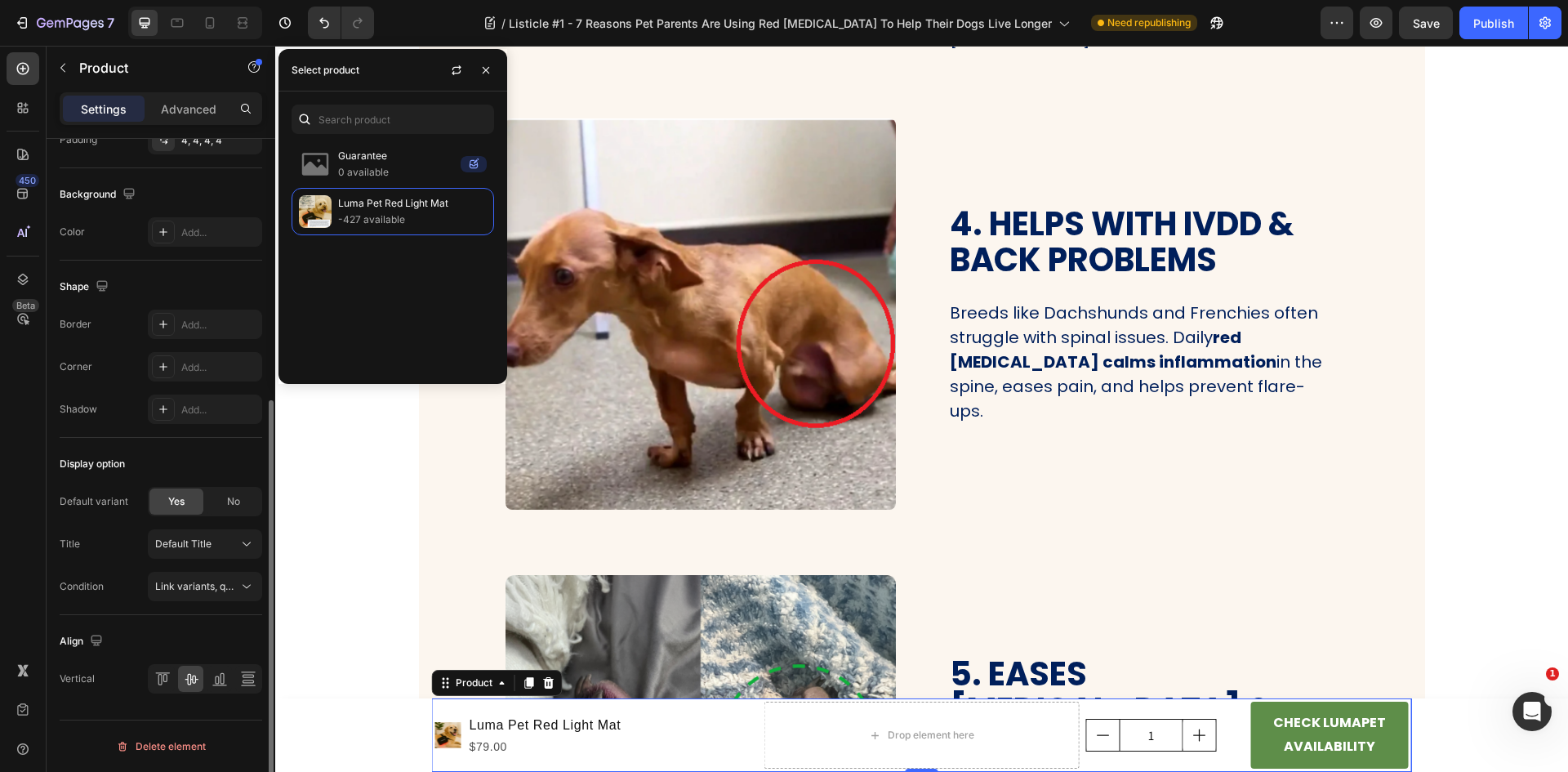
click at [178, 450] on div "Display option Default variant Yes No Title Default Title Condition Link varian…" at bounding box center [161, 526] width 203 height 178
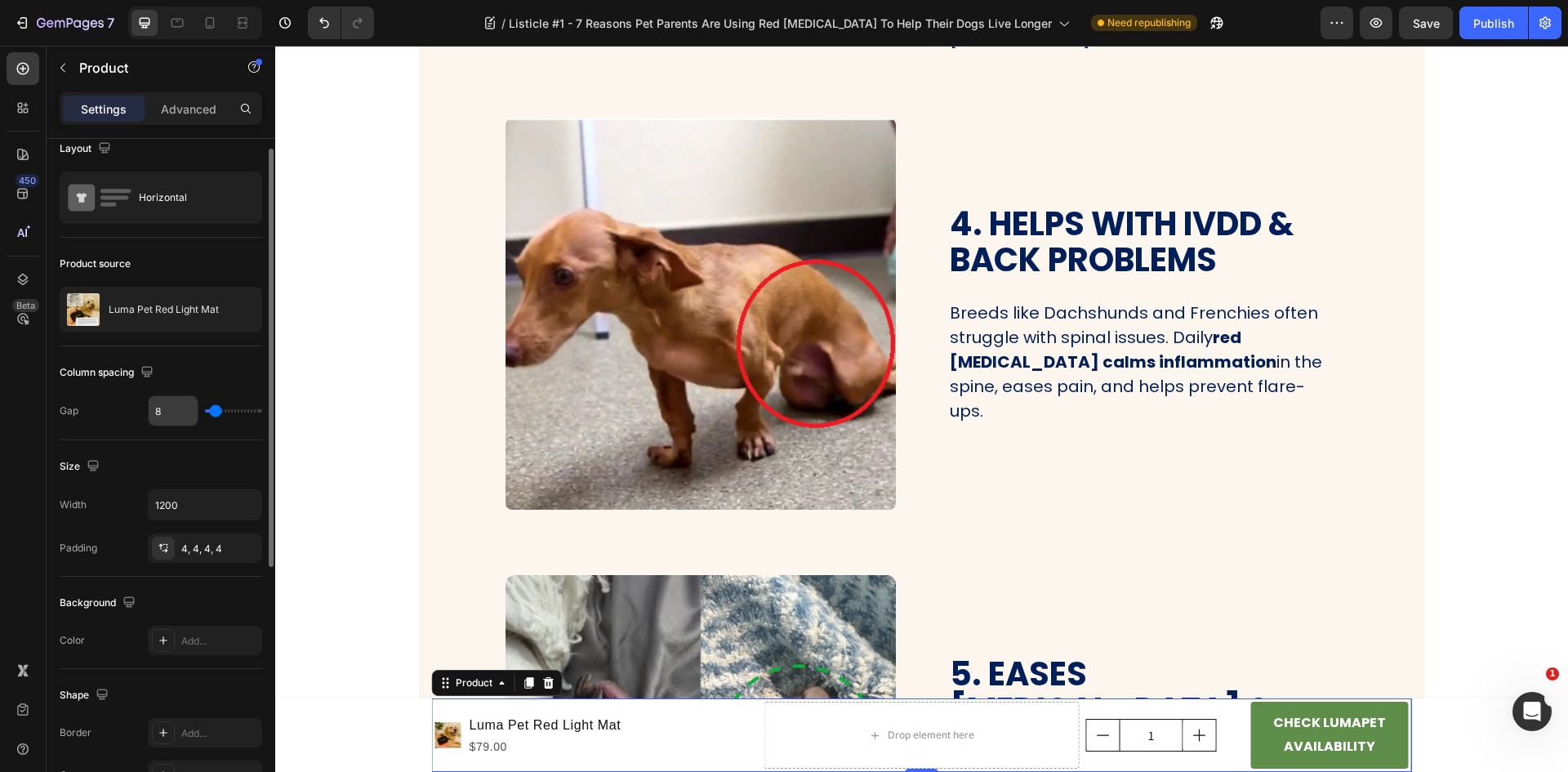
scroll to position [0, 0]
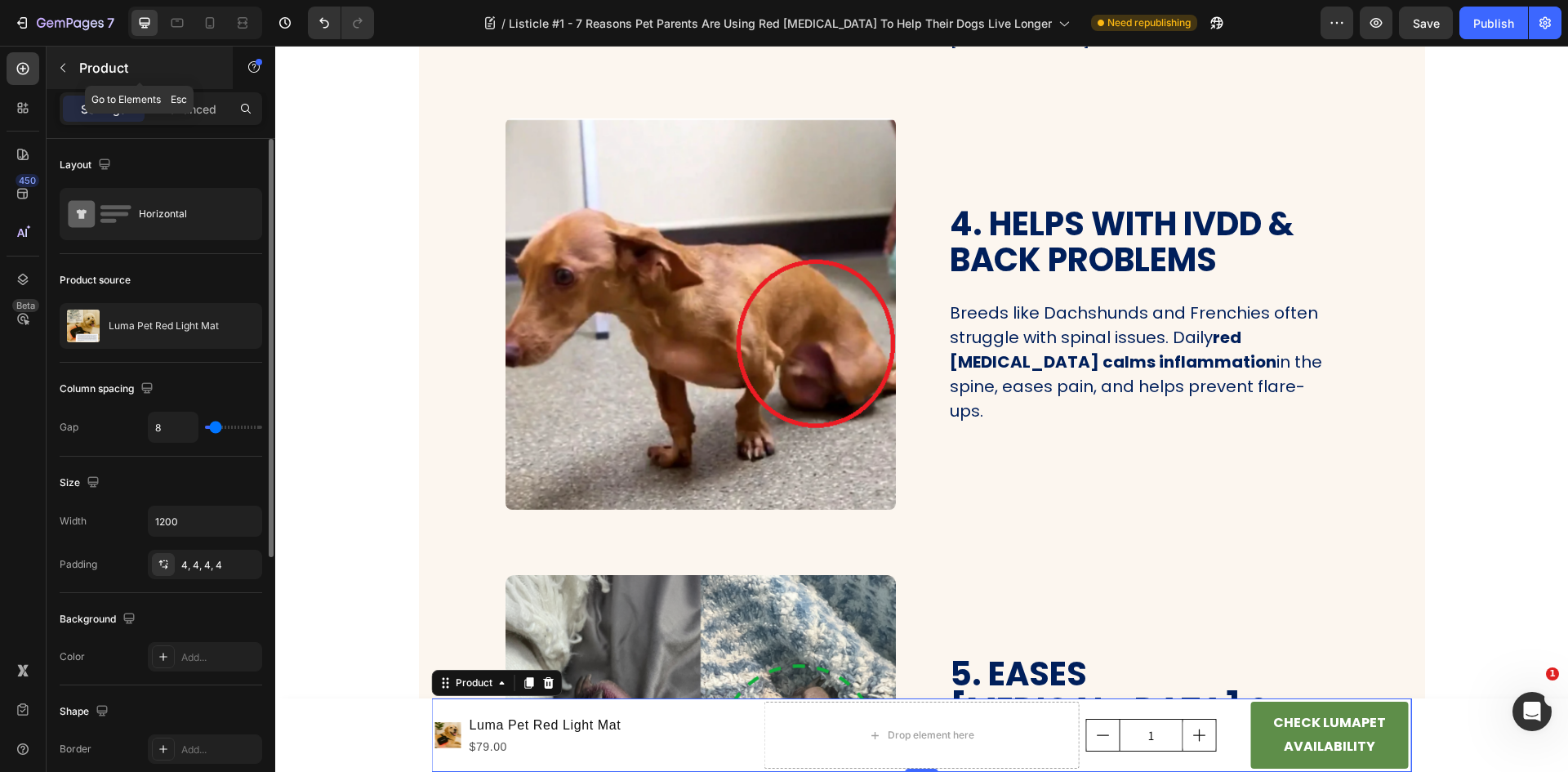
click at [60, 67] on icon "button" at bounding box center [63, 68] width 13 height 13
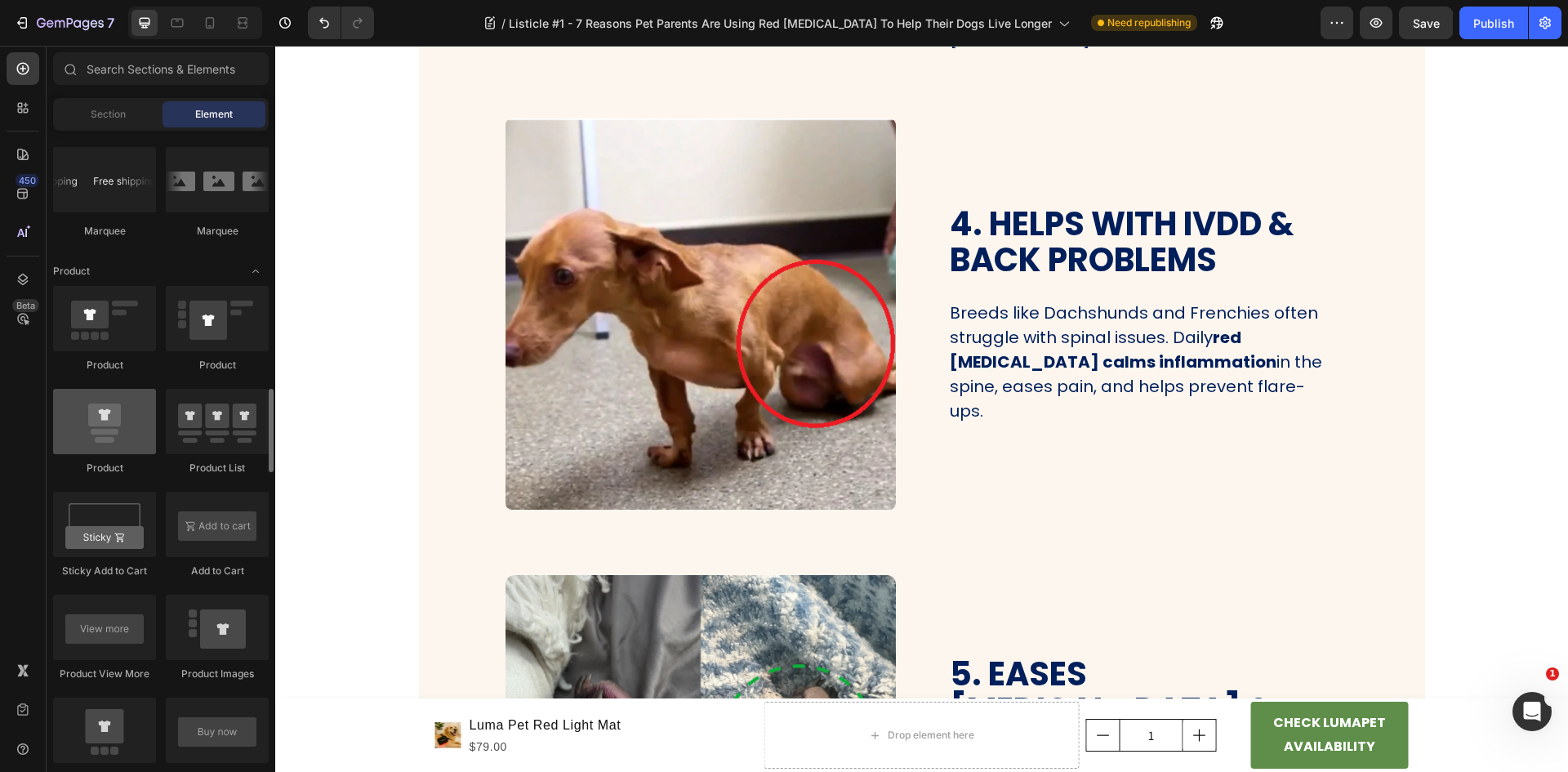
scroll to position [1797, 0]
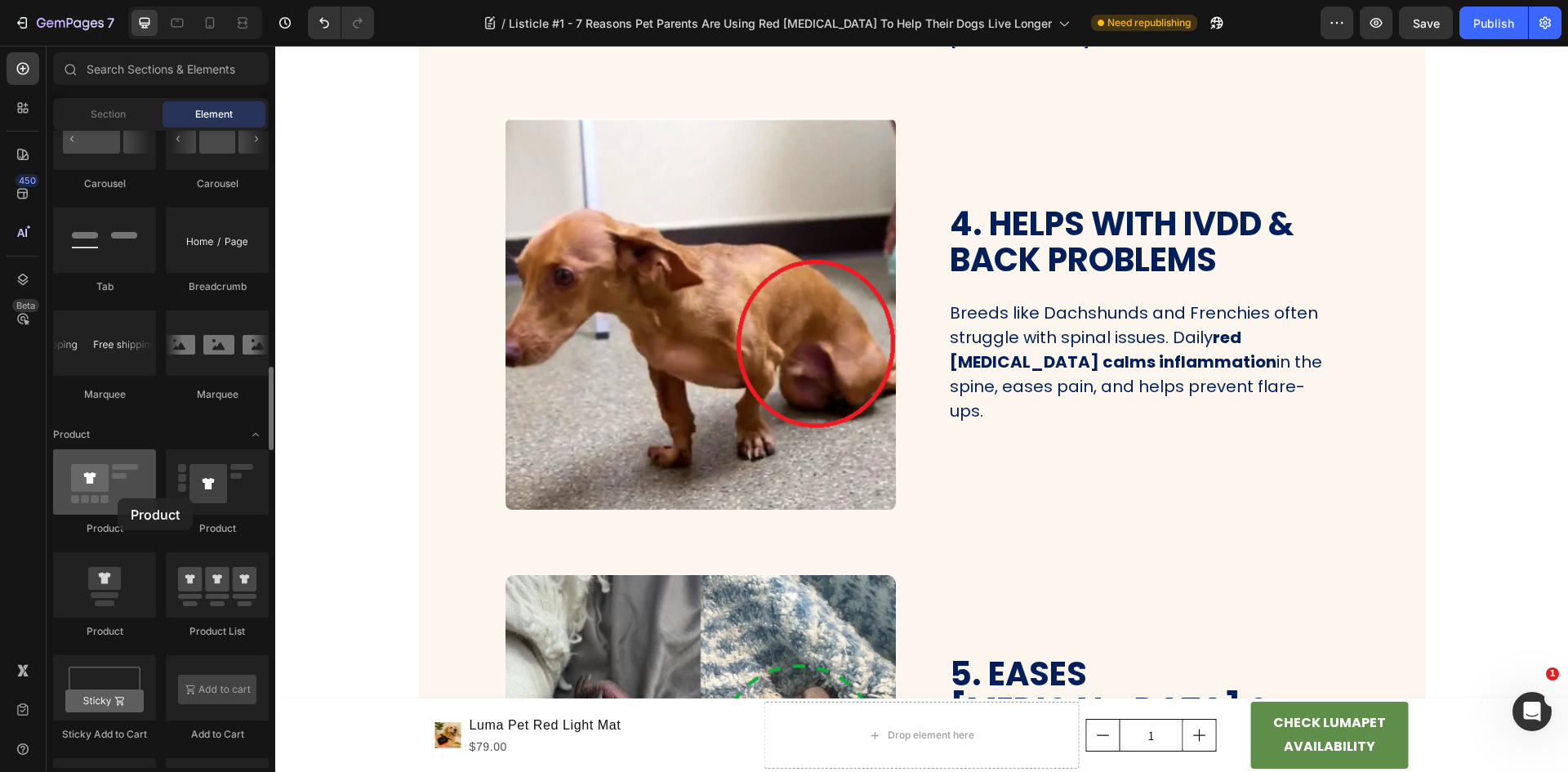
click at [118, 499] on div at bounding box center [104, 482] width 103 height 65
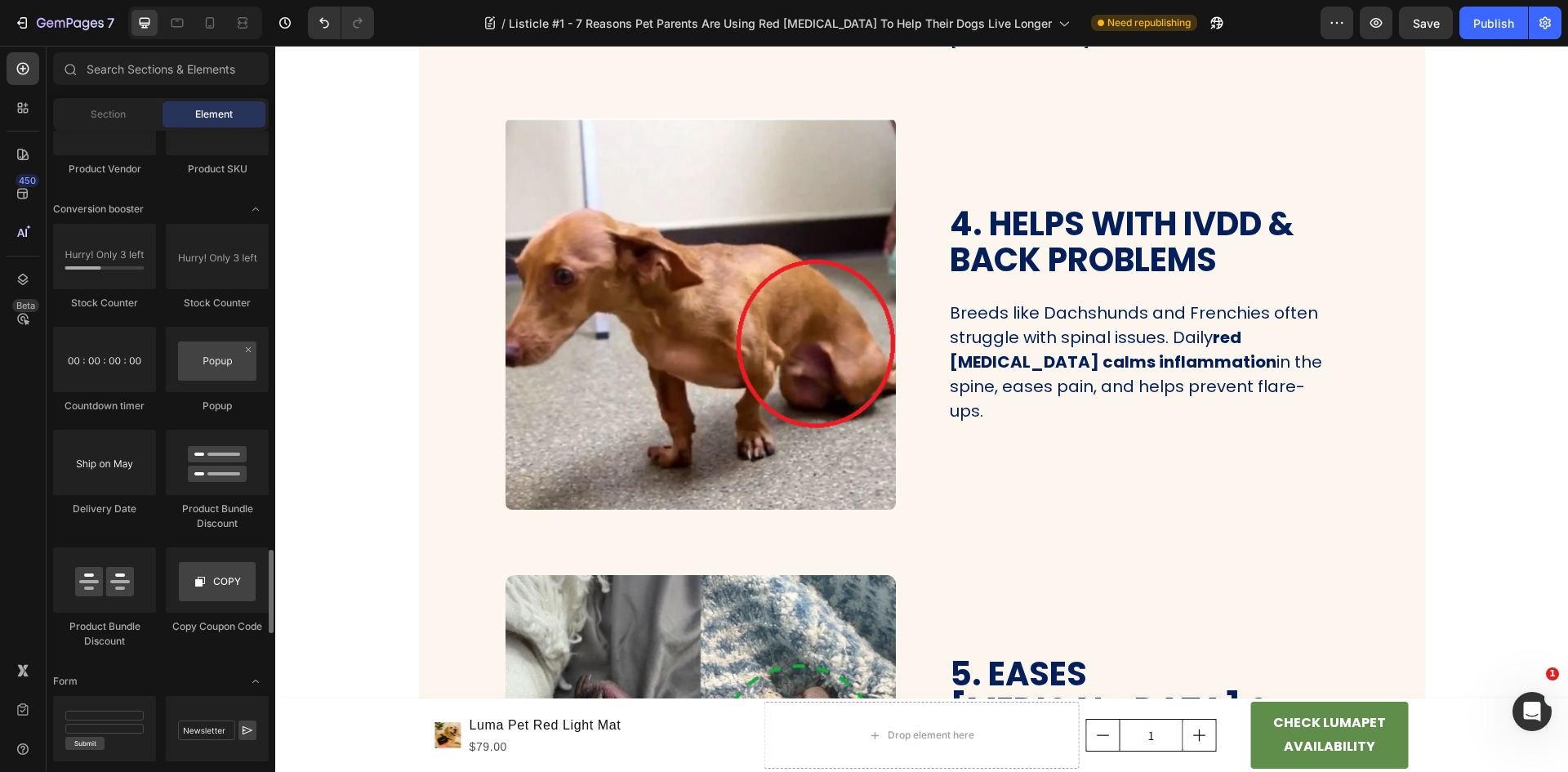
scroll to position [3267, 0]
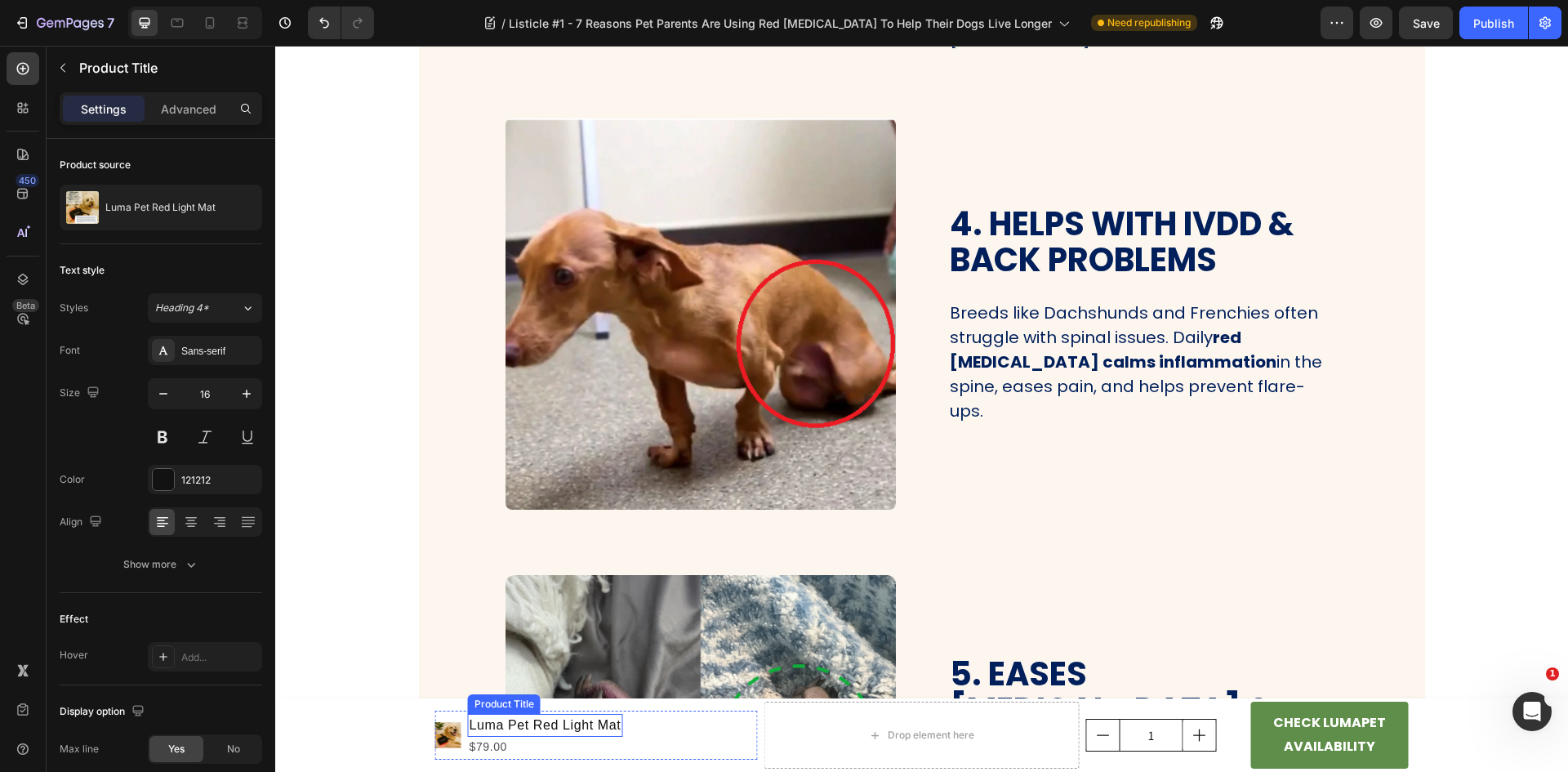
click at [600, 716] on h1 "Luma Pet Red Light Mat" at bounding box center [545, 724] width 155 height 23
click at [596, 721] on h1 "Luma Pet Red Light Mat" at bounding box center [545, 724] width 155 height 23
click at [575, 720] on h1 "Luma Pet Red Light Mat" at bounding box center [545, 724] width 155 height 23
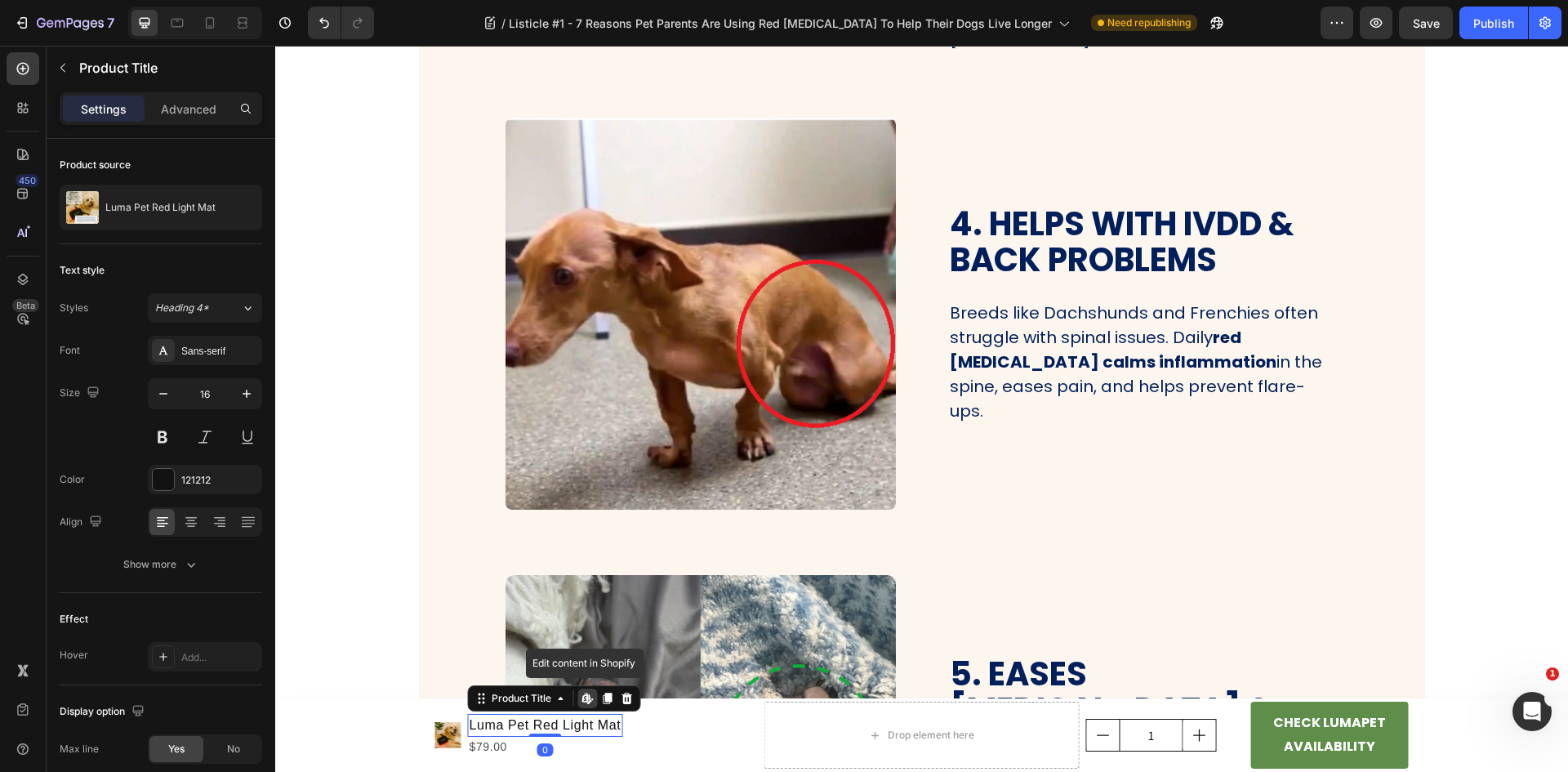
click at [575, 720] on h1 "Luma Pet Red Light Mat" at bounding box center [545, 724] width 155 height 23
click at [543, 699] on div "Product Title" at bounding box center [521, 699] width 66 height 15
click at [622, 697] on icon at bounding box center [627, 699] width 11 height 12
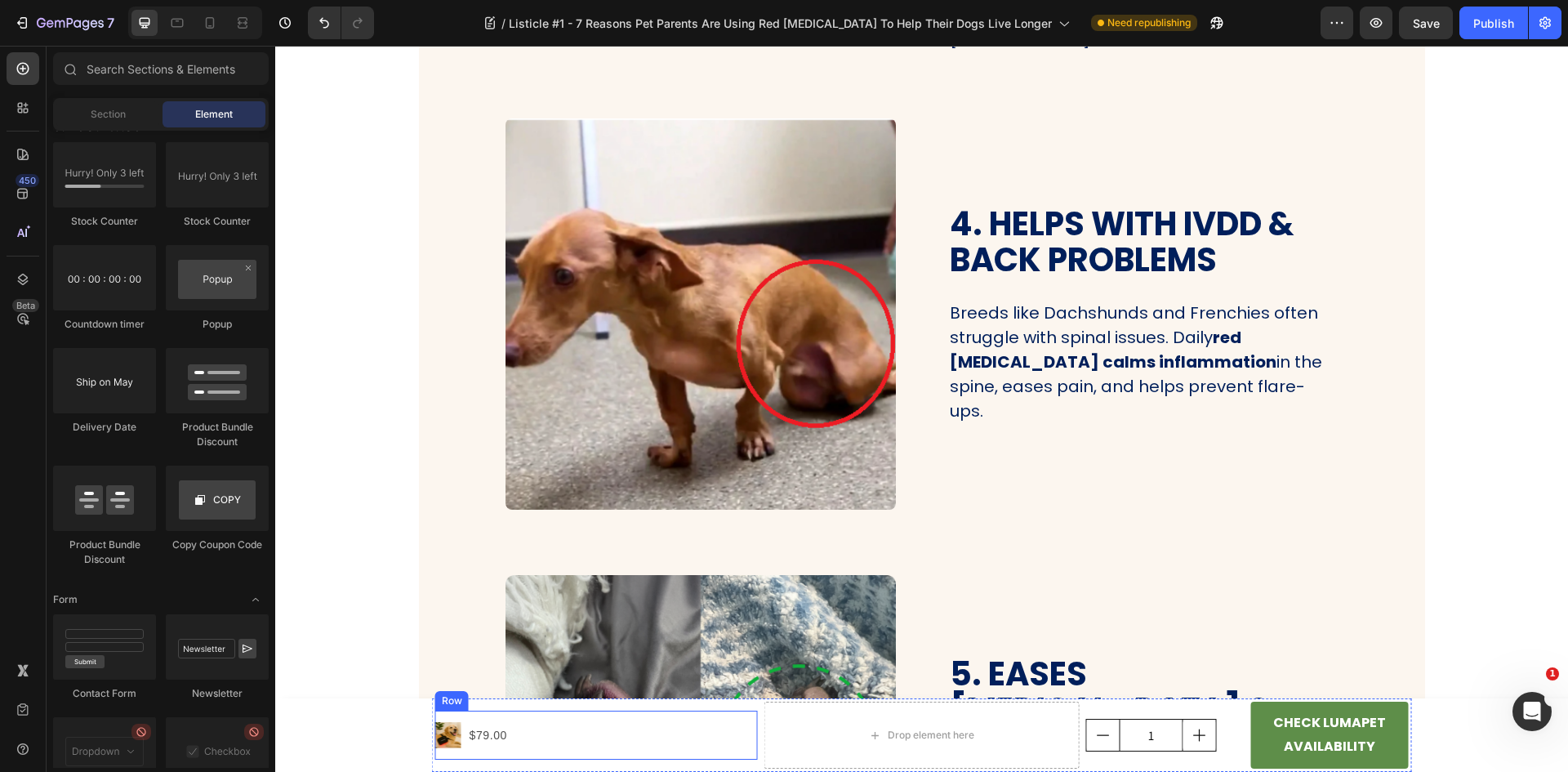
click at [504, 724] on div "Product Images $79.00 Product Price Product Price Row" at bounding box center [596, 734] width 323 height 49
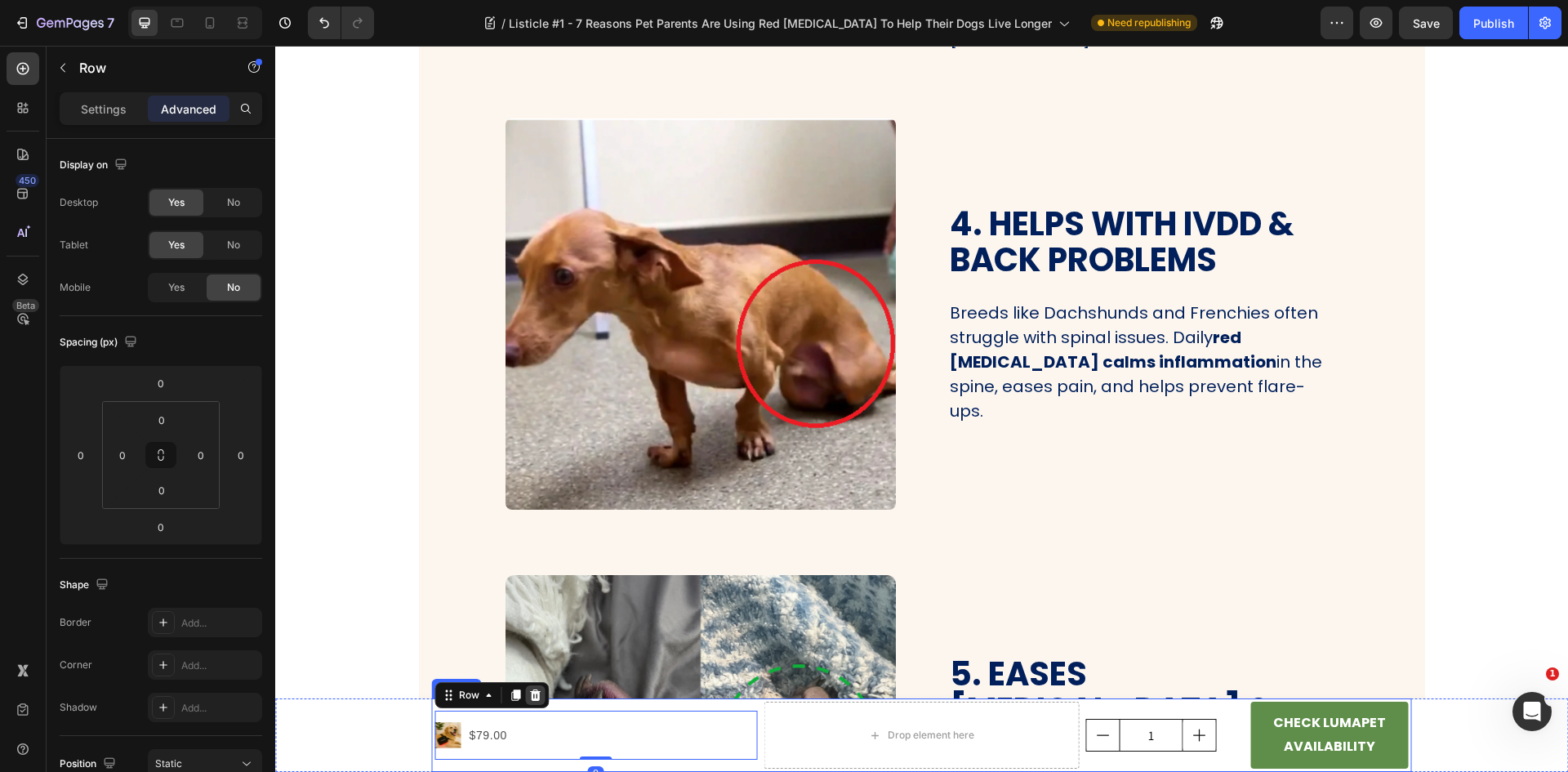
click at [537, 698] on div at bounding box center [536, 695] width 20 height 20
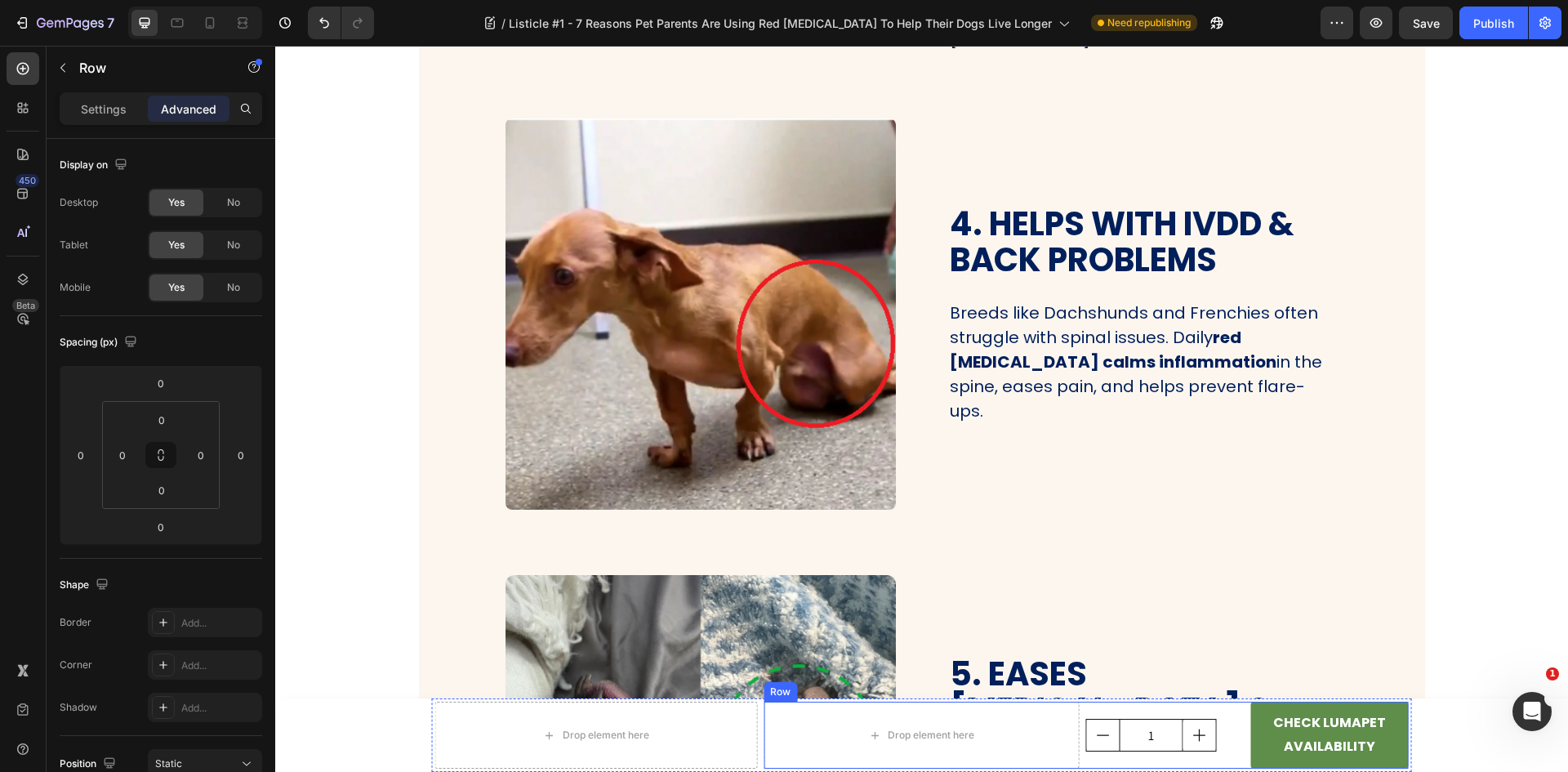
click at [1206, 713] on div "1 Product Quantity" at bounding box center [1165, 735] width 158 height 67
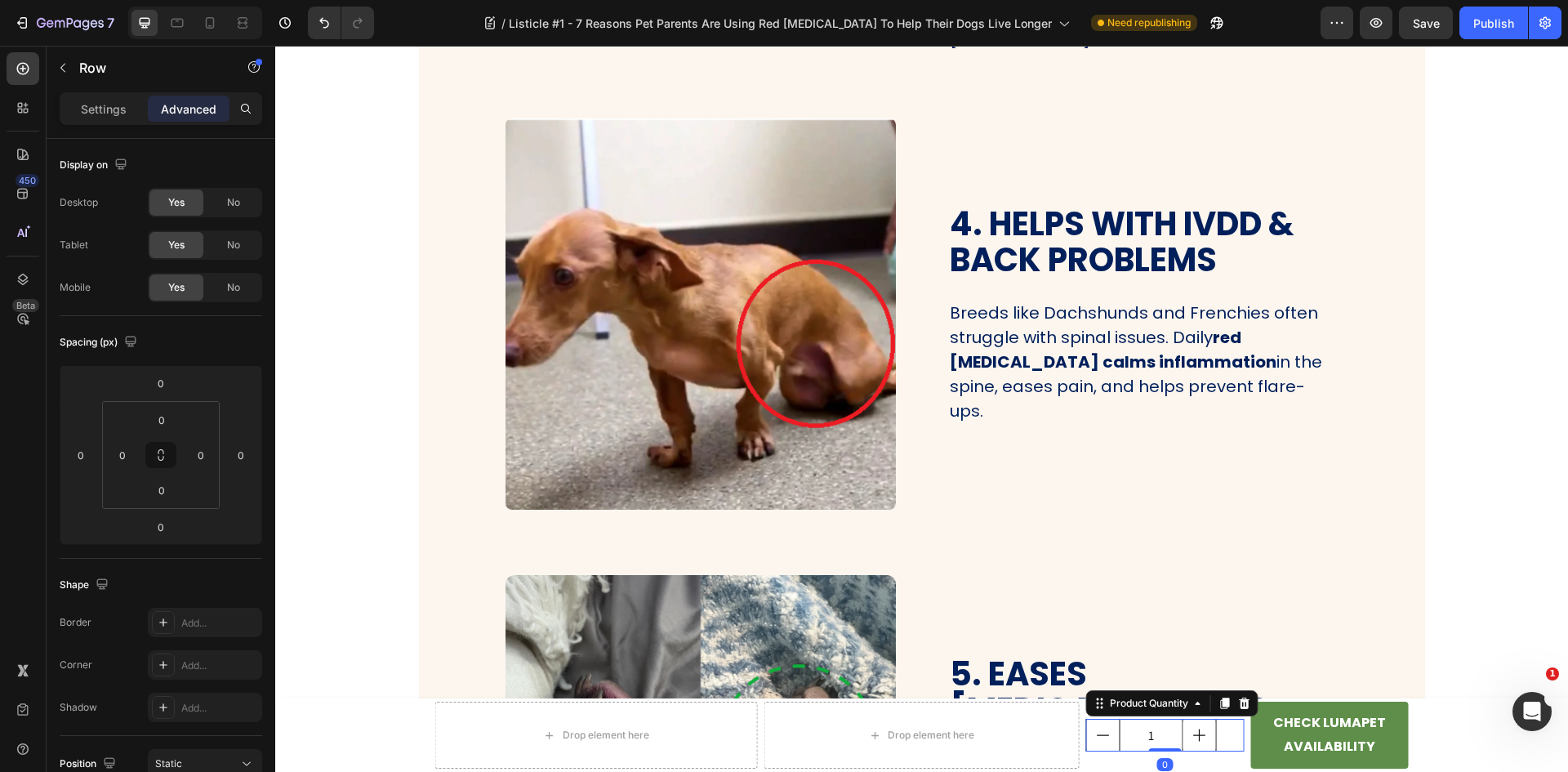
click at [1226, 738] on div "1" at bounding box center [1165, 734] width 158 height 33
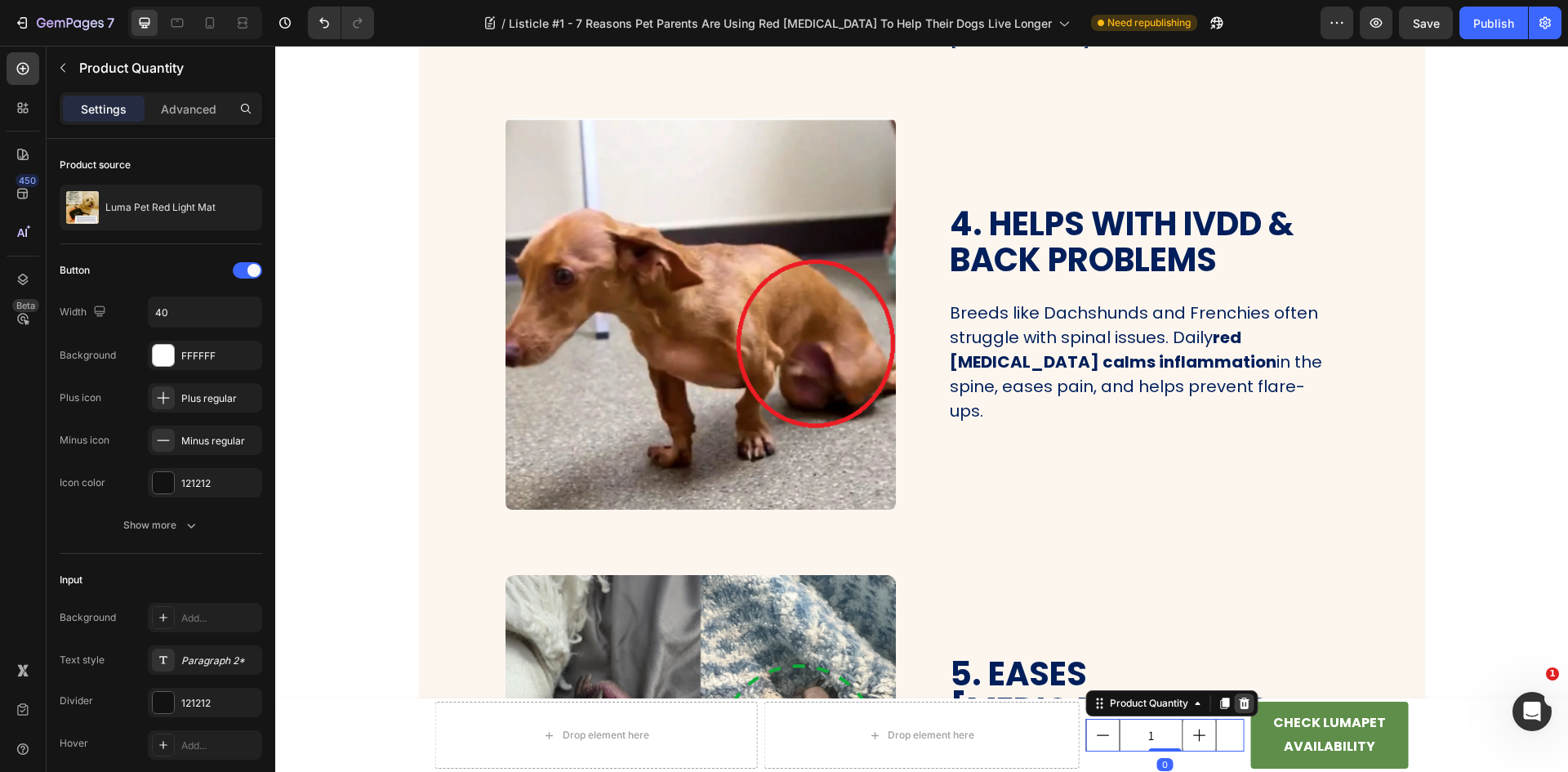
click at [1239, 707] on icon at bounding box center [1244, 704] width 11 height 12
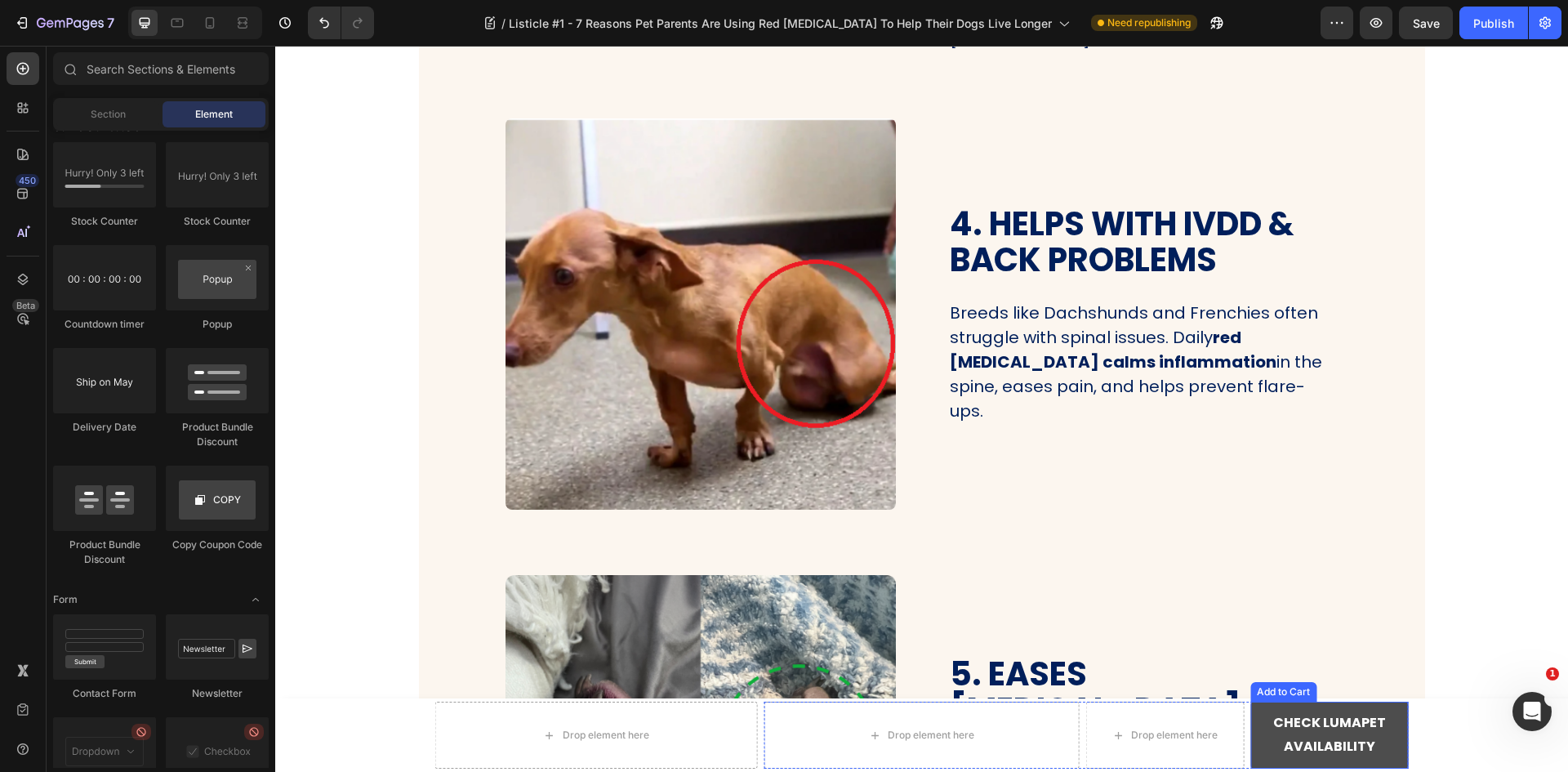
click at [1255, 728] on button "CHECK LUMAPET AVAILABILITY" at bounding box center [1329, 735] width 158 height 67
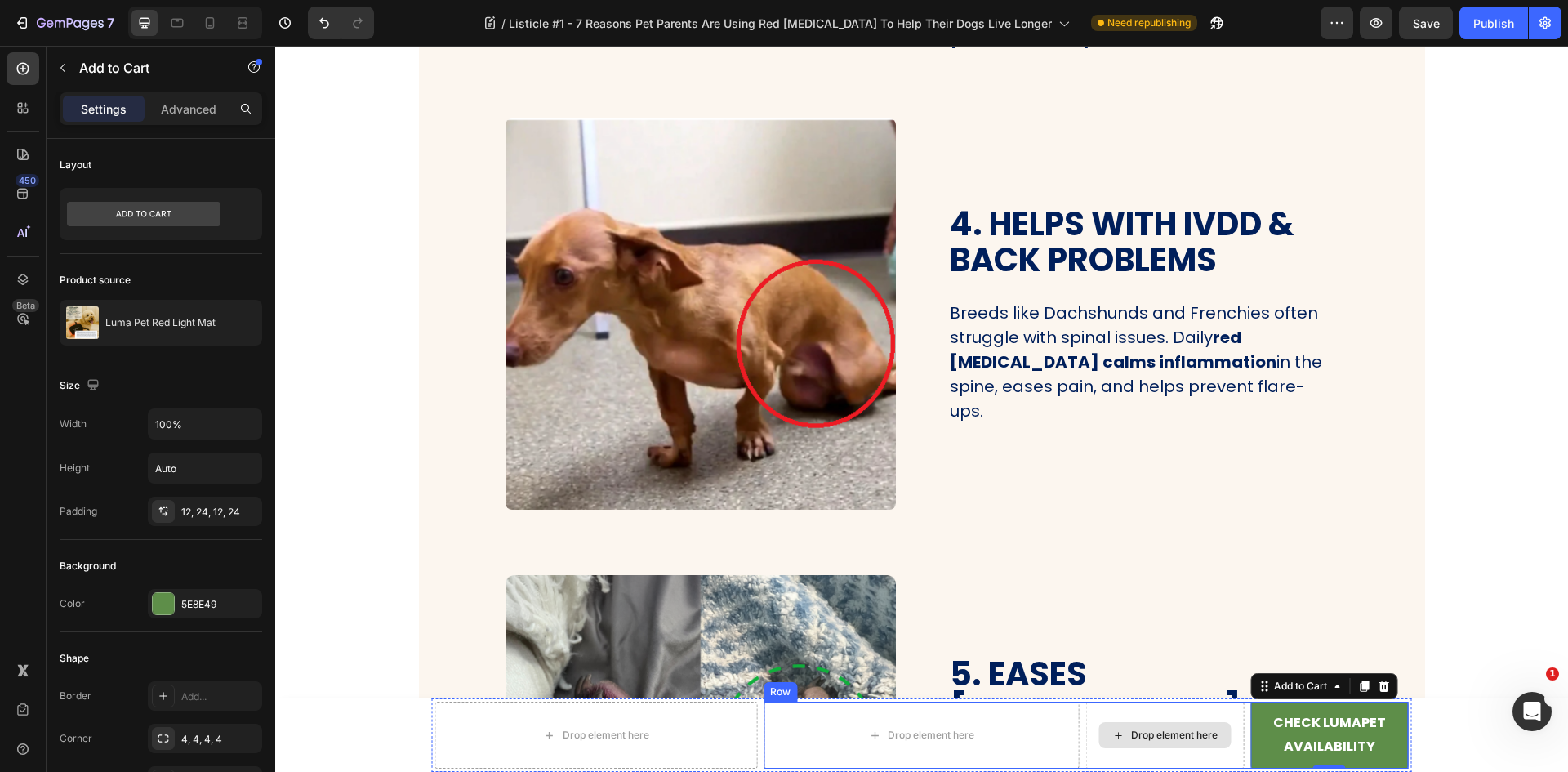
click at [1203, 716] on div "Drop element here" at bounding box center [1165, 735] width 158 height 67
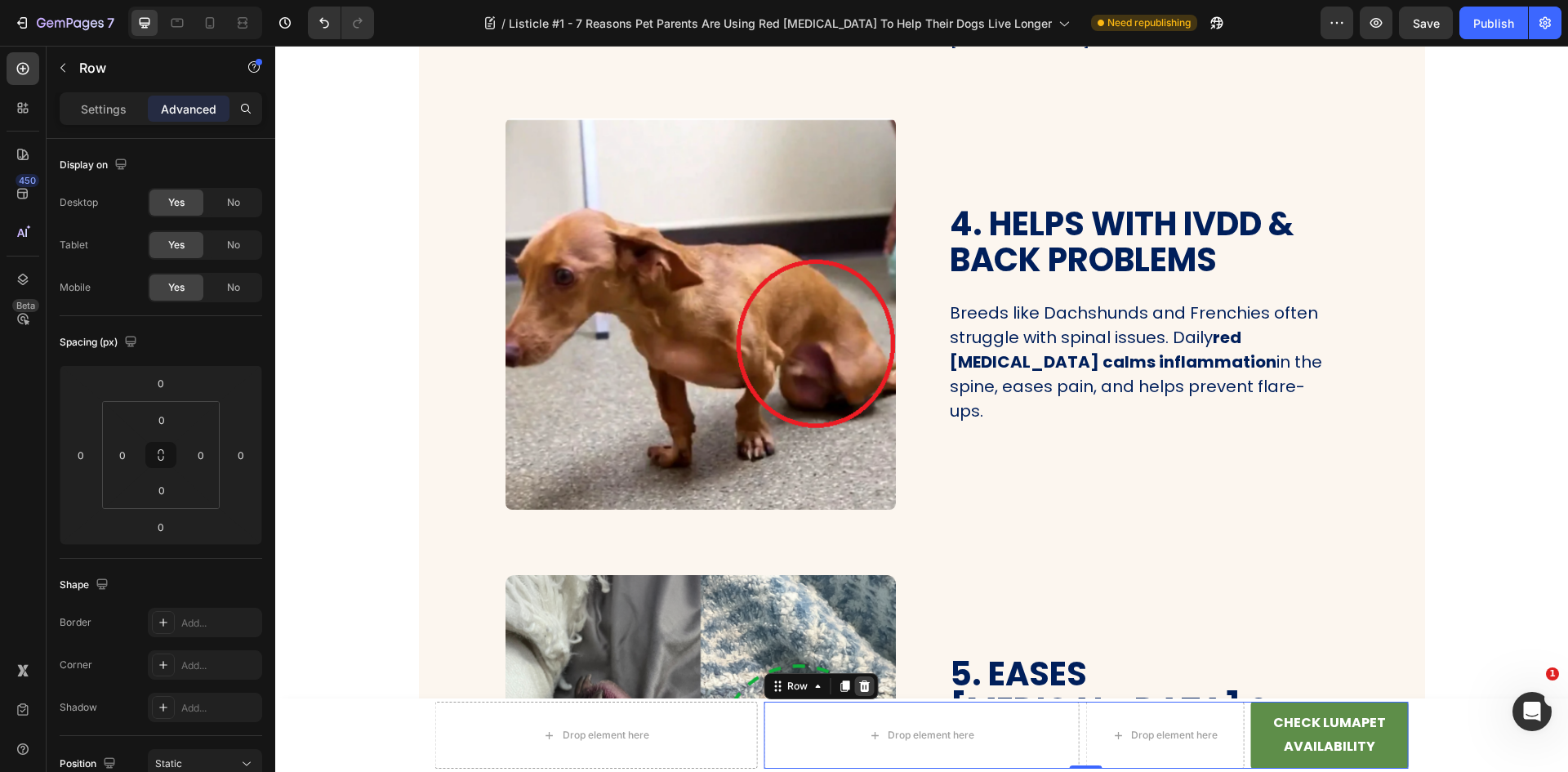
click at [859, 682] on icon at bounding box center [864, 686] width 13 height 13
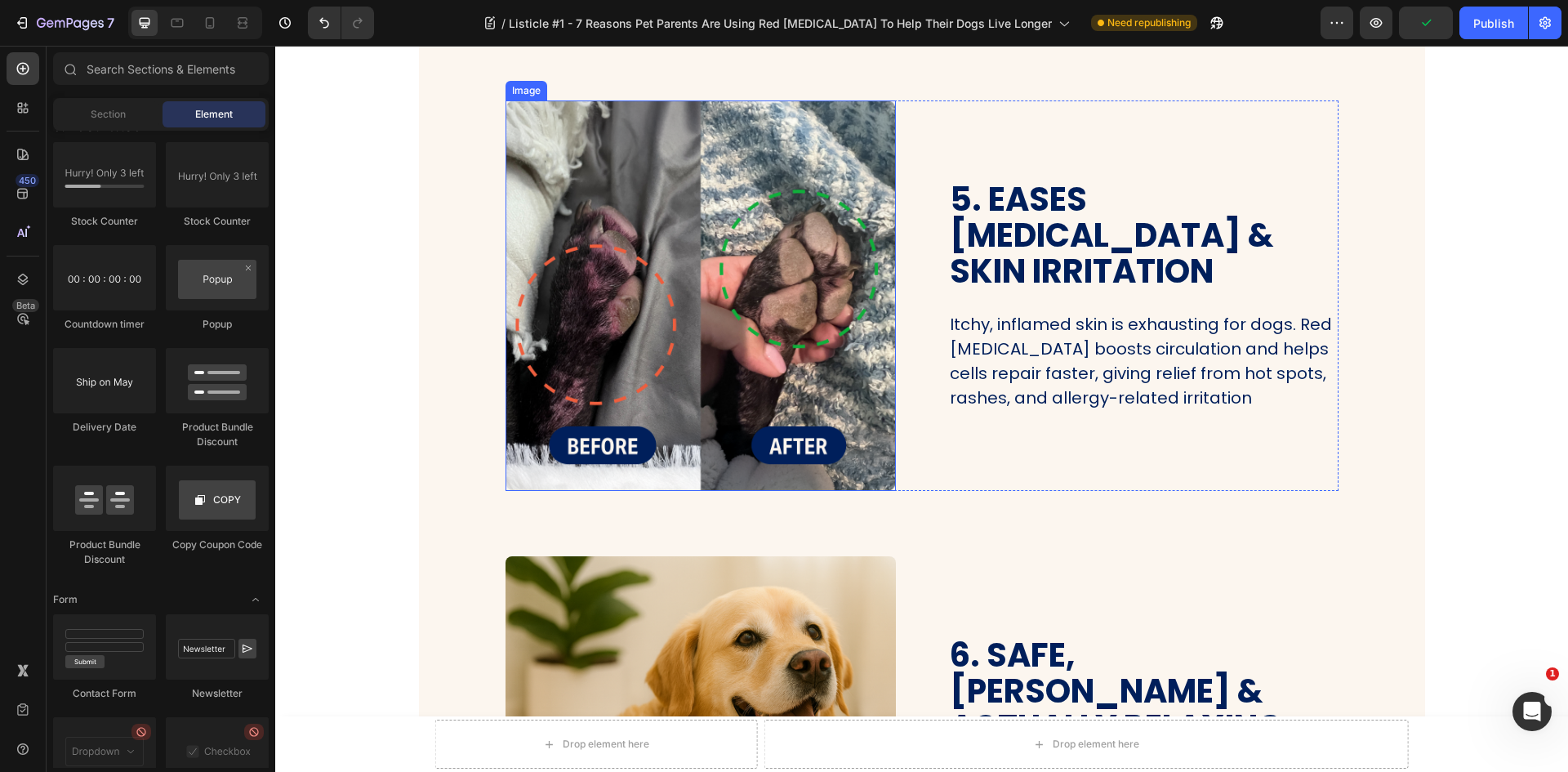
scroll to position [2042, 0]
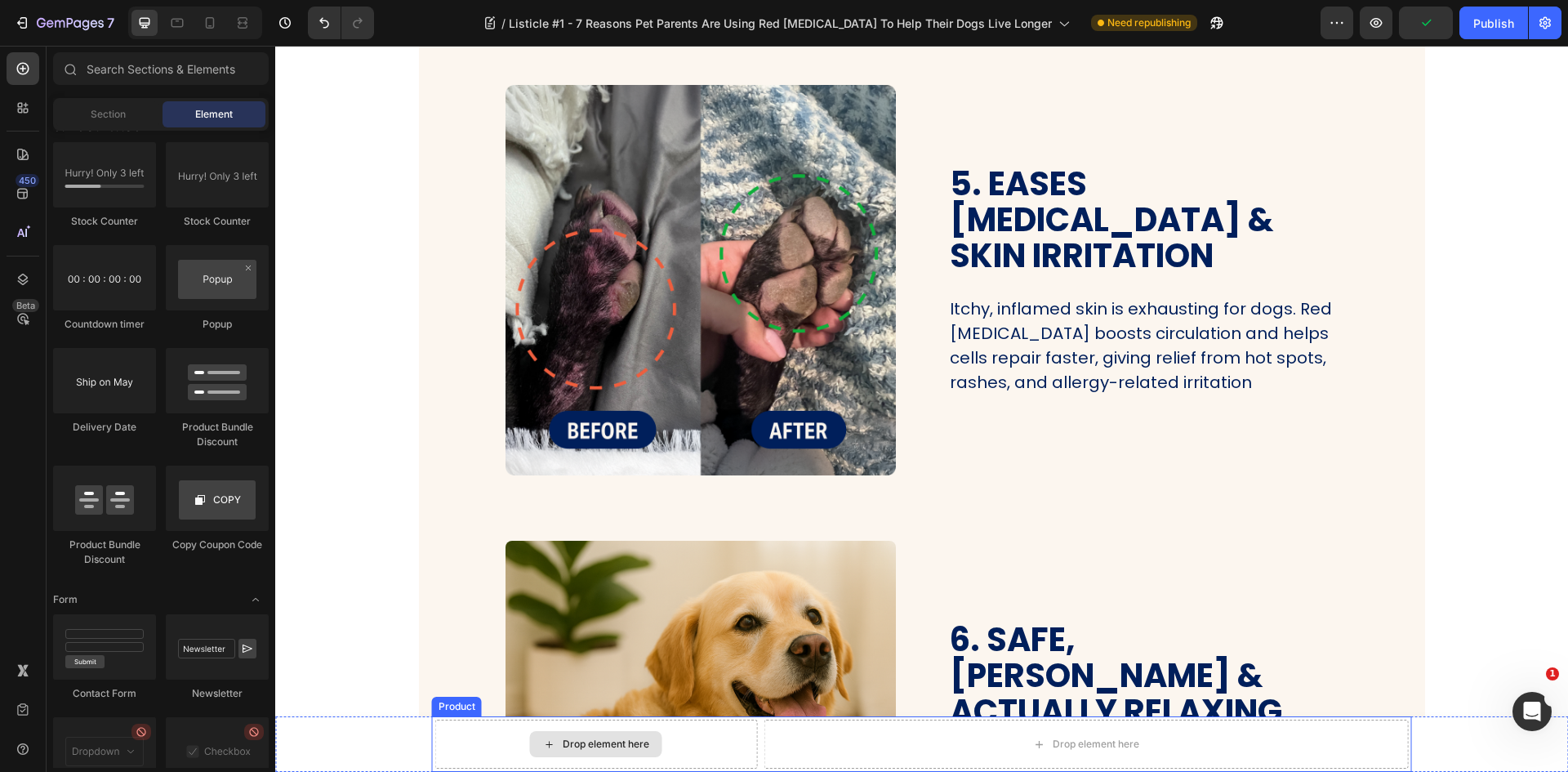
click at [644, 735] on div "Drop element here" at bounding box center [596, 744] width 133 height 26
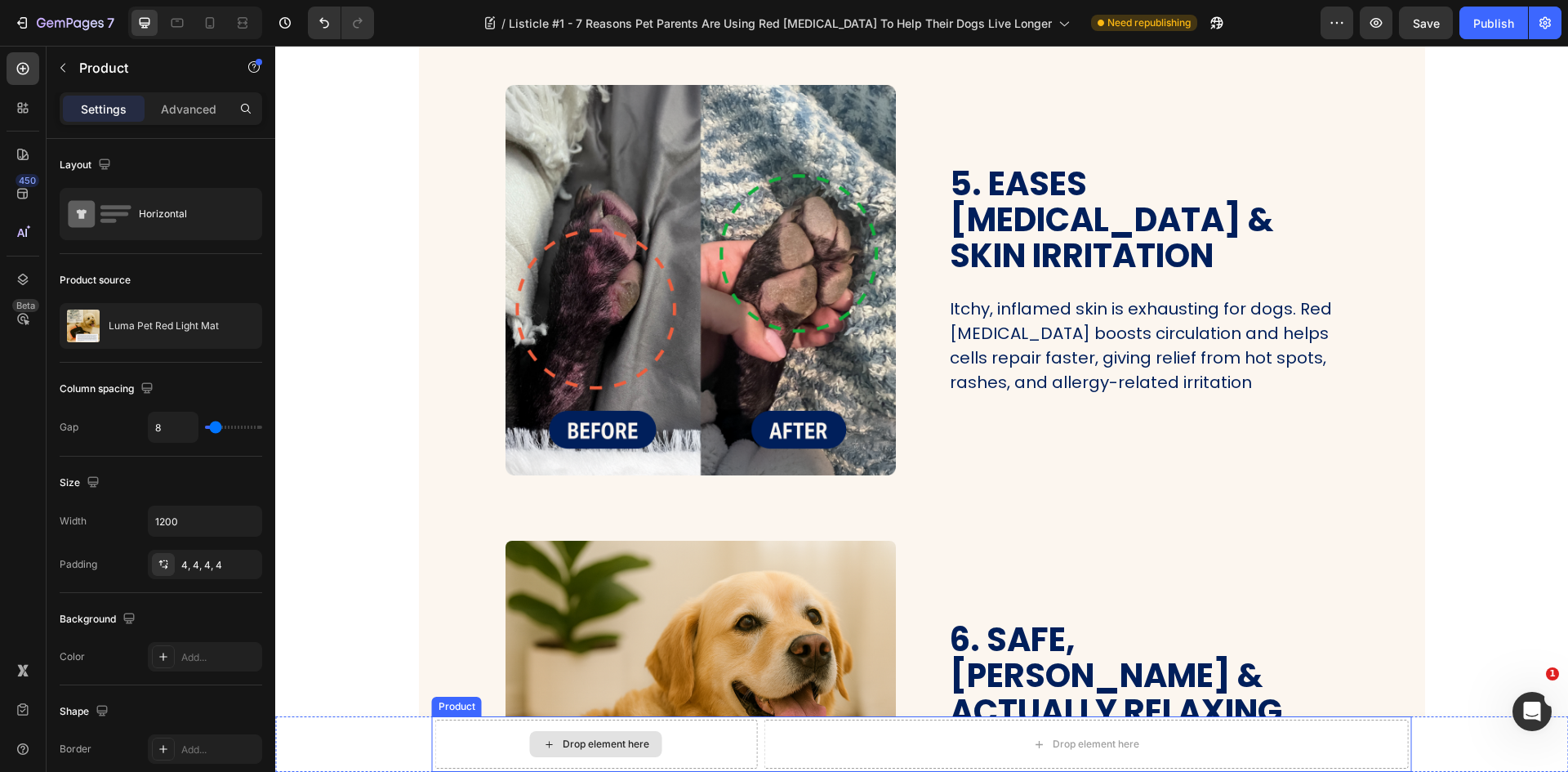
click at [694, 731] on div "Drop element here" at bounding box center [596, 744] width 323 height 49
click at [548, 705] on icon at bounding box center [549, 701] width 13 height 13
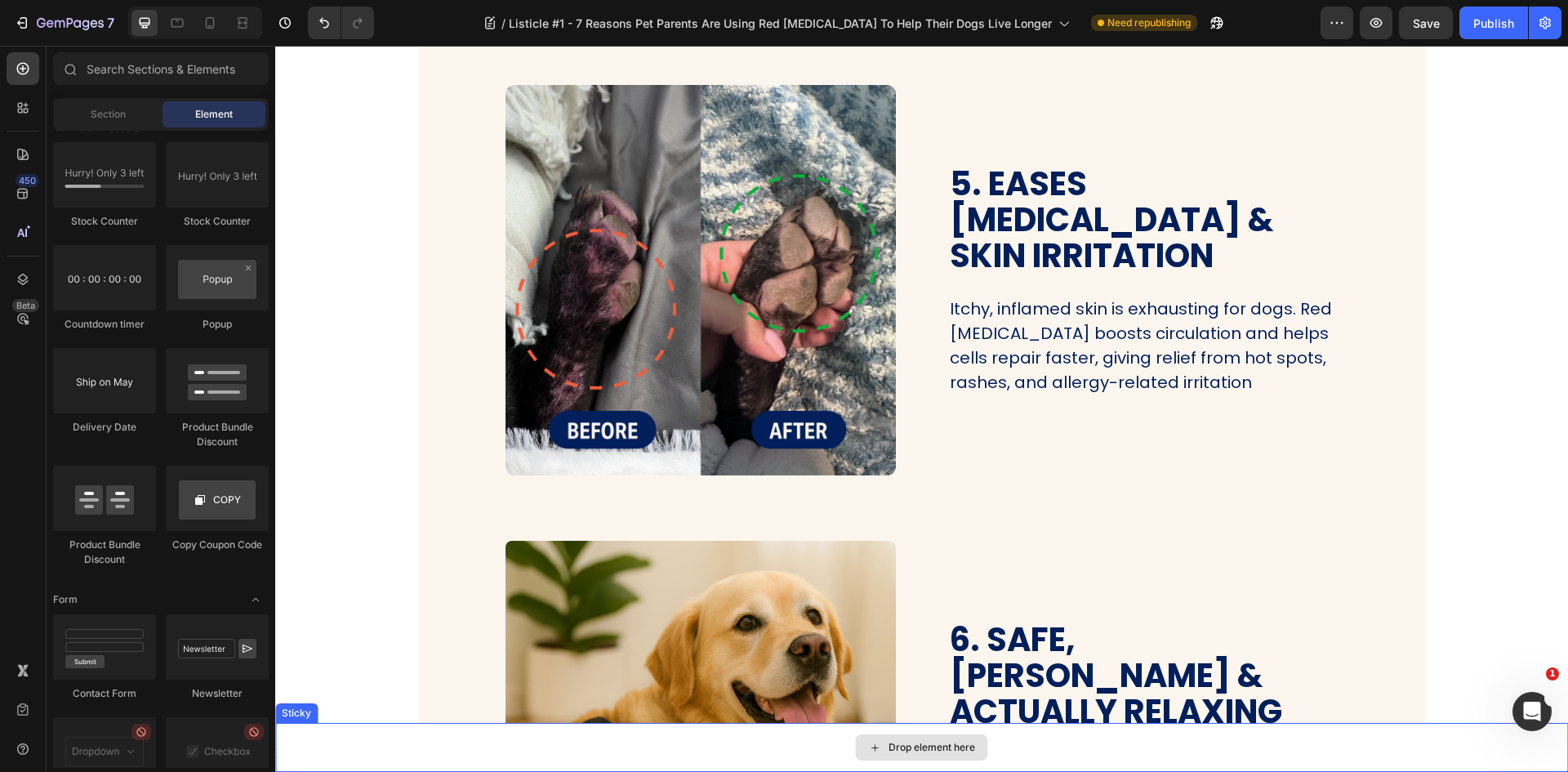
click at [920, 746] on div "Drop element here" at bounding box center [932, 748] width 87 height 13
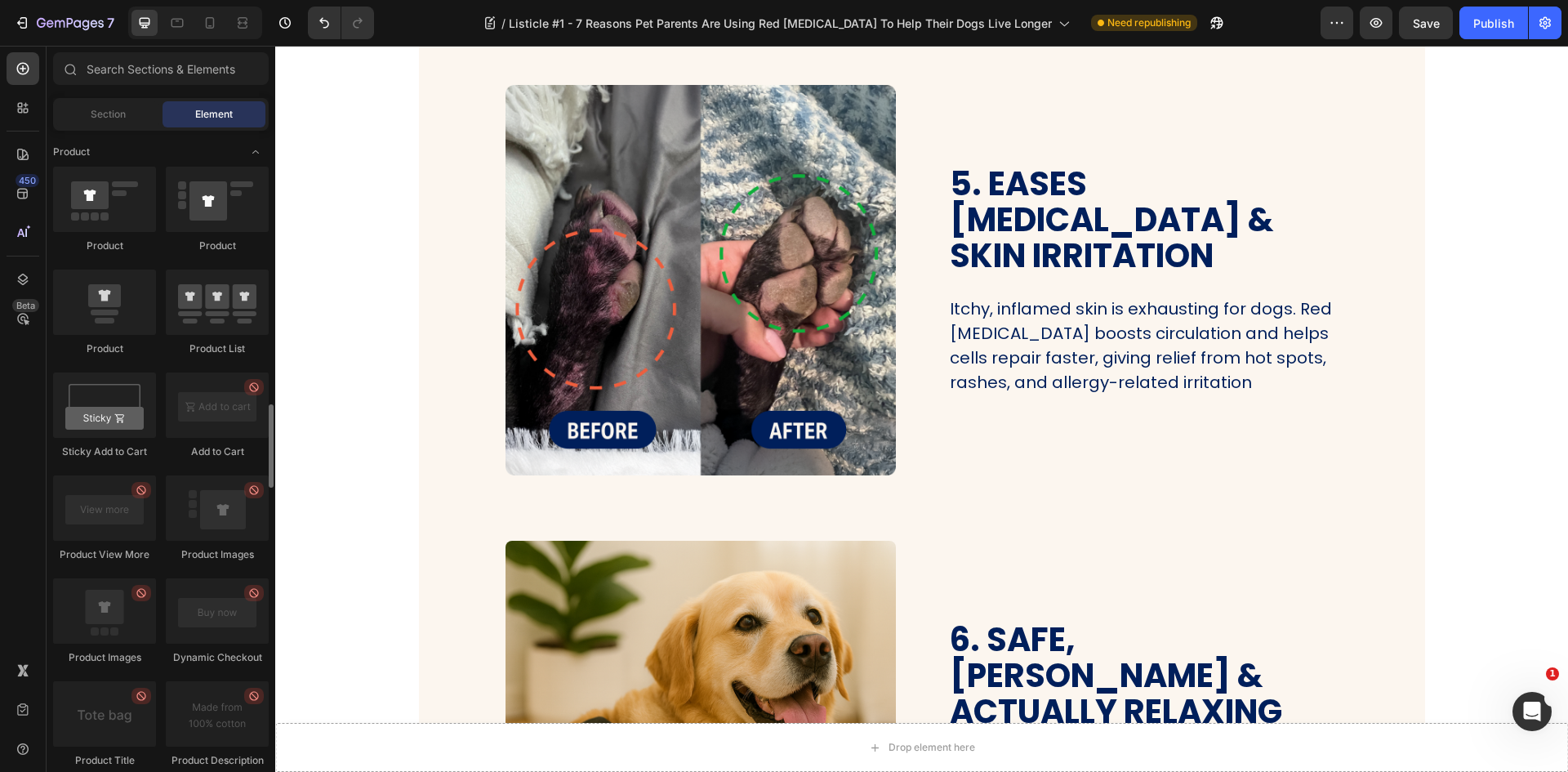
scroll to position [1589, 0]
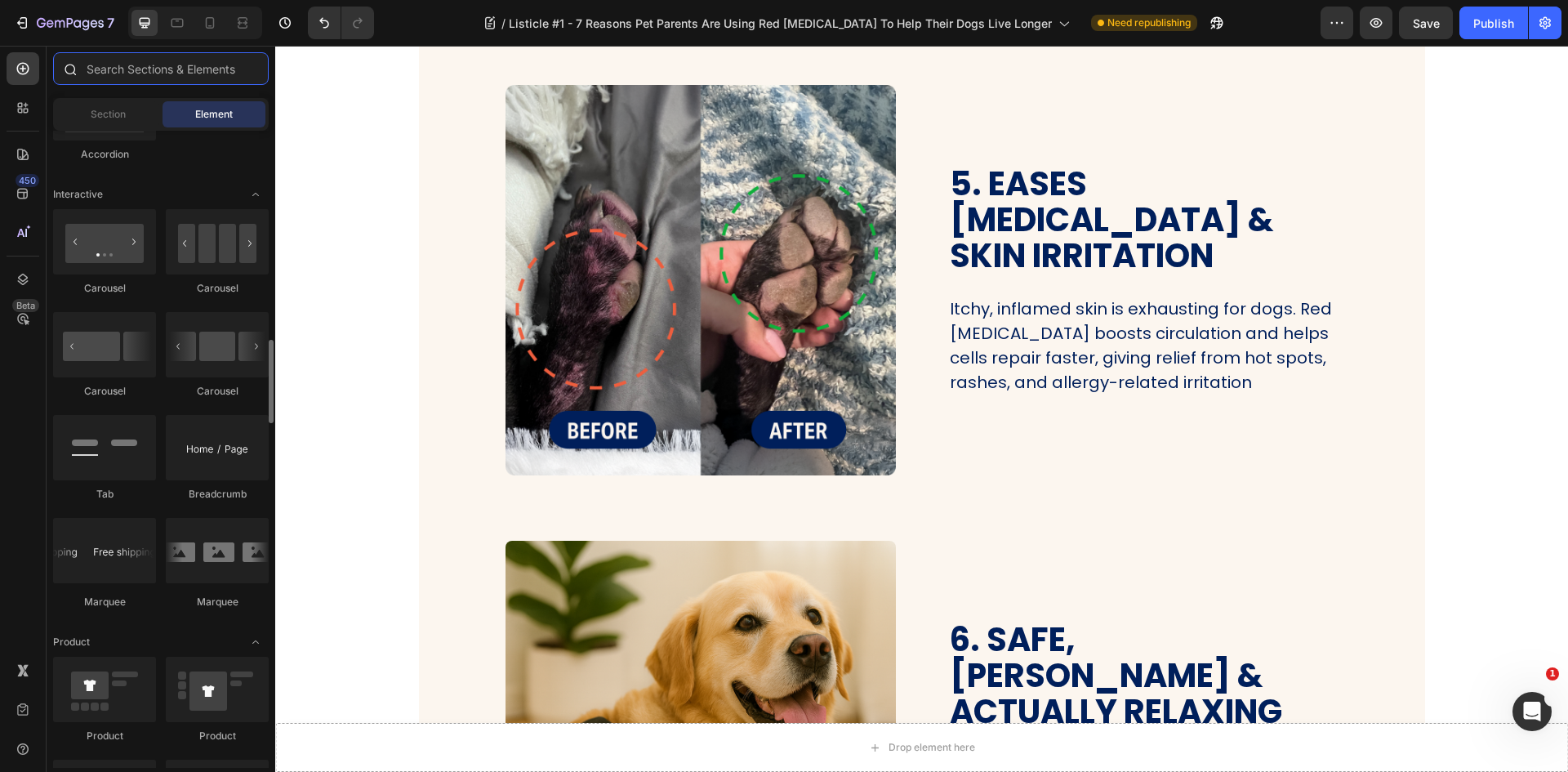
click at [135, 56] on input "text" at bounding box center [161, 68] width 216 height 33
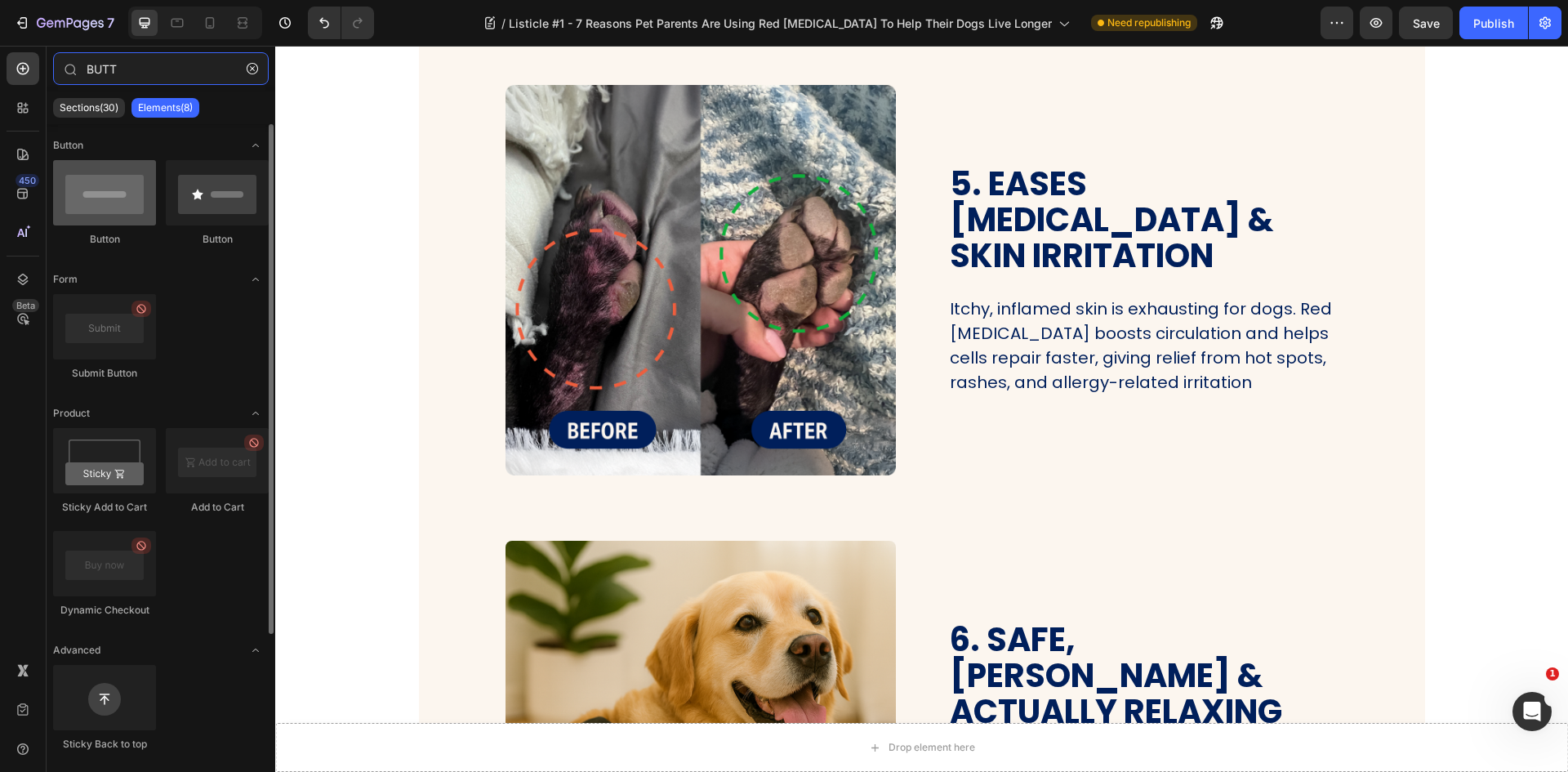
type input "BUTT"
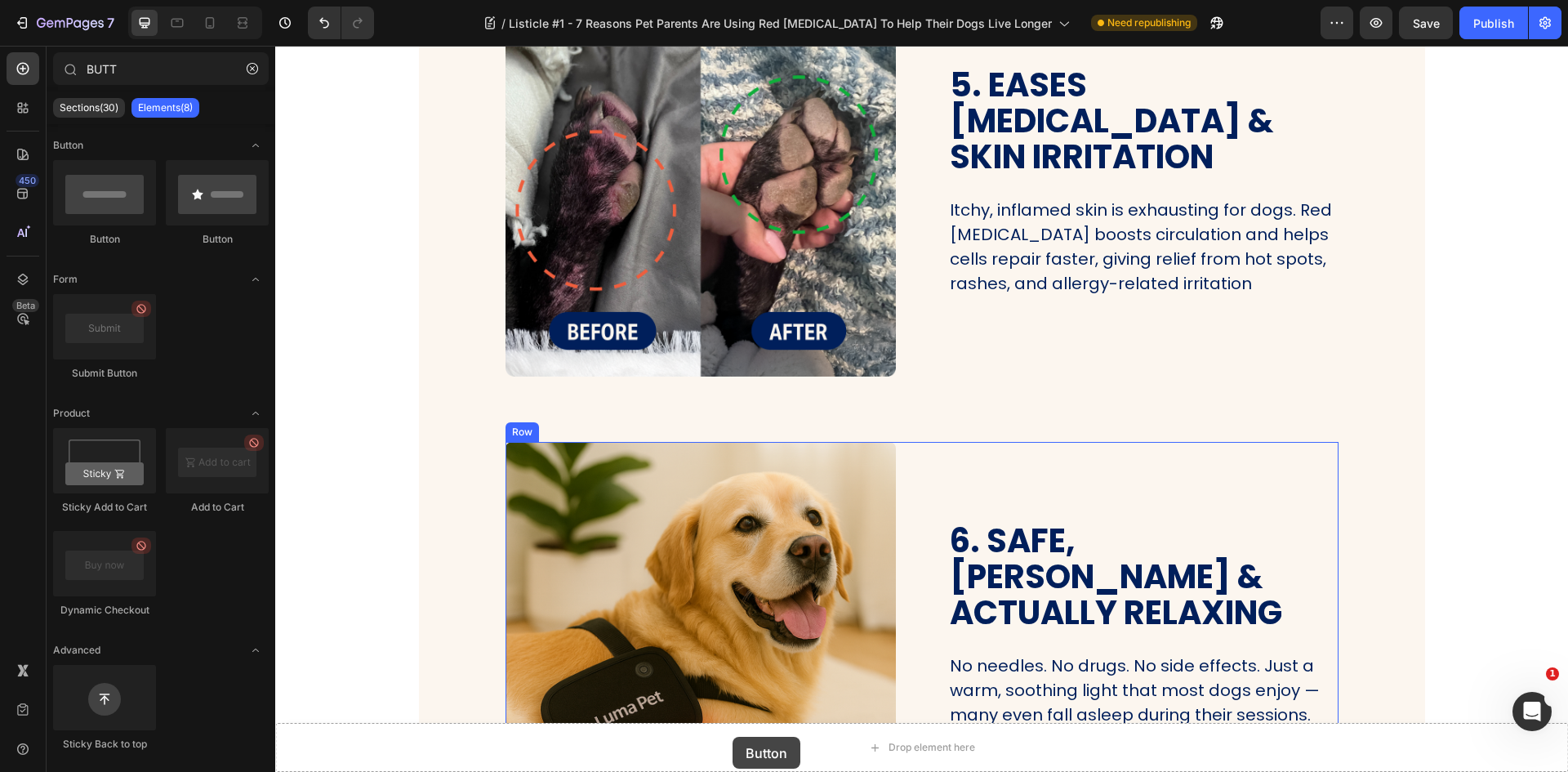
scroll to position [2201, 0]
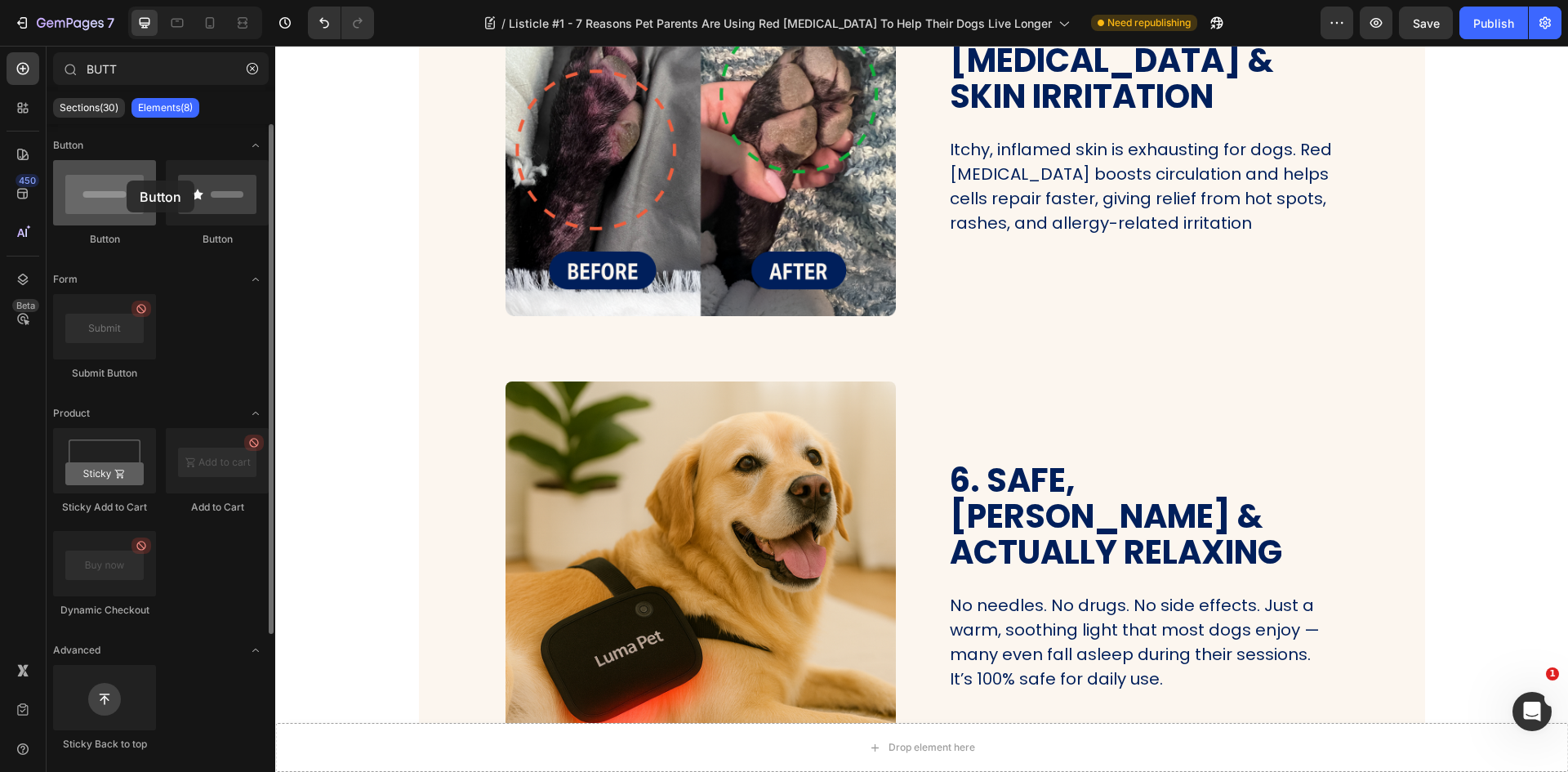
drag, startPoint x: 107, startPoint y: 200, endPoint x: 130, endPoint y: 202, distance: 23.1
click at [130, 201] on div at bounding box center [104, 193] width 103 height 65
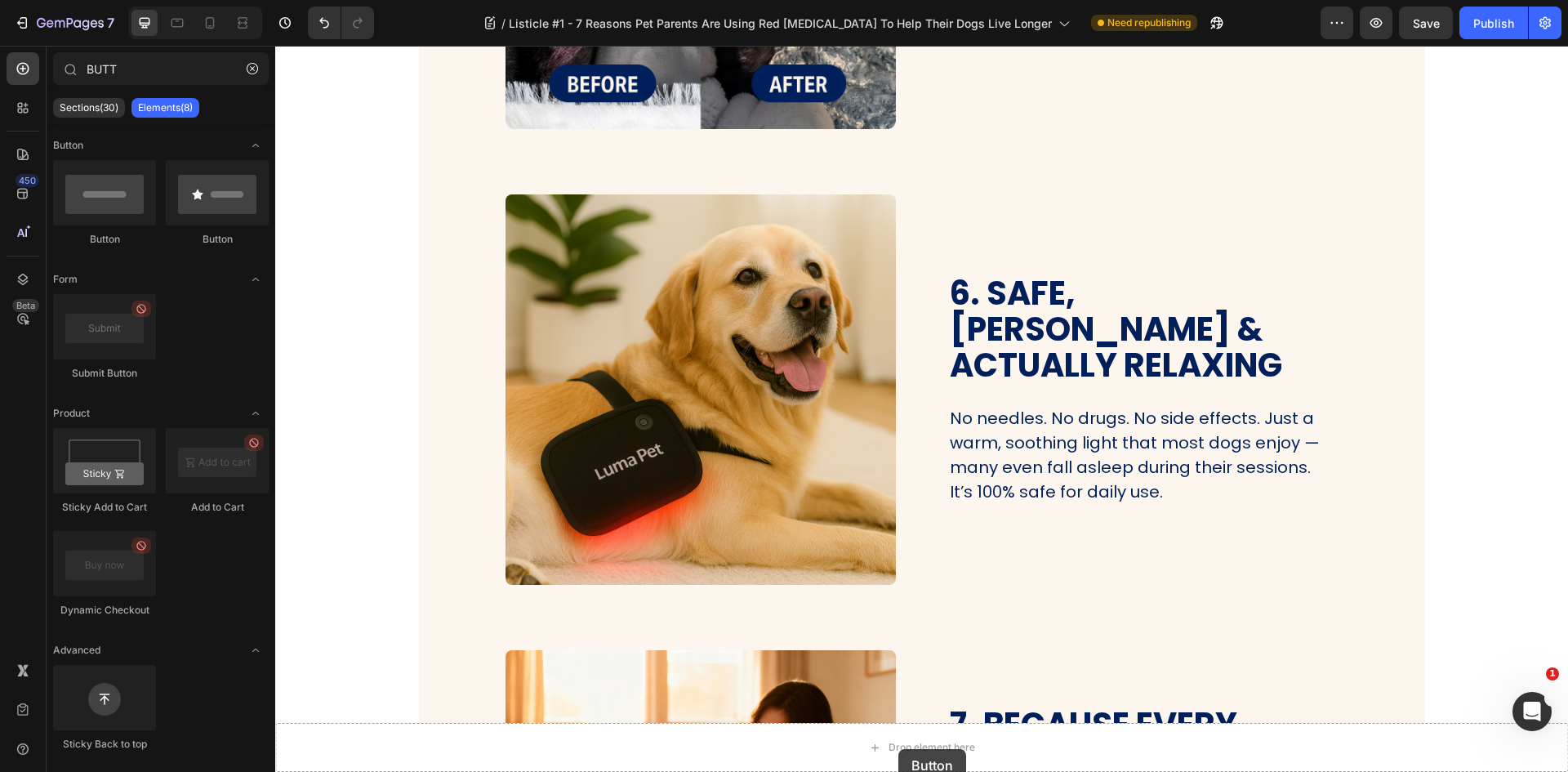
scroll to position [2539, 0]
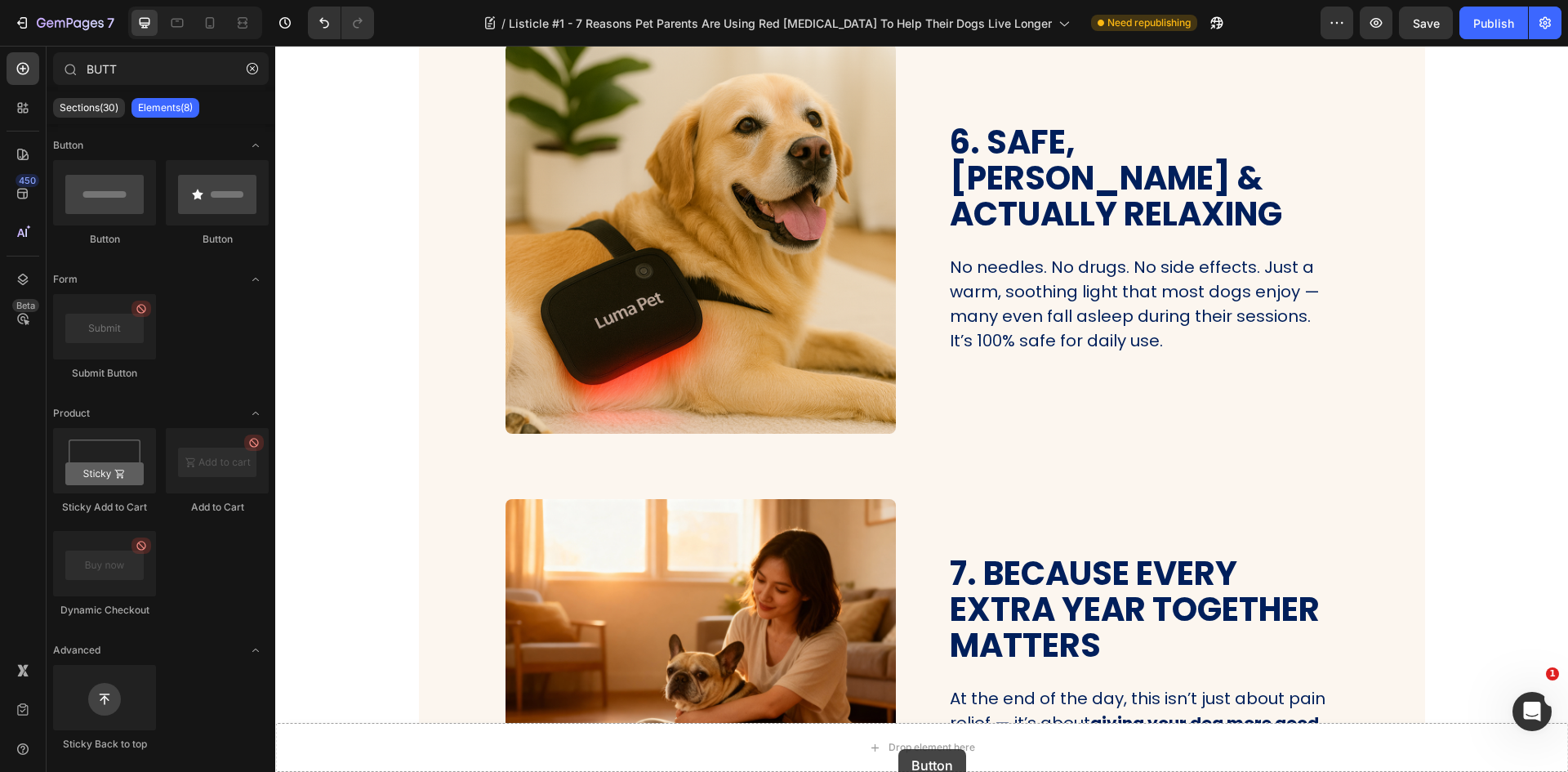
drag, startPoint x: 375, startPoint y: 245, endPoint x: 899, endPoint y: 749, distance: 727.0
click at [897, 752] on div "Drop element here" at bounding box center [932, 748] width 87 height 13
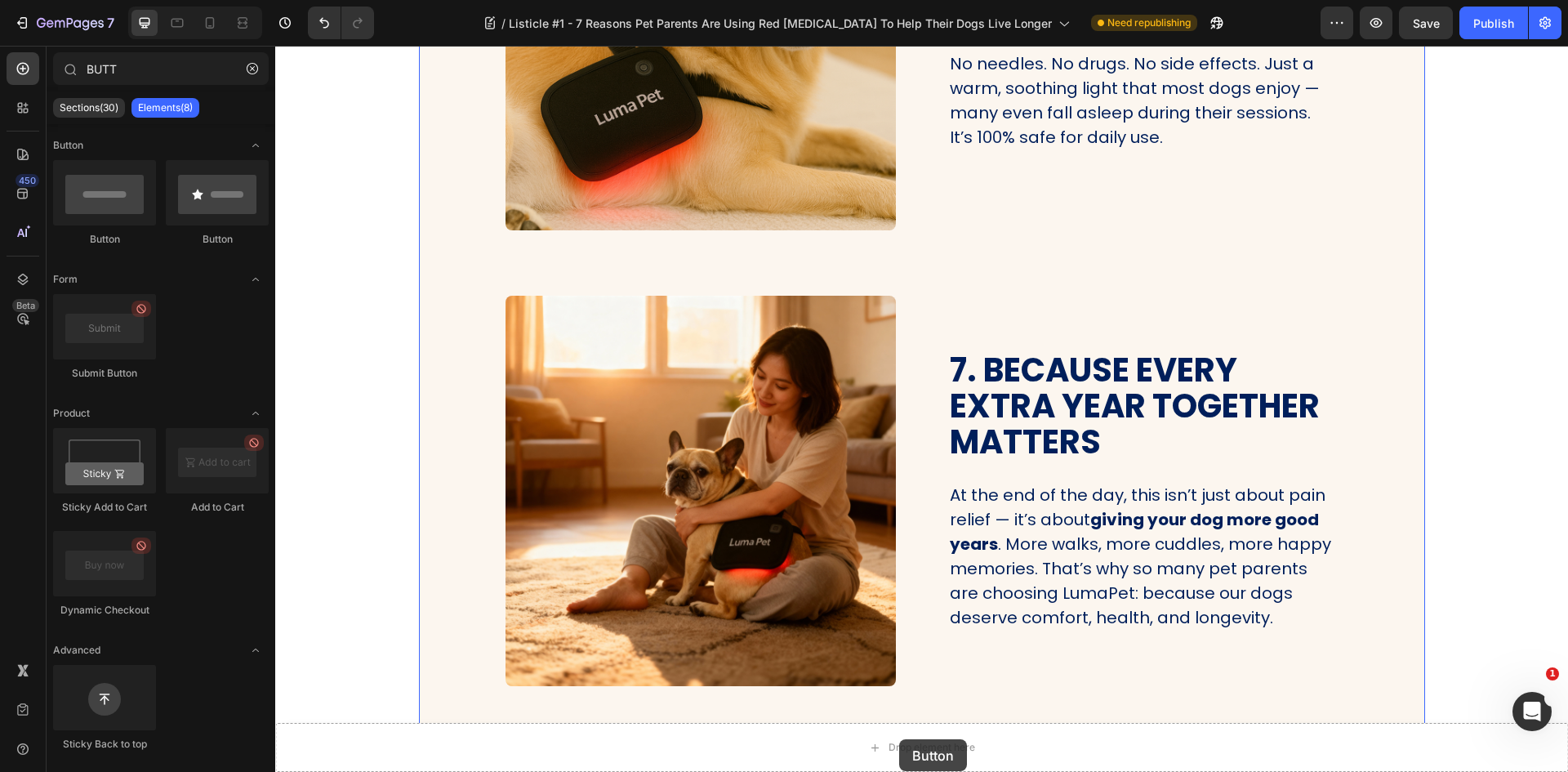
scroll to position [2788, 0]
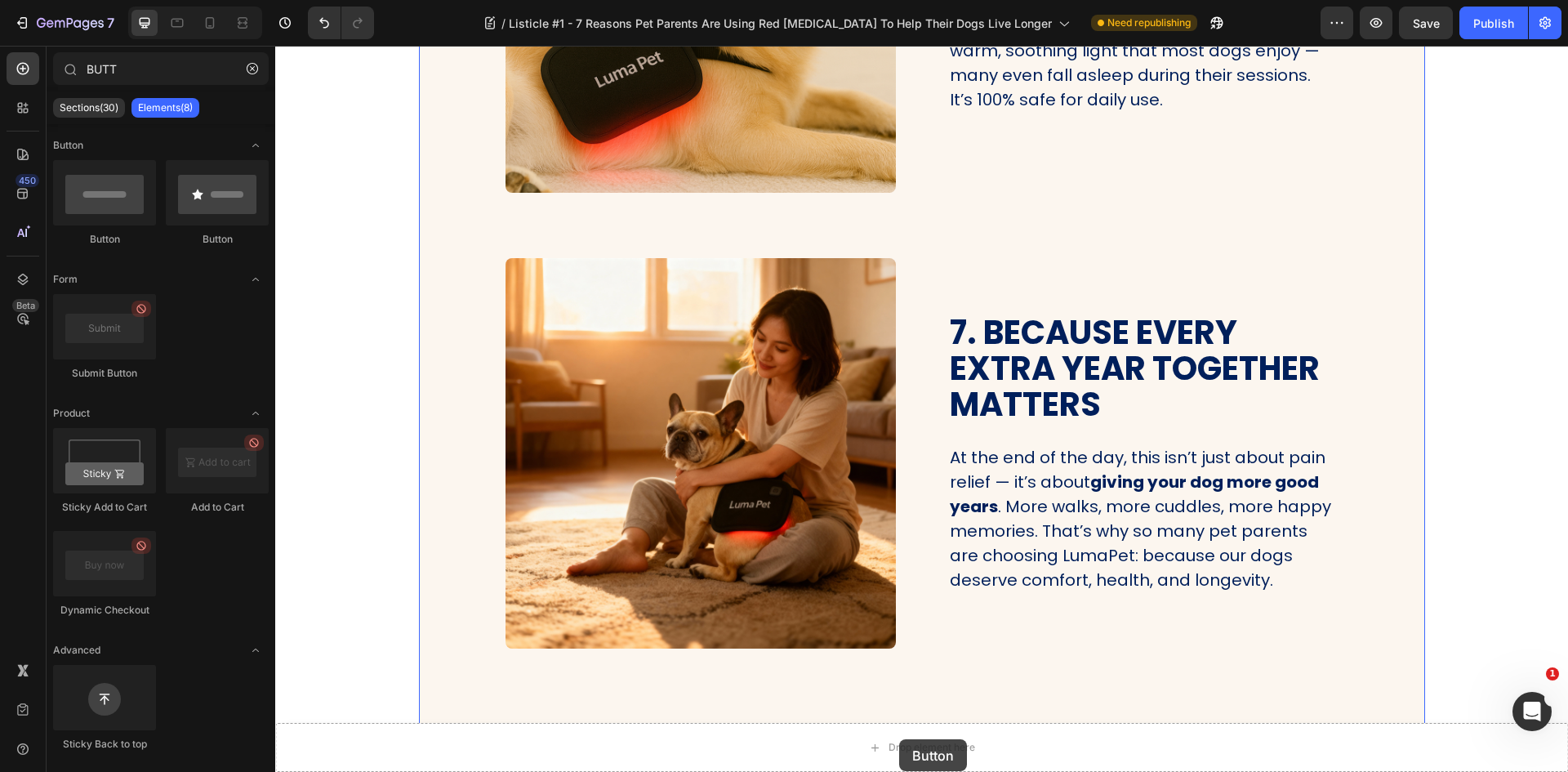
drag, startPoint x: 428, startPoint y: 258, endPoint x: 895, endPoint y: 739, distance: 670.4
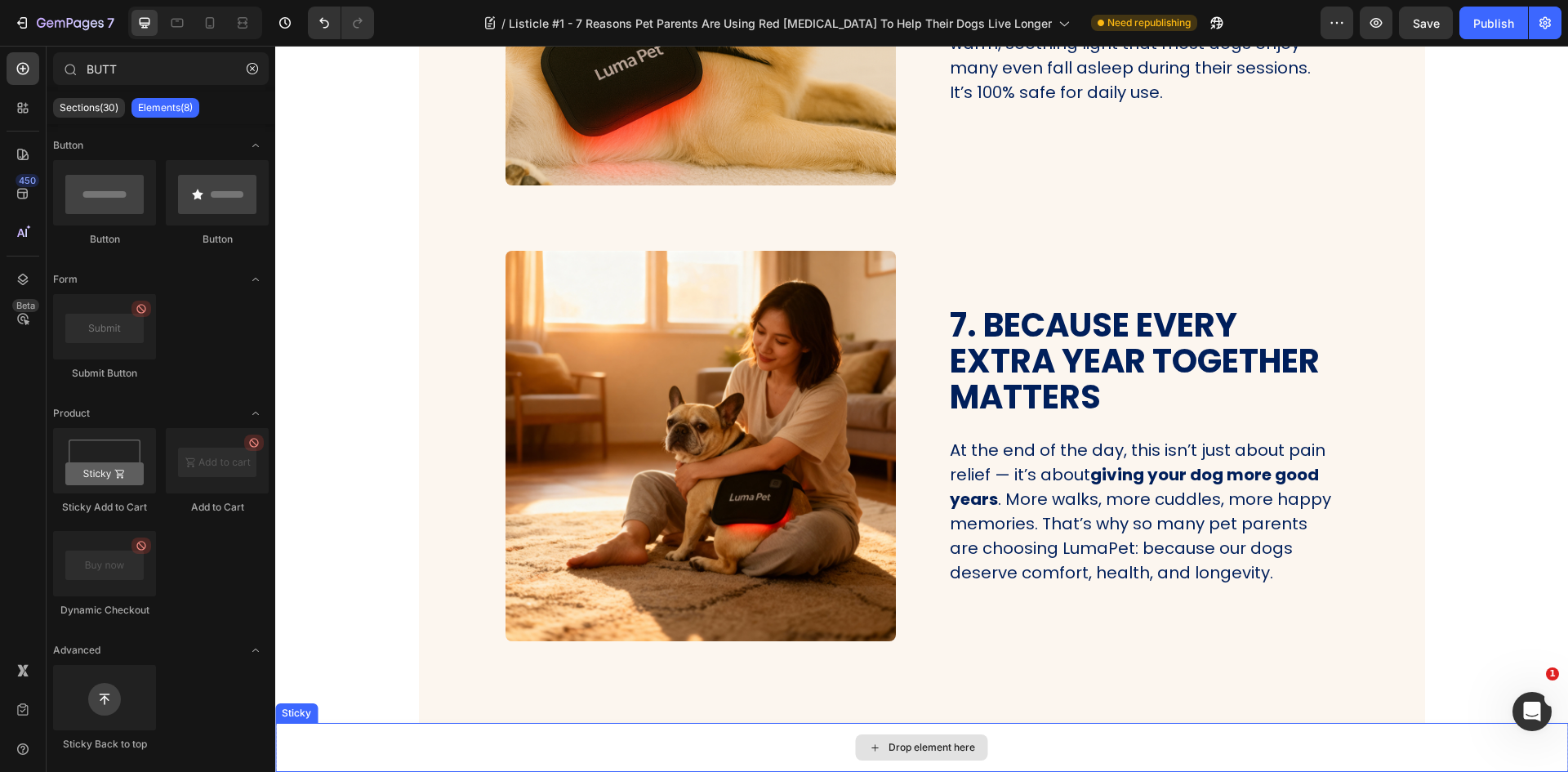
click at [896, 741] on div "Drop element here" at bounding box center [932, 748] width 87 height 13
click at [889, 747] on div "Drop element here" at bounding box center [932, 748] width 87 height 13
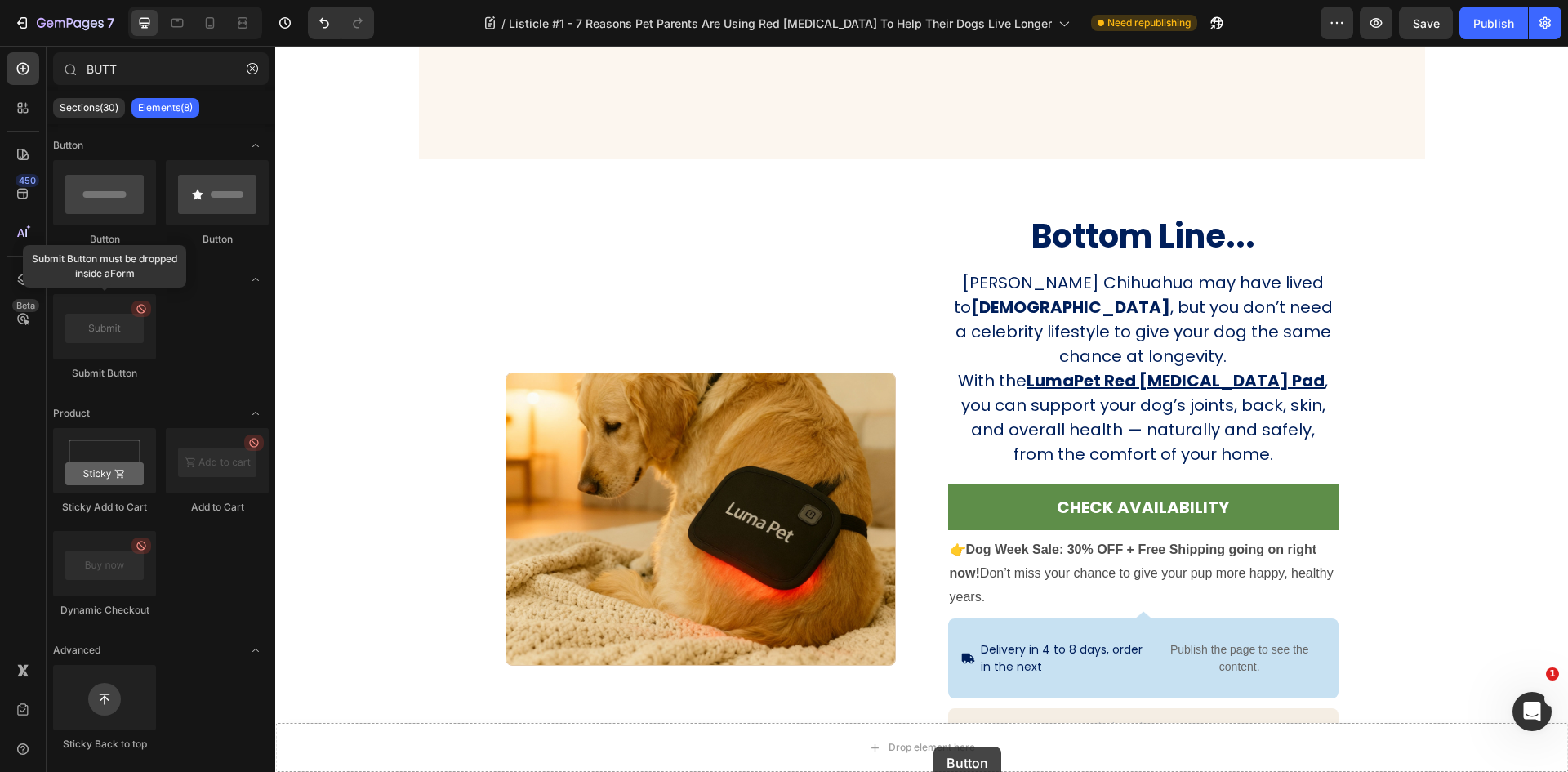
drag, startPoint x: 488, startPoint y: 233, endPoint x: 934, endPoint y: 746, distance: 679.8
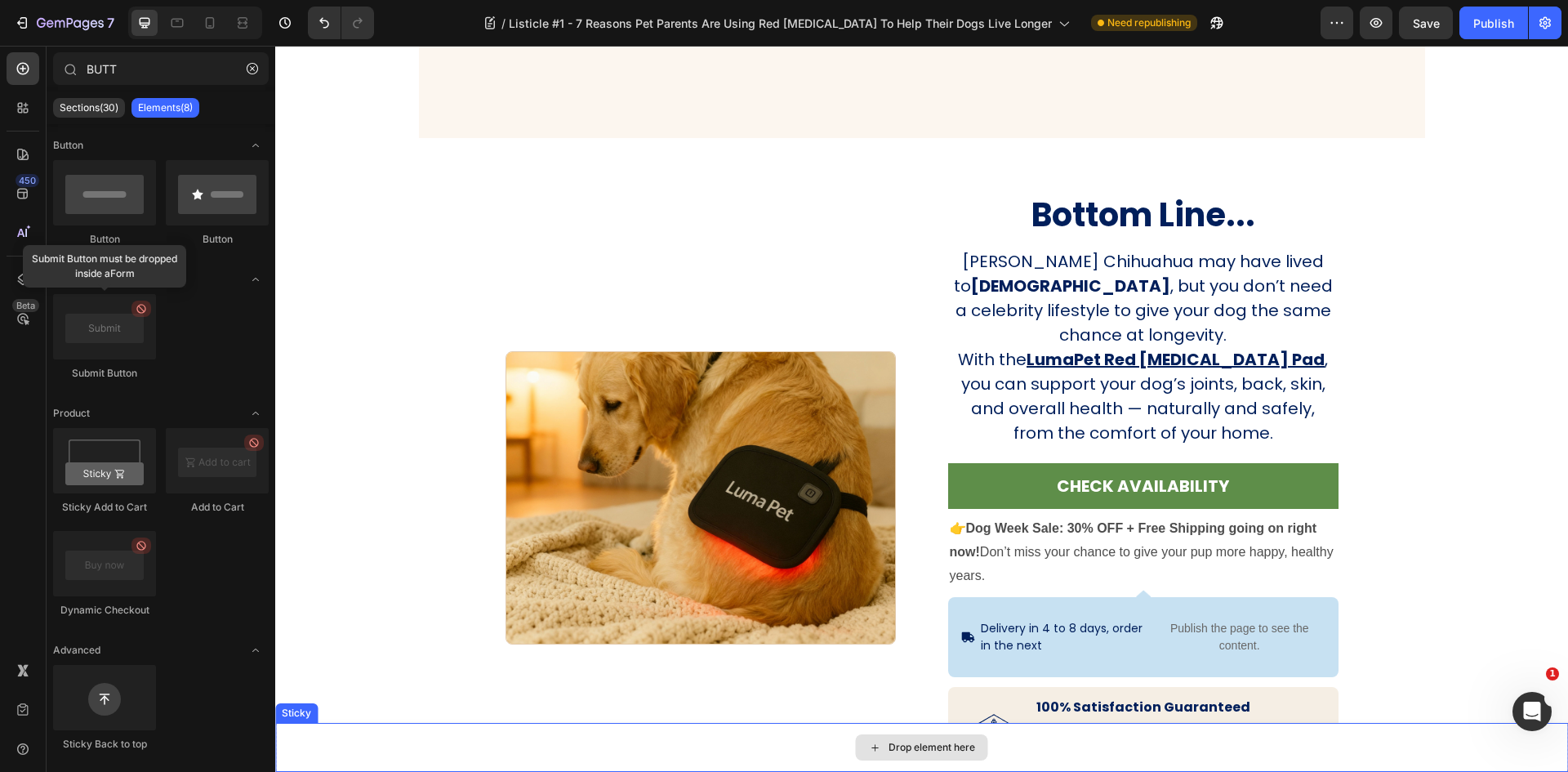
click at [934, 746] on div "Drop element here" at bounding box center [932, 748] width 87 height 13
click at [216, 25] on icon at bounding box center [210, 23] width 17 height 17
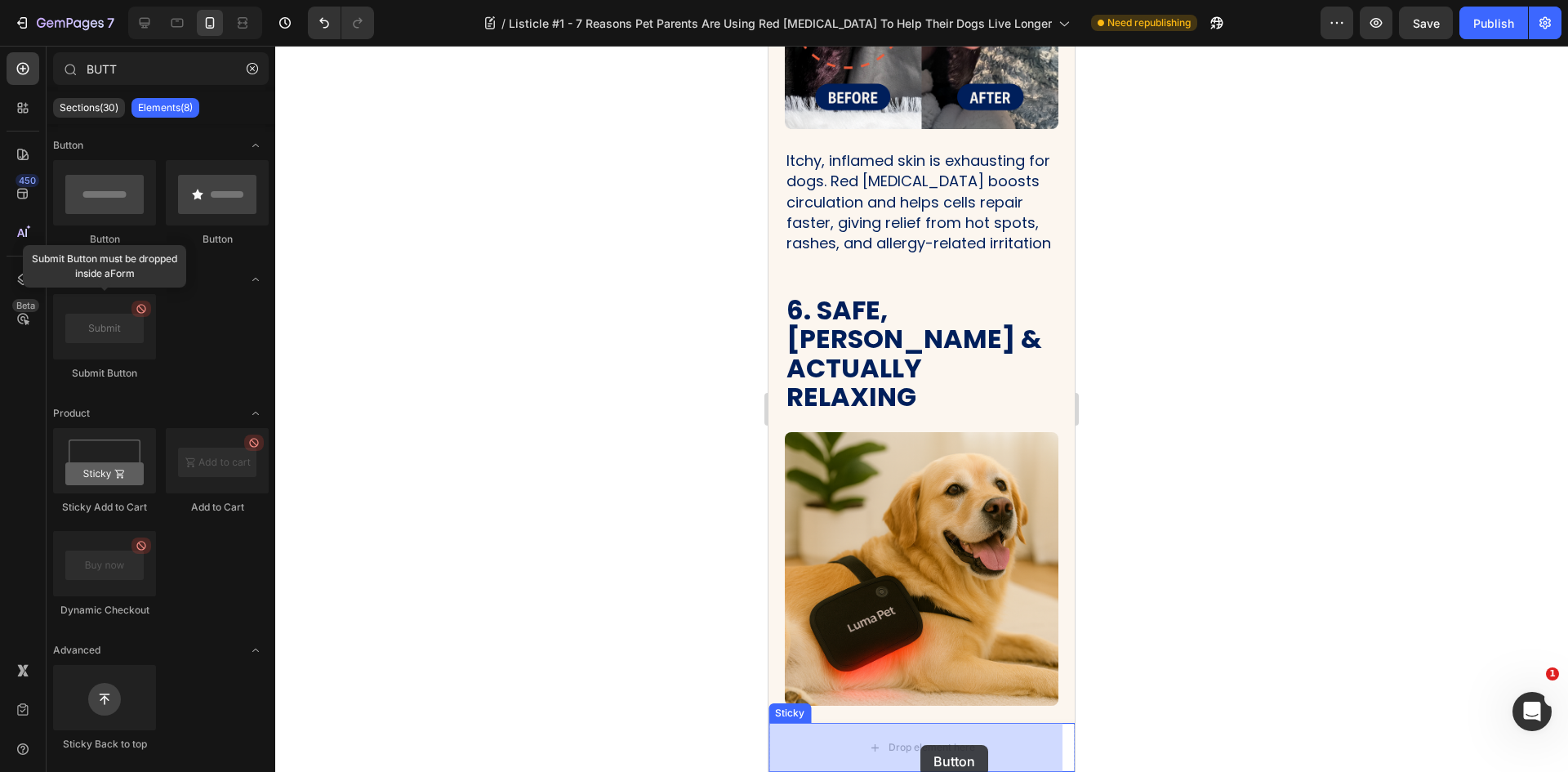
drag, startPoint x: 890, startPoint y: 235, endPoint x: 919, endPoint y: 727, distance: 492.9
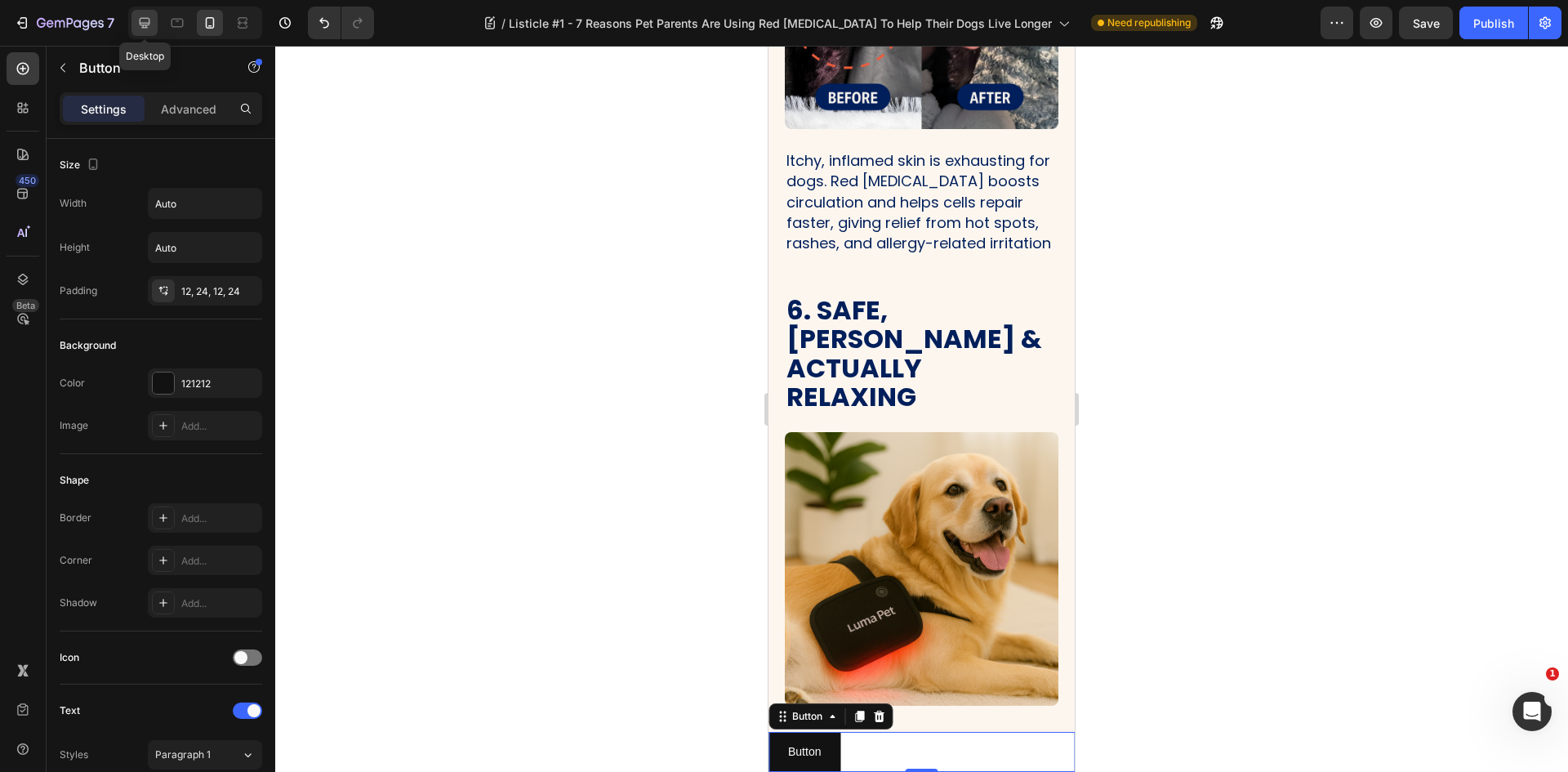
click at [150, 29] on icon at bounding box center [145, 23] width 17 height 17
type input "16"
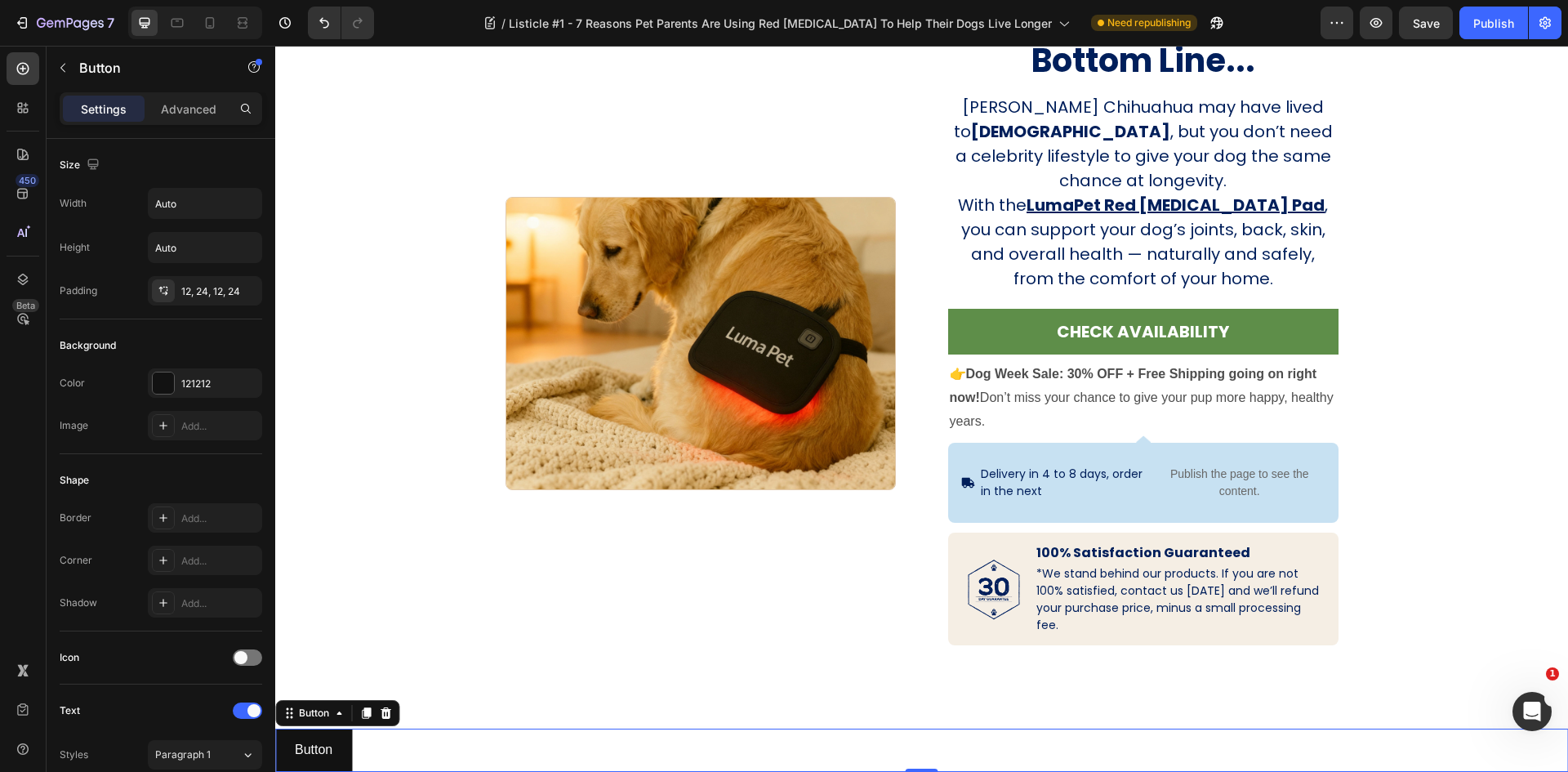
scroll to position [3568, 0]
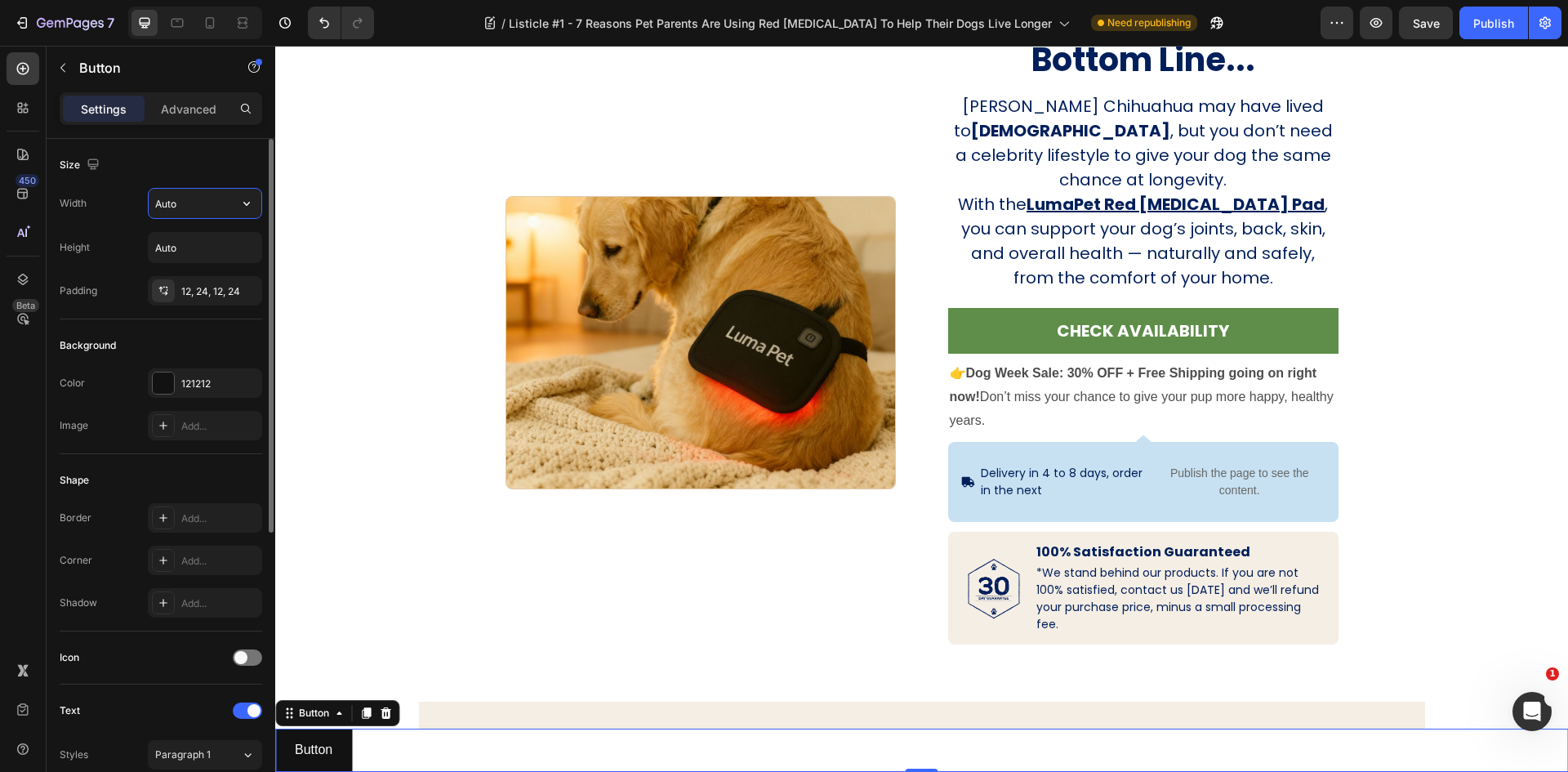
click at [178, 204] on input "Auto" at bounding box center [204, 203] width 113 height 29
click at [237, 198] on button "button" at bounding box center [246, 203] width 29 height 29
click at [208, 265] on div "Full 100%" at bounding box center [188, 276] width 134 height 31
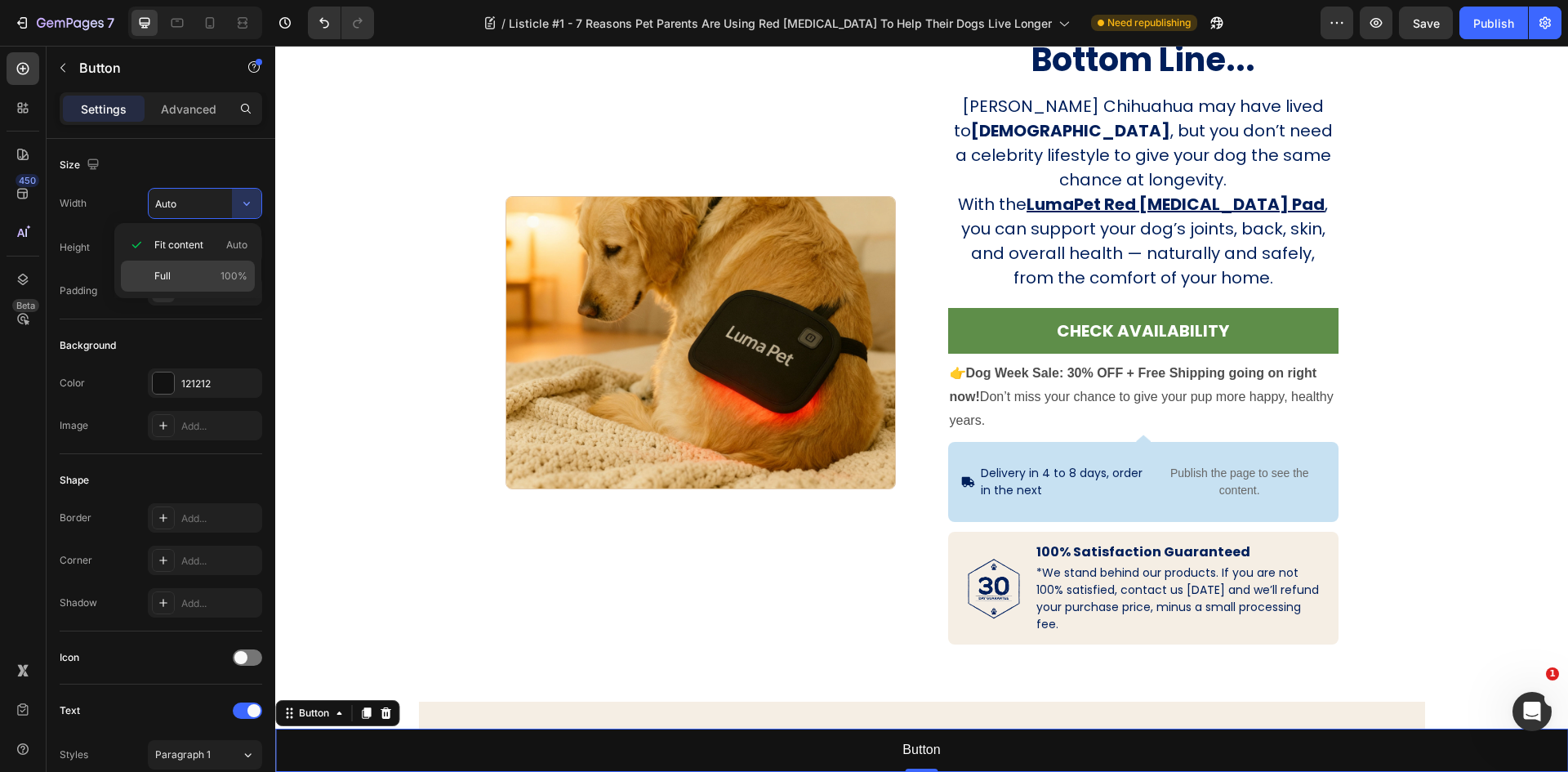
type input "100%"
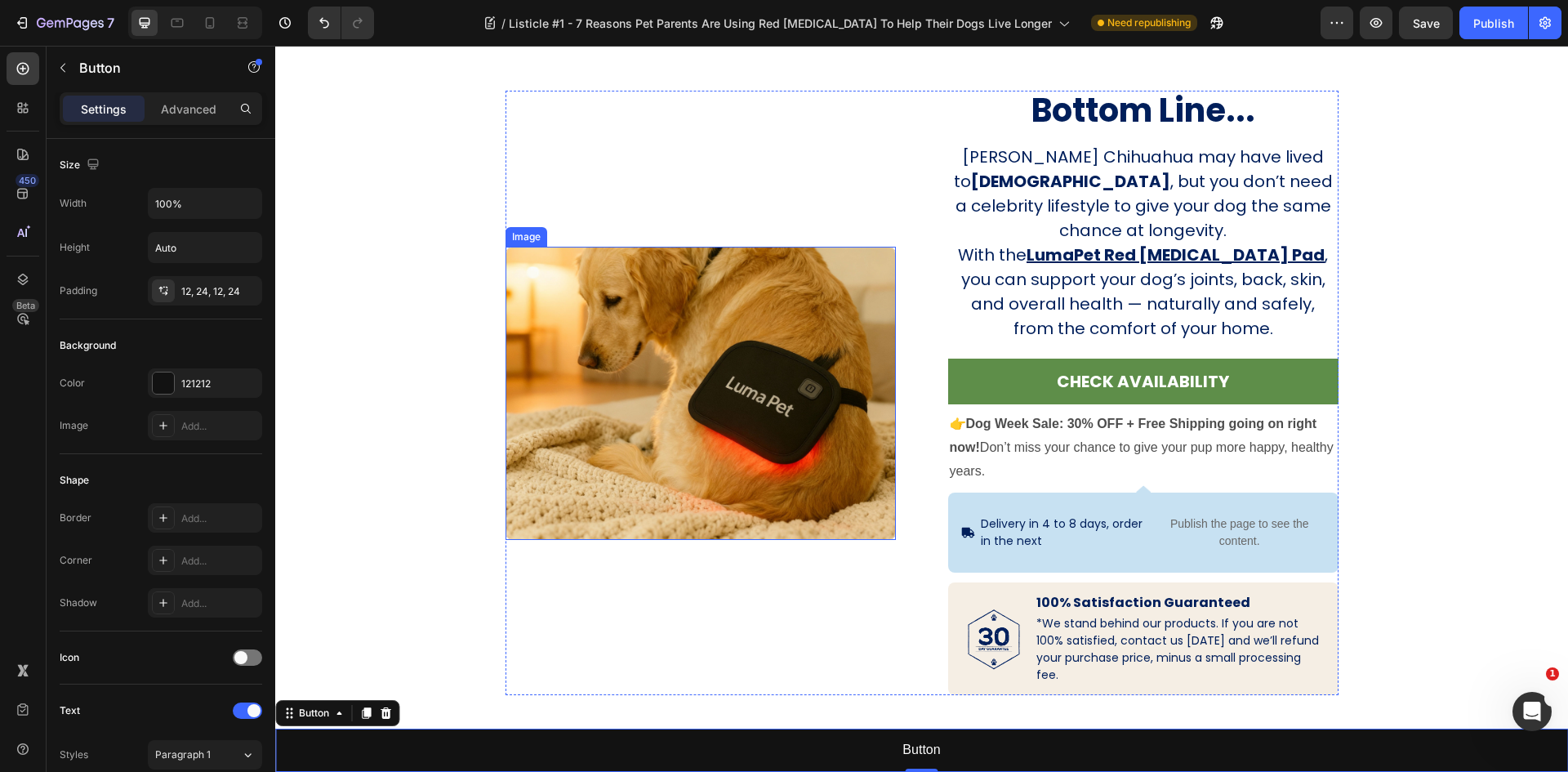
scroll to position [3813, 0]
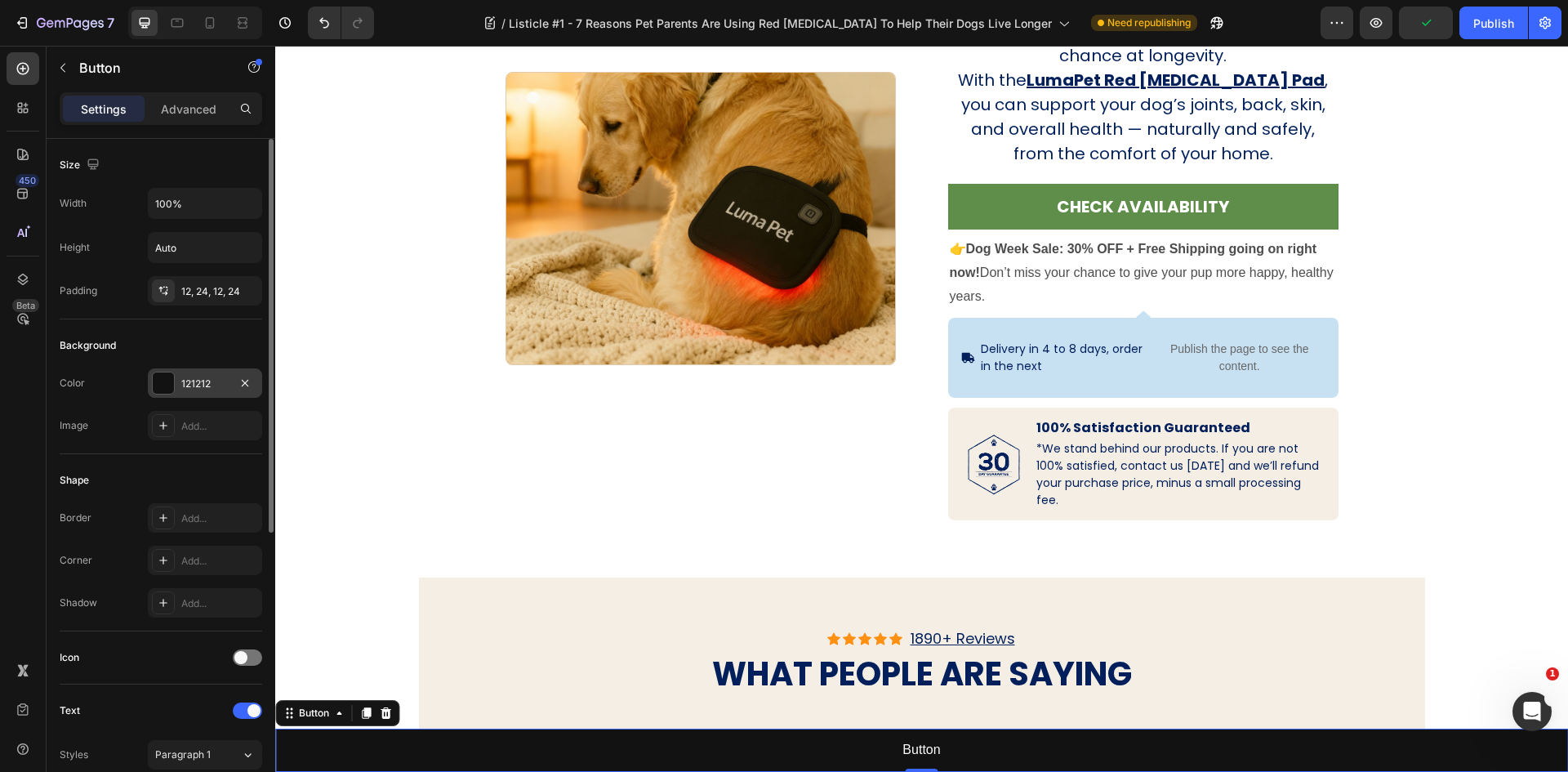
click at [203, 373] on div "121212" at bounding box center [204, 383] width 114 height 29
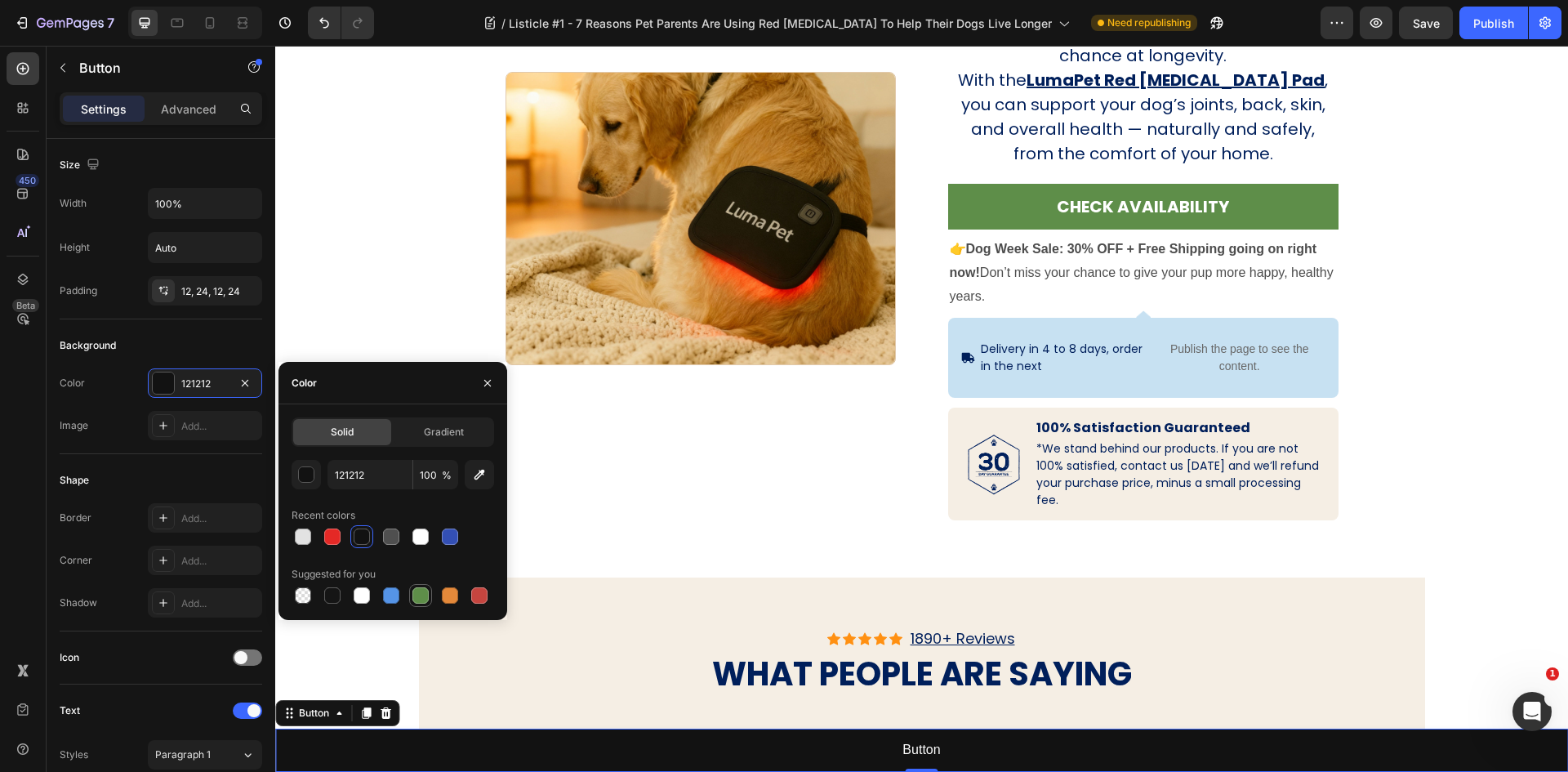
click at [423, 594] on div at bounding box center [421, 595] width 17 height 17
type input "5E8E49"
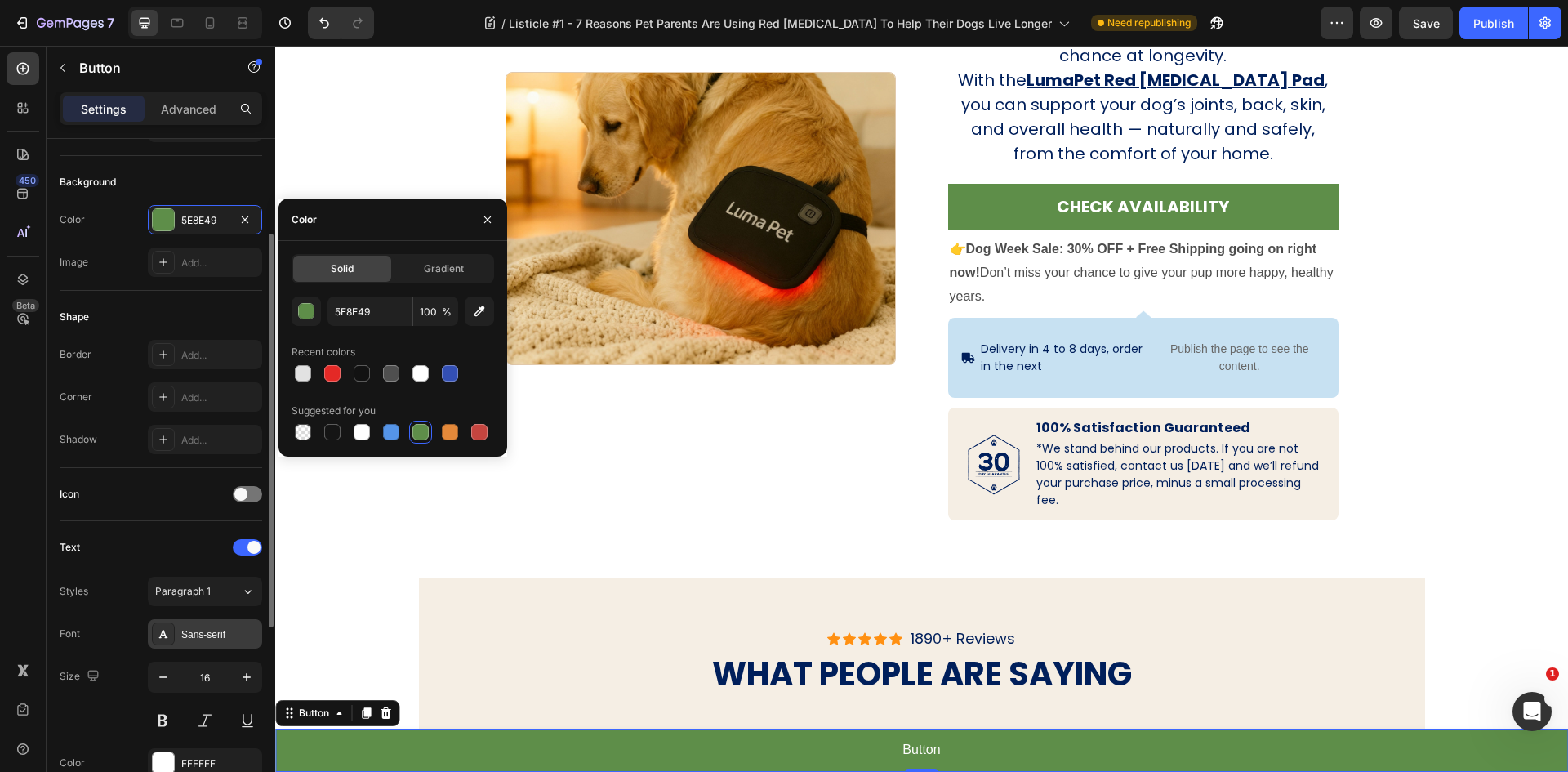
scroll to position [327, 0]
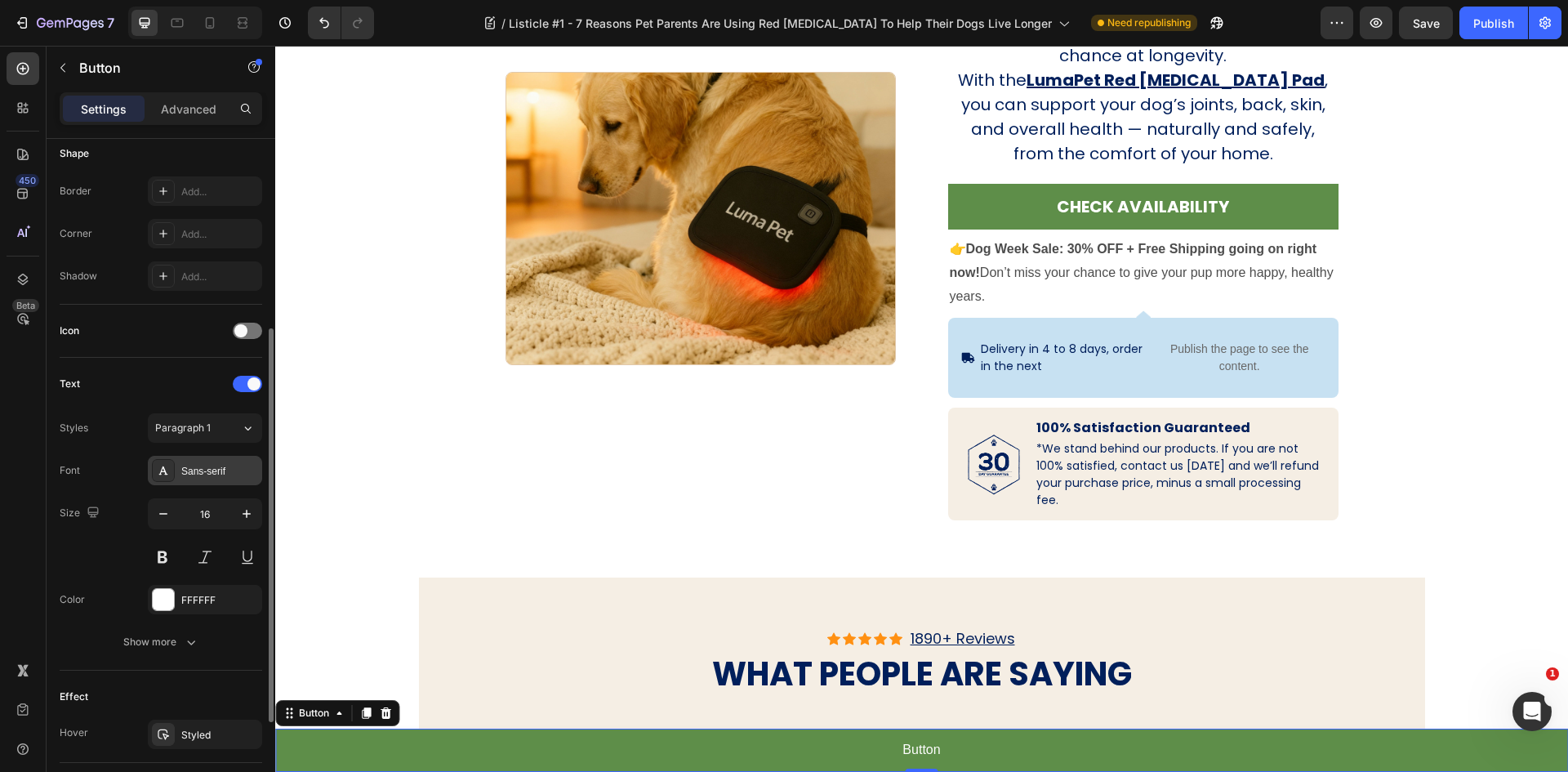
click at [202, 484] on div "Sans-serif" at bounding box center [204, 470] width 114 height 29
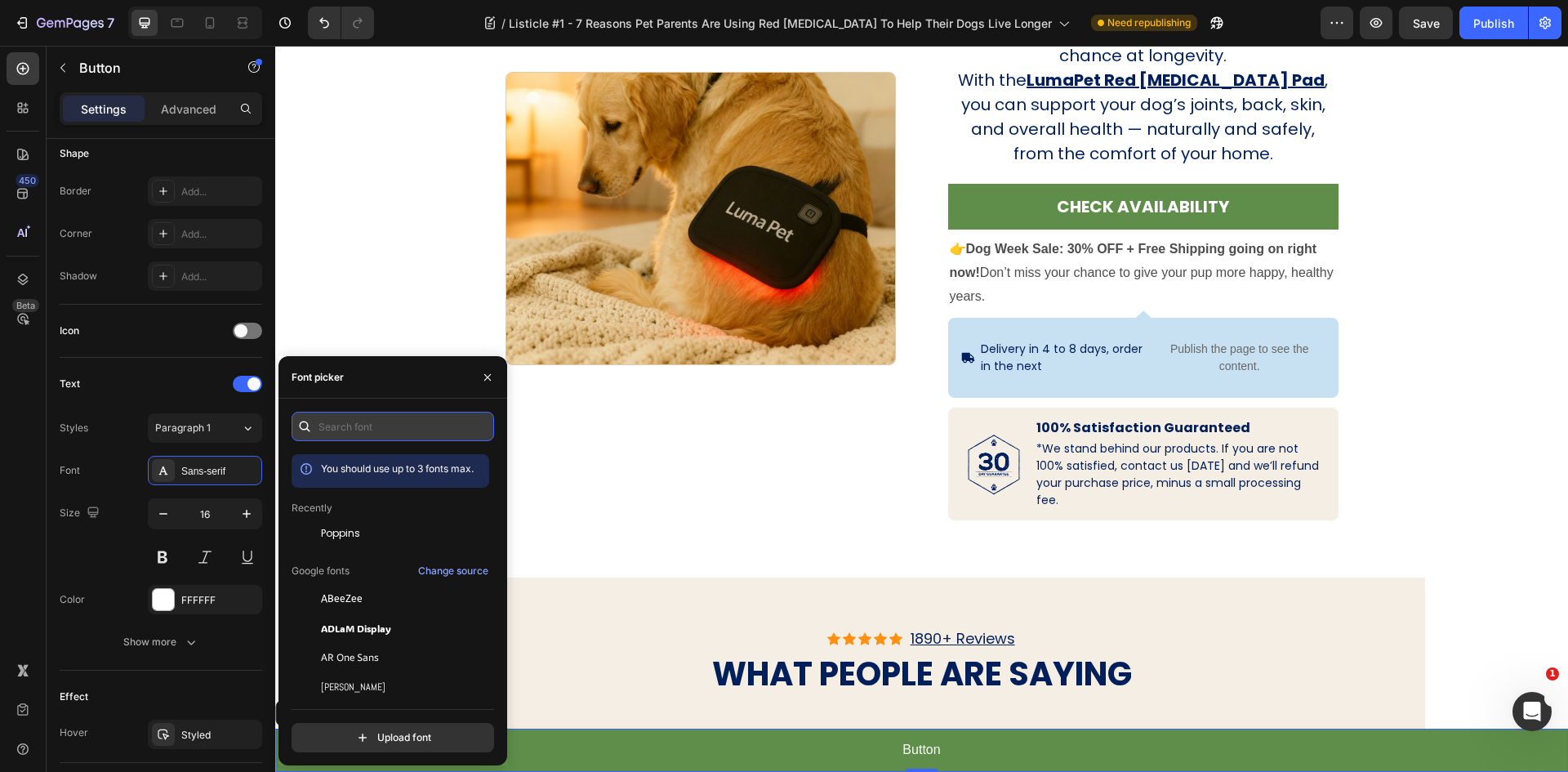
click at [374, 423] on input "text" at bounding box center [393, 426] width 203 height 29
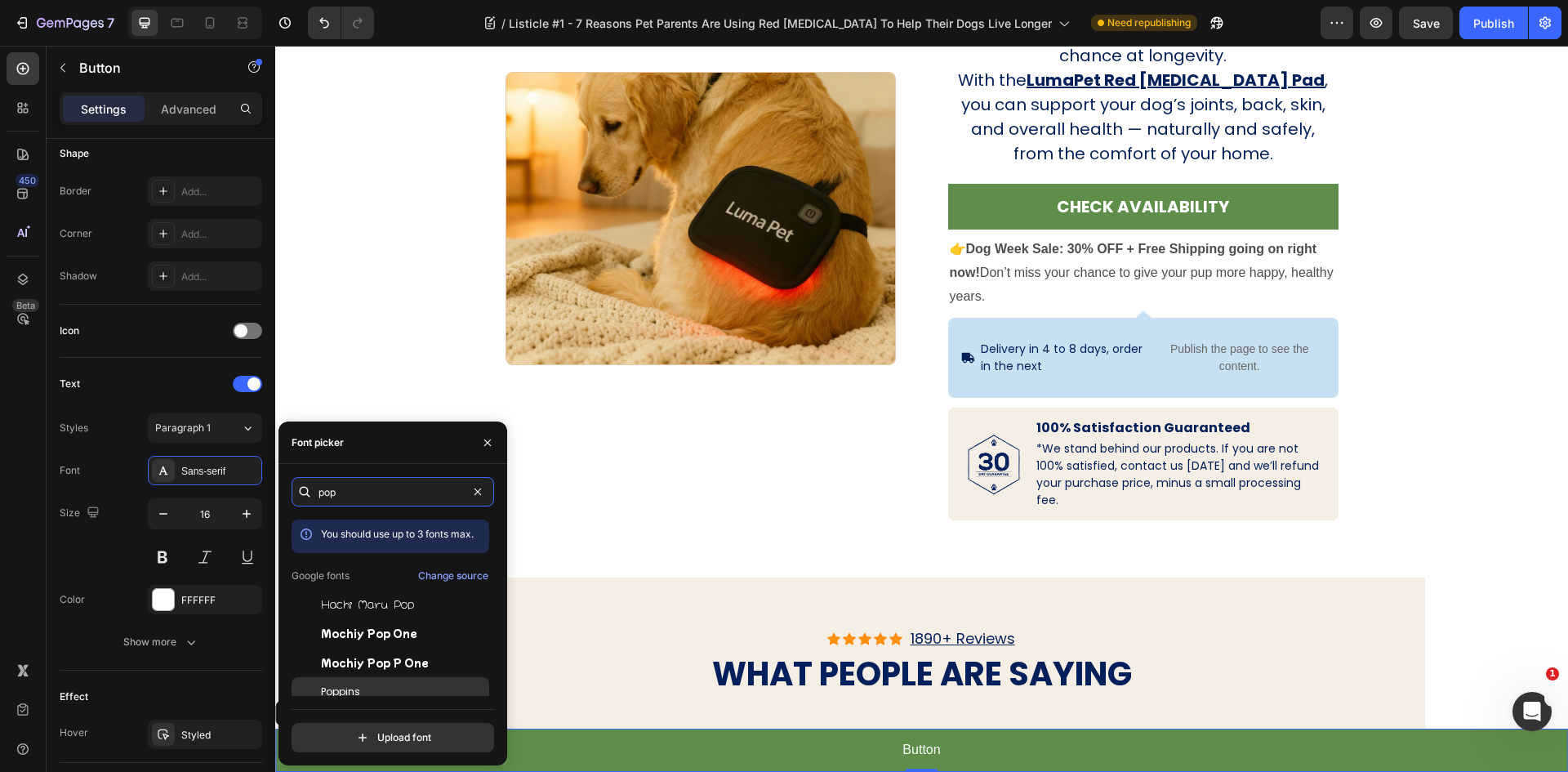
type input "pop"
click at [368, 694] on div "Poppins" at bounding box center [403, 692] width 165 height 15
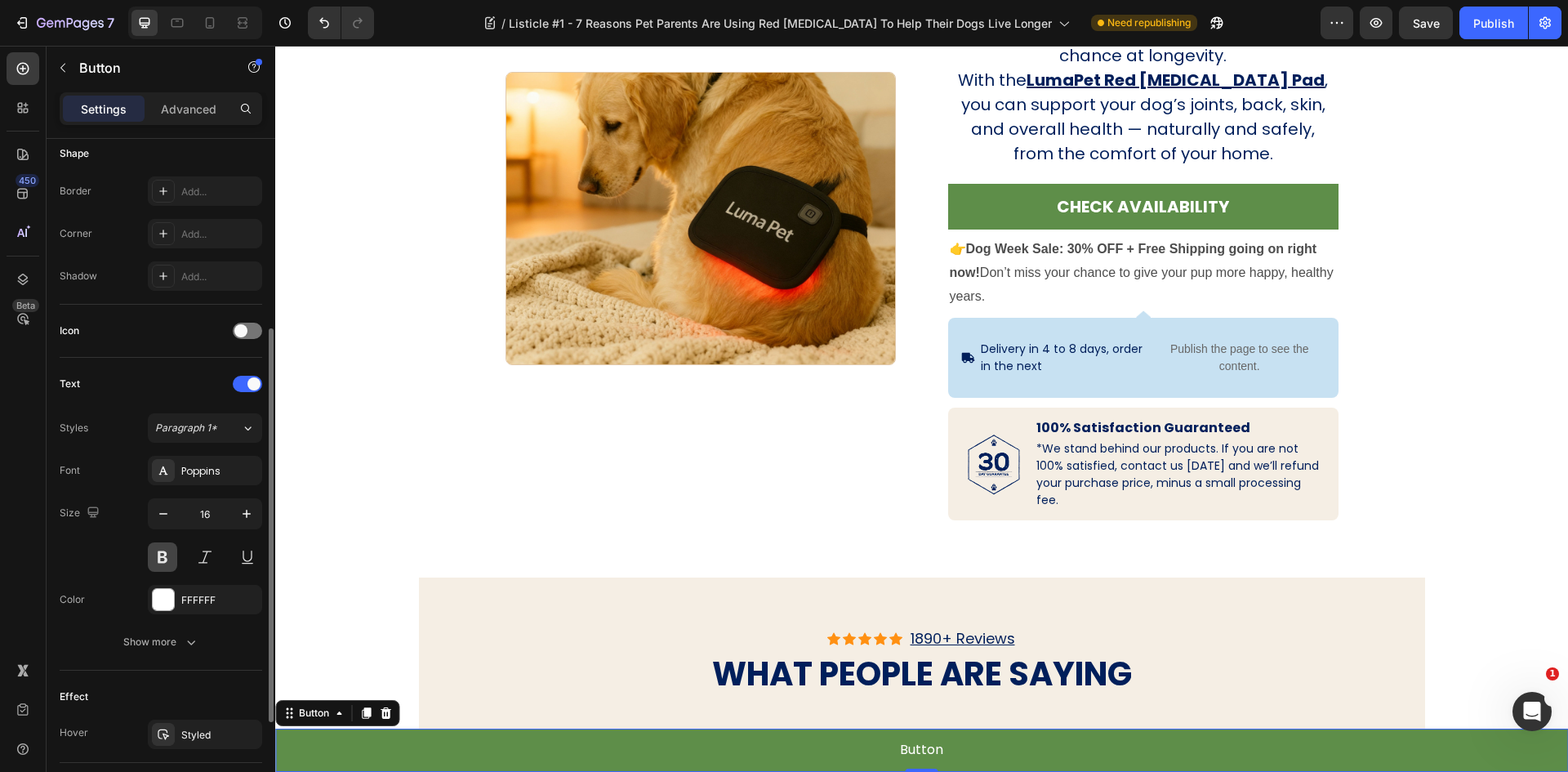
click at [168, 547] on button at bounding box center [162, 557] width 29 height 29
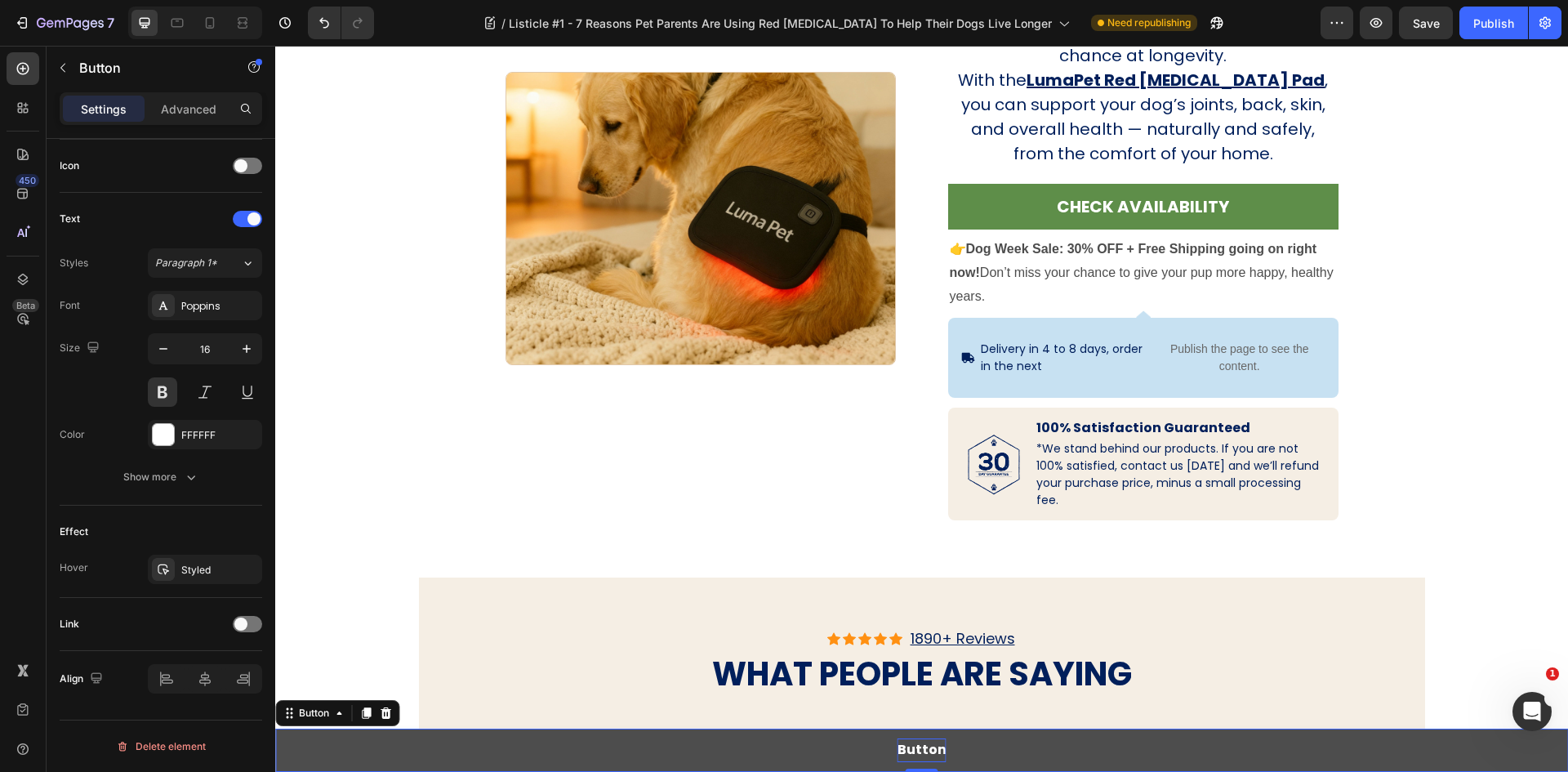
click at [905, 750] on p "Button" at bounding box center [922, 750] width 49 height 23
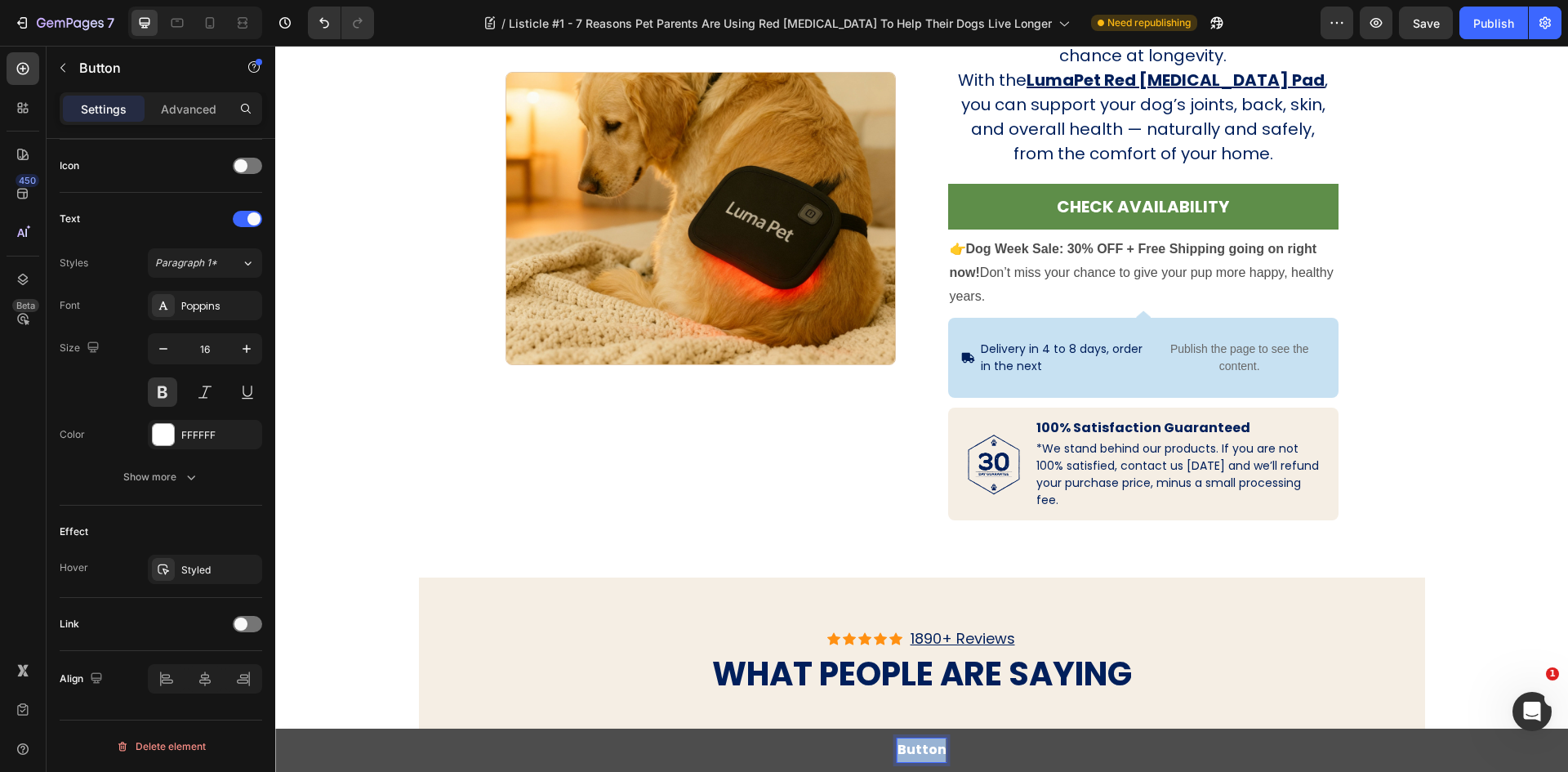
click at [905, 750] on p "Button" at bounding box center [922, 750] width 49 height 23
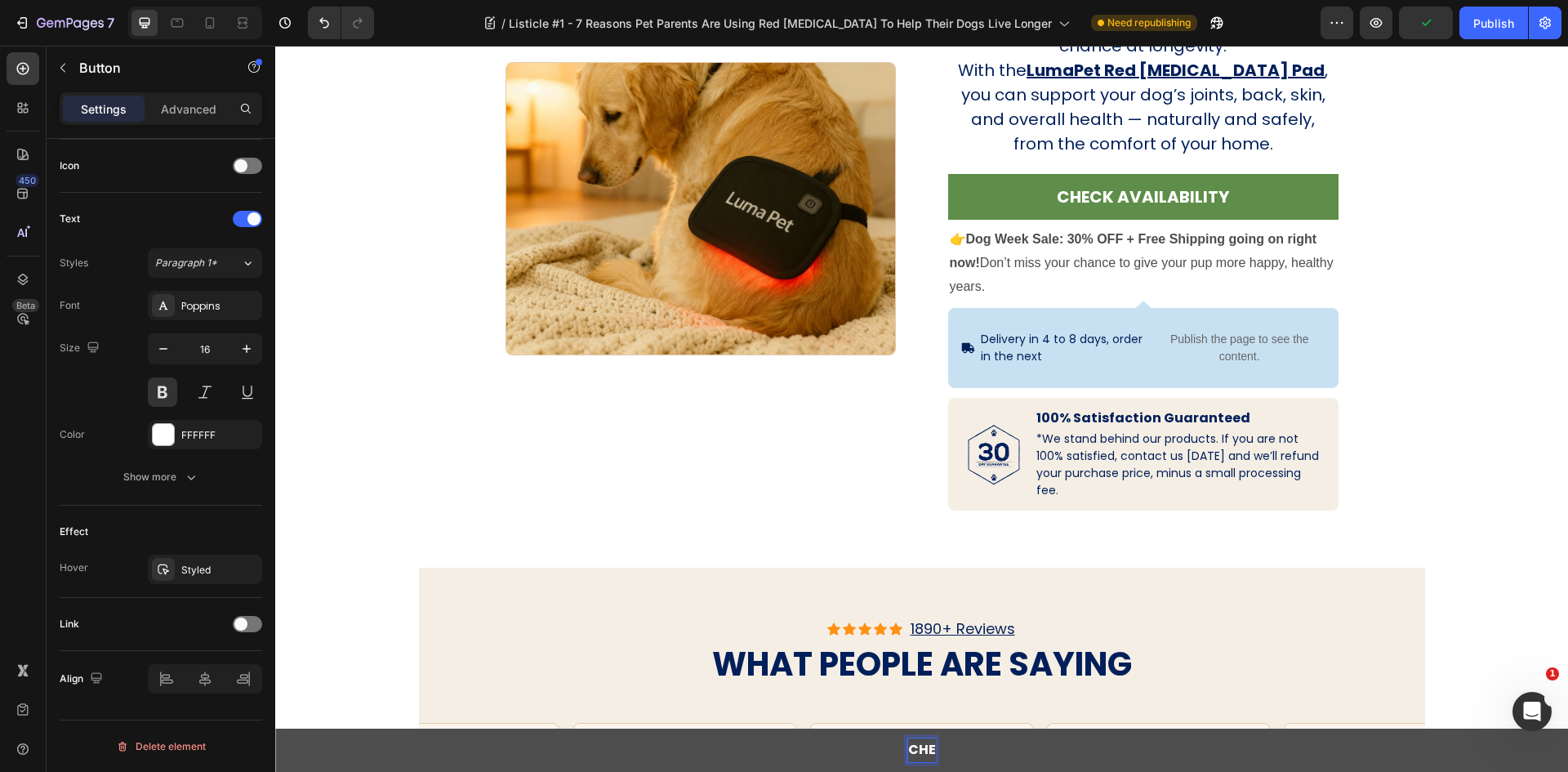
scroll to position [3827, 0]
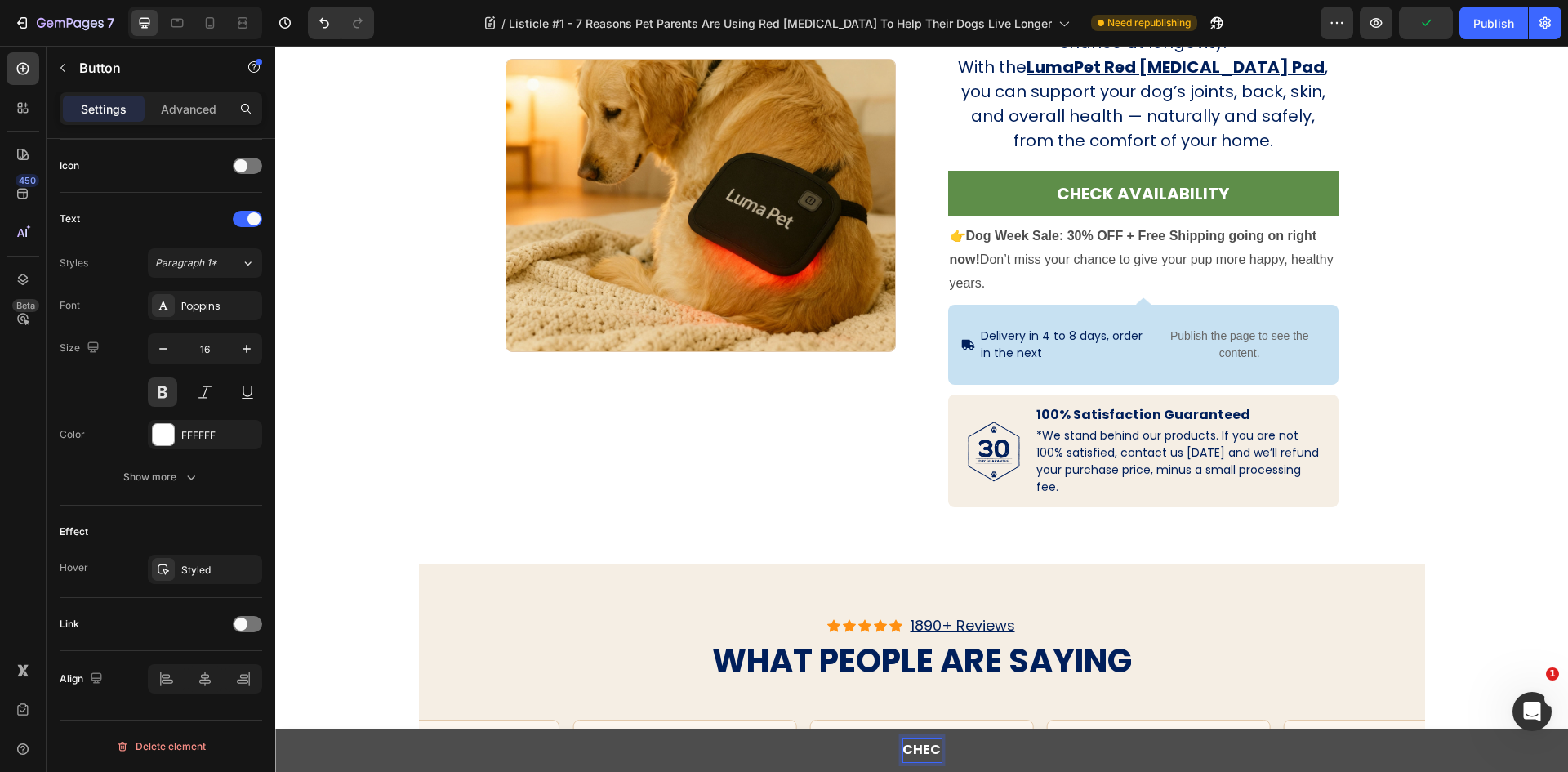
click at [275, 729] on button "CHEC" at bounding box center [921, 750] width 1293 height 43
click at [275, 729] on button "CHECK LUMA" at bounding box center [921, 750] width 1293 height 43
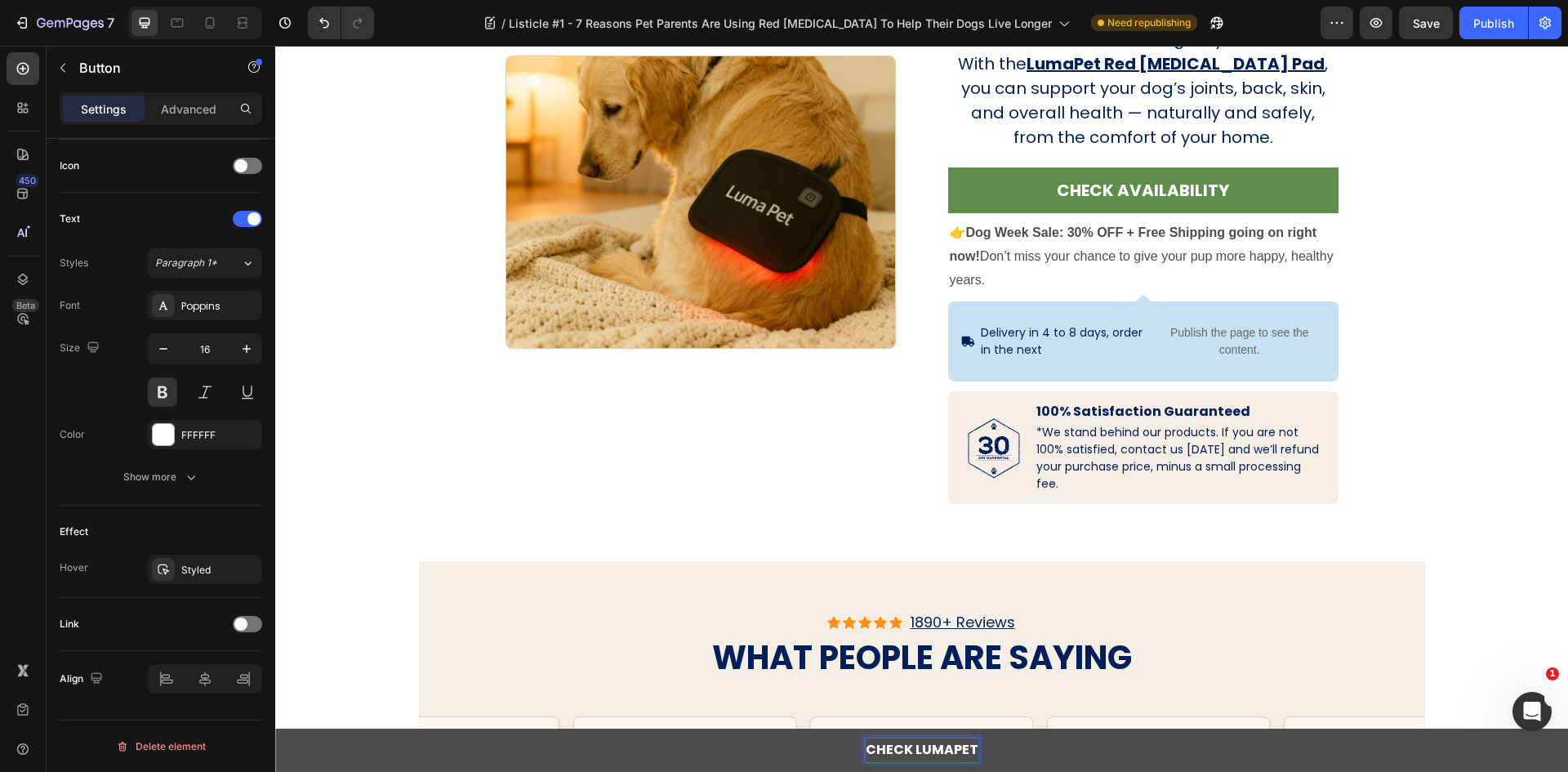
click at [275, 729] on button "CHECK LUMAPET" at bounding box center [921, 750] width 1293 height 43
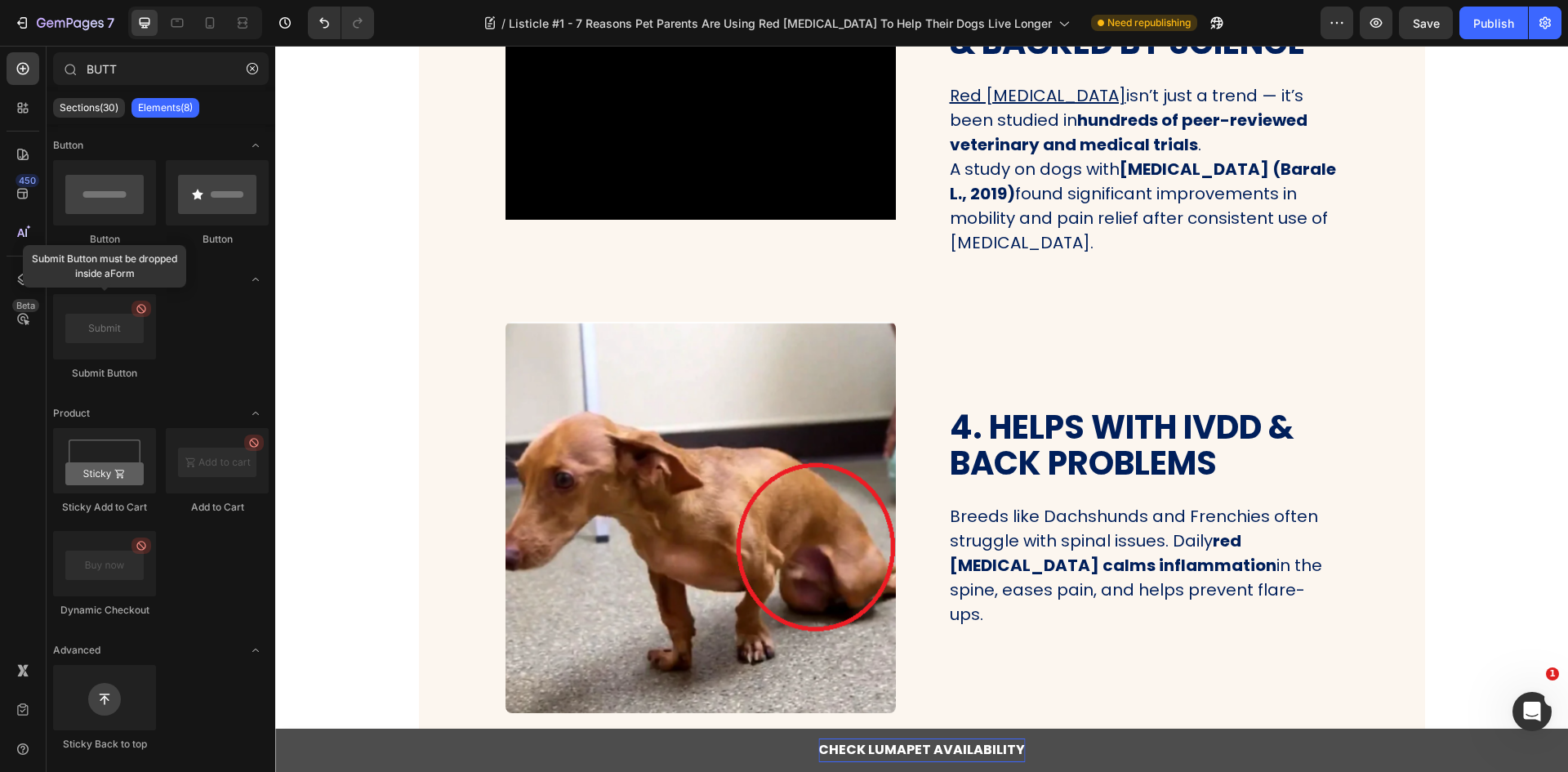
scroll to position [1213, 0]
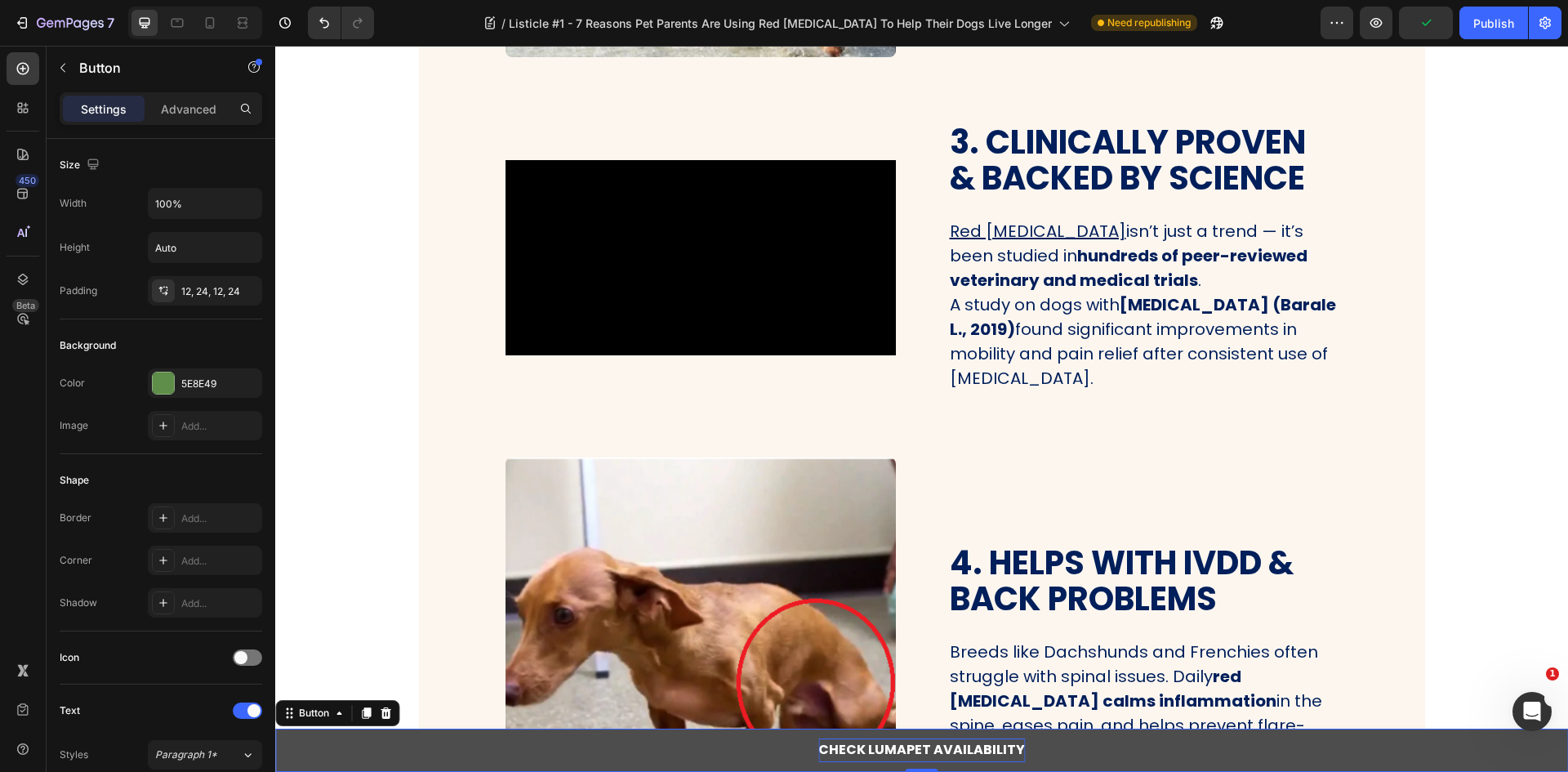
click at [1175, 739] on button "CHECK LUMAPET AVAILABILITY" at bounding box center [921, 750] width 1293 height 43
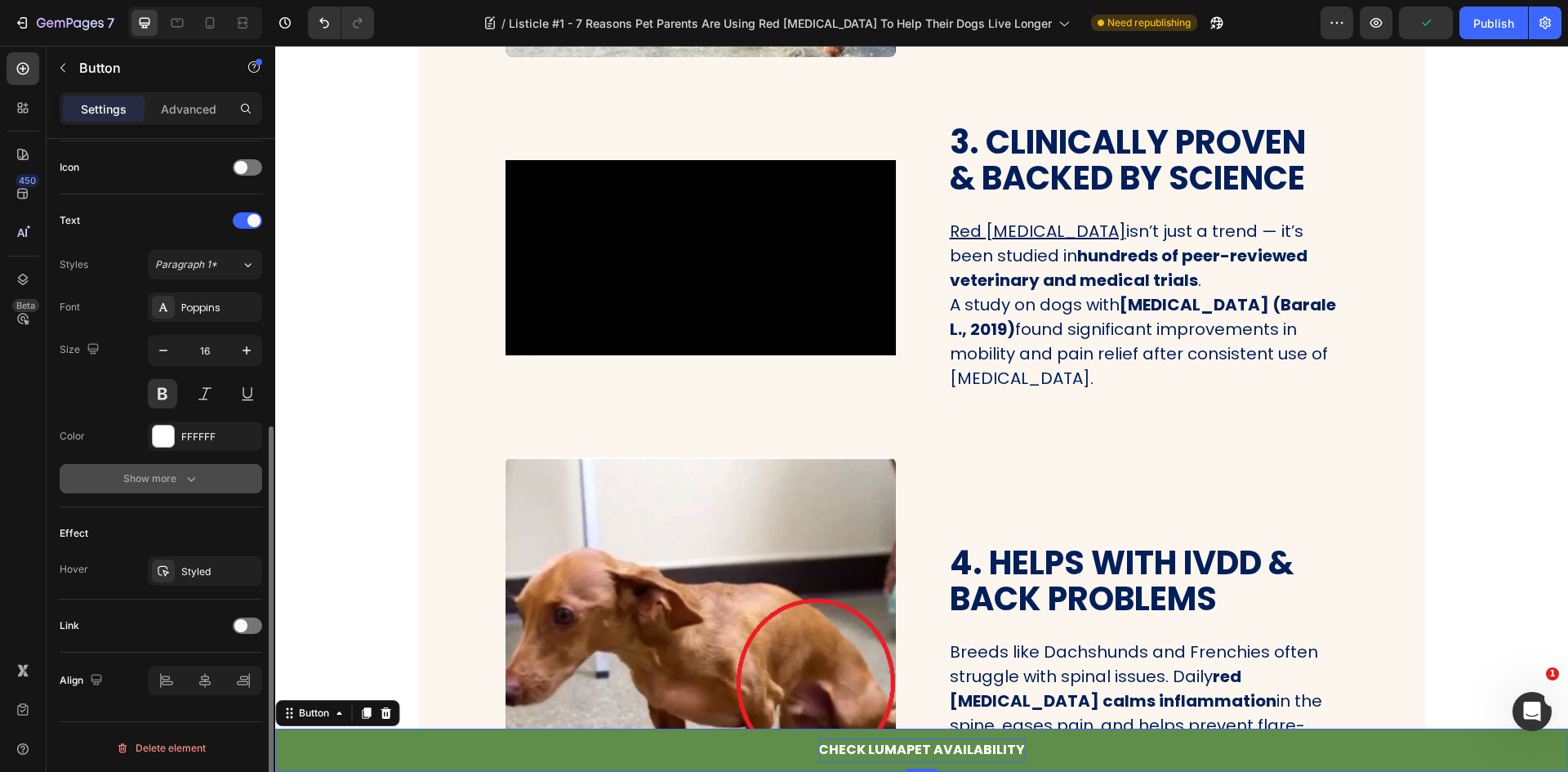
scroll to position [492, 0]
click at [249, 624] on div at bounding box center [247, 624] width 29 height 17
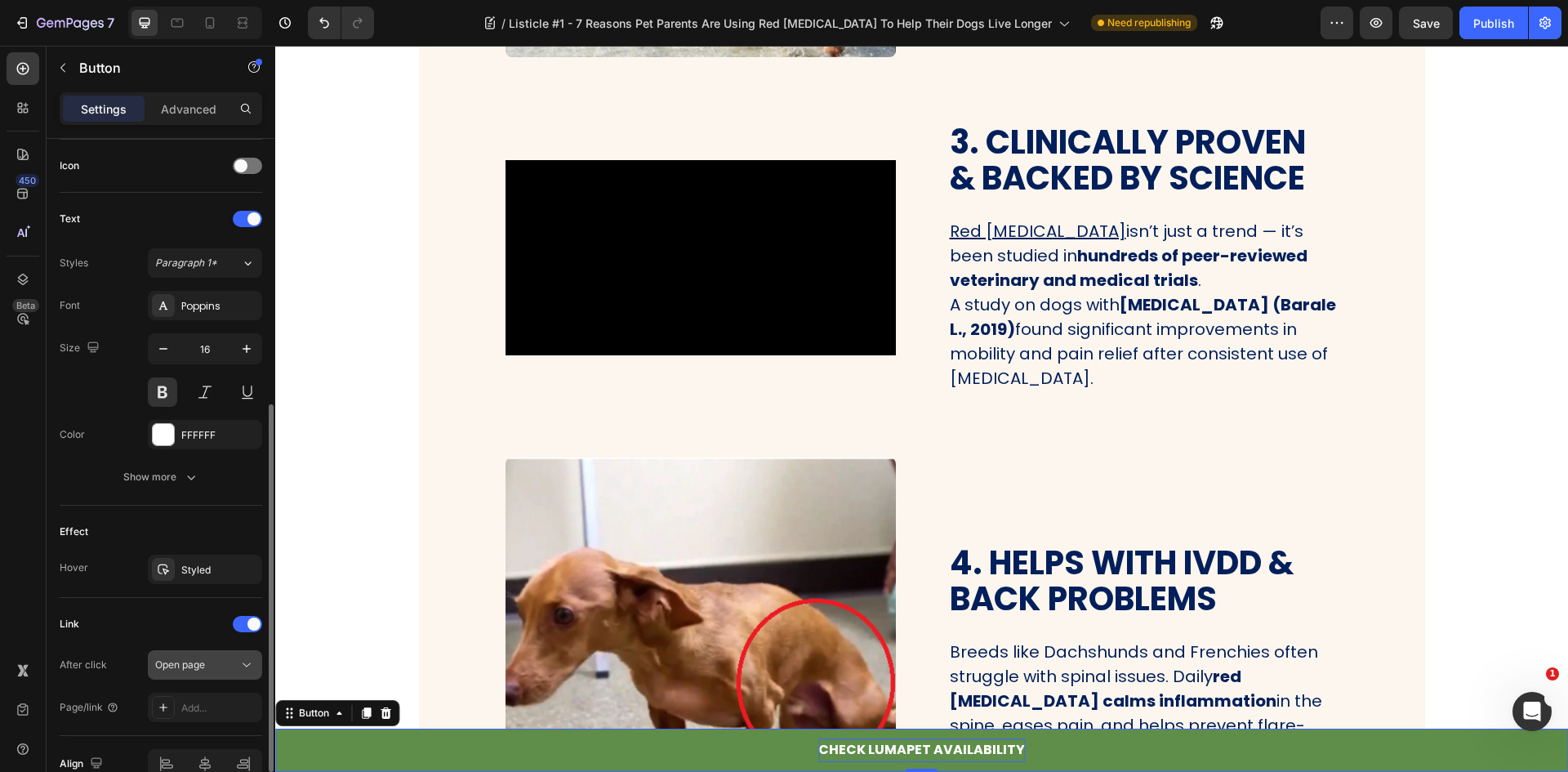
click at [228, 655] on button "Open page" at bounding box center [204, 664] width 114 height 29
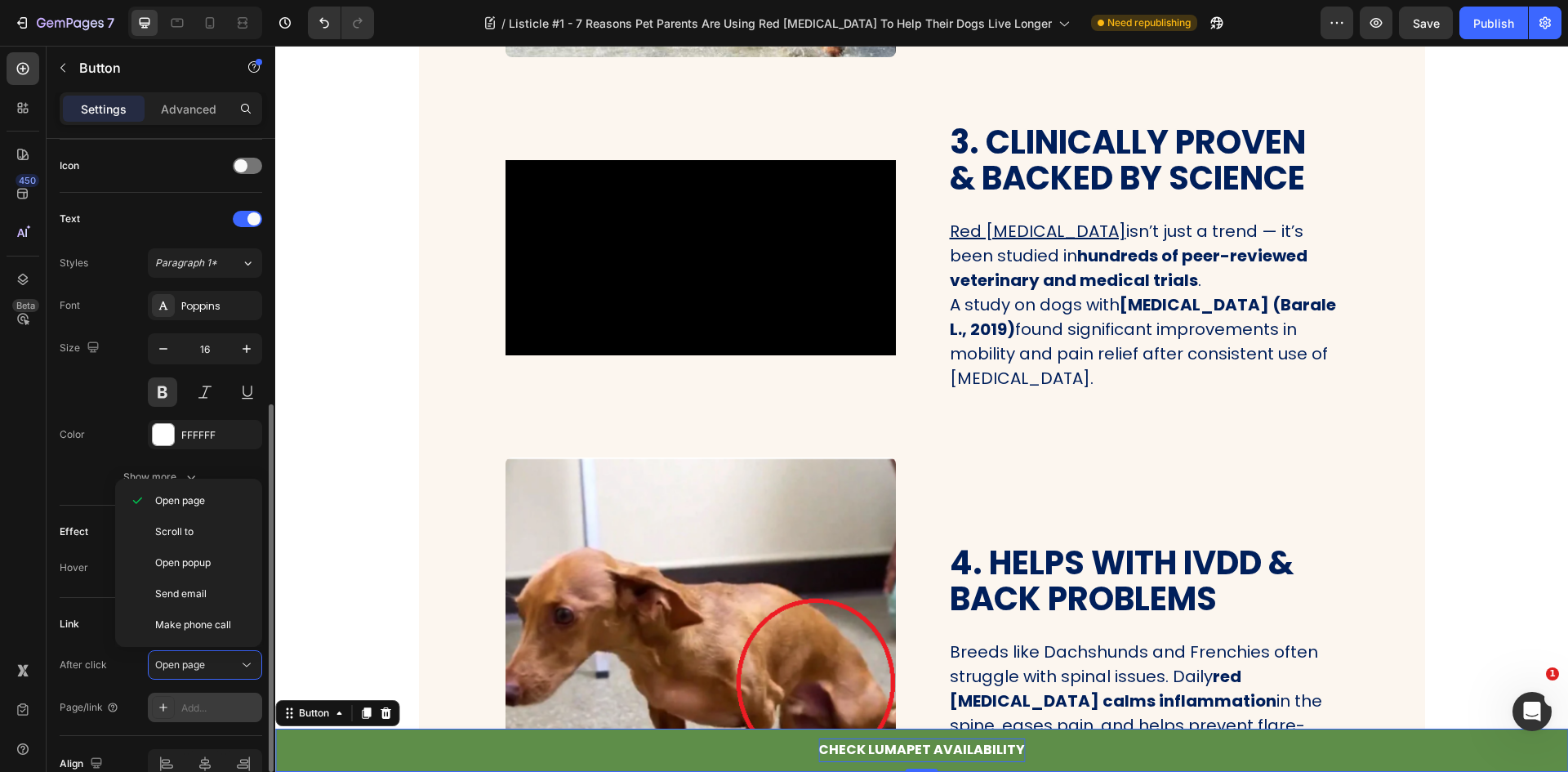
click at [207, 696] on div "Add..." at bounding box center [204, 707] width 114 height 29
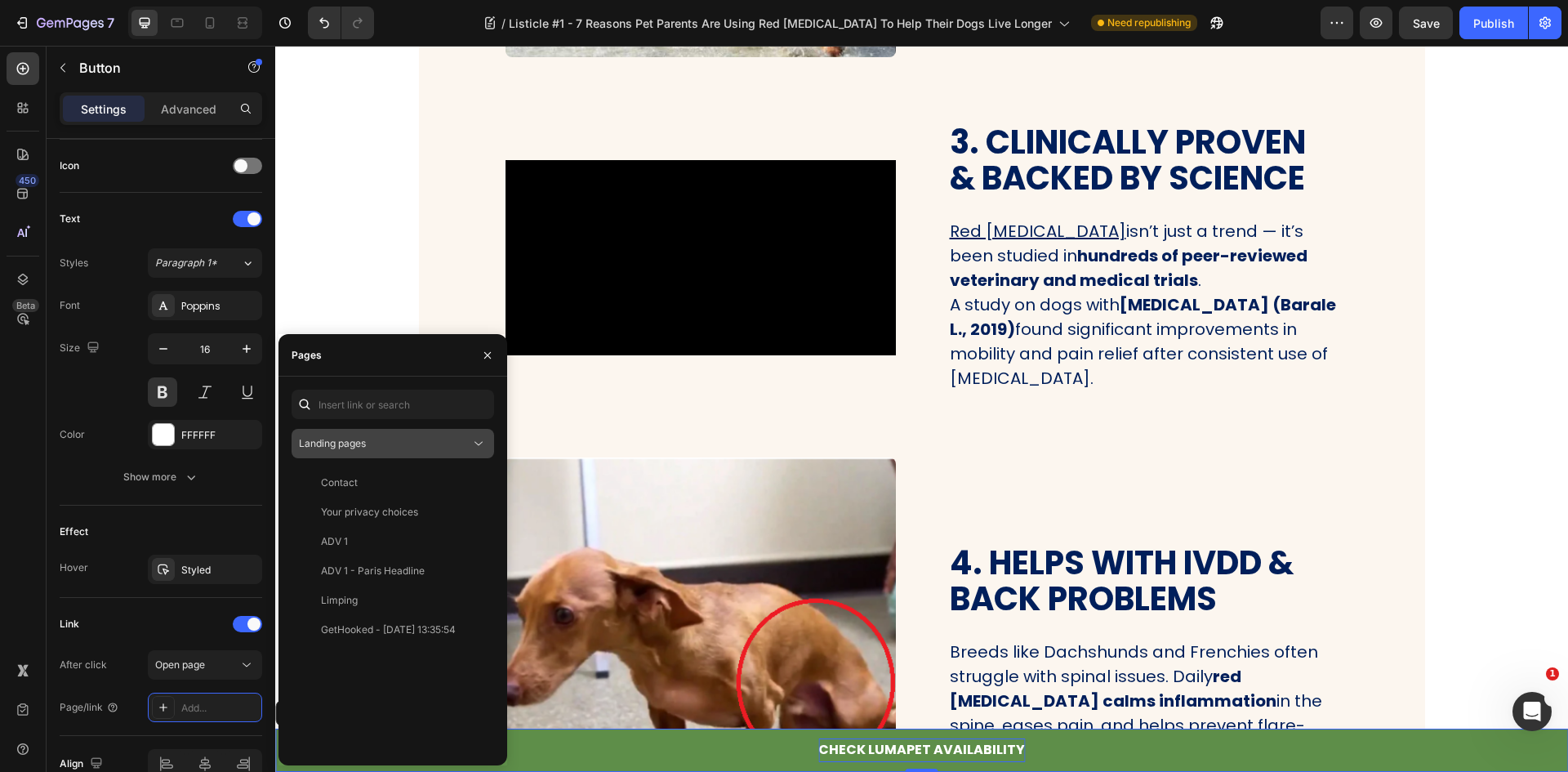
click at [371, 446] on div "Landing pages" at bounding box center [385, 444] width 172 height 15
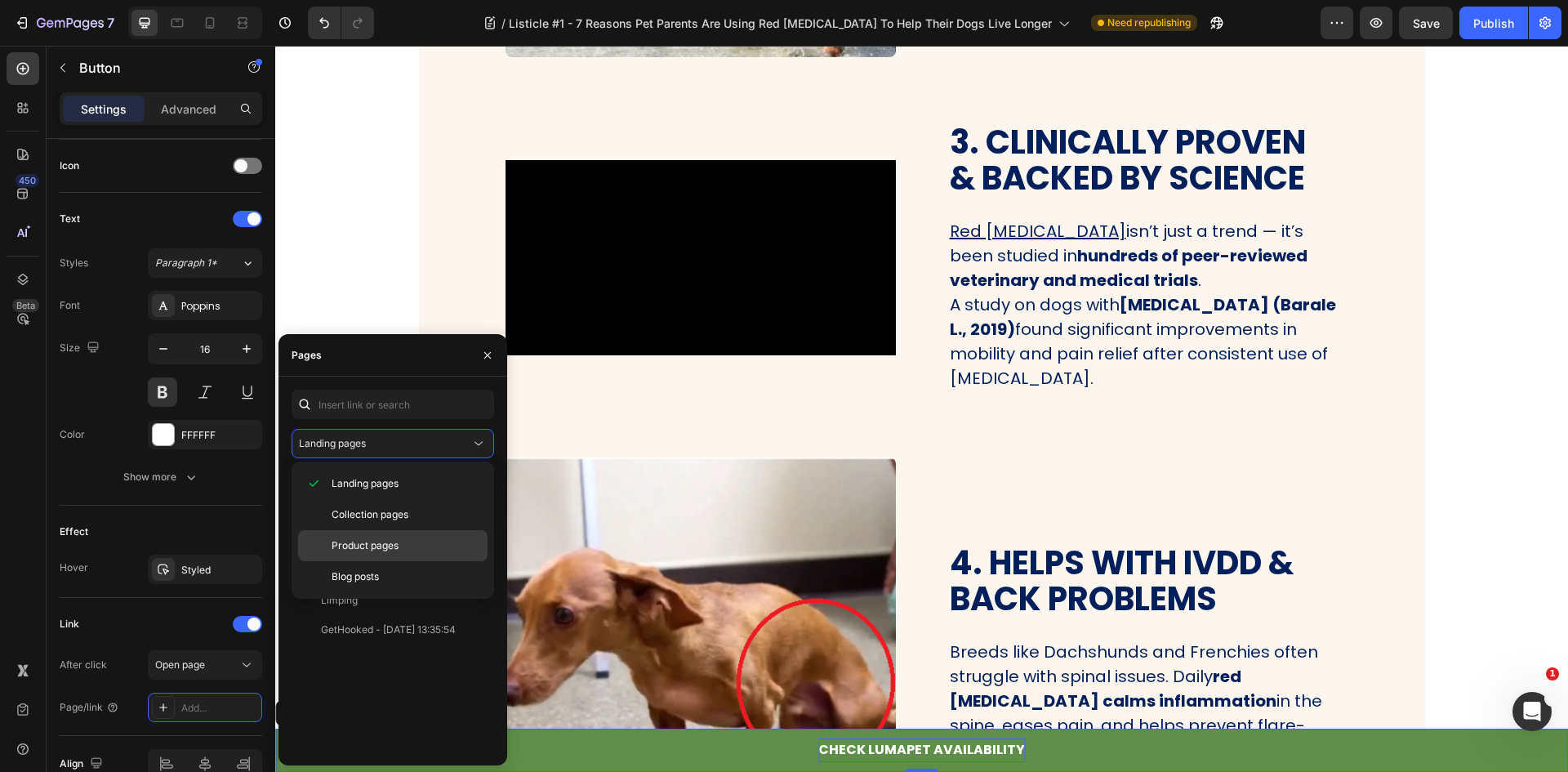
click at [364, 542] on span "Product pages" at bounding box center [365, 546] width 67 height 15
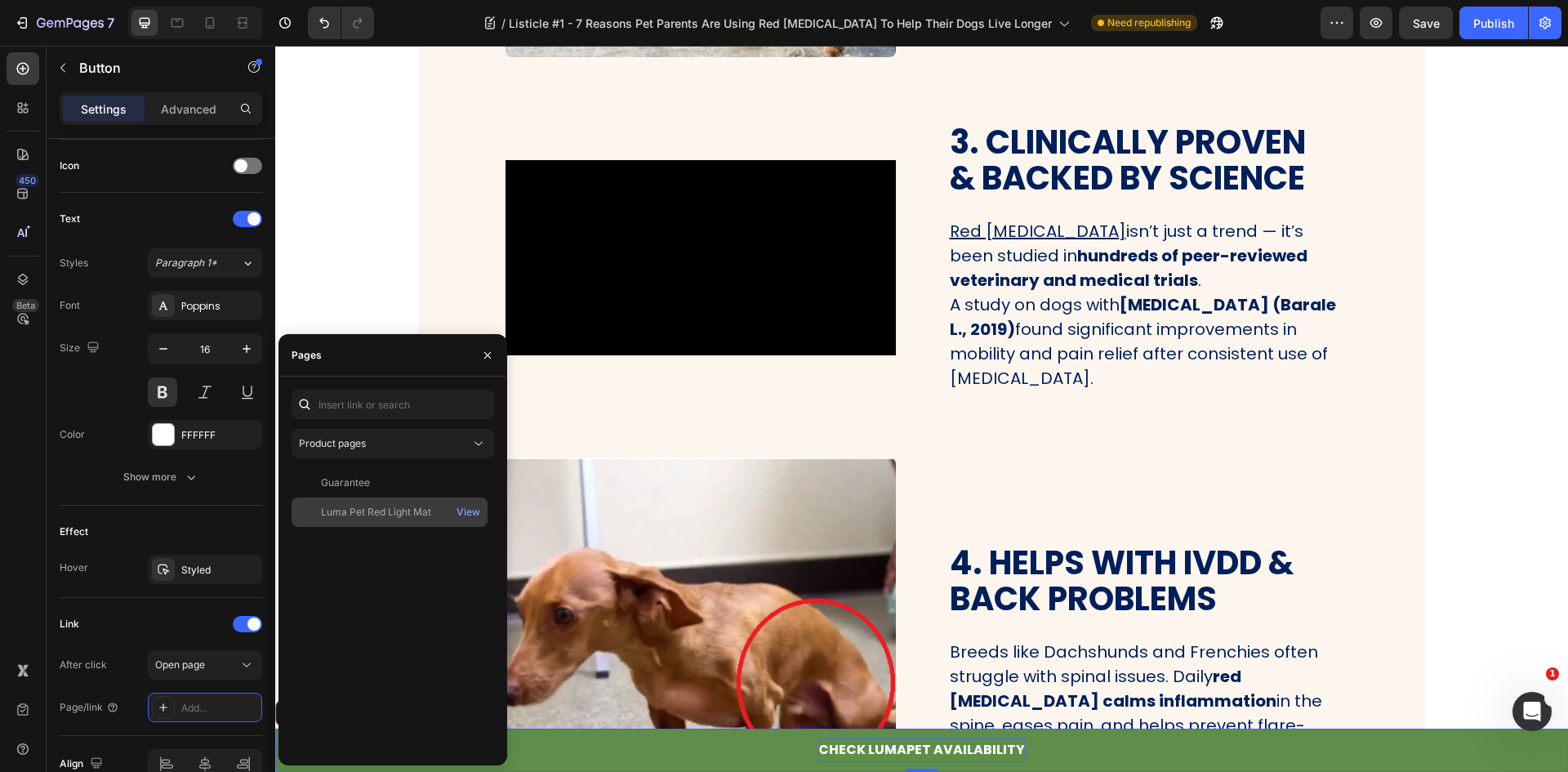
click at [362, 509] on div "Luma Pet Red Light Mat" at bounding box center [376, 512] width 110 height 15
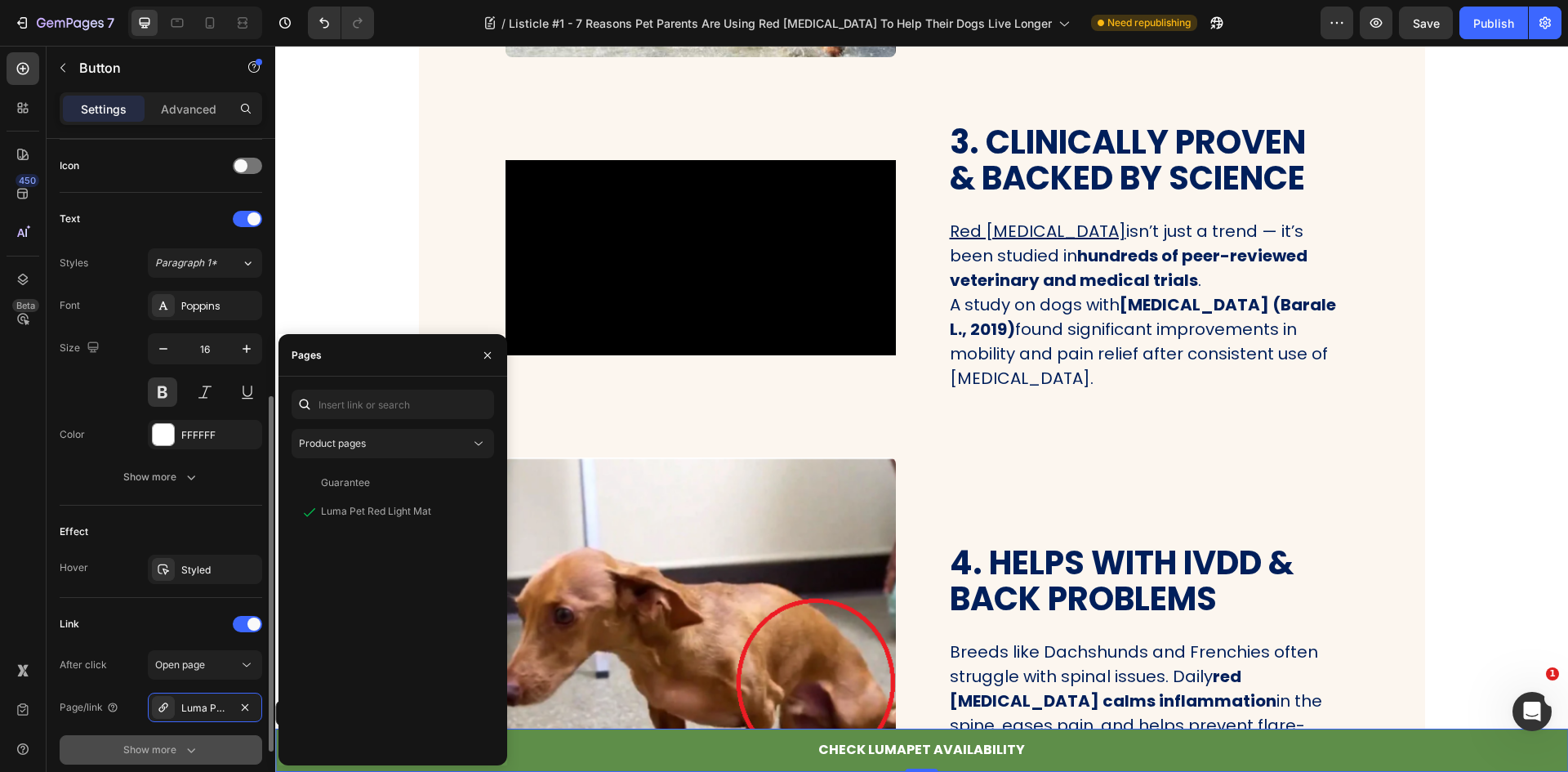
scroll to position [619, 0]
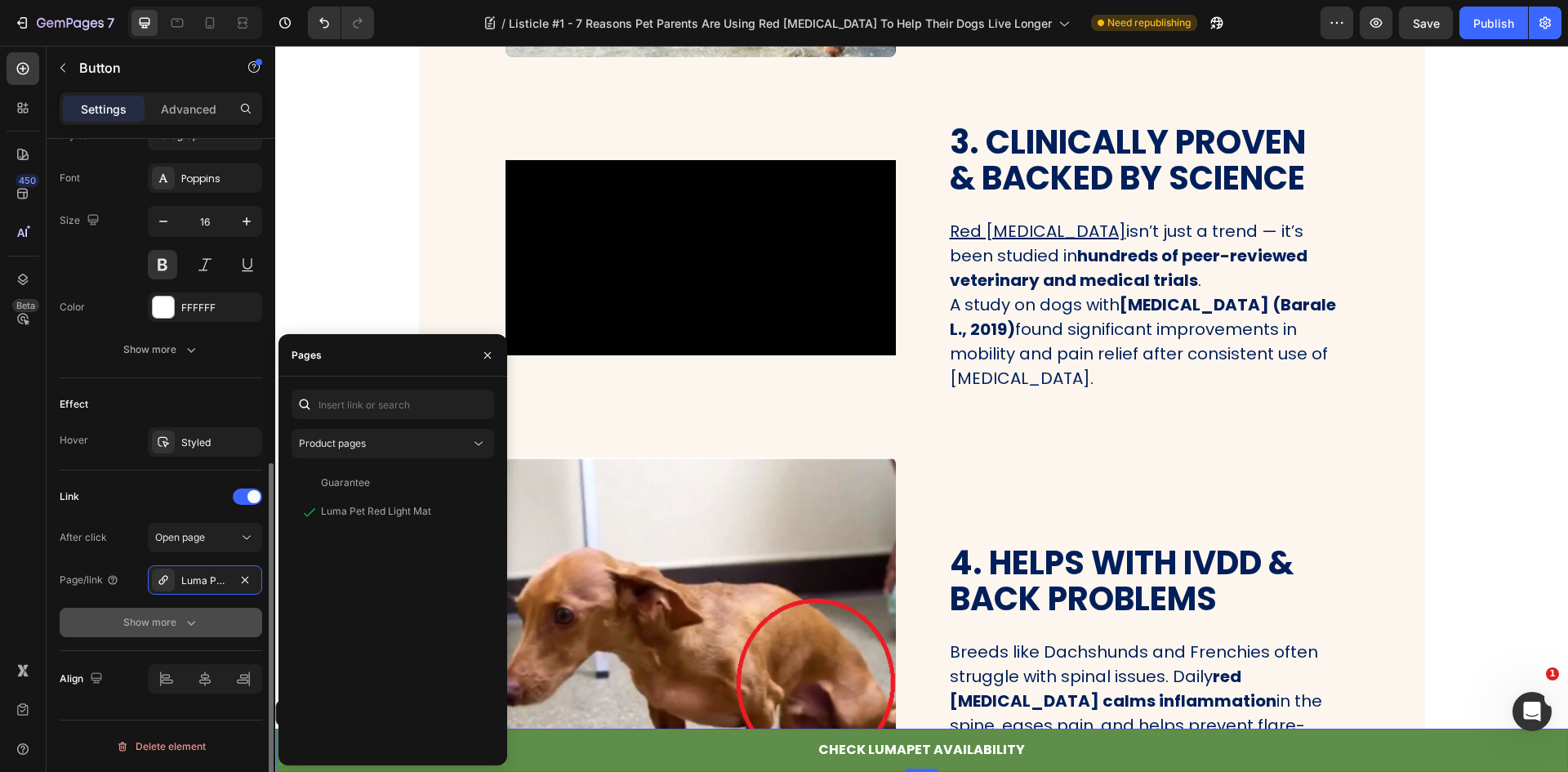
click at [175, 617] on div "Show more" at bounding box center [161, 623] width 76 height 17
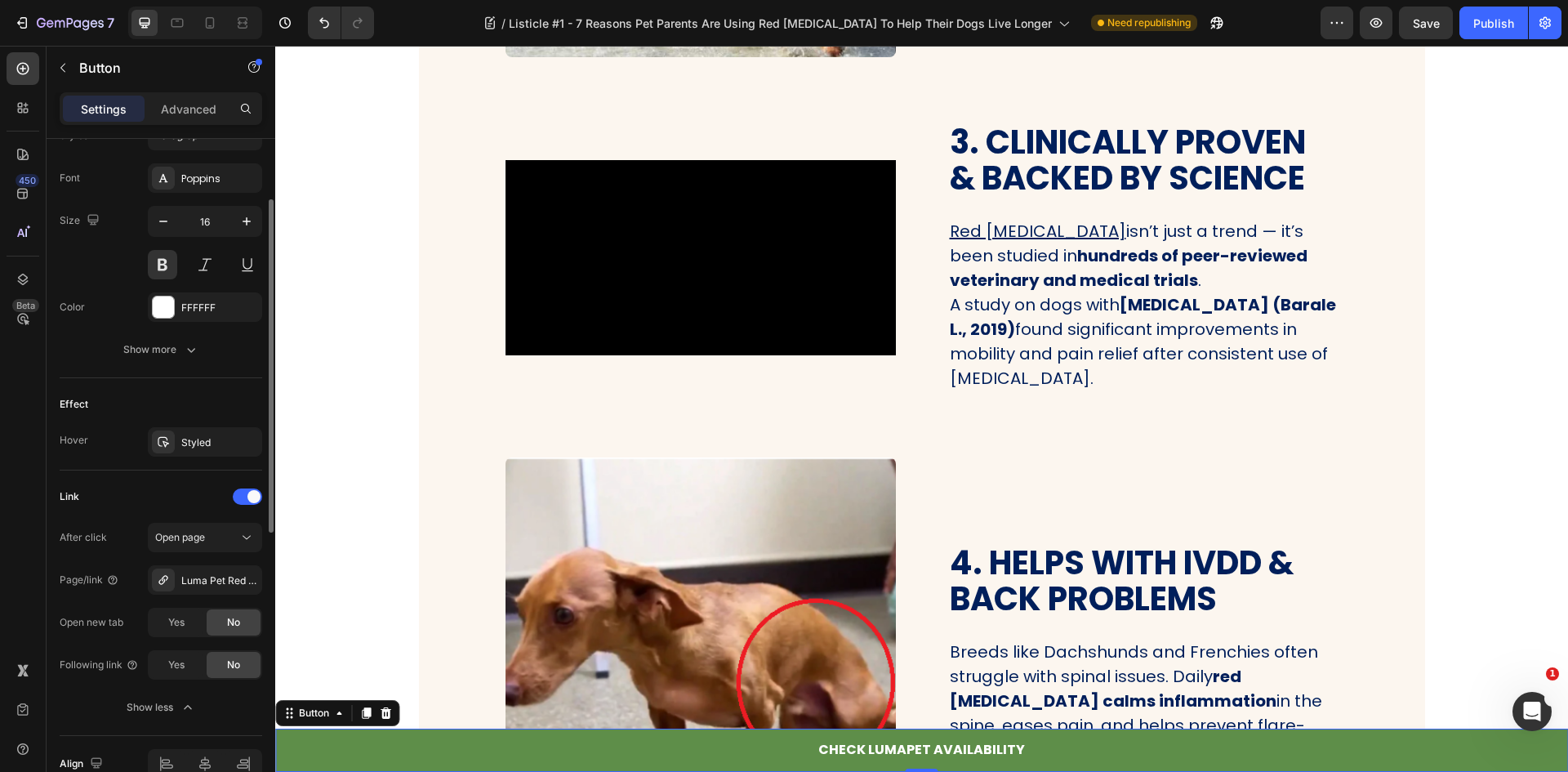
scroll to position [374, 0]
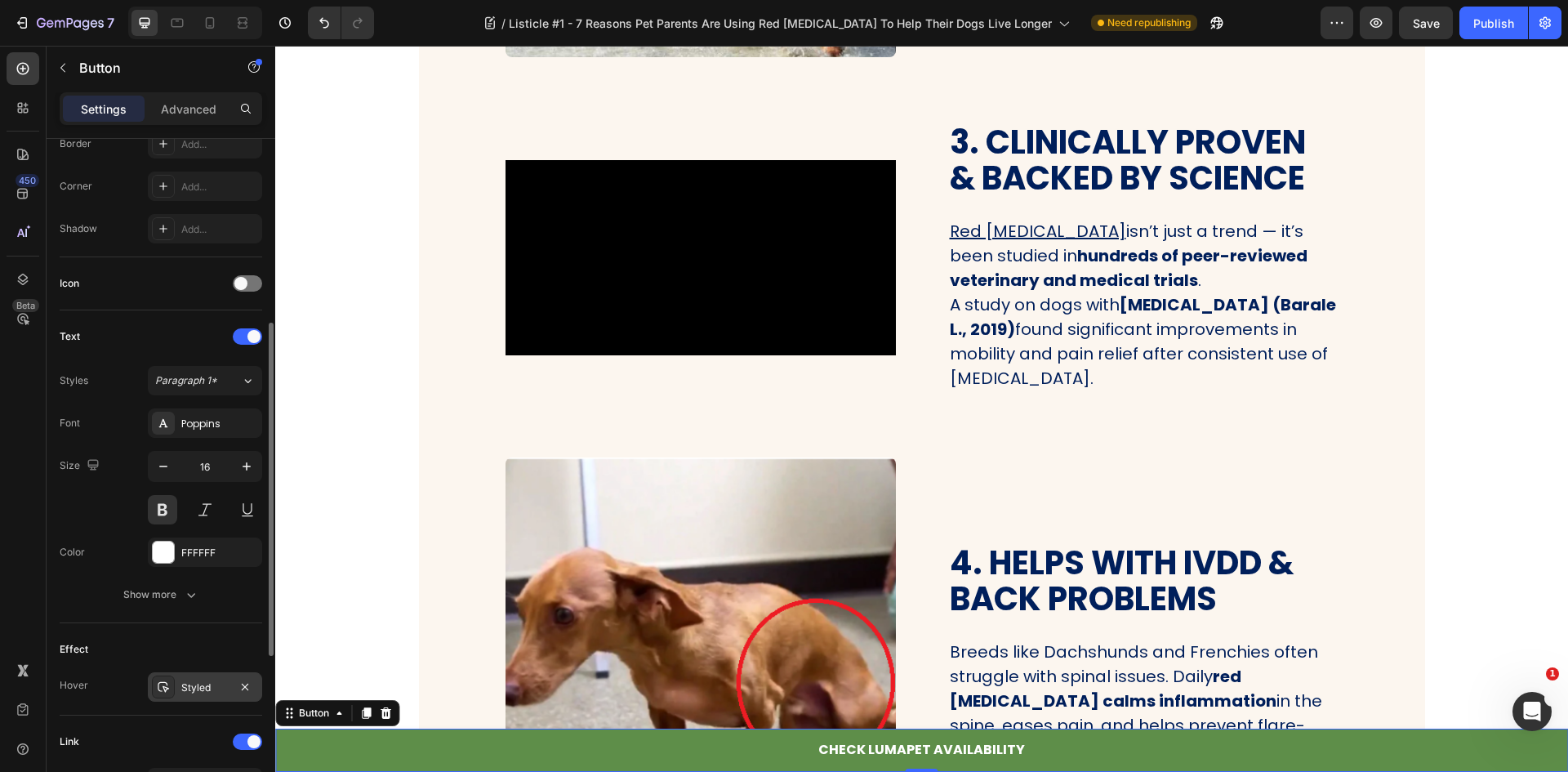
click at [188, 680] on div "Styled" at bounding box center [204, 688] width 48 height 15
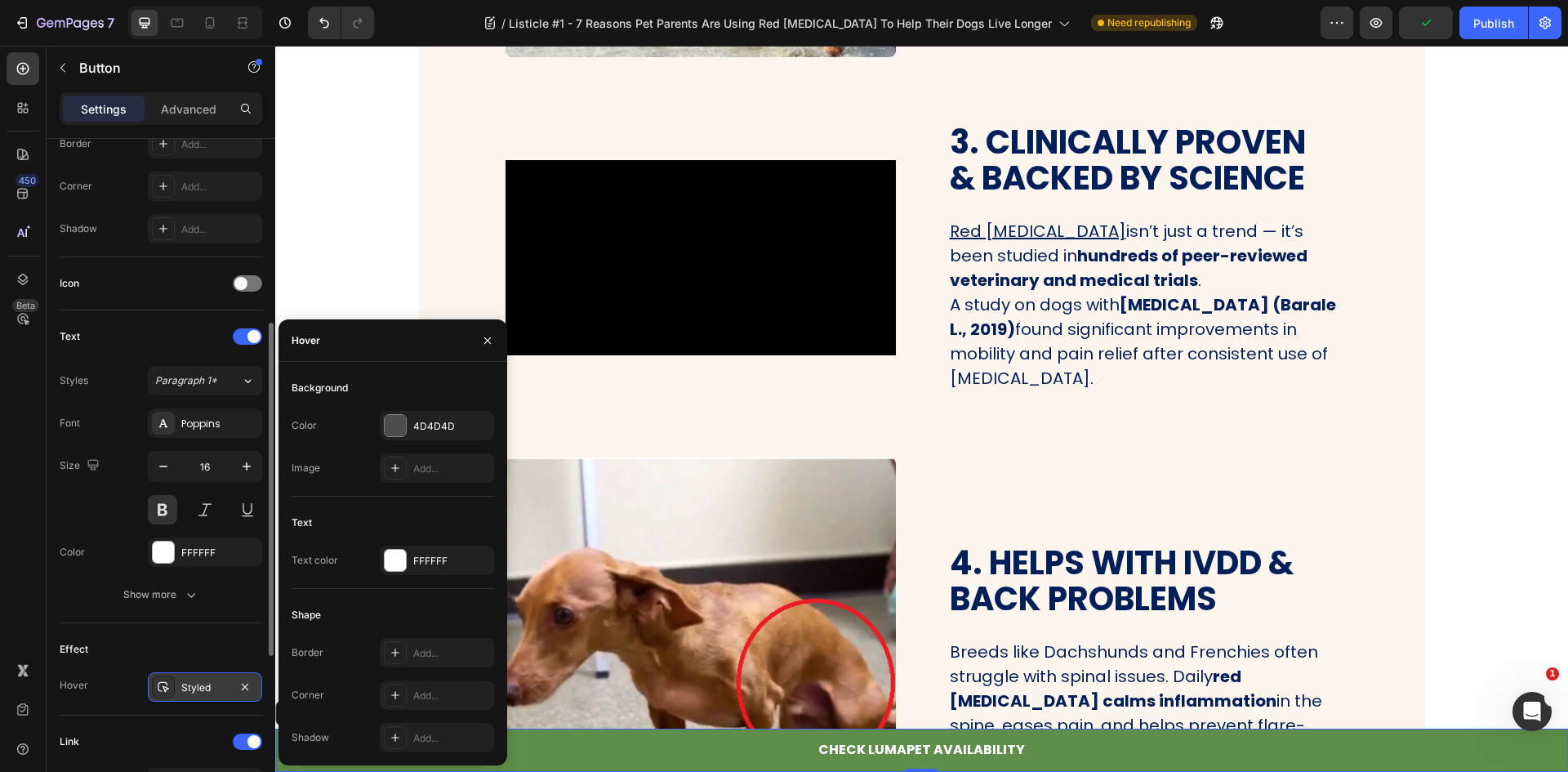
click at [188, 681] on div "Styled" at bounding box center [204, 688] width 48 height 15
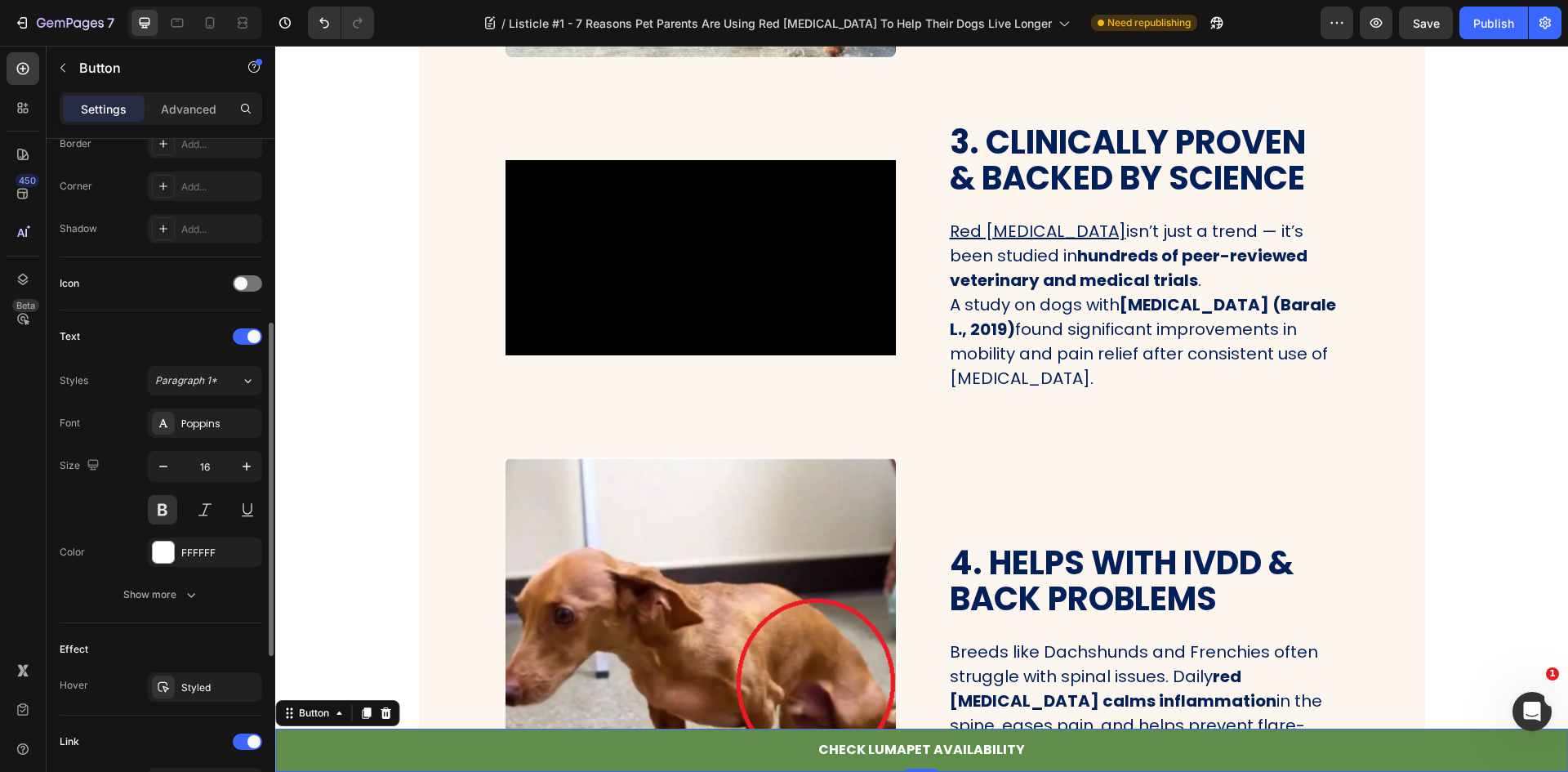
click at [191, 669] on div "Effect Hover Styled" at bounding box center [161, 669] width 203 height 93
click at [186, 681] on div "Styled" at bounding box center [204, 688] width 48 height 15
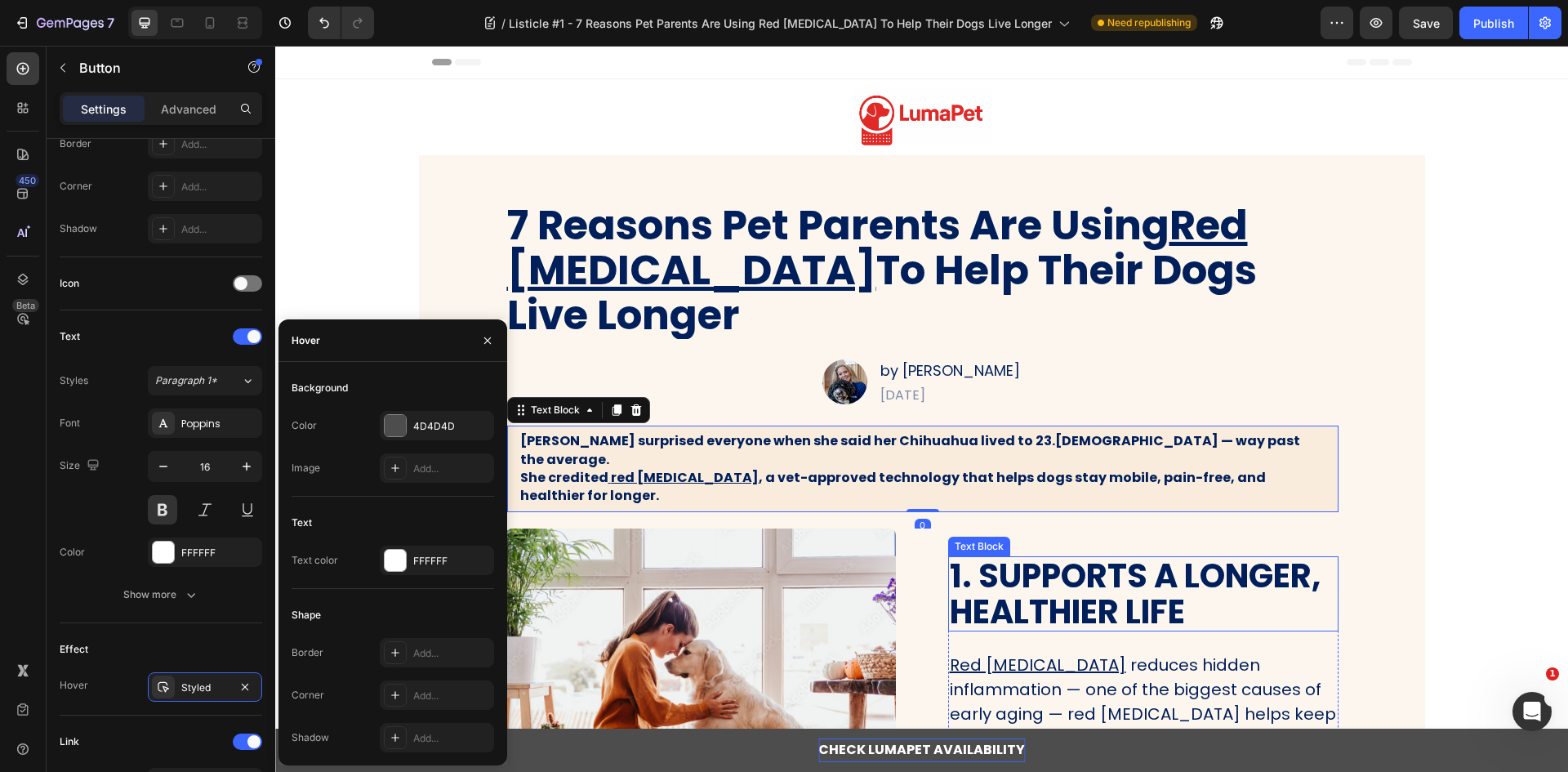
scroll to position [0, 0]
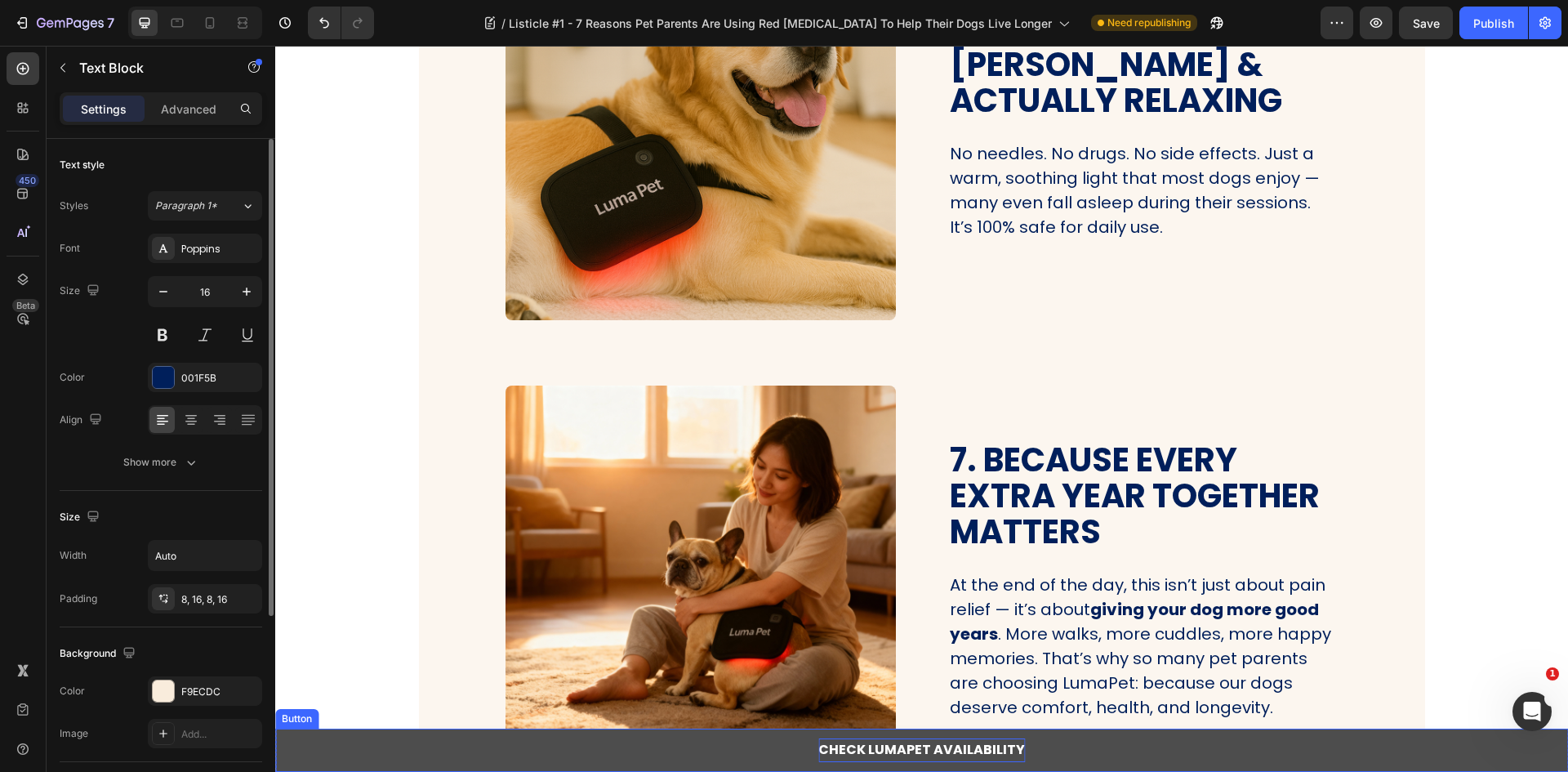
drag, startPoint x: 973, startPoint y: 608, endPoint x: 985, endPoint y: 744, distance: 136.5
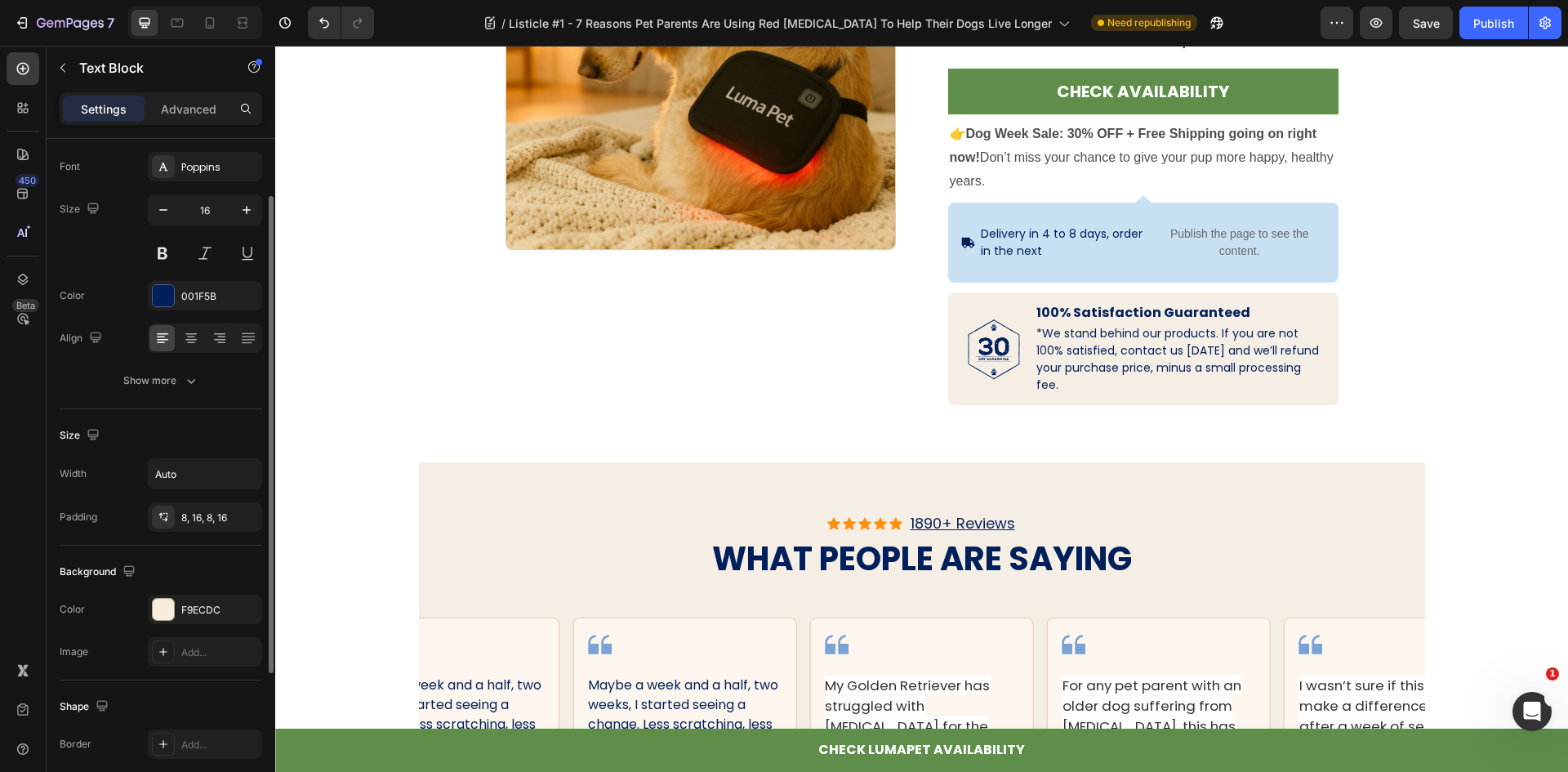
scroll to position [3937, 0]
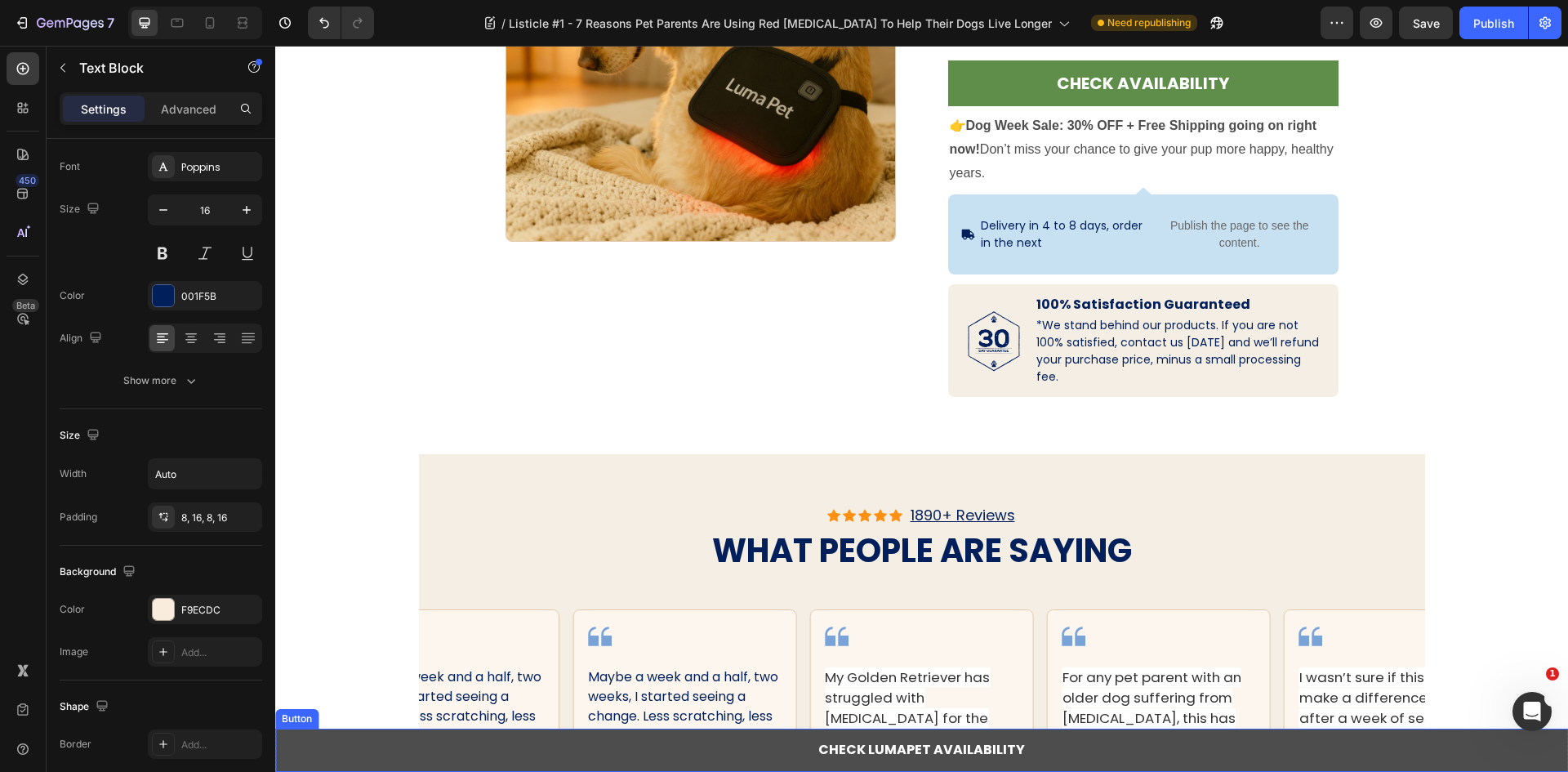
click at [396, 756] on link "CHECK LUMAPET AVAILABILITY" at bounding box center [921, 750] width 1293 height 43
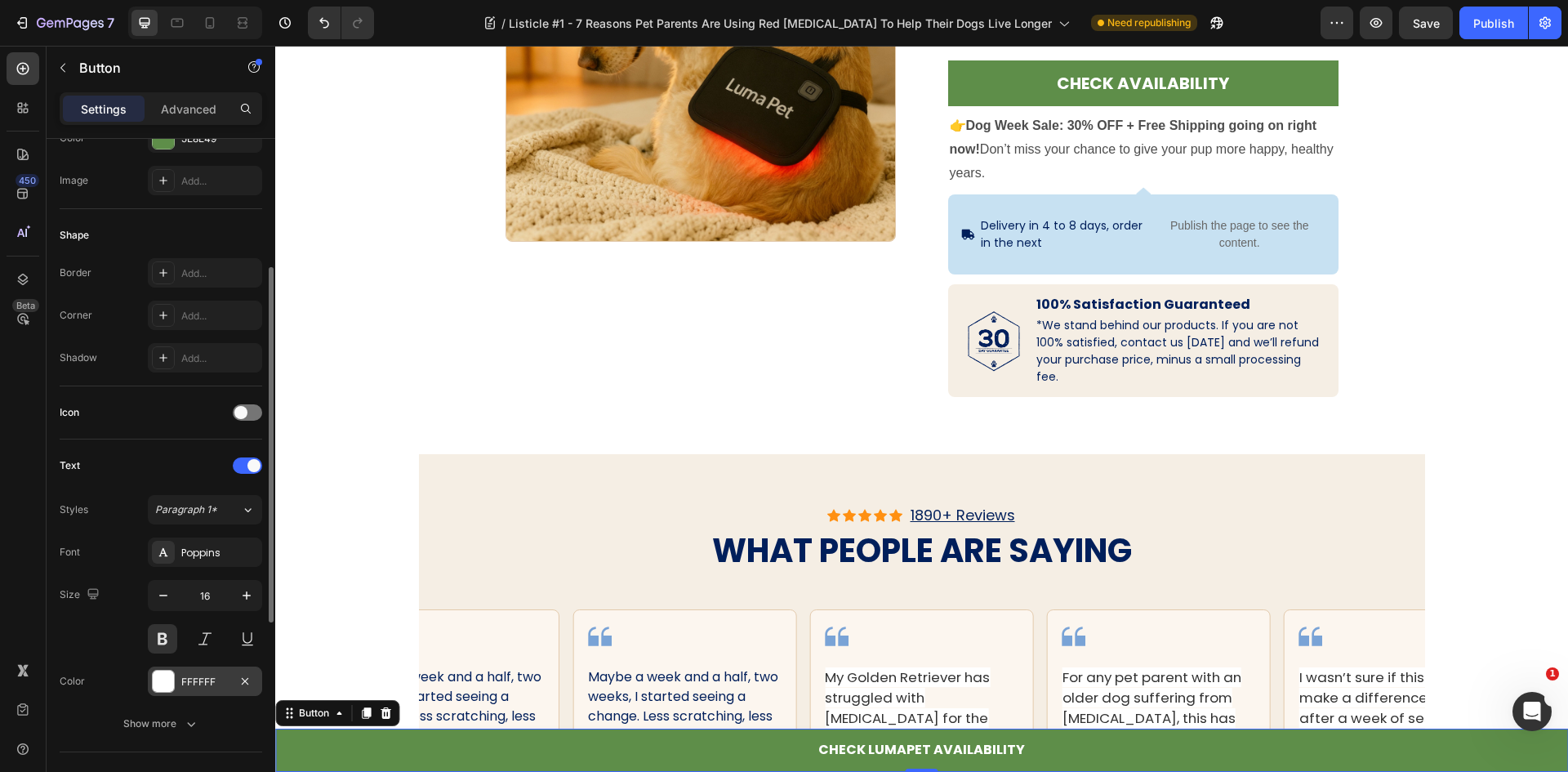
scroll to position [490, 0]
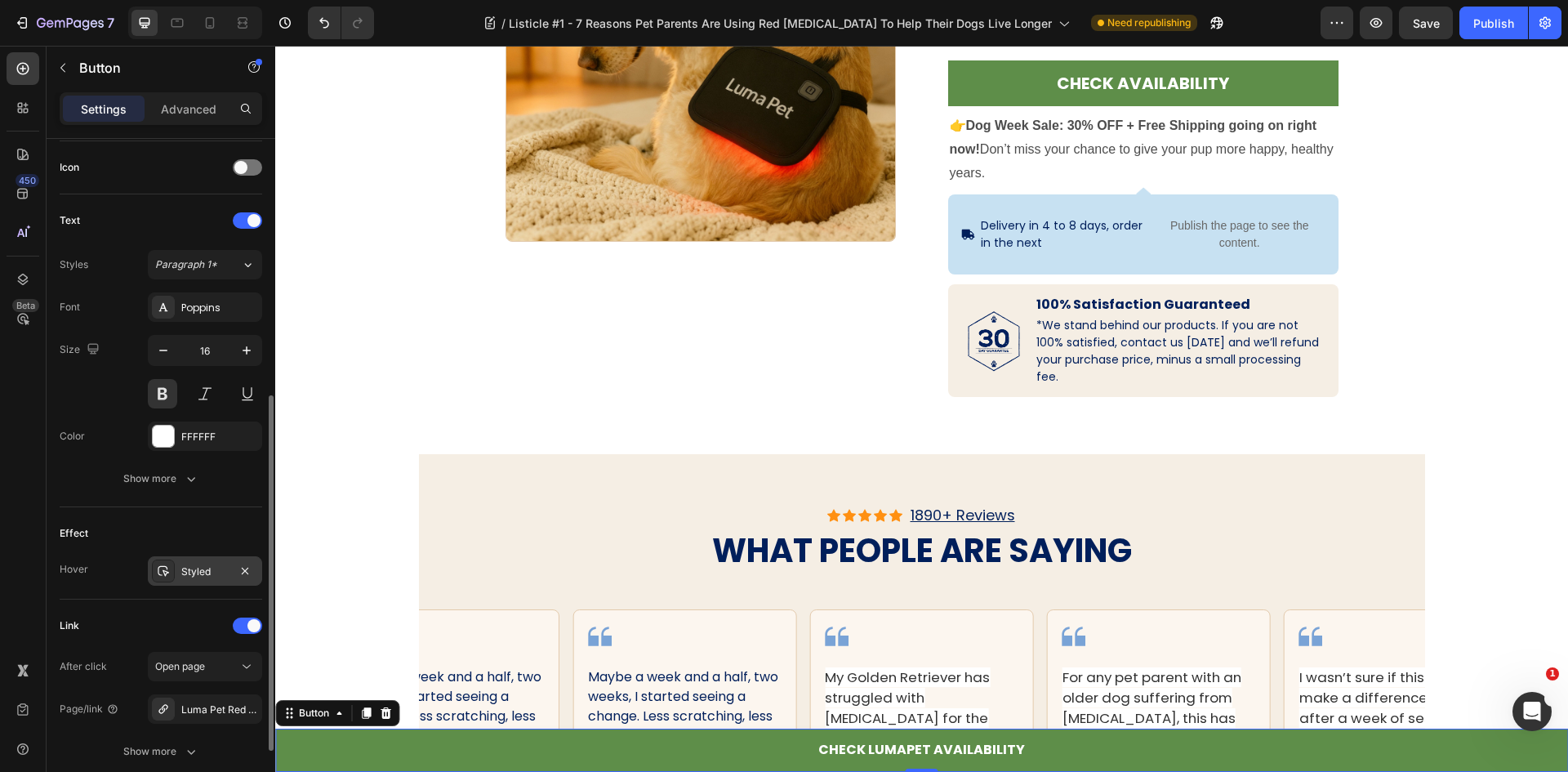
click at [182, 572] on div "Styled" at bounding box center [204, 572] width 48 height 15
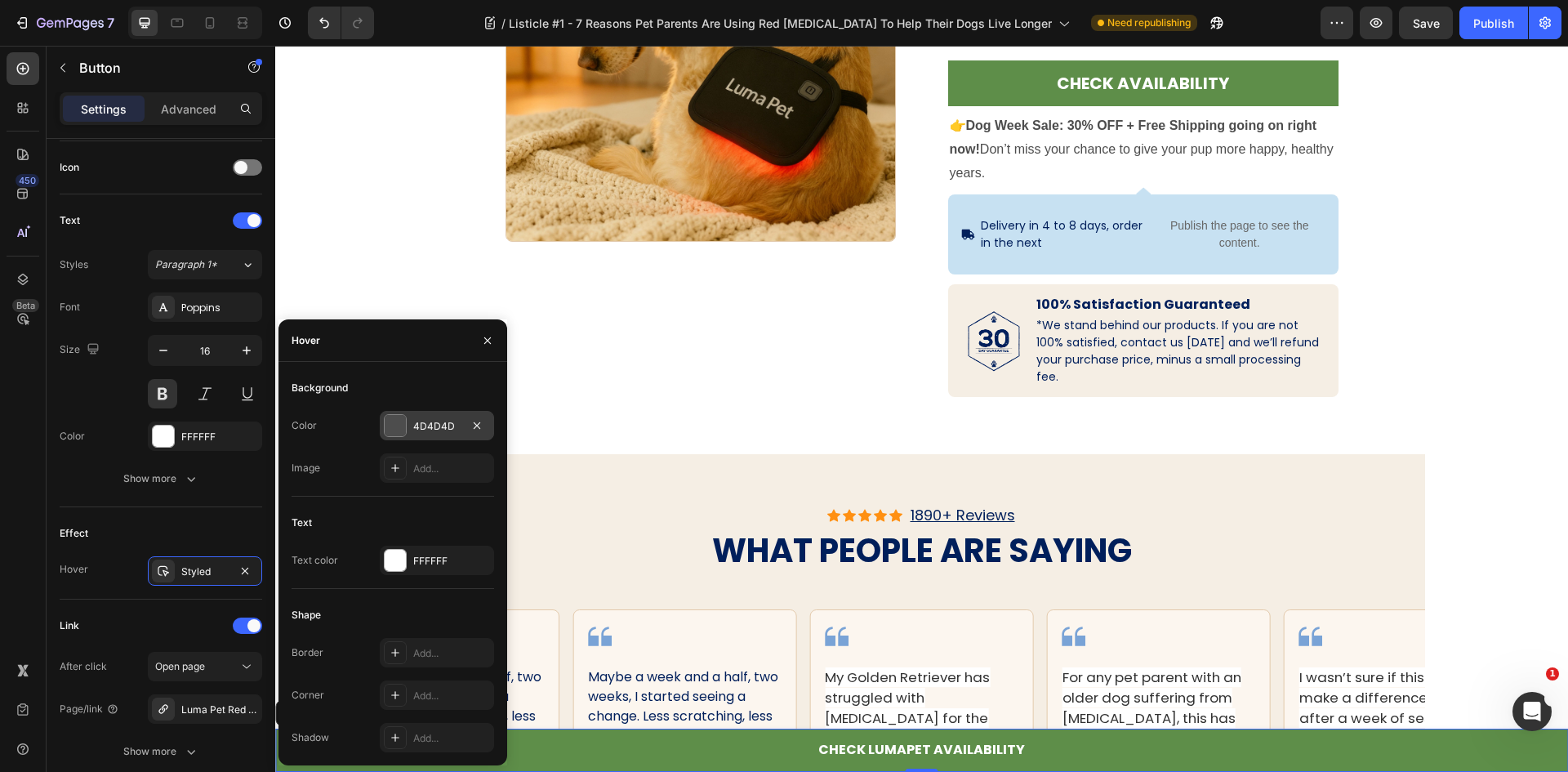
click at [387, 423] on div at bounding box center [394, 425] width 21 height 21
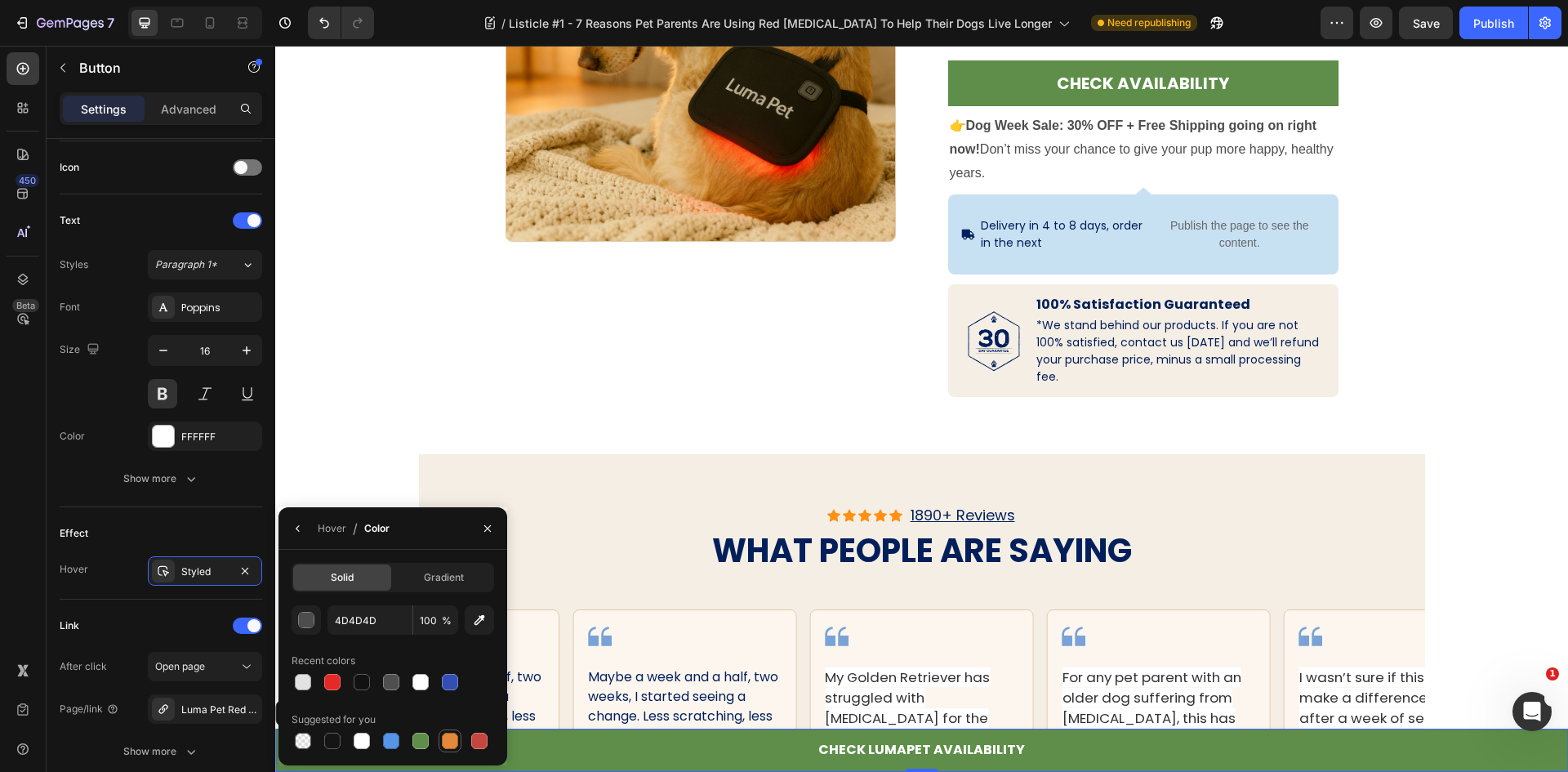
click at [441, 740] on div at bounding box center [450, 741] width 20 height 20
click at [416, 737] on div at bounding box center [421, 741] width 17 height 17
click at [308, 621] on div "button" at bounding box center [308, 621] width 17 height 17
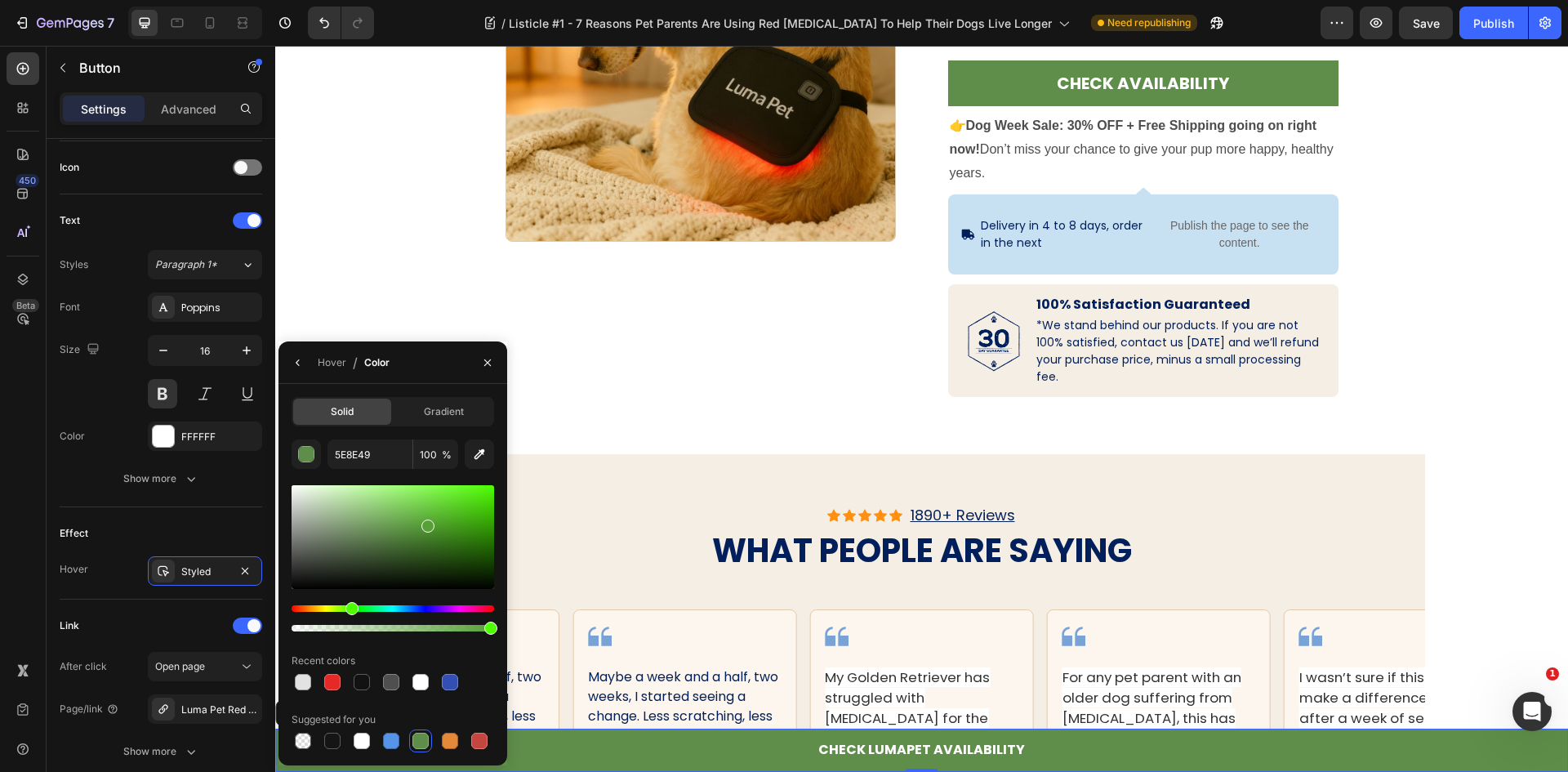
drag, startPoint x: 391, startPoint y: 539, endPoint x: 434, endPoint y: 519, distance: 47.4
click at [434, 519] on div at bounding box center [428, 526] width 13 height 13
drag, startPoint x: 433, startPoint y: 518, endPoint x: 398, endPoint y: 570, distance: 62.7
click at [398, 570] on div at bounding box center [399, 574] width 13 height 13
drag, startPoint x: 388, startPoint y: 567, endPoint x: 383, endPoint y: 531, distance: 36.3
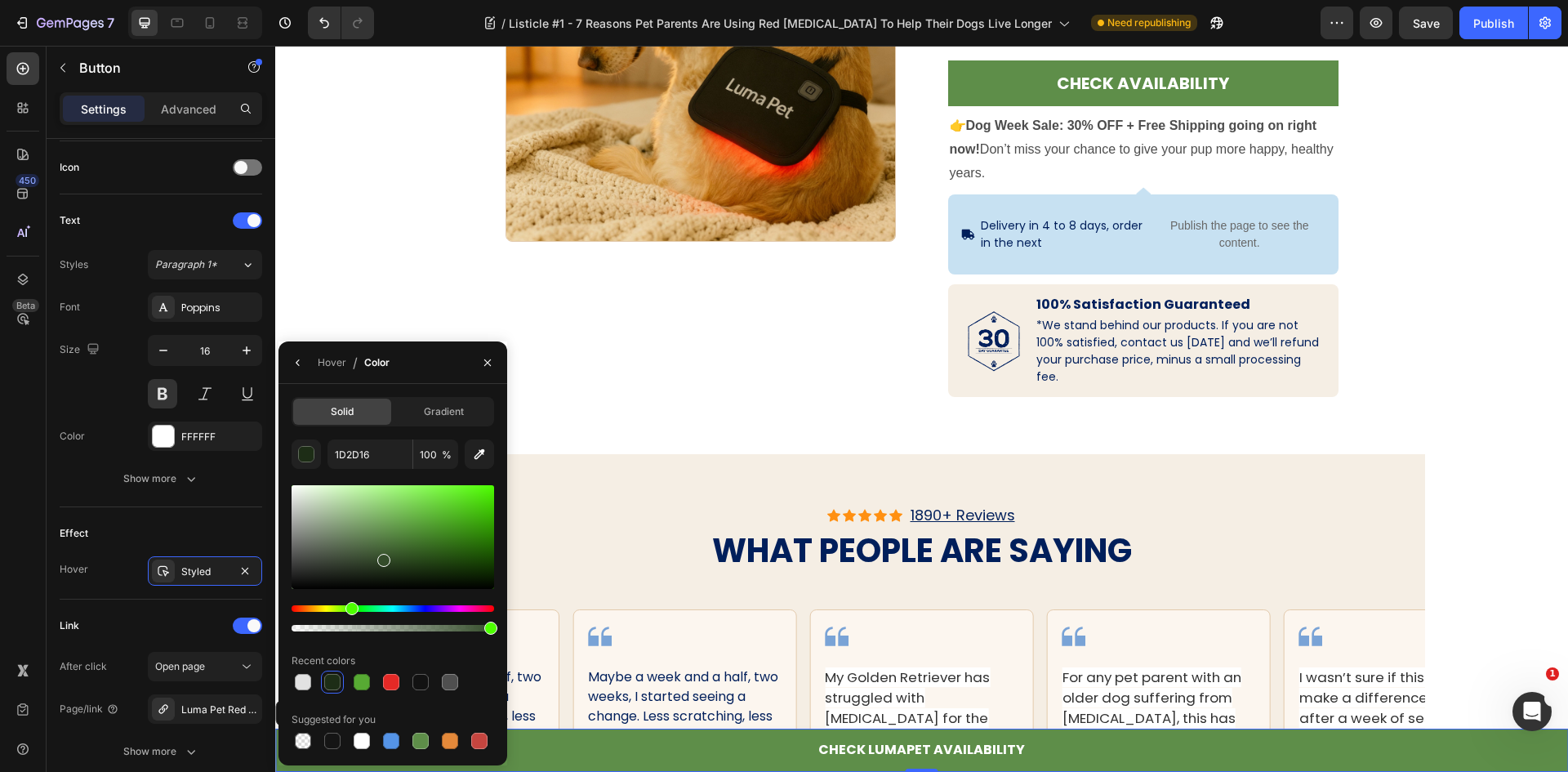
click at [383, 531] on div at bounding box center [393, 537] width 203 height 103
click at [388, 551] on div at bounding box center [393, 537] width 203 height 103
click at [401, 551] on div at bounding box center [393, 537] width 203 height 103
type input "395B2A"
click at [223, 510] on div "Effect Hover Styled" at bounding box center [161, 553] width 203 height 93
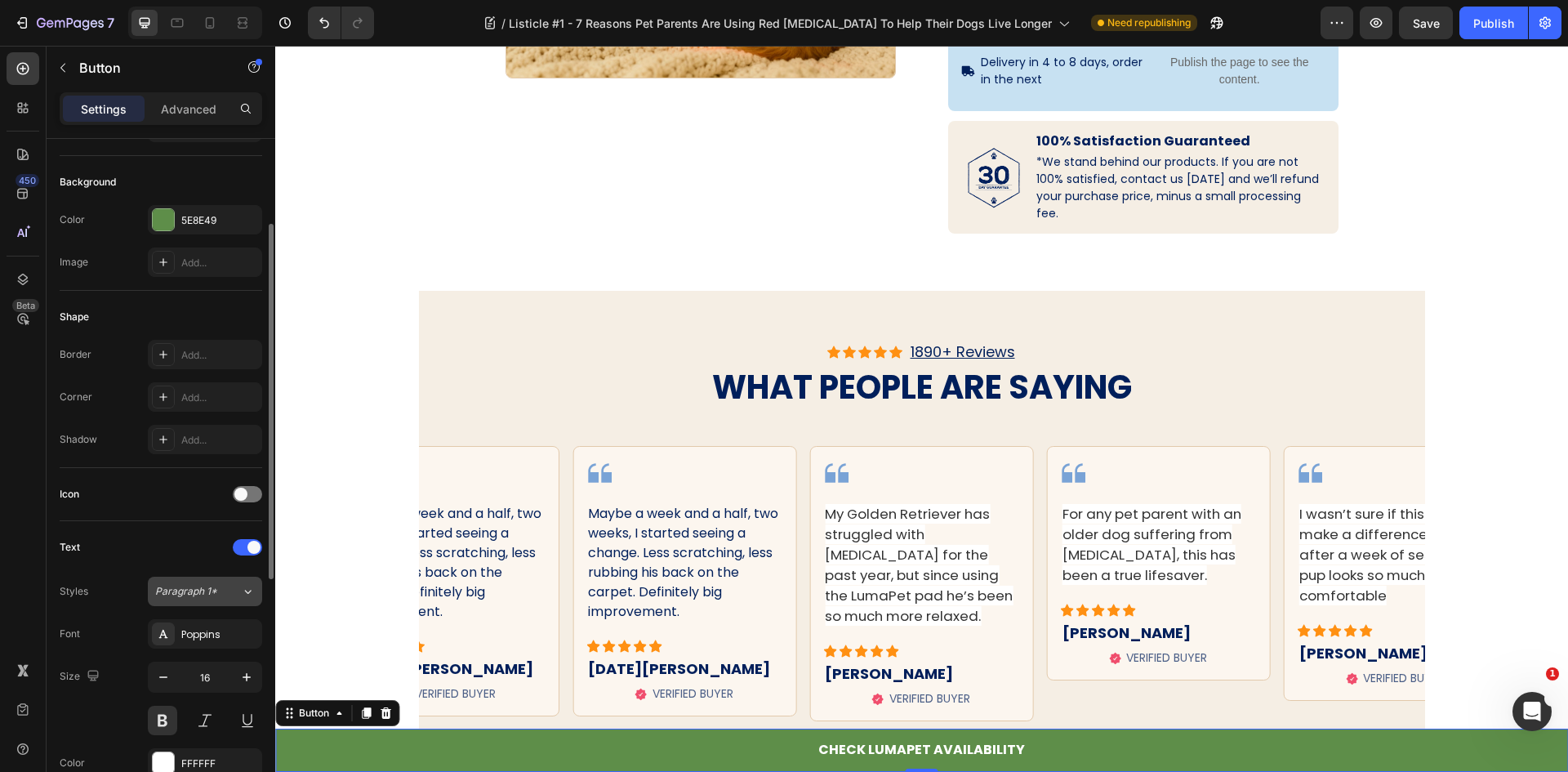
scroll to position [0, 0]
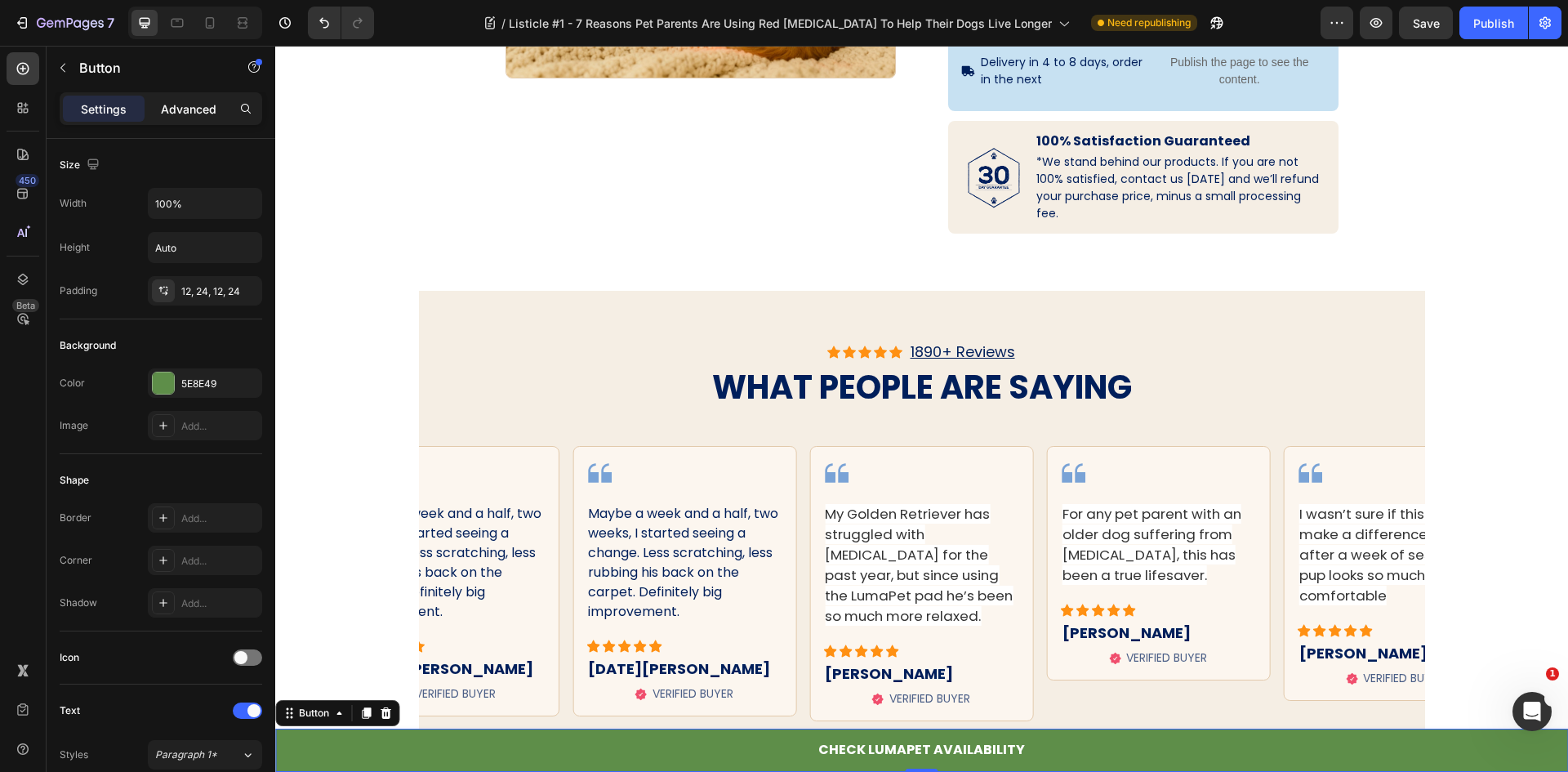
click at [181, 110] on p "Advanced" at bounding box center [188, 109] width 56 height 18
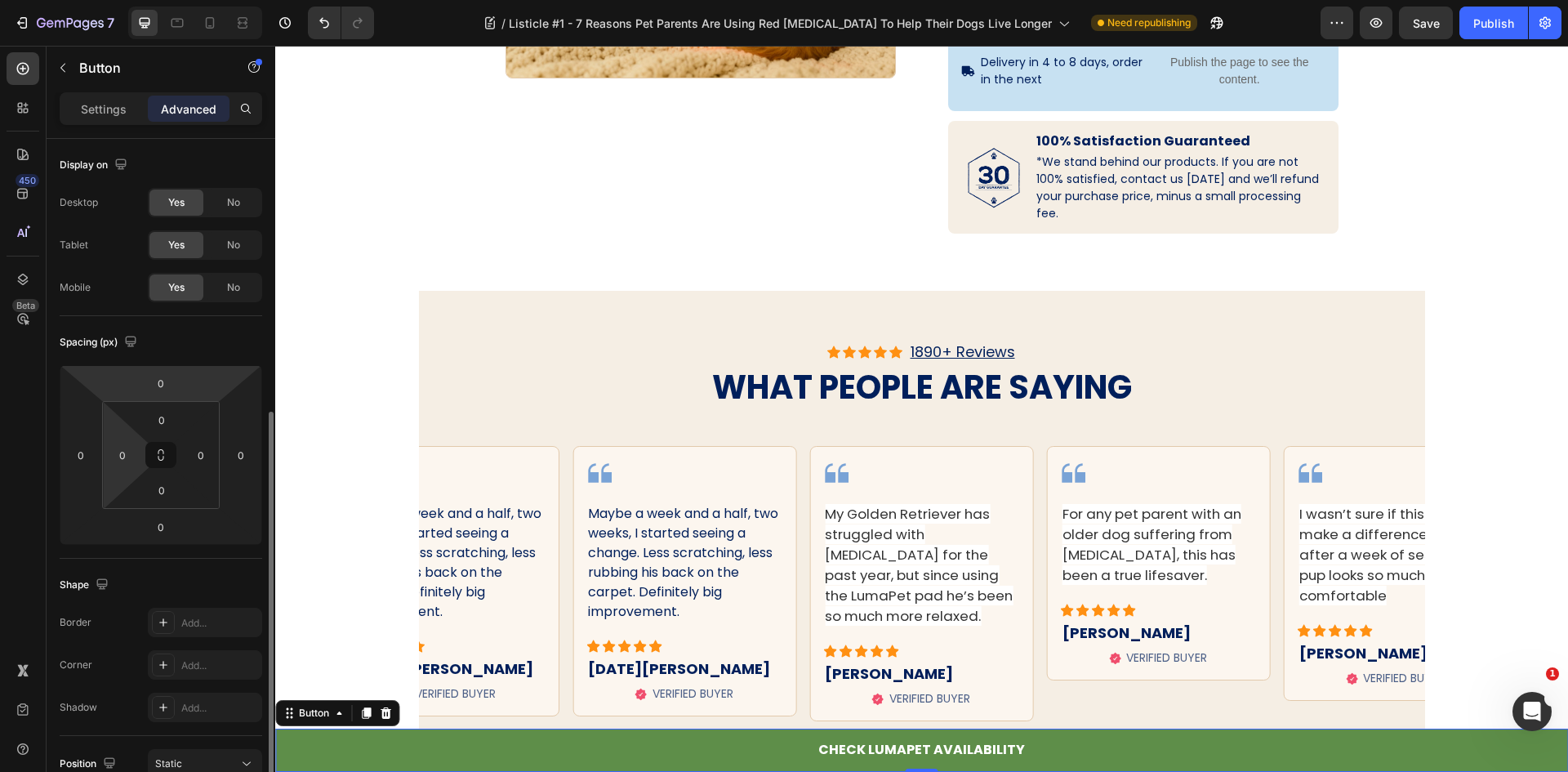
scroll to position [163, 0]
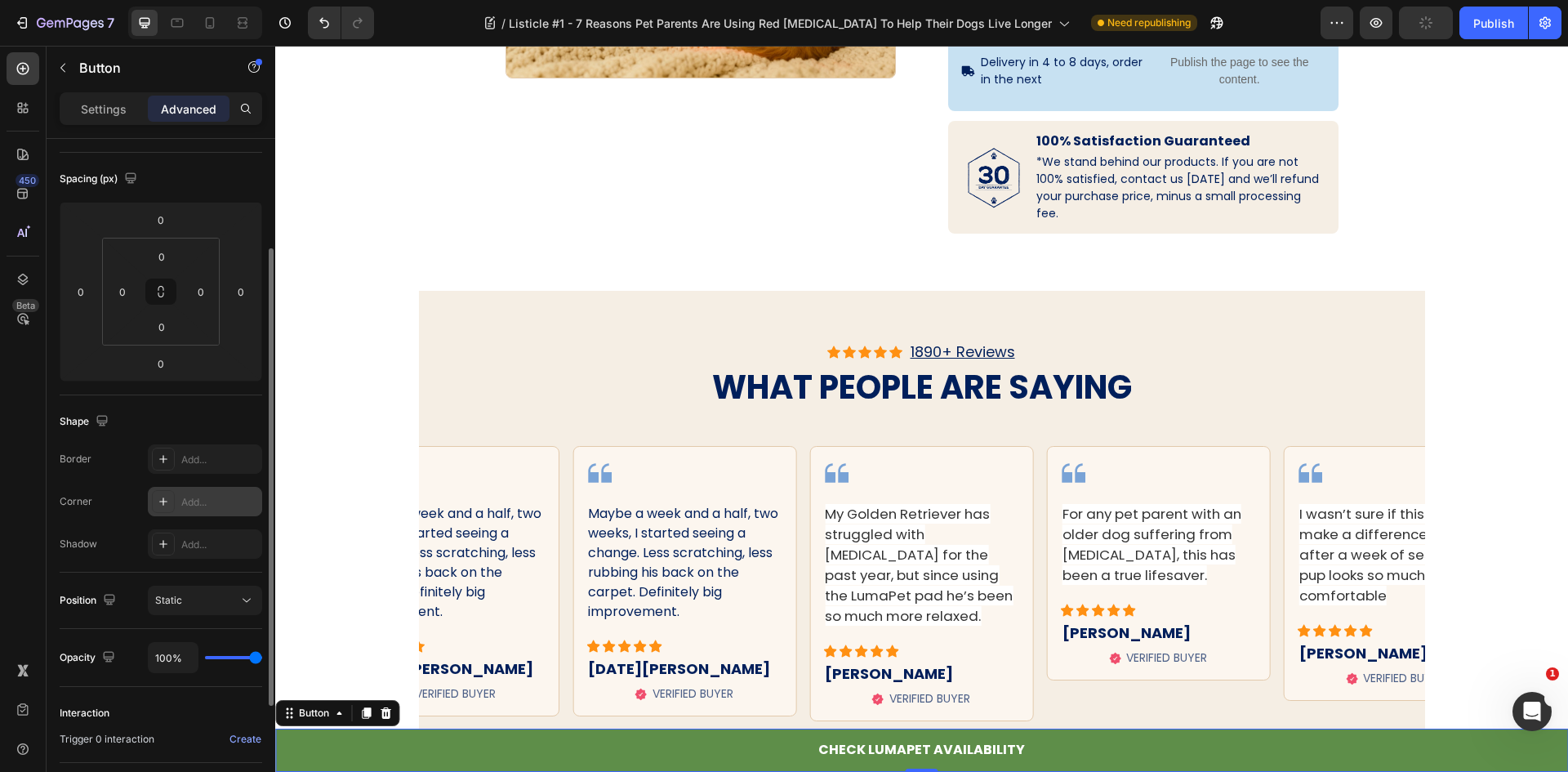
click at [198, 499] on div "Add..." at bounding box center [219, 503] width 77 height 15
click at [198, 499] on div "Round" at bounding box center [204, 503] width 48 height 15
click at [198, 501] on div "Round" at bounding box center [204, 503] width 48 height 15
click at [198, 495] on div "Round" at bounding box center [204, 503] width 48 height 15
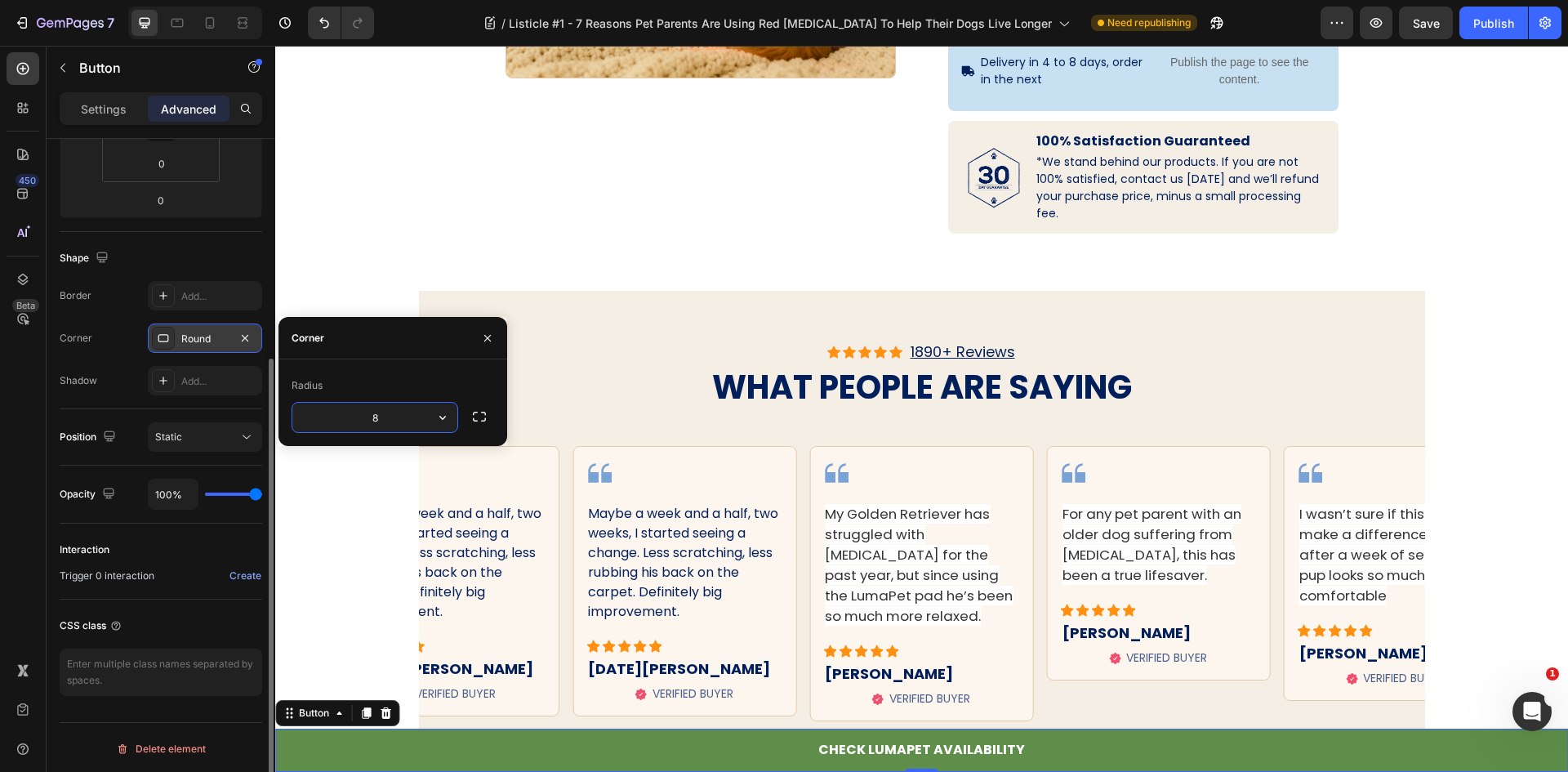
scroll to position [329, 0]
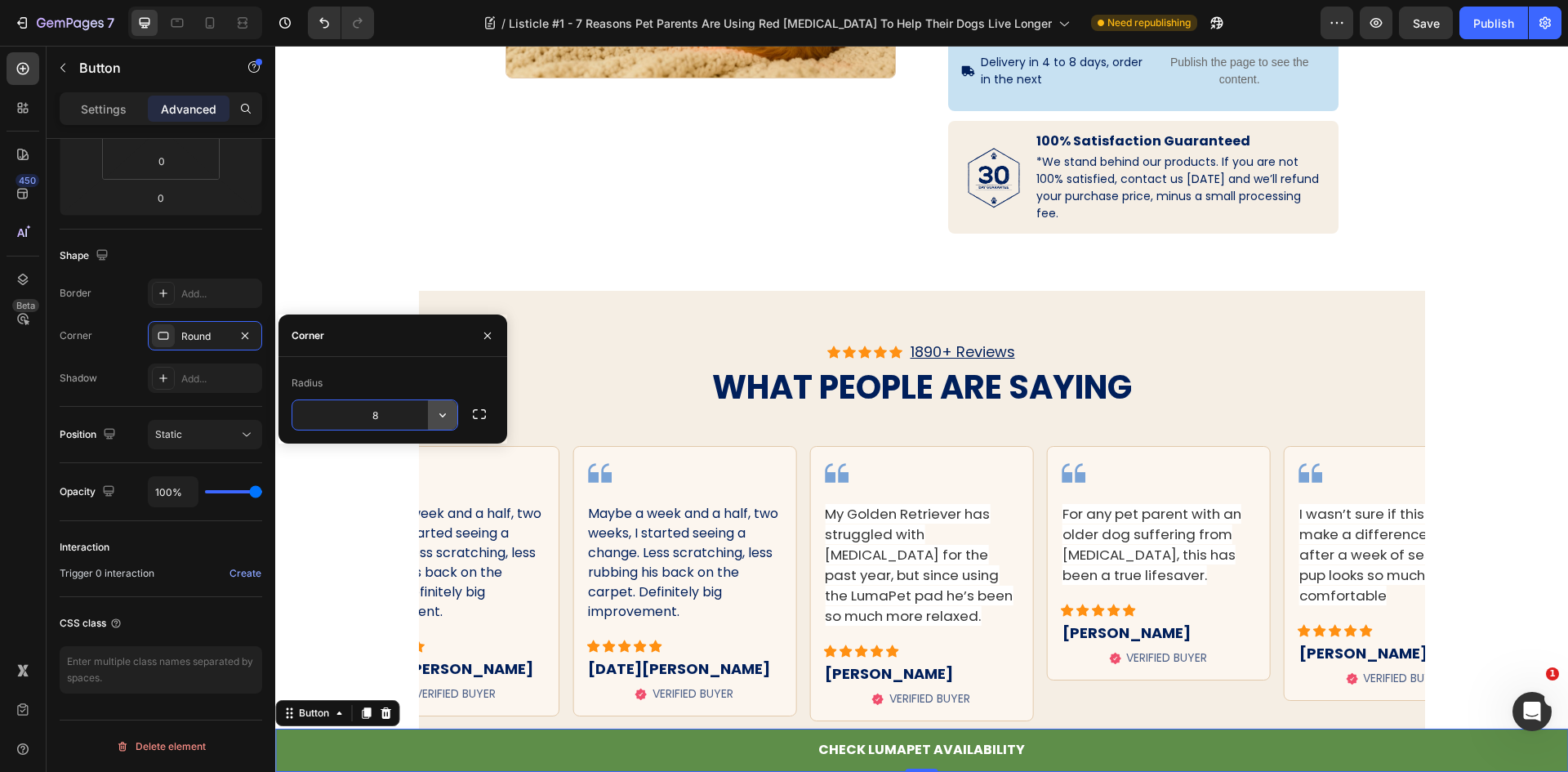
click at [438, 406] on button "button" at bounding box center [442, 414] width 29 height 29
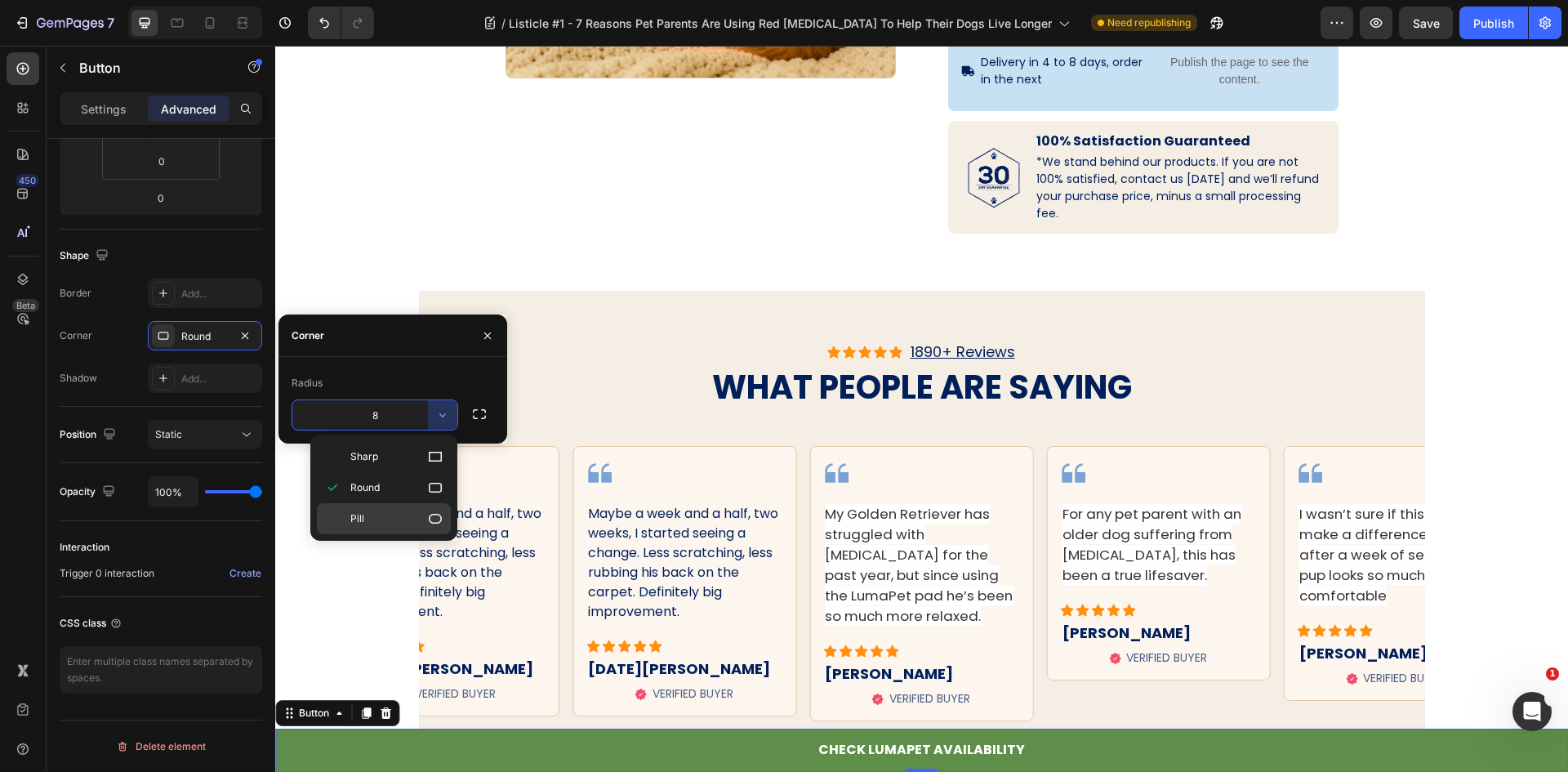
click at [429, 520] on icon at bounding box center [435, 519] width 13 height 10
type input "9999"
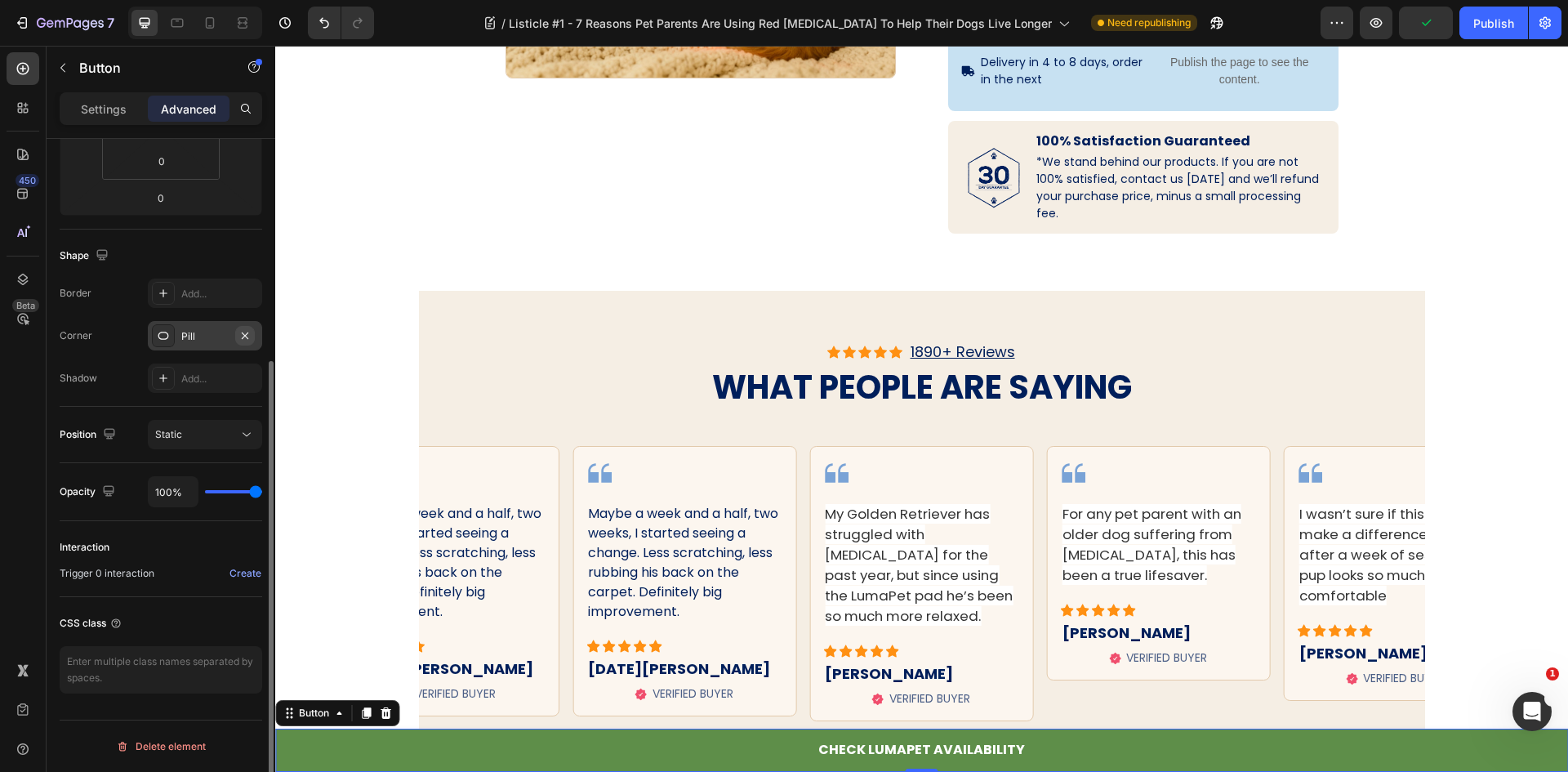
click at [246, 336] on icon "button" at bounding box center [245, 335] width 7 height 7
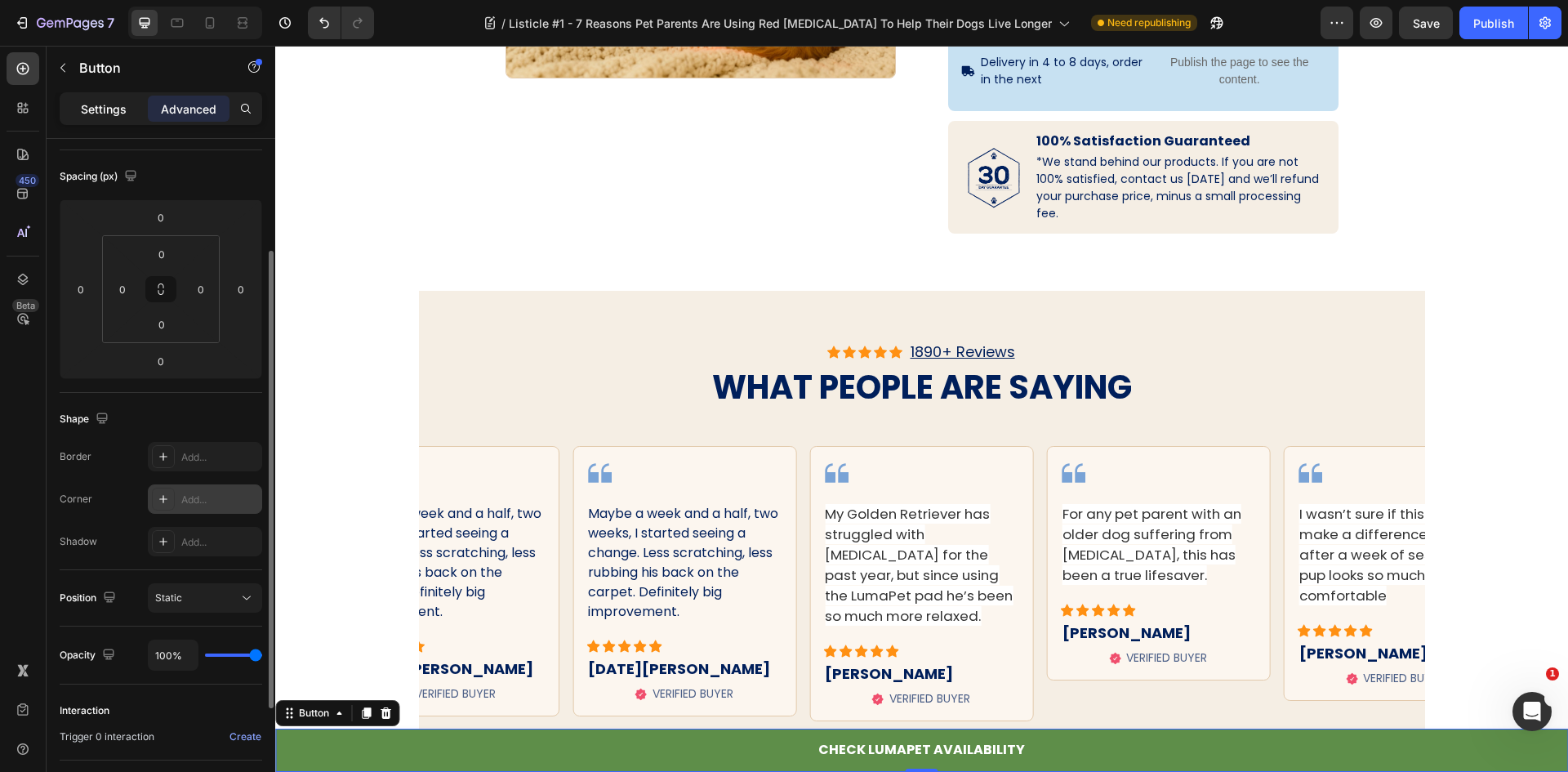
click at [119, 102] on p "Settings" at bounding box center [103, 109] width 46 height 18
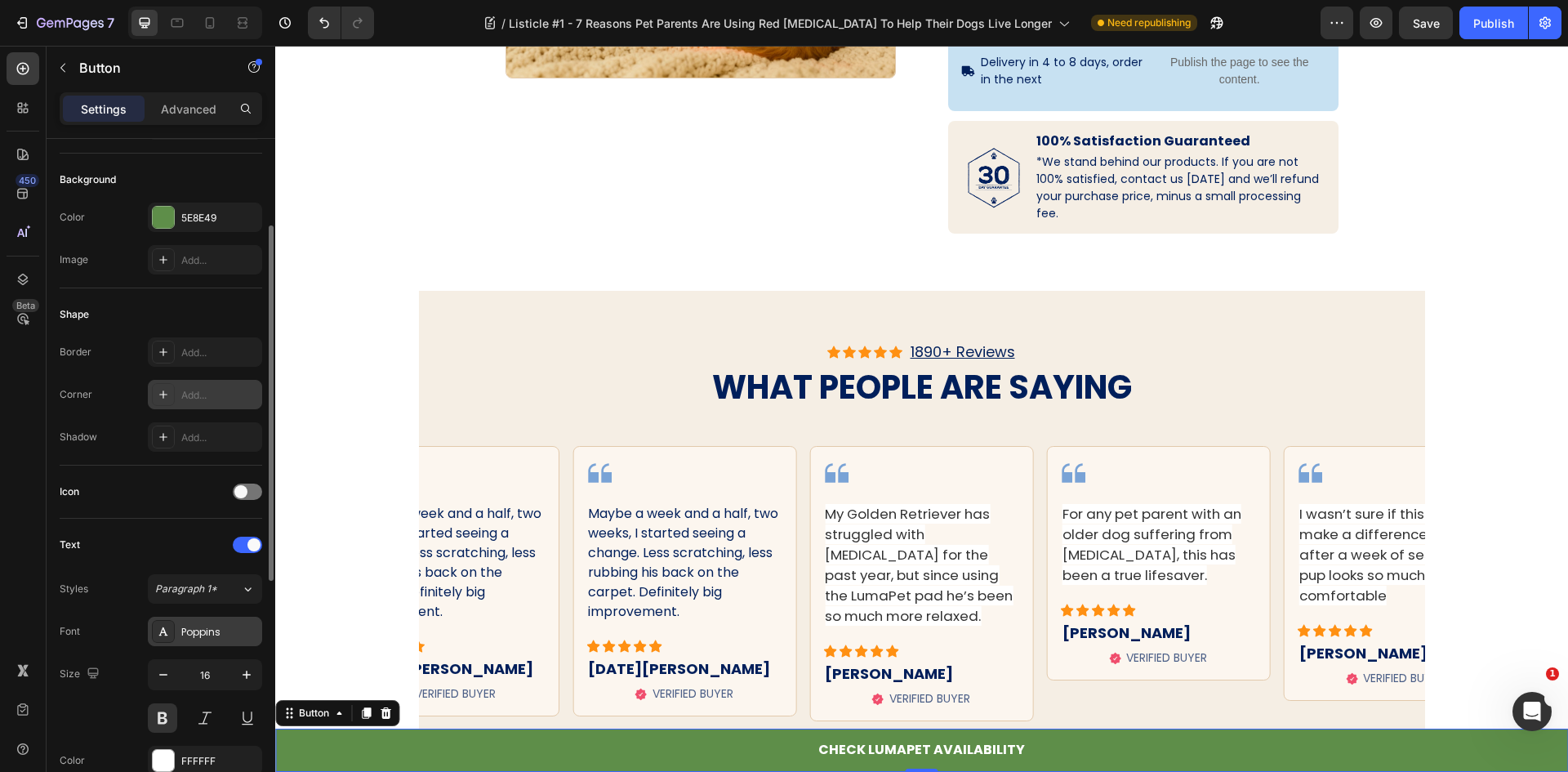
scroll to position [411, 0]
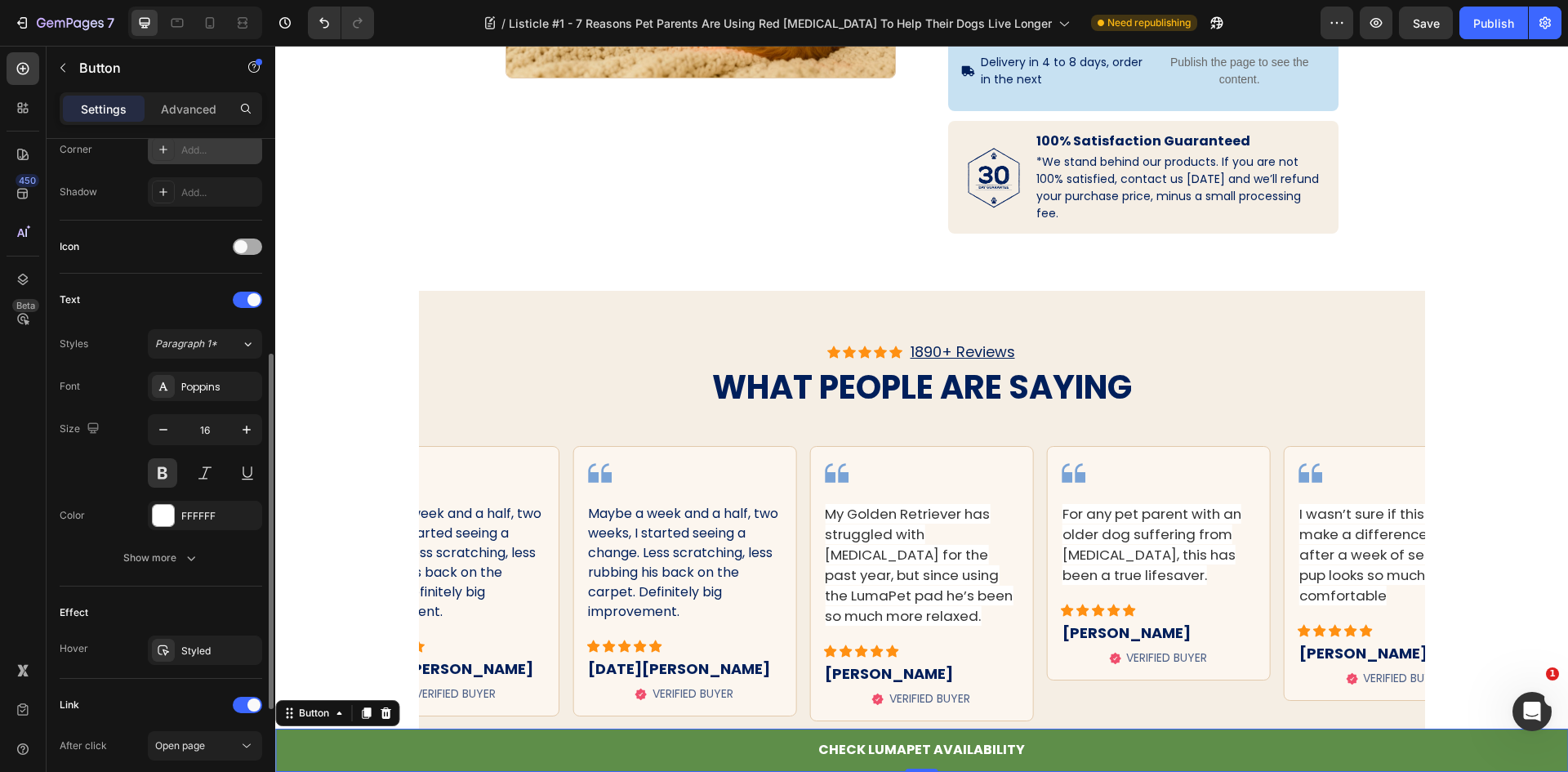
click at [234, 240] on div at bounding box center [247, 247] width 29 height 17
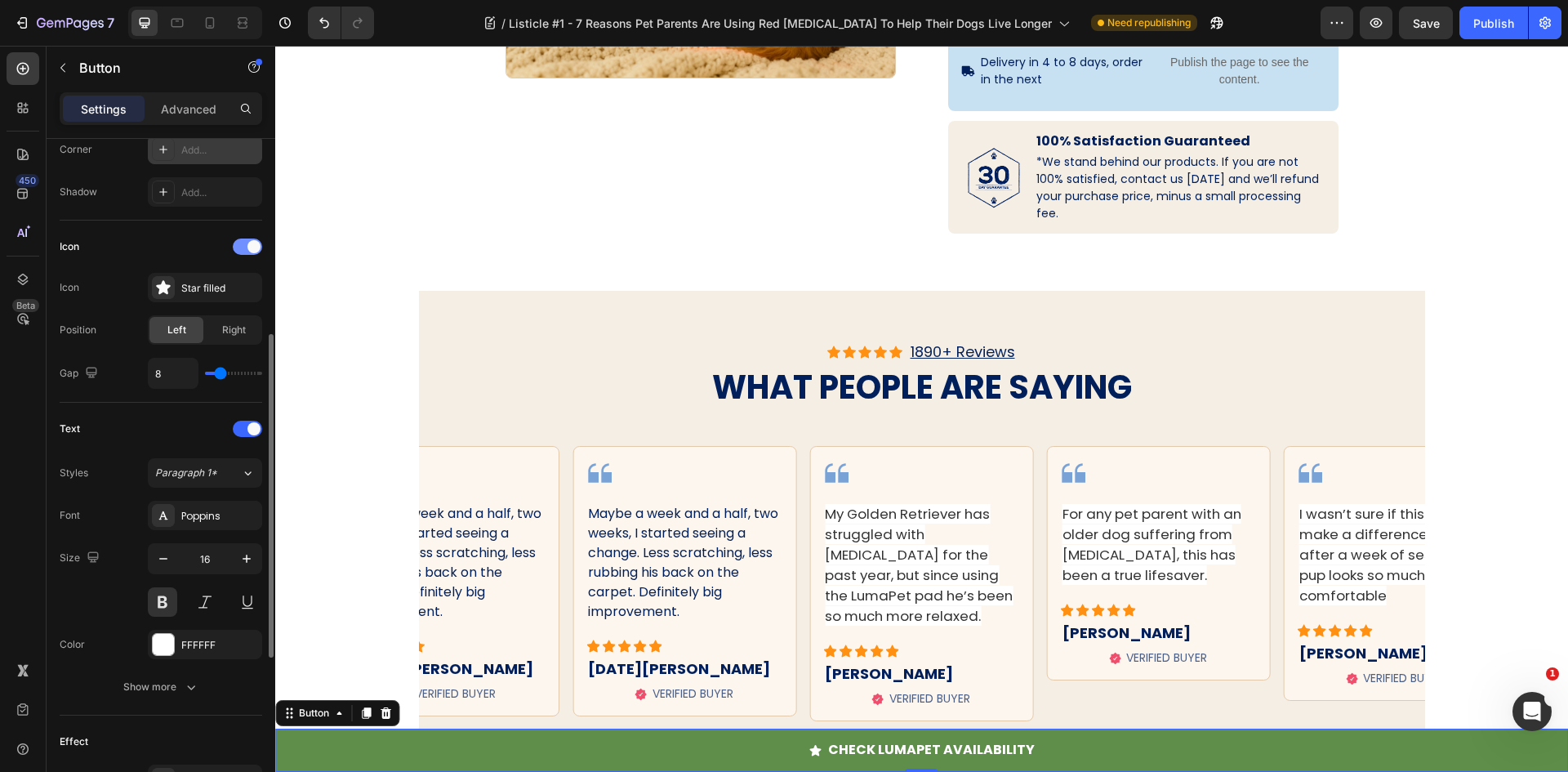
click at [243, 240] on div at bounding box center [247, 247] width 29 height 17
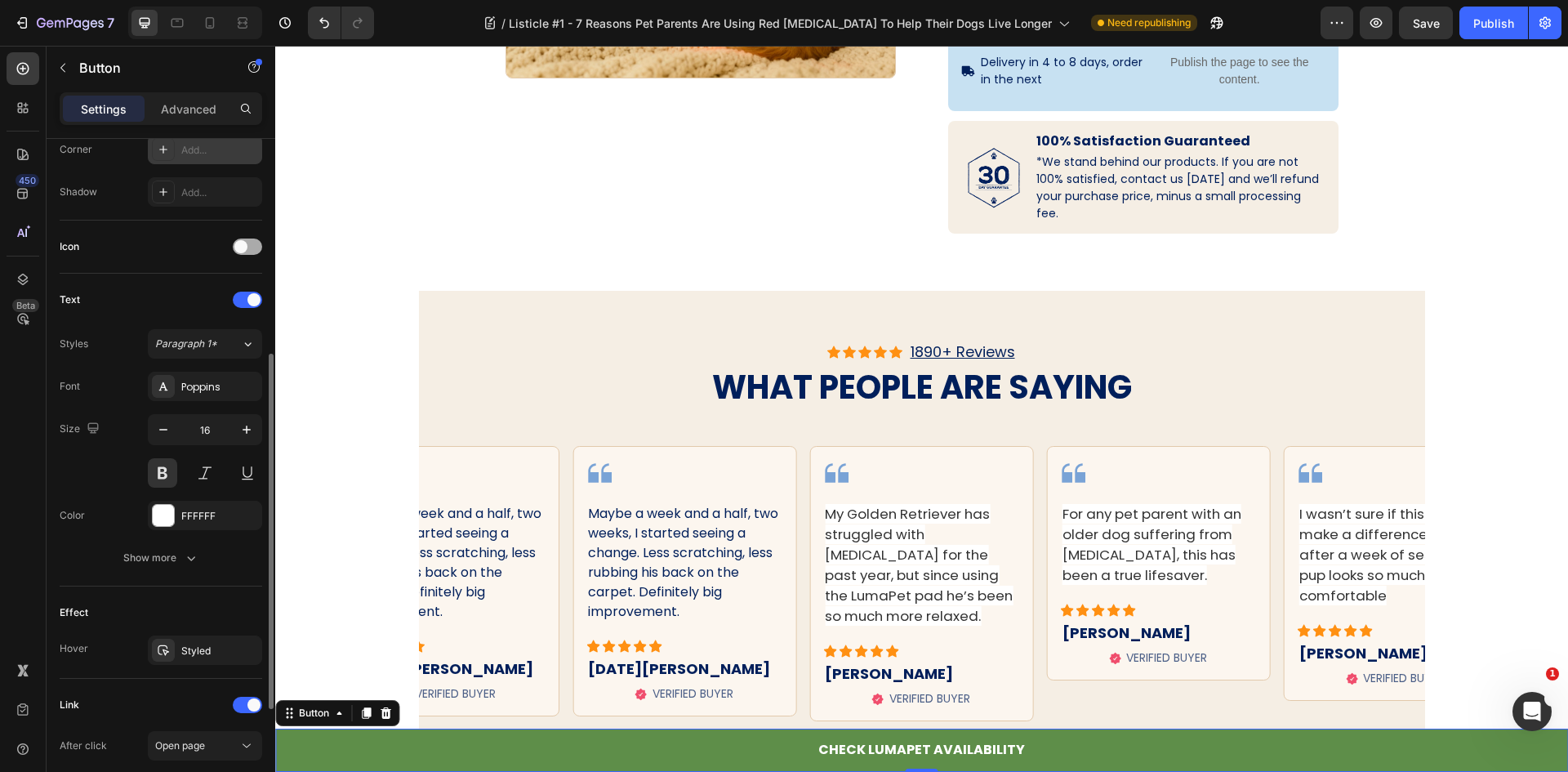
click at [243, 240] on span at bounding box center [241, 247] width 13 height 13
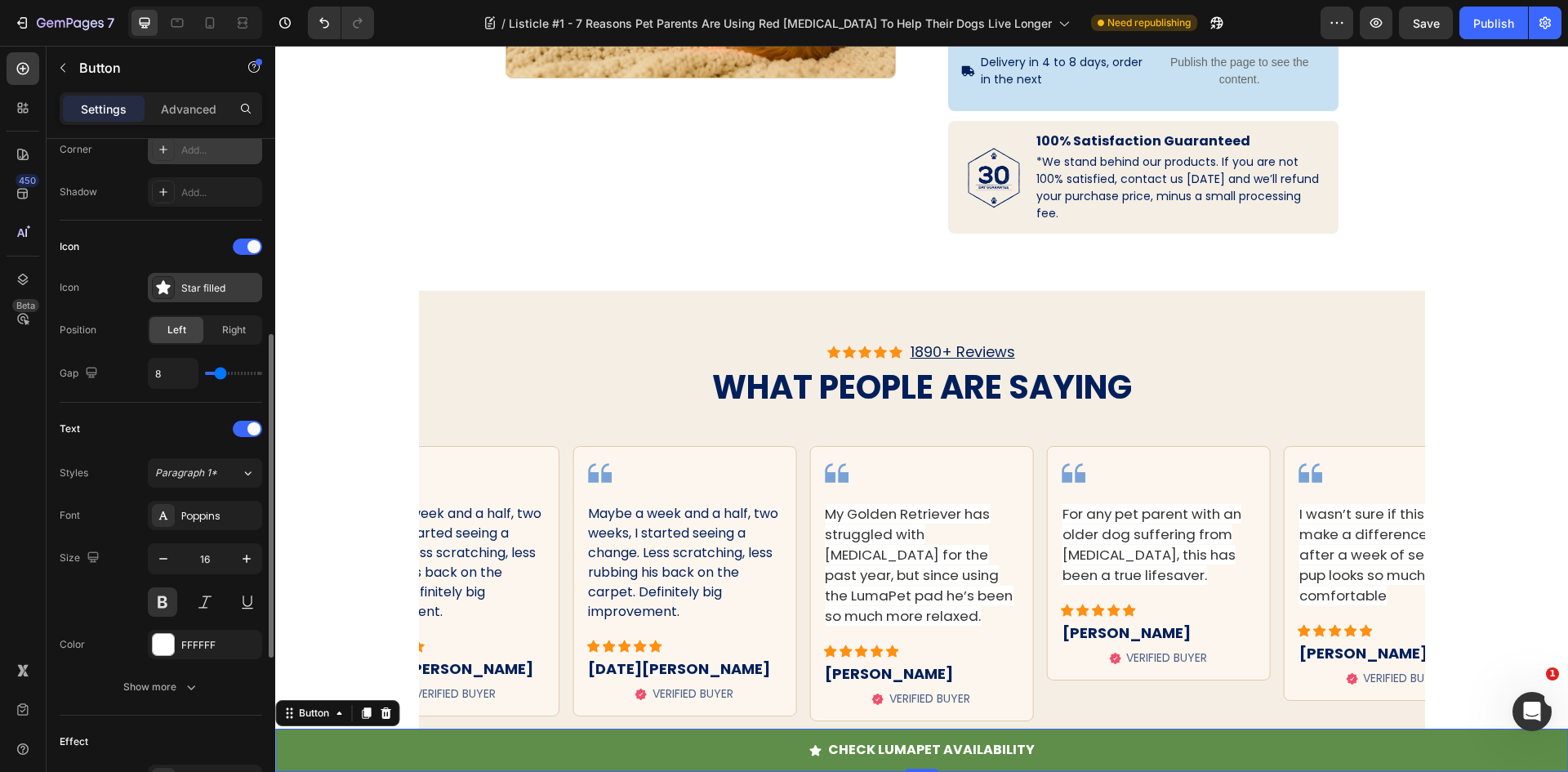
click at [203, 278] on div "Star filled" at bounding box center [204, 287] width 114 height 29
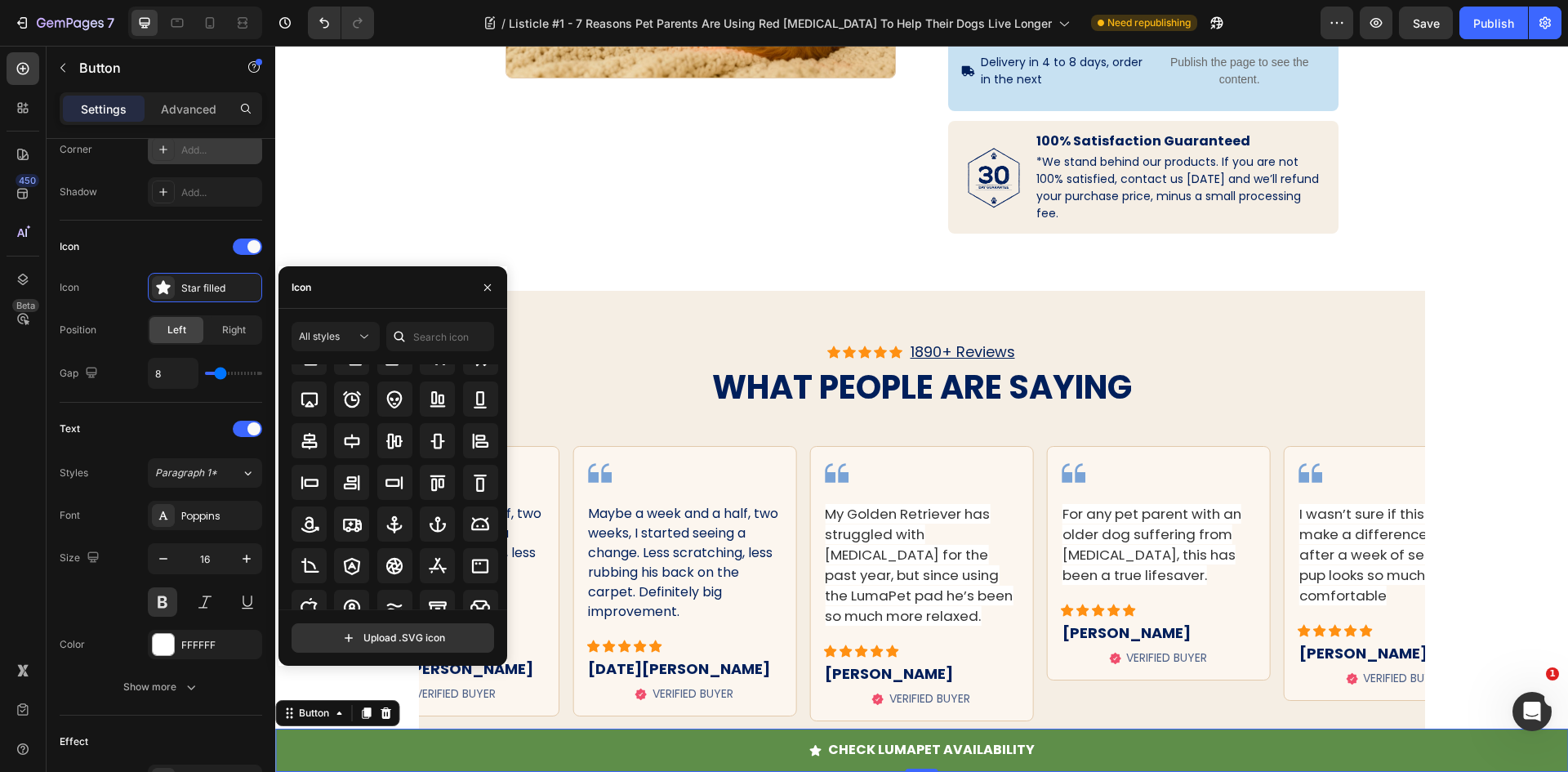
scroll to position [180, 0]
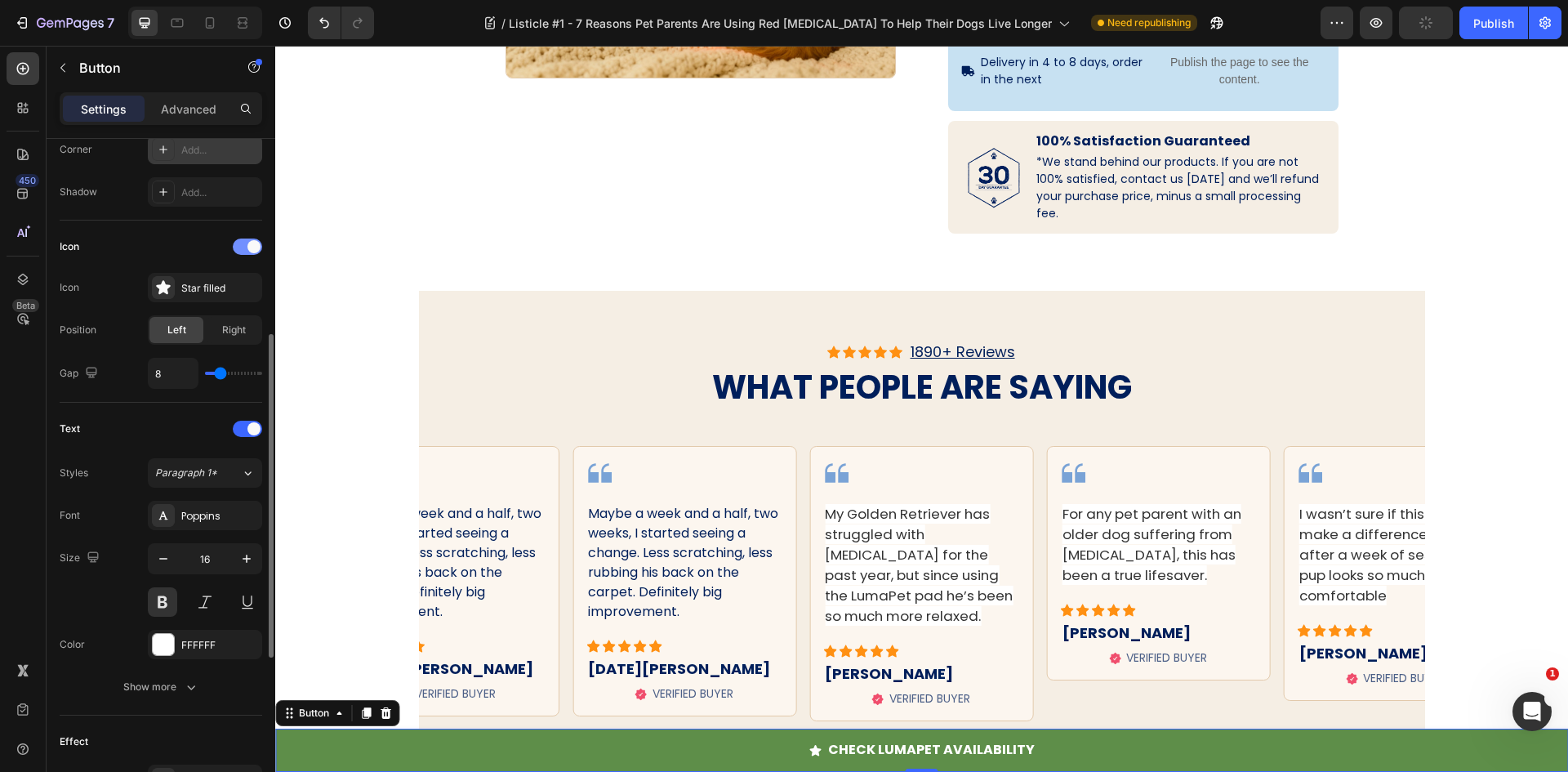
click at [245, 248] on div at bounding box center [247, 247] width 29 height 17
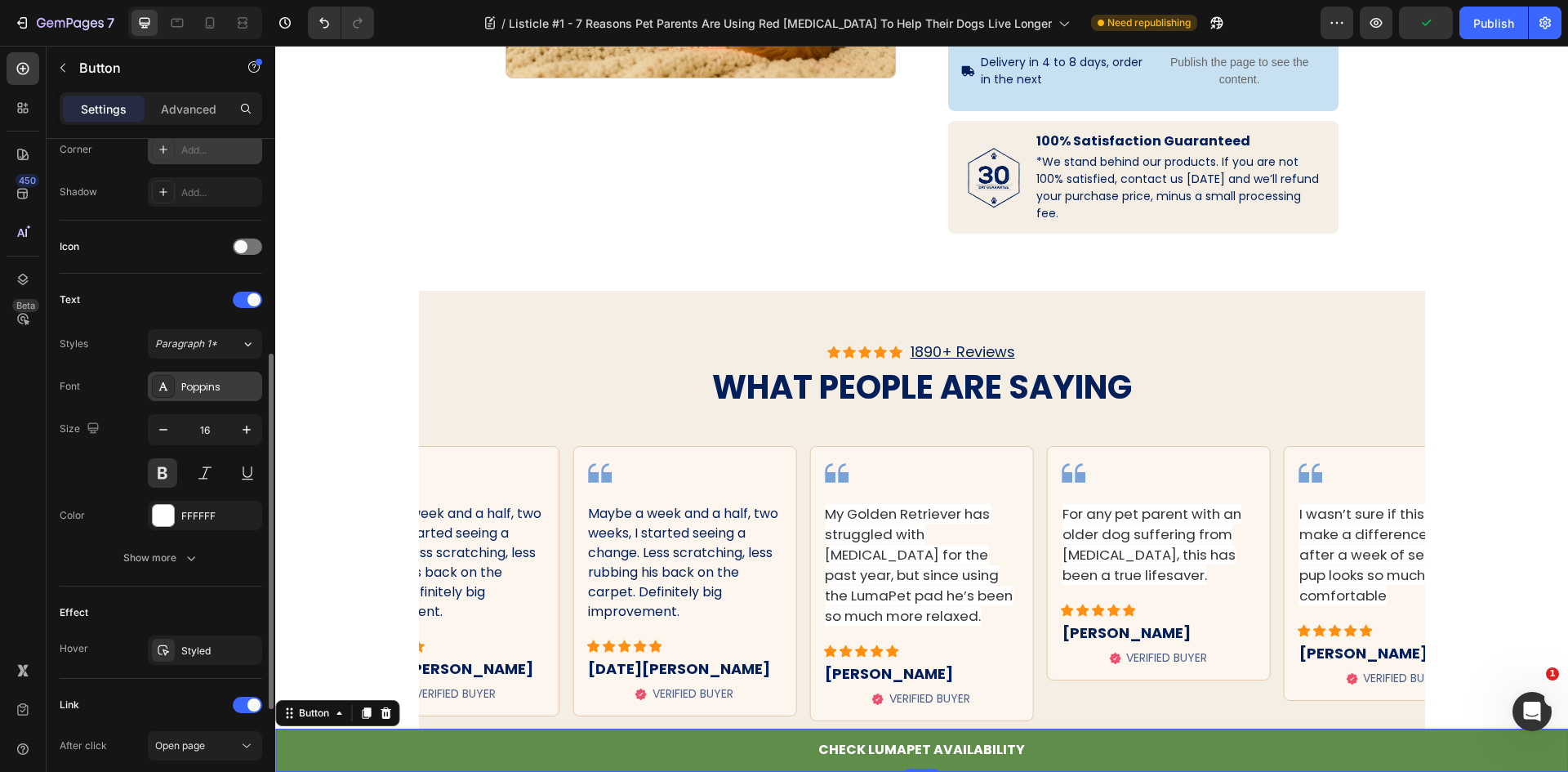
scroll to position [493, 0]
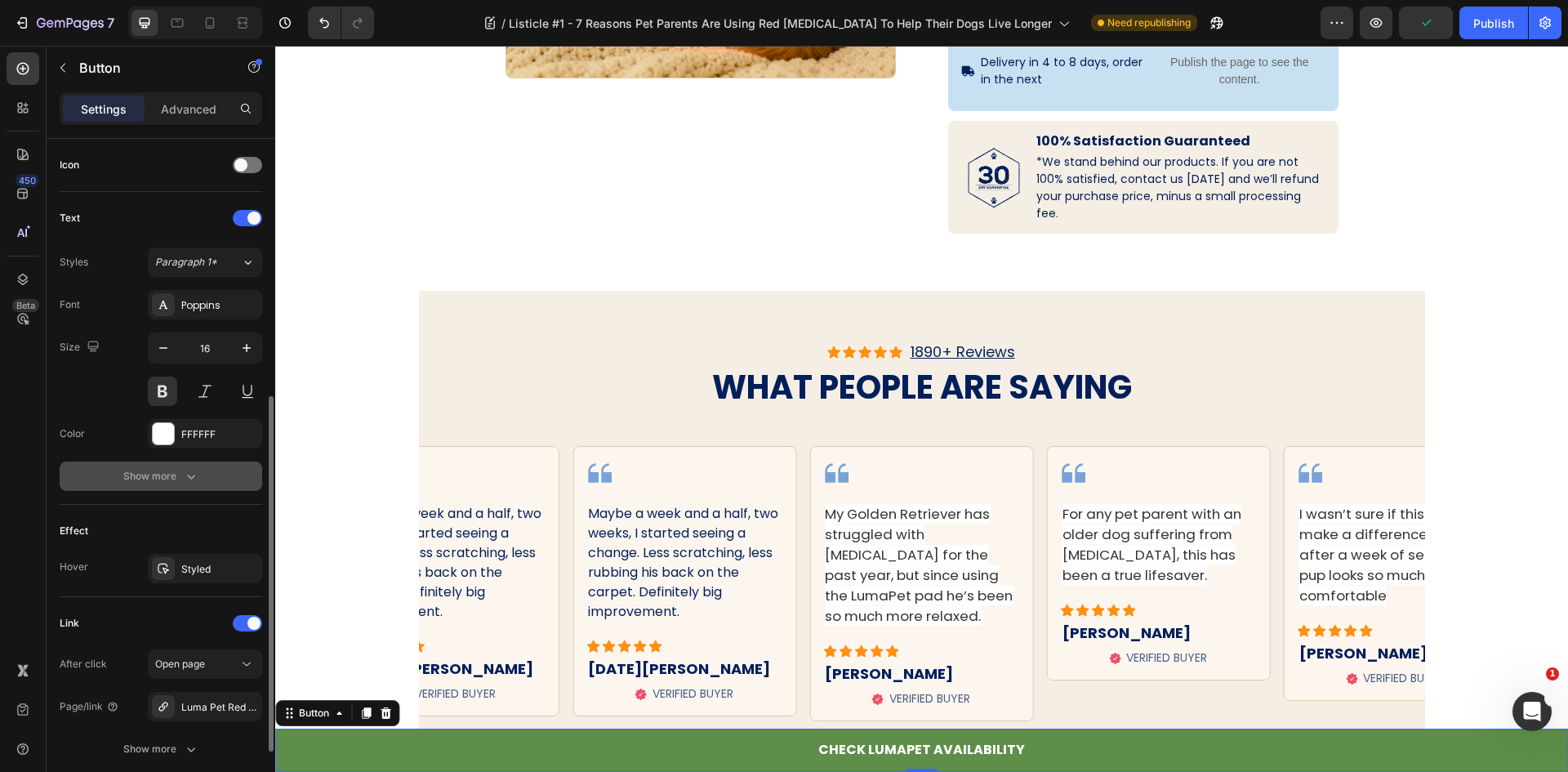
click at [165, 489] on button "Show more" at bounding box center [161, 476] width 203 height 29
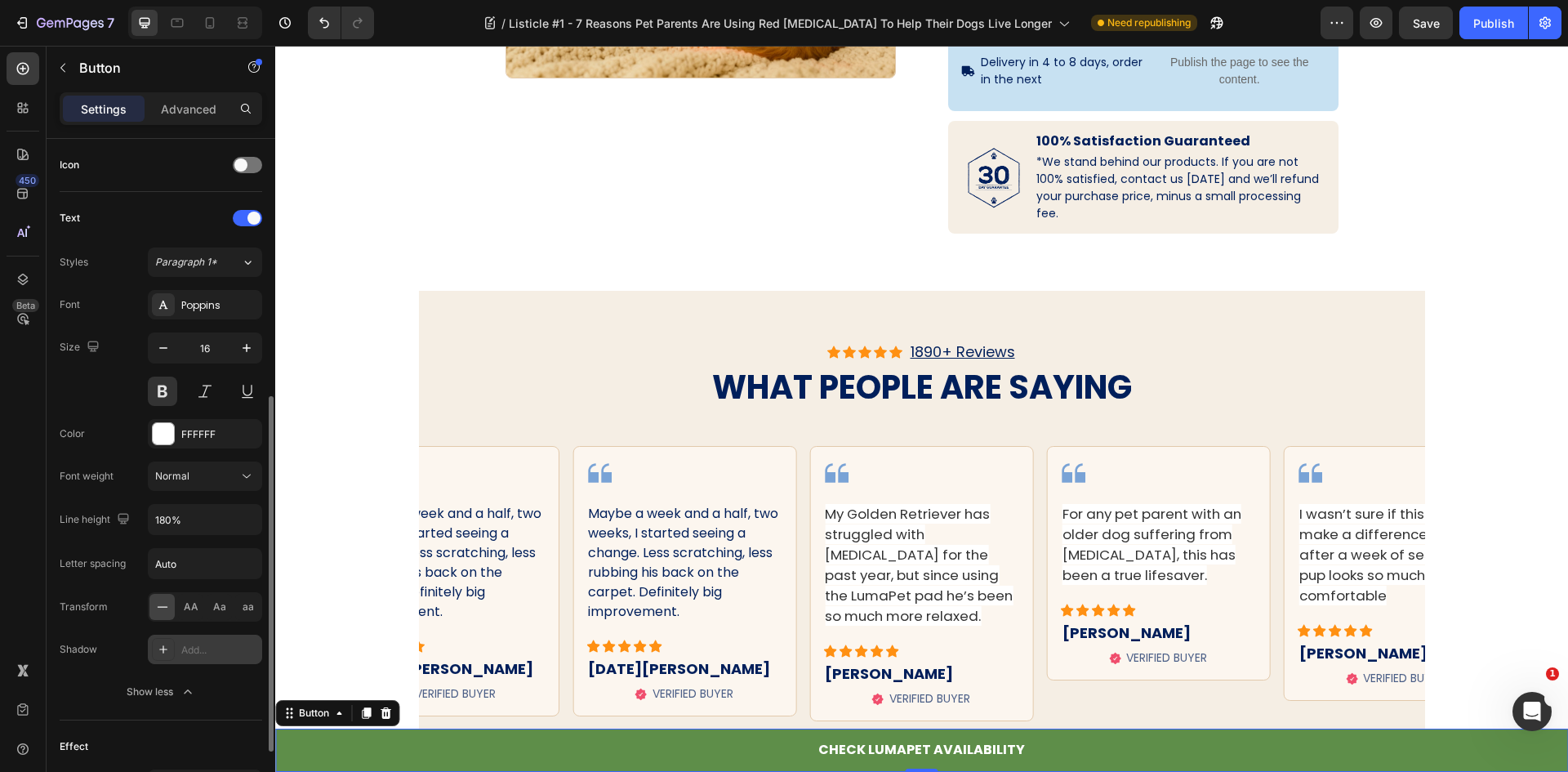
click at [203, 654] on div "Add..." at bounding box center [219, 650] width 77 height 15
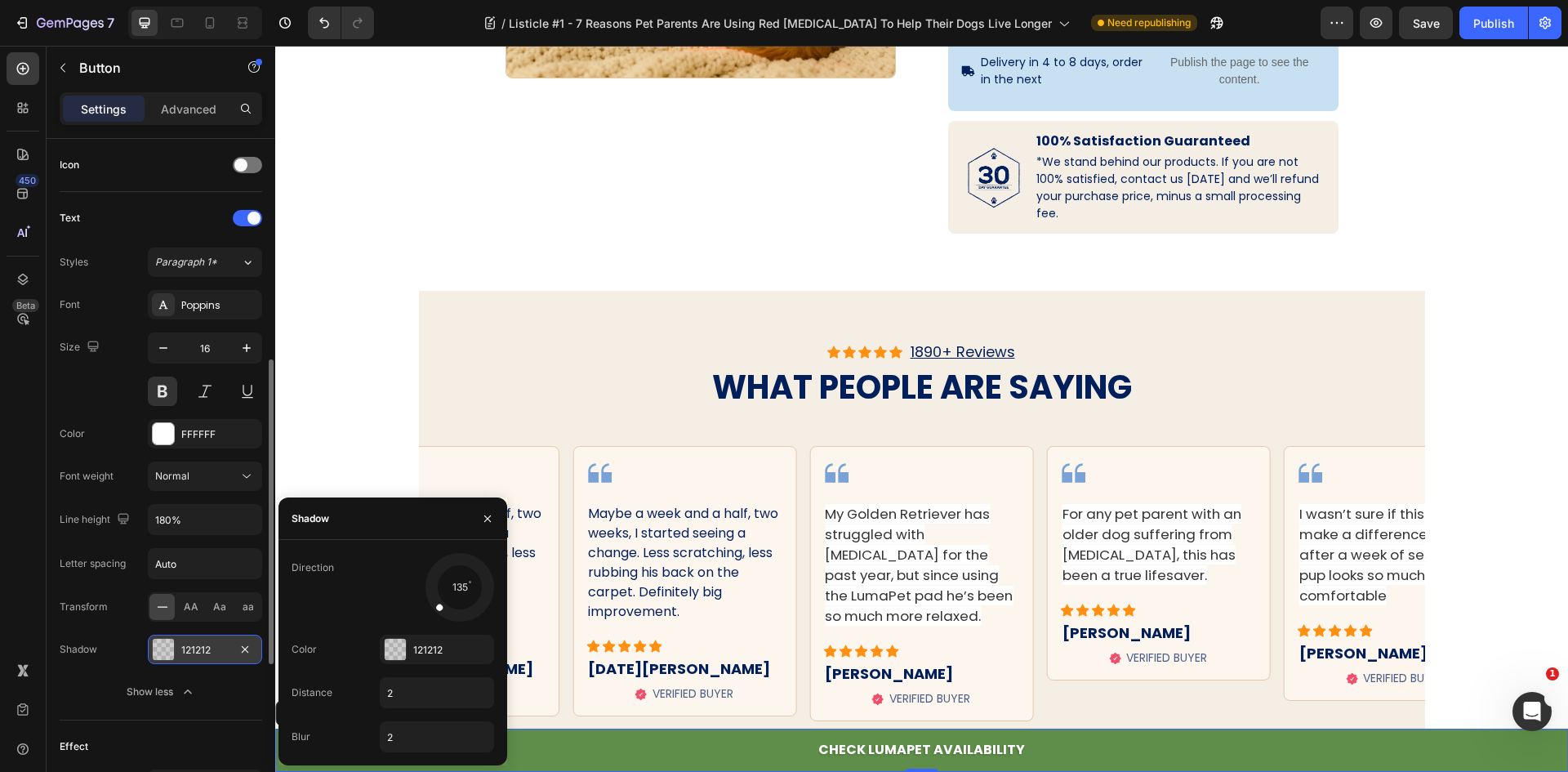
click at [203, 654] on div "121212" at bounding box center [204, 650] width 48 height 15
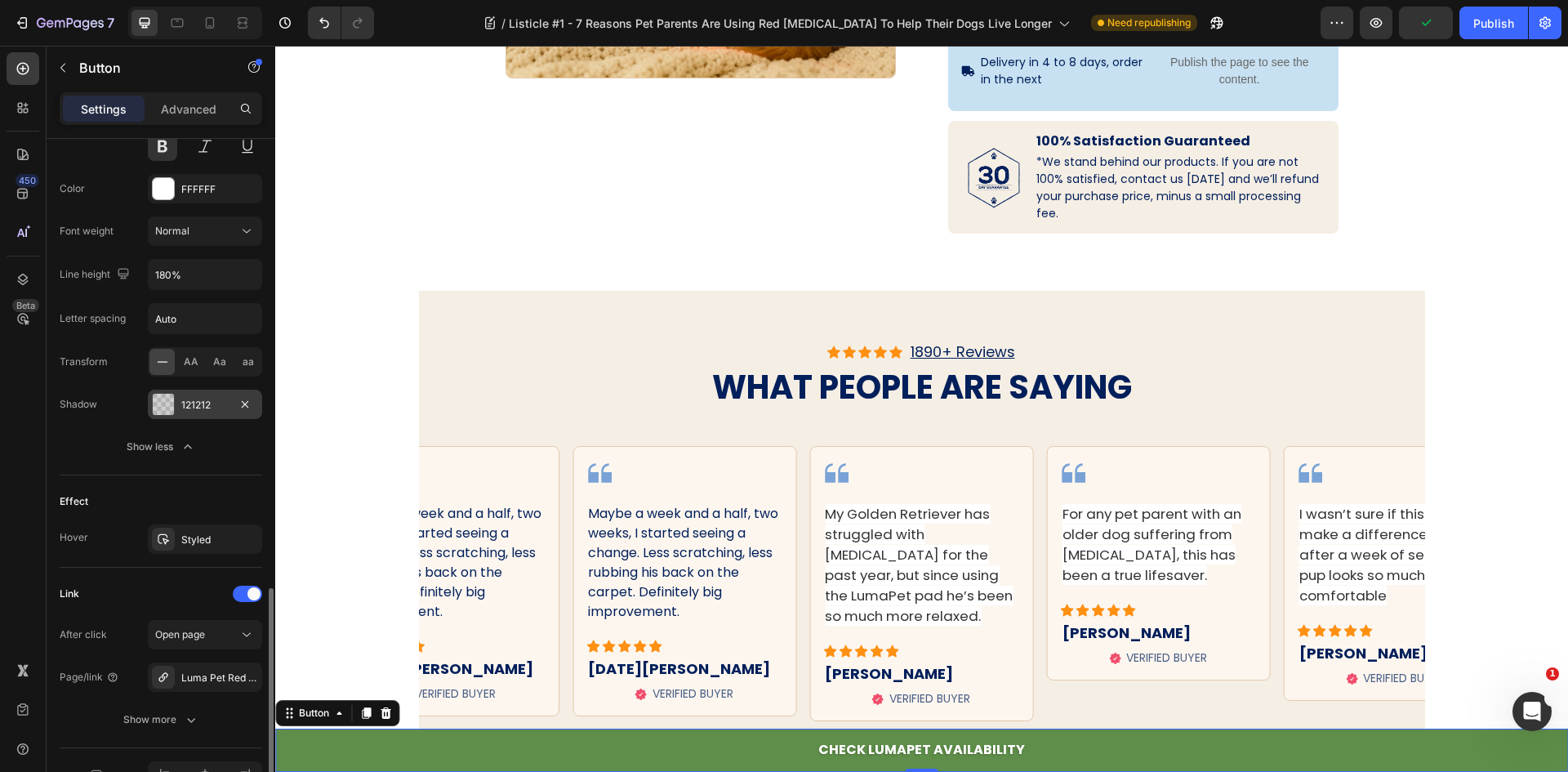
scroll to position [835, 0]
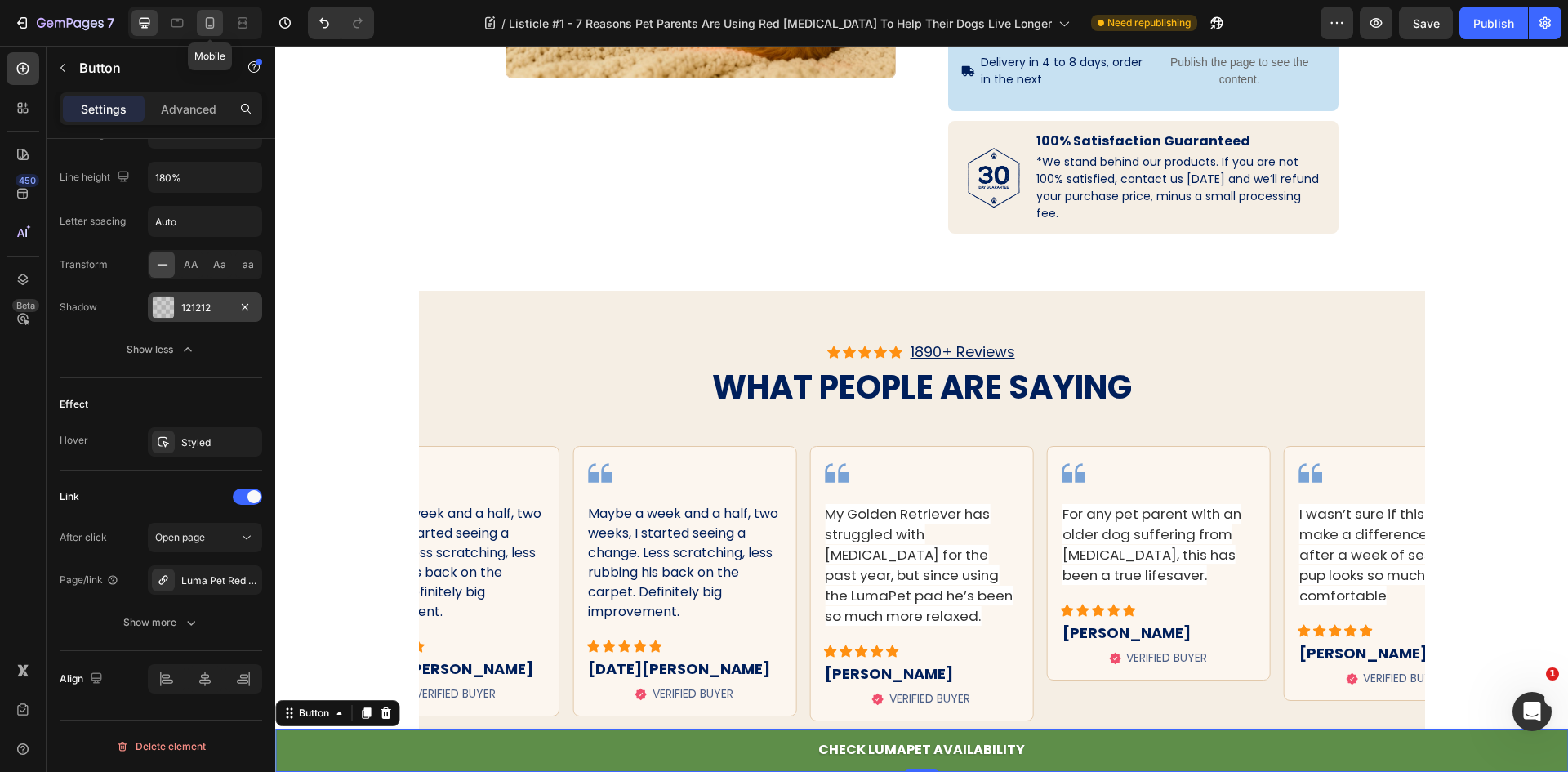
click at [220, 29] on div at bounding box center [209, 23] width 26 height 26
type input "14"
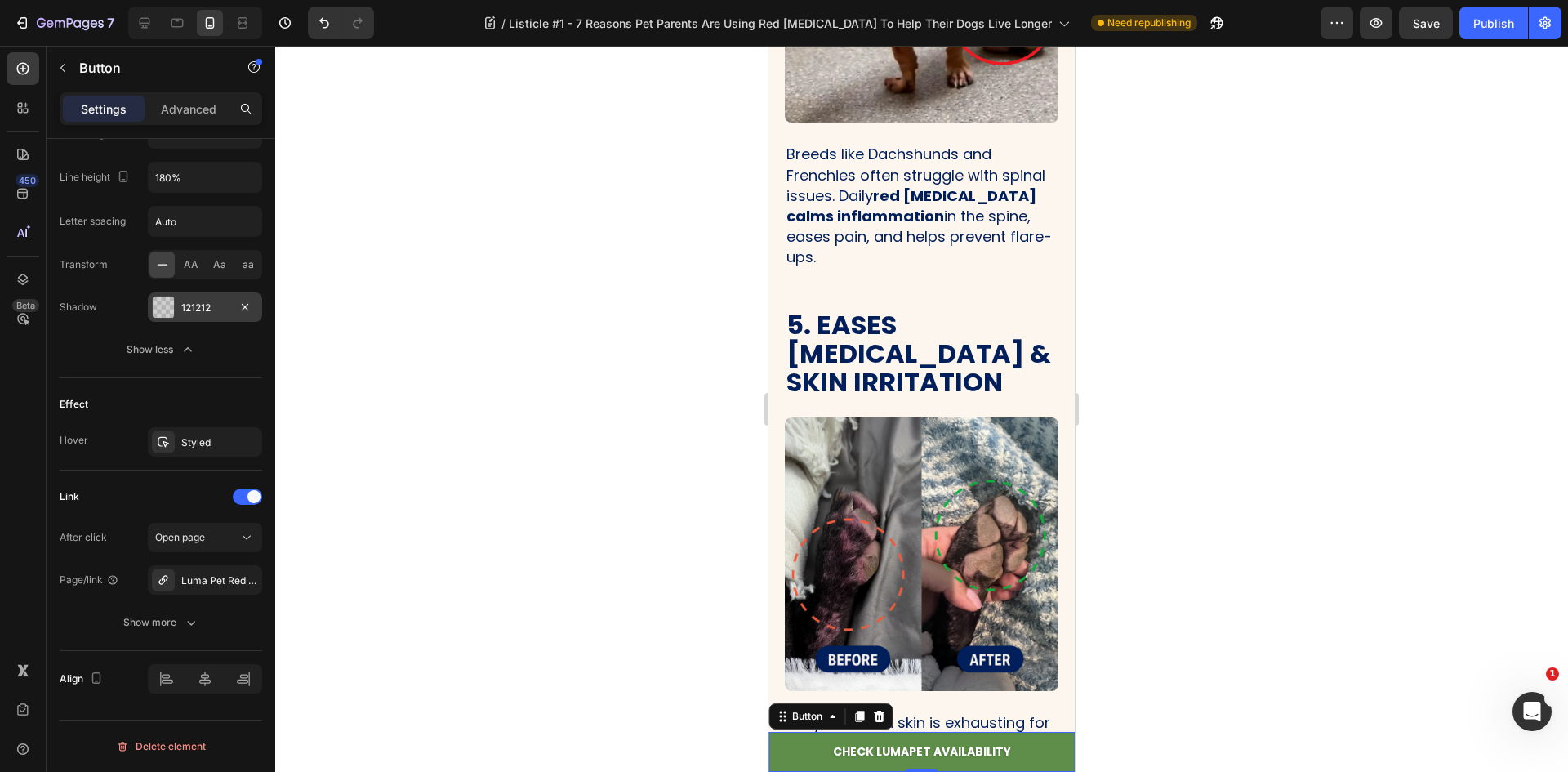
scroll to position [2258, 0]
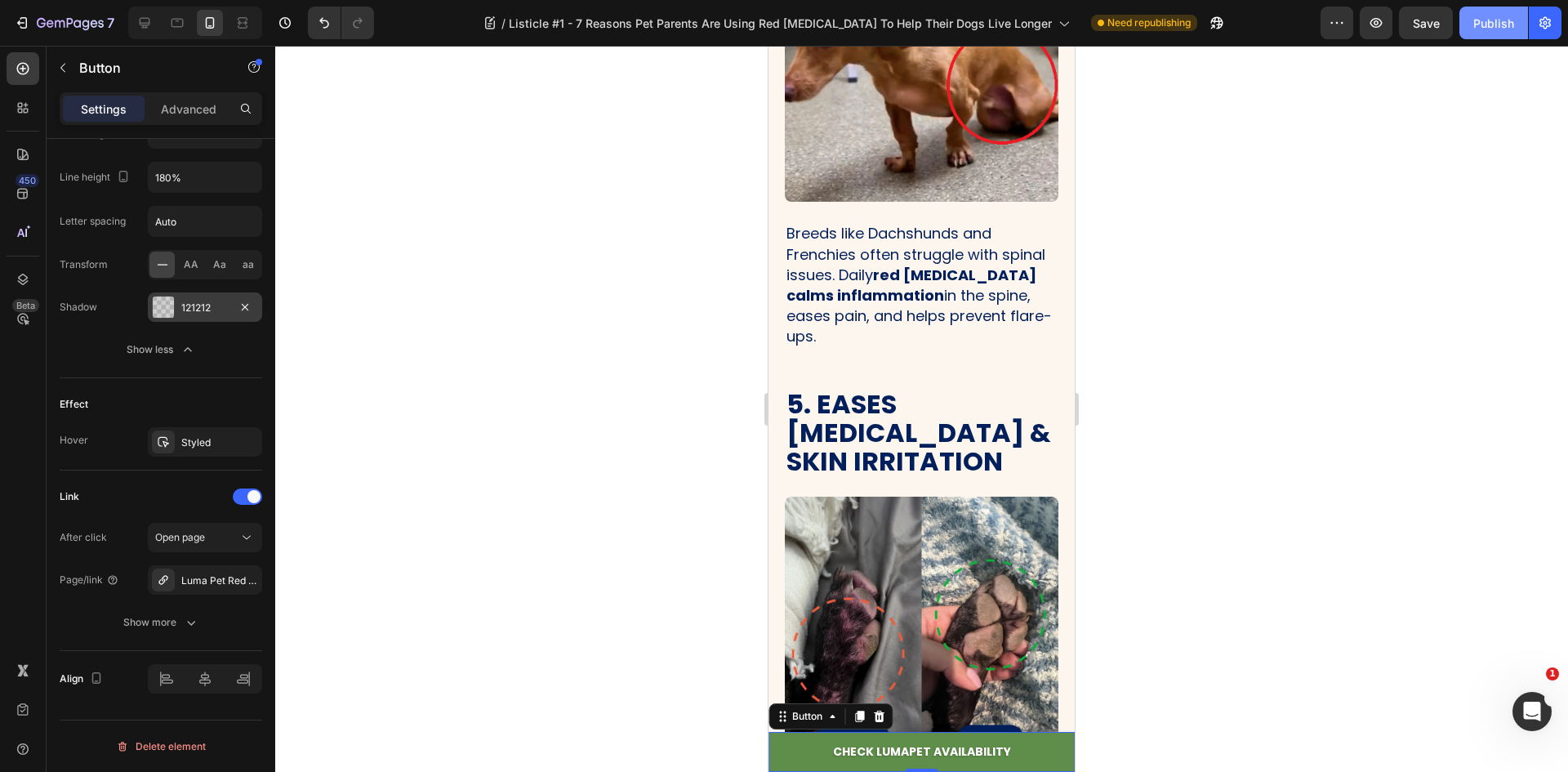
click at [1487, 29] on div "Publish" at bounding box center [1493, 23] width 41 height 18
